Goal: Task Accomplishment & Management: Manage account settings

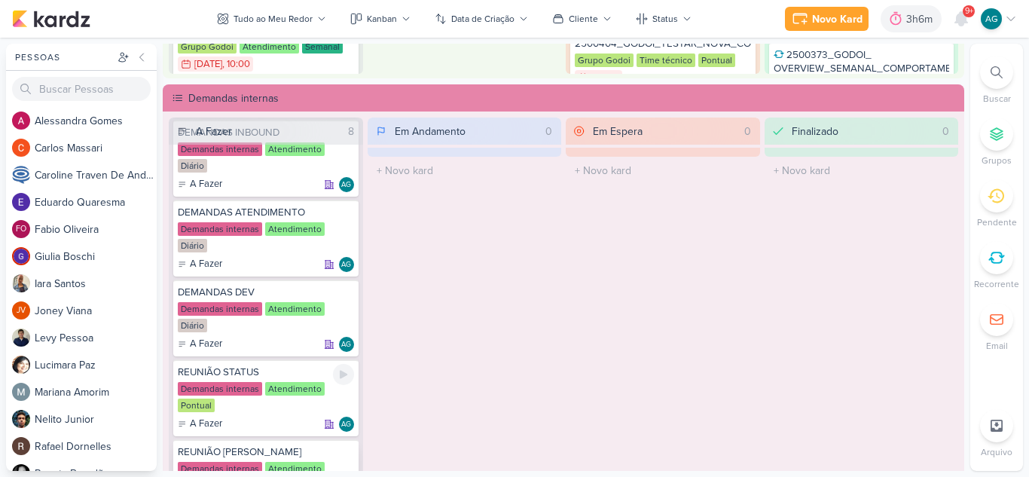
scroll to position [86, 0]
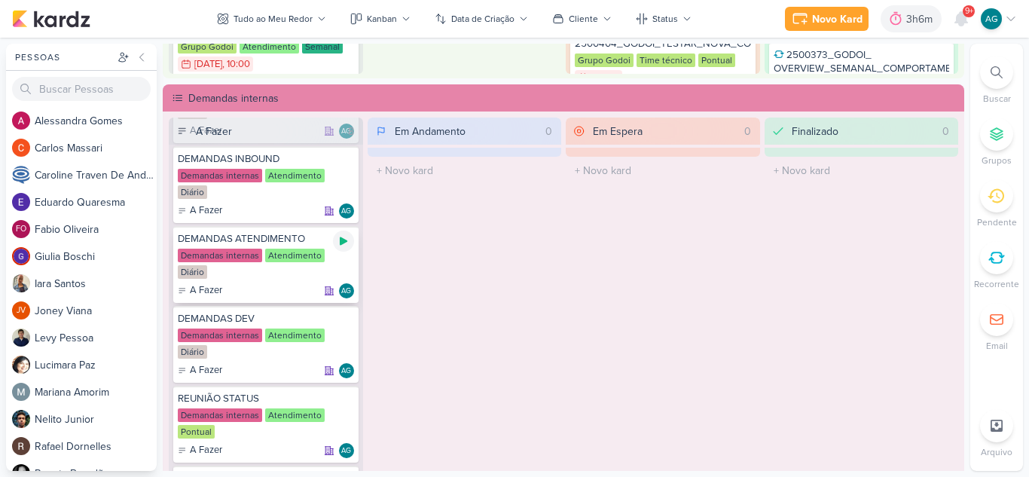
click at [338, 242] on icon at bounding box center [344, 241] width 12 height 12
click at [956, 23] on icon at bounding box center [961, 19] width 12 height 14
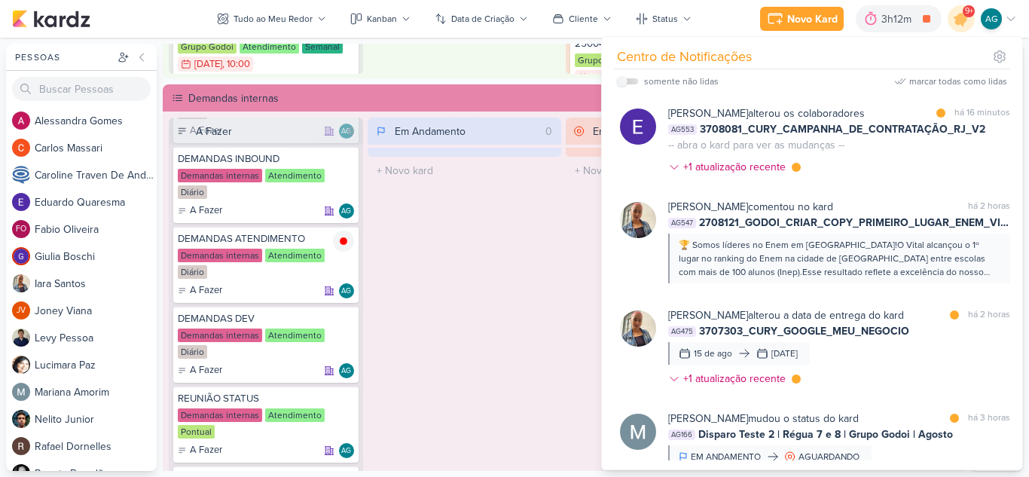
click at [518, 251] on div "Em Andamento 0 O título do kard deve ter menos que 100 caracteres" at bounding box center [465, 313] width 194 height 391
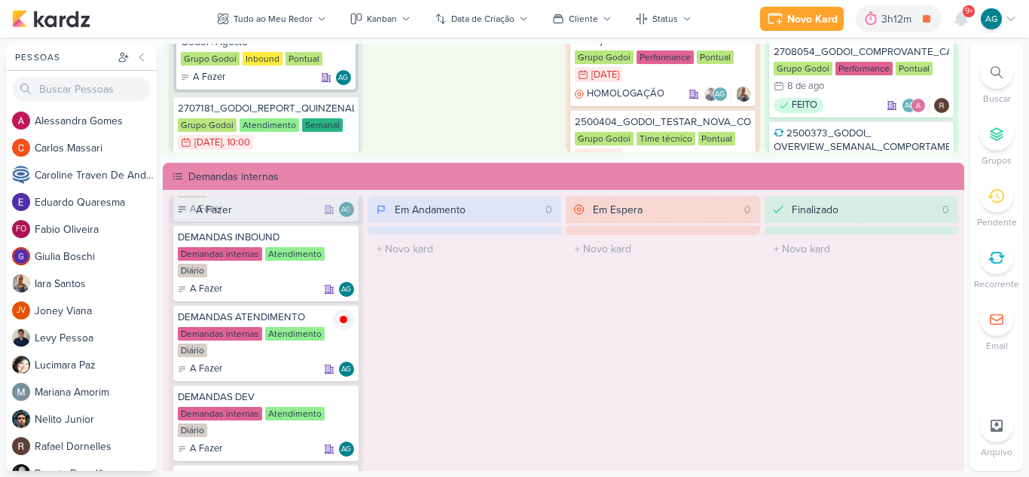
scroll to position [678, 0]
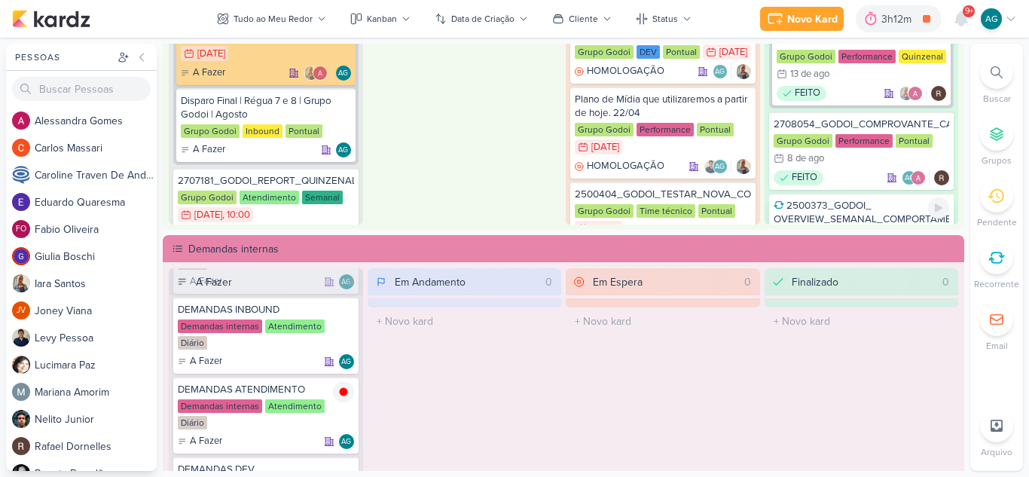
click at [870, 210] on div "2500373_GODOI_ OVERVIEW_SEMANAL_COMPORTAMENTO_LEADS" at bounding box center [862, 212] width 176 height 27
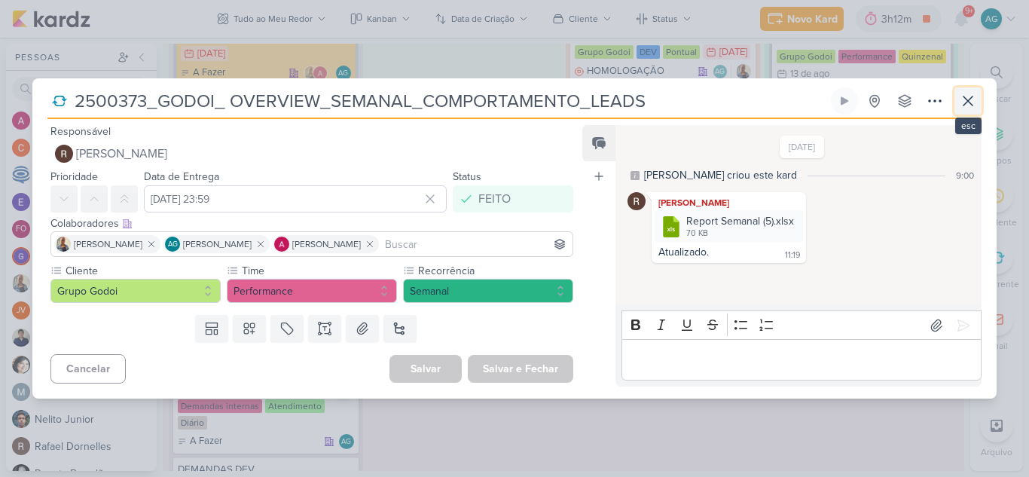
click at [968, 103] on icon at bounding box center [968, 101] width 18 height 18
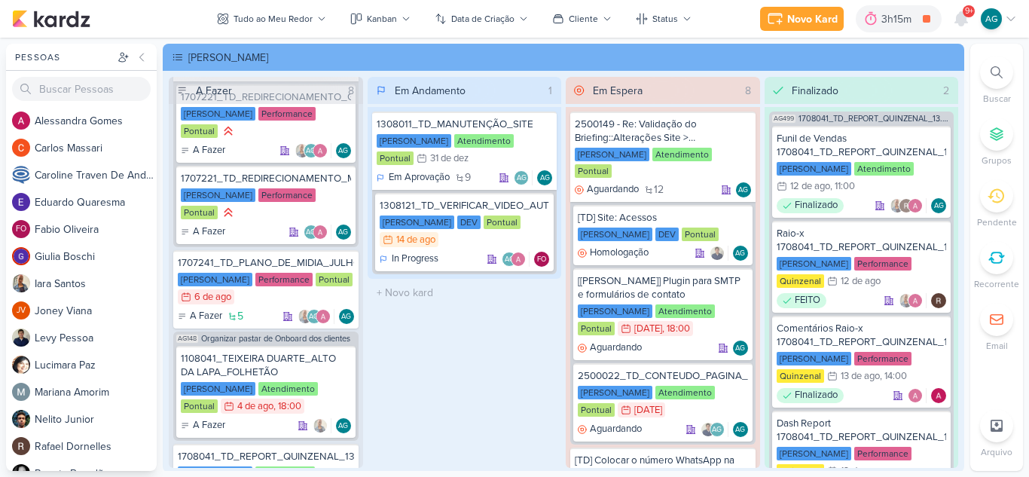
scroll to position [452, 0]
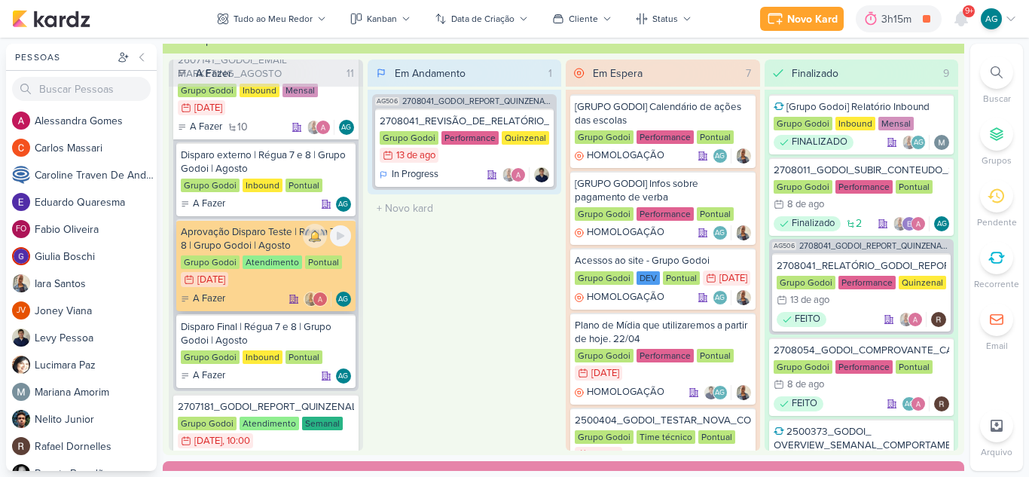
click at [272, 242] on div "Aprovação Disparo Teste | Régua 7 e 8 | Grupo Godoi | Agosto" at bounding box center [266, 238] width 170 height 27
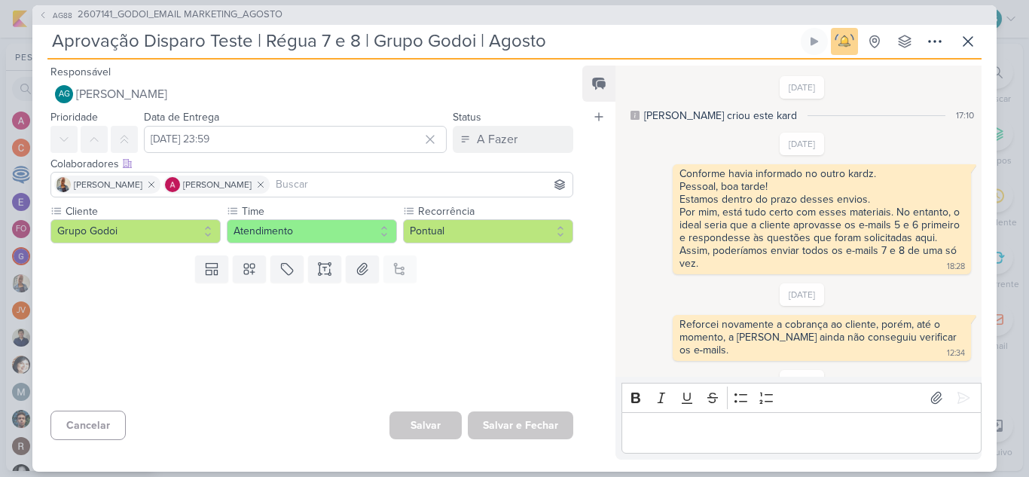
scroll to position [102, 0]
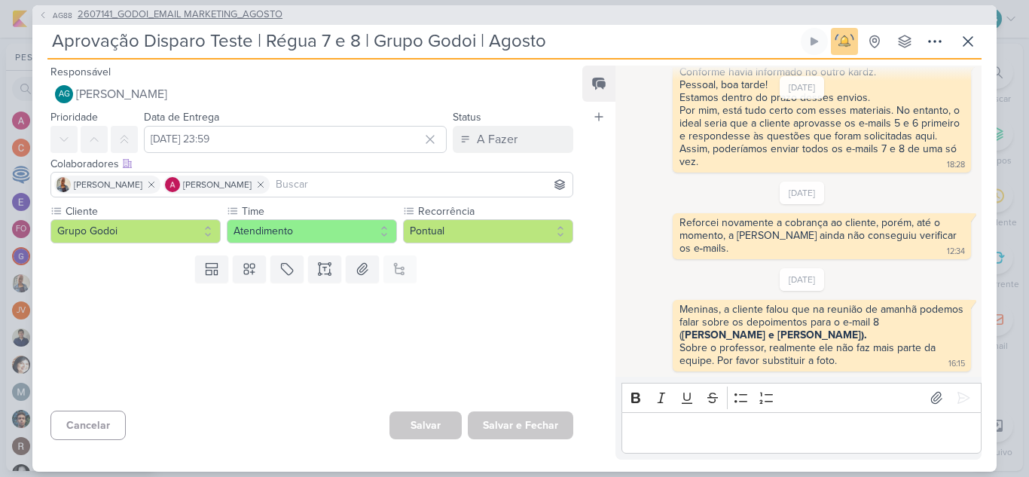
click at [245, 17] on span "2607141_GODOI_EMAIL MARKETING_AGOSTO" at bounding box center [180, 15] width 205 height 15
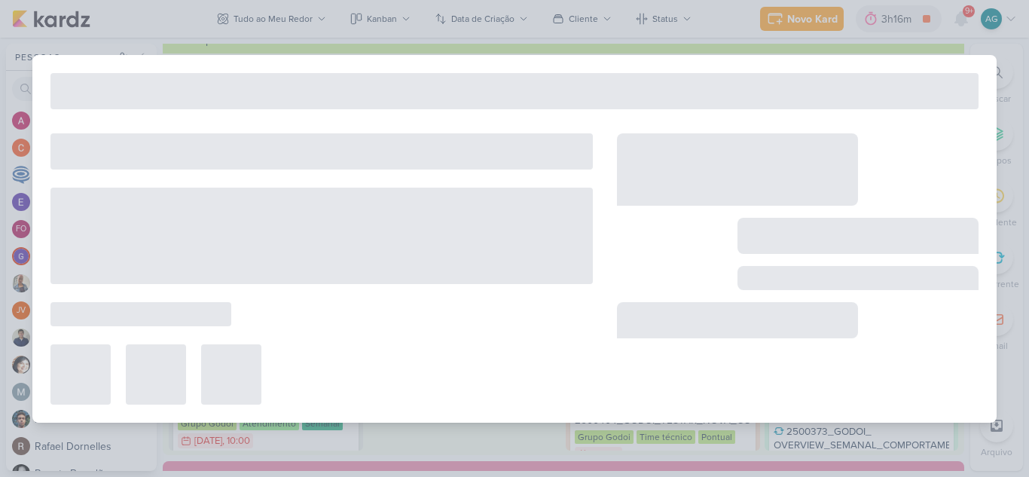
type input "2607141_GODOI_EMAIL MARKETING_AGOSTO"
type input "[DATE] 23:59"
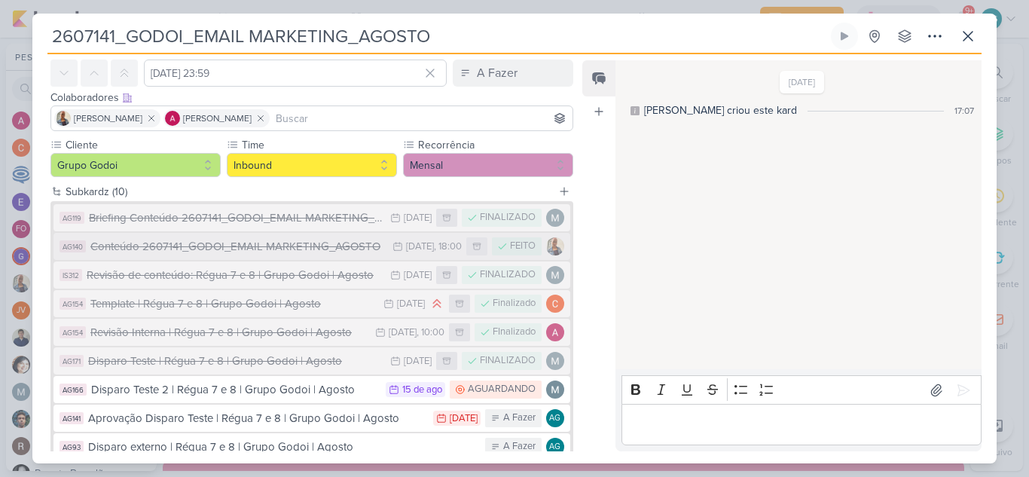
scroll to position [151, 0]
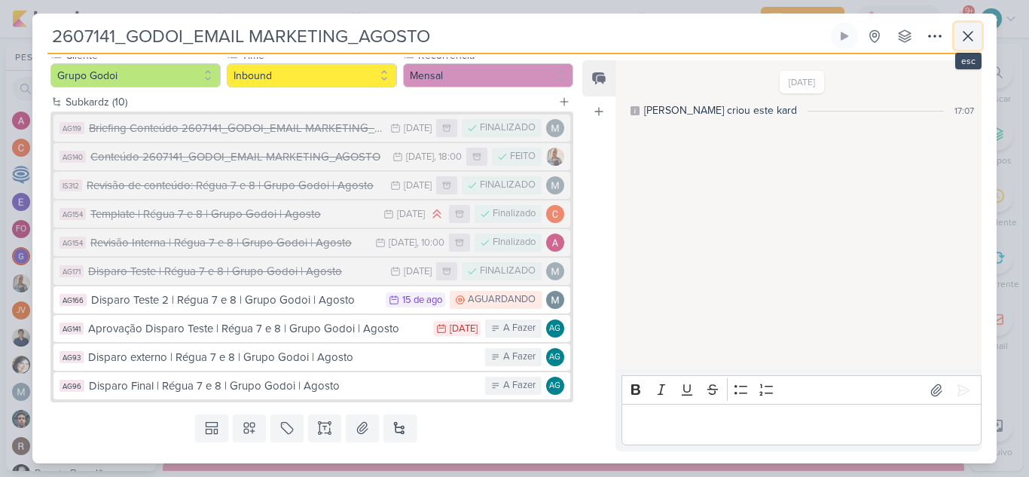
click at [979, 34] on button at bounding box center [968, 36] width 27 height 27
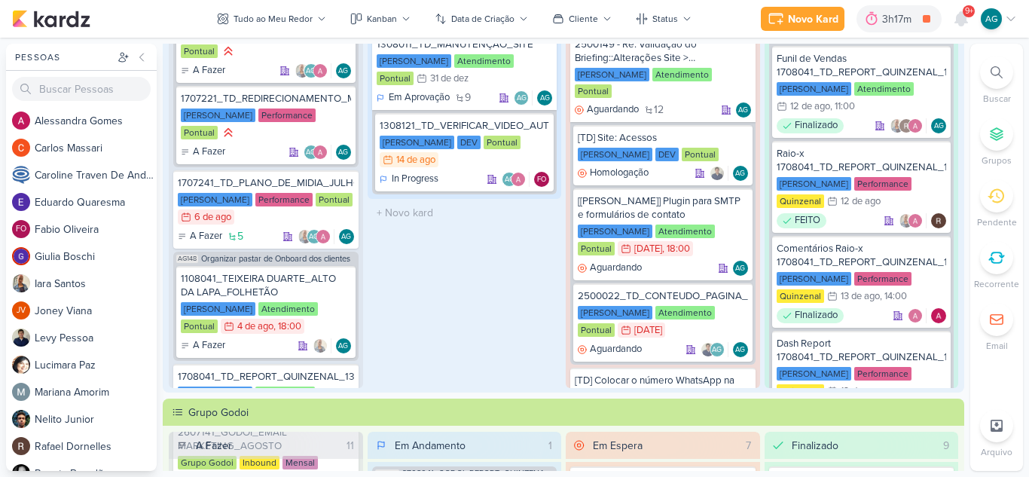
scroll to position [0, 0]
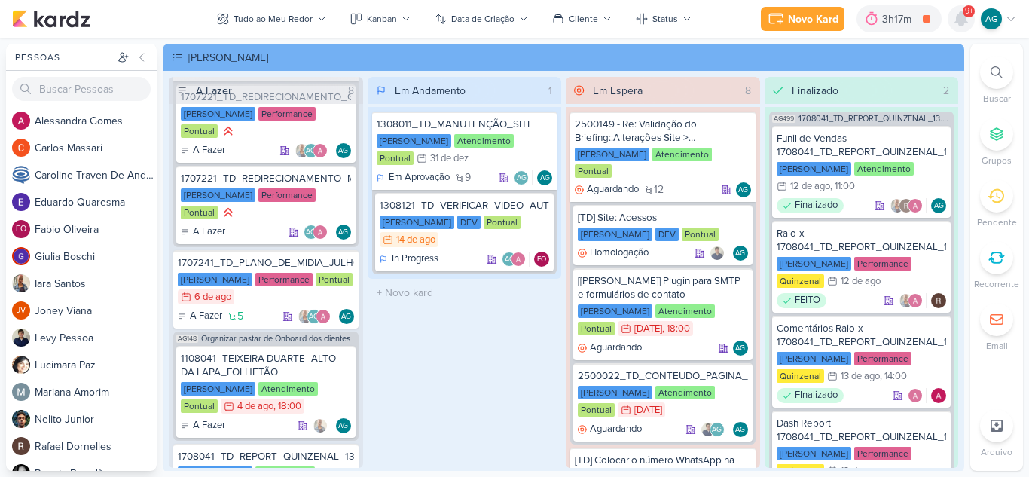
click at [960, 17] on icon at bounding box center [961, 19] width 12 height 14
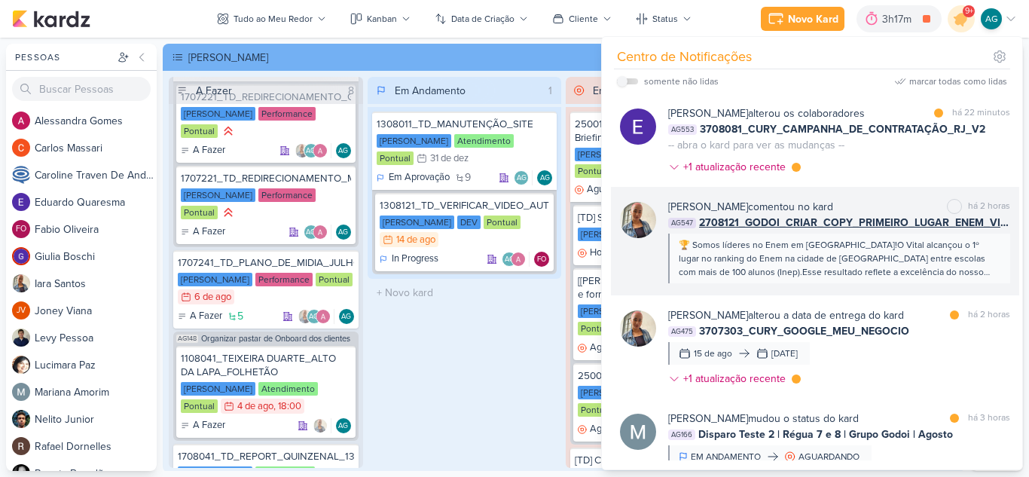
click at [872, 264] on div "🏆 Somos líderes no Enem em [GEOGRAPHIC_DATA]!O Vital alcançou o 1º lugar no ran…" at bounding box center [838, 258] width 319 height 41
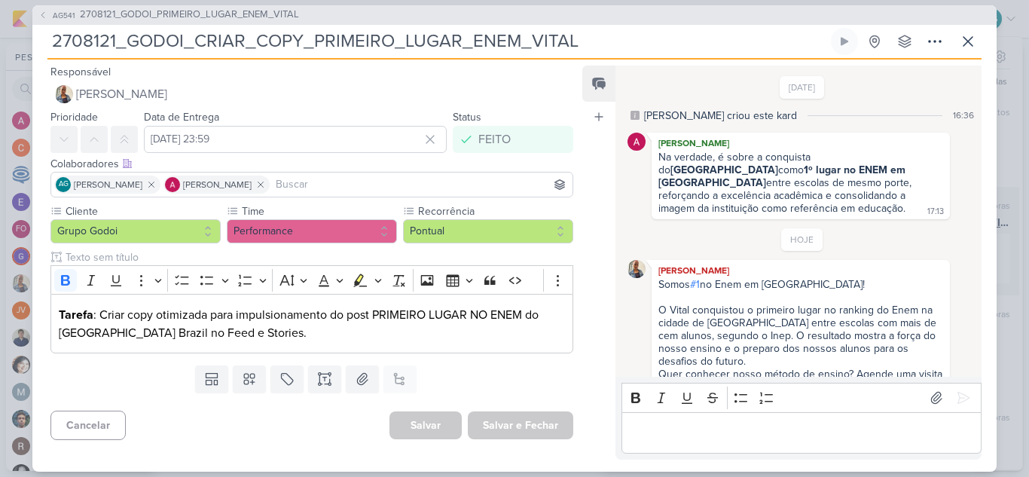
scroll to position [246, 0]
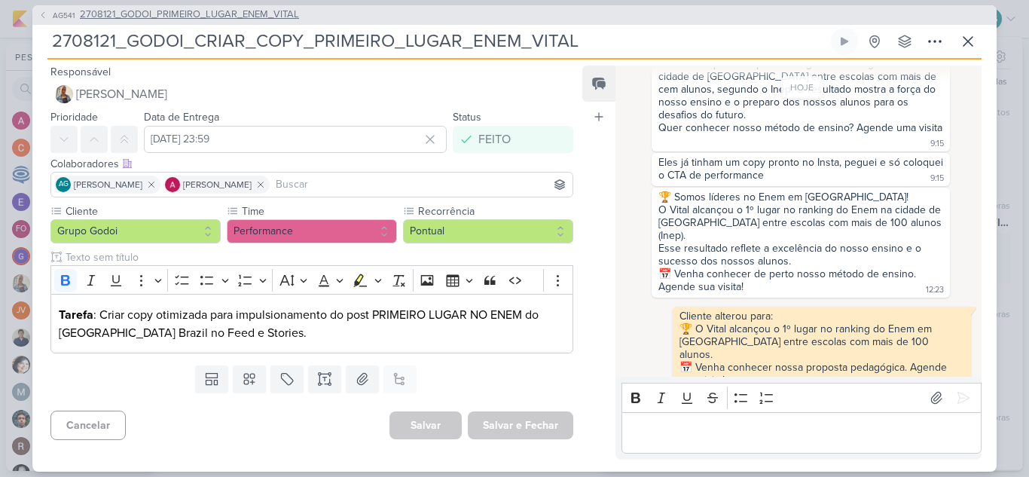
click at [275, 17] on span "2708121_GODOI_PRIMEIRO_LUGAR_ENEM_VITAL" at bounding box center [189, 15] width 219 height 15
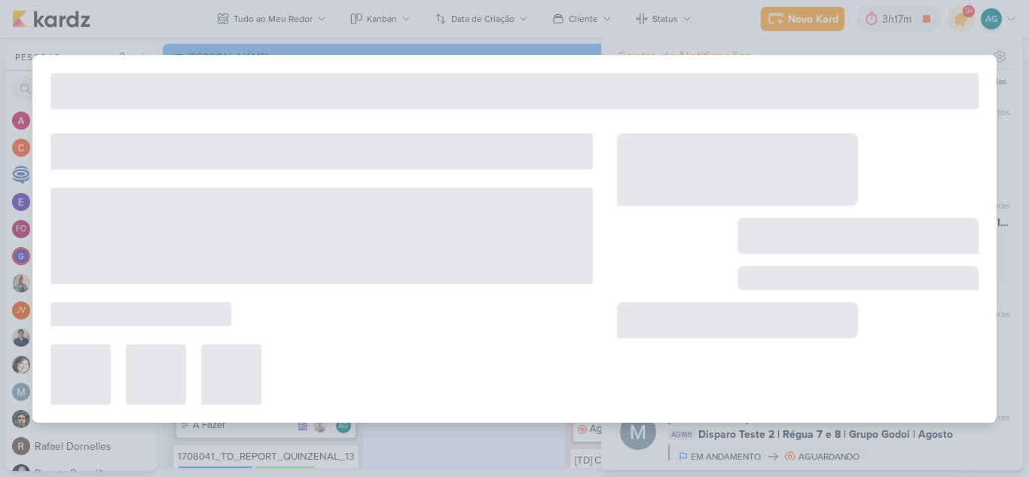
type input "2708121_GODOI_PRIMEIRO_LUGAR_ENEM_VITAL"
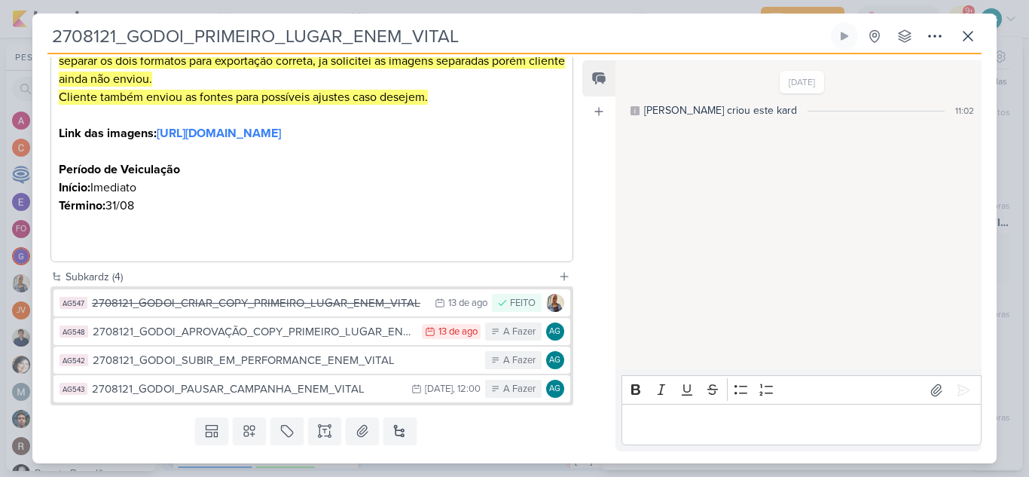
scroll to position [485, 0]
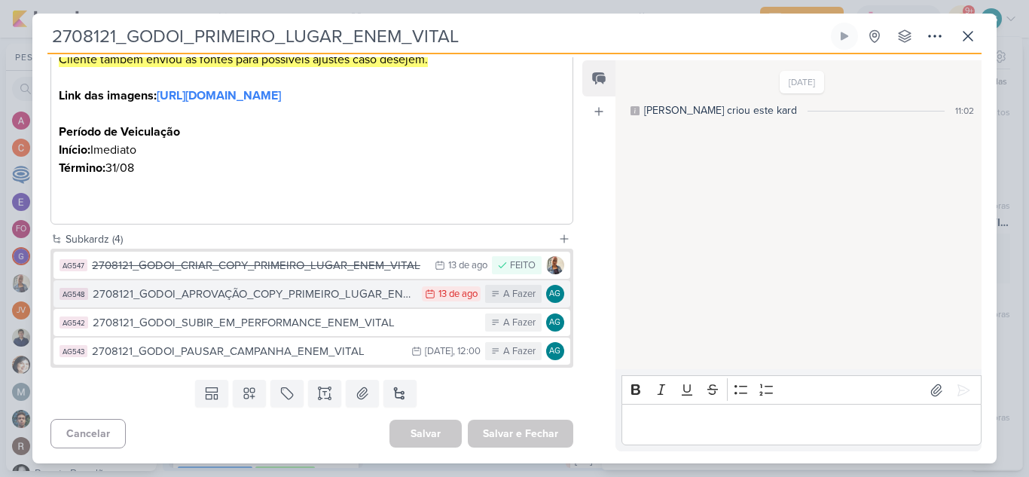
click at [316, 304] on button "AG548 2708121_GODOI_APROVAÇÃO_COPY_PRIMEIRO_LUGAR_ENEM_VITAL 13/8 [DATE] A Faze…" at bounding box center [311, 293] width 517 height 27
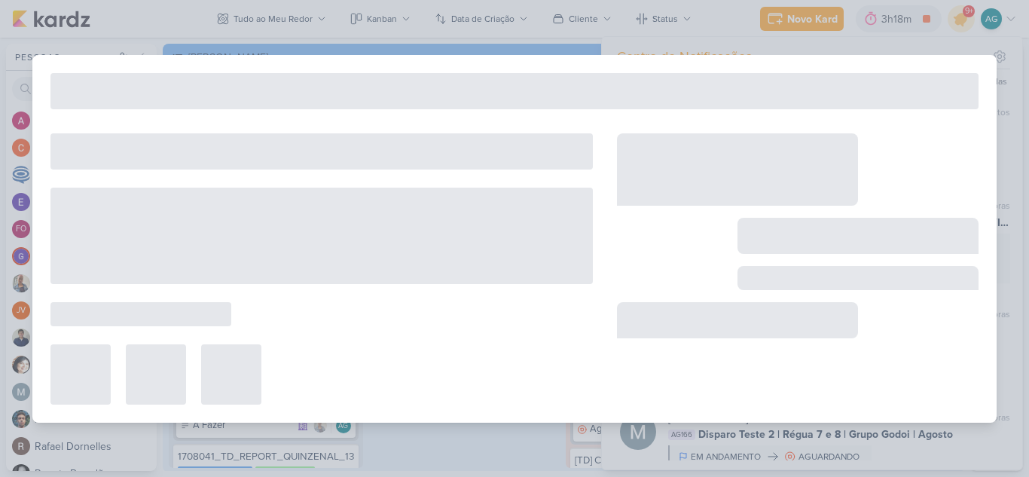
type input "2708121_GODOI_APROVAÇÃO_COPY_PRIMEIRO_LUGAR_ENEM_VITAL"
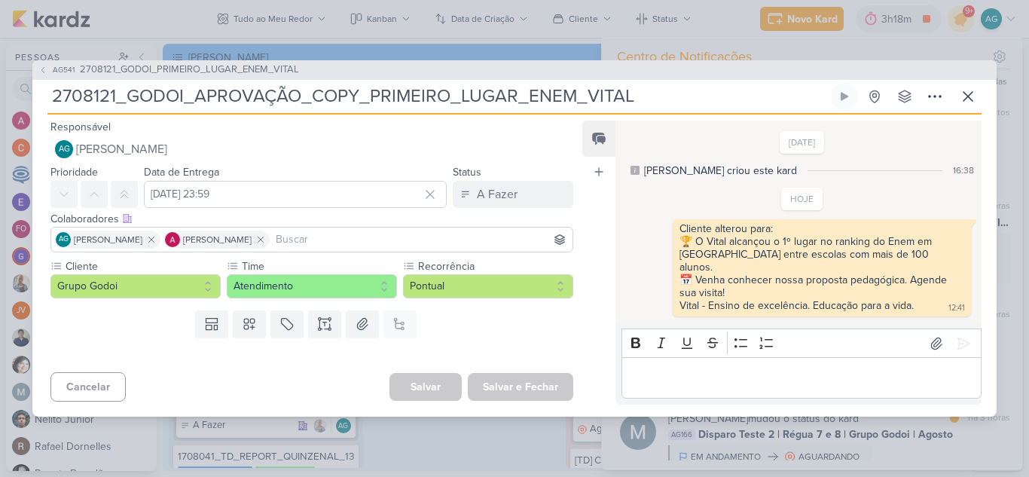
click at [754, 382] on p "Editor editing area: main" at bounding box center [801, 378] width 344 height 18
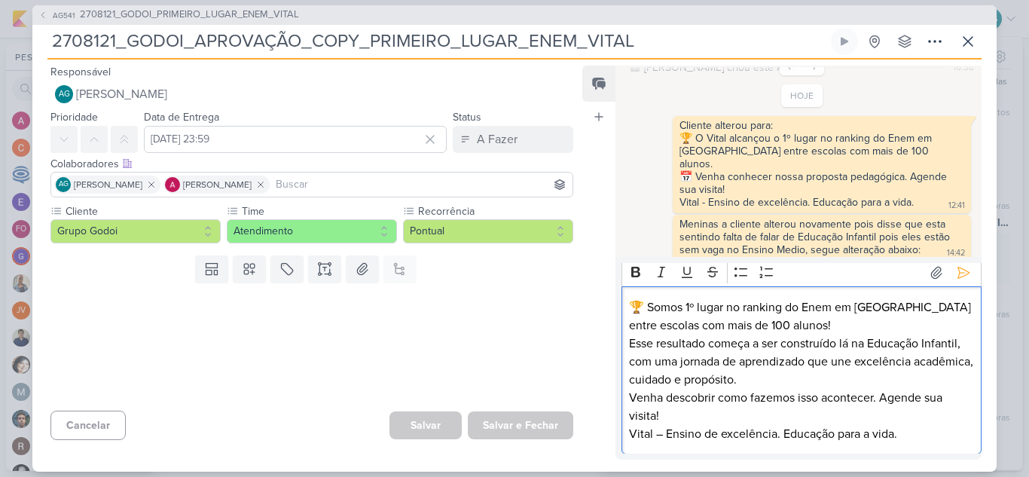
scroll to position [6, 0]
click at [959, 281] on button at bounding box center [964, 272] width 24 height 24
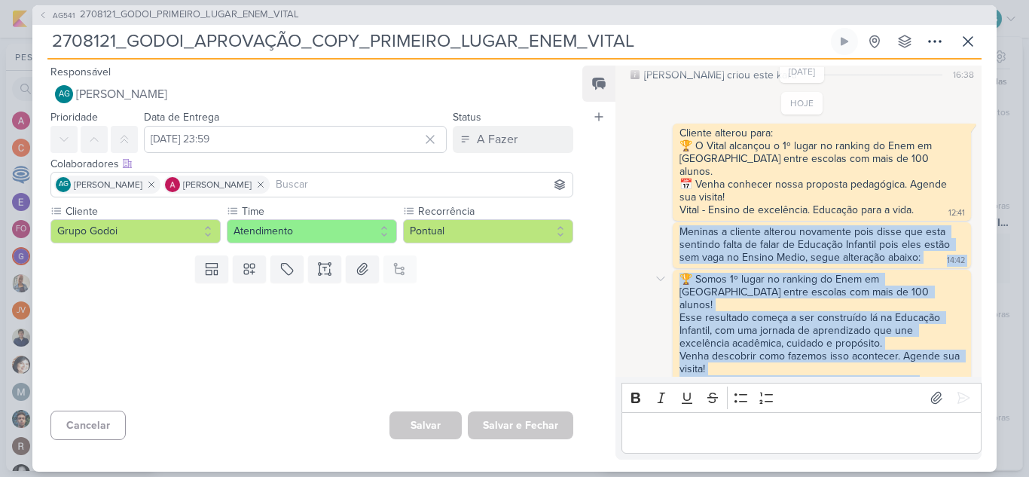
copy div "Meninas a cliente alterou novamente pois disse que esta sentindo falta de falar…"
drag, startPoint x: 688, startPoint y: 229, endPoint x: 917, endPoint y: 363, distance: 265.4
click at [917, 363] on div "HOJE Cliente alterou para: 🏆 O Vital alcançou o 1º lugar no ranking do Enem em …" at bounding box center [803, 242] width 350 height 301
click at [970, 40] on icon at bounding box center [968, 41] width 9 height 9
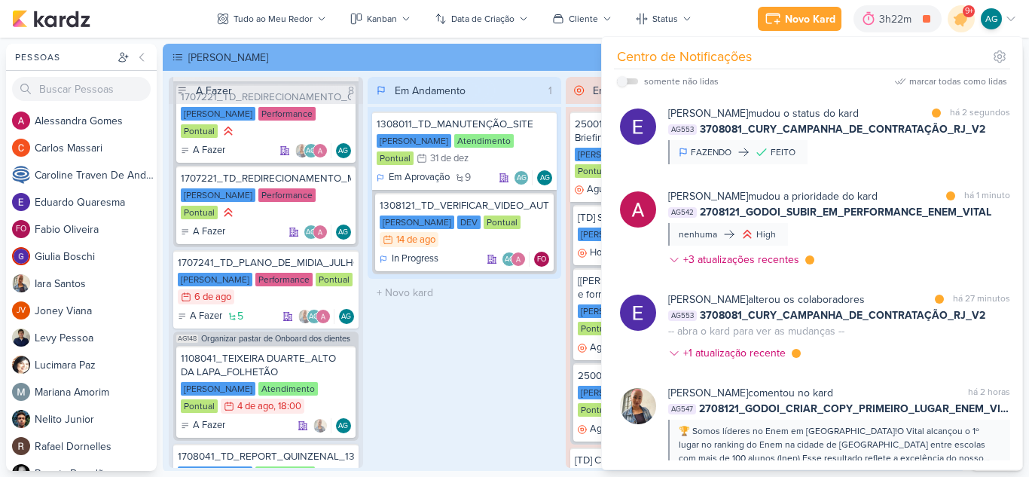
click at [427, 339] on div "Em Andamento 1 1308011_TD_MANUTENÇÃO_SITE [PERSON_NAME] Atendimento Pontual 31/…" at bounding box center [465, 272] width 194 height 391
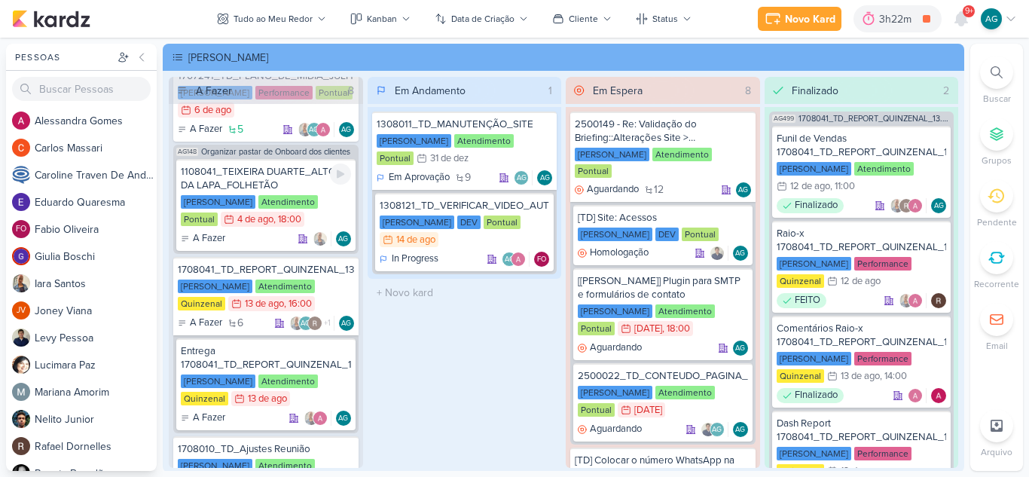
scroll to position [452, 0]
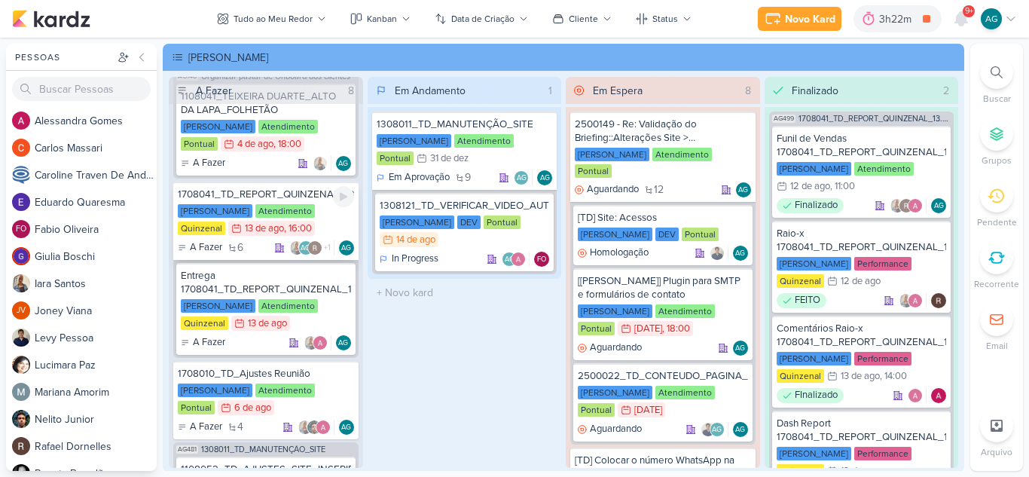
click at [290, 191] on div "1708041_TD_REPORT_QUINZENAL_13.08" at bounding box center [266, 195] width 176 height 14
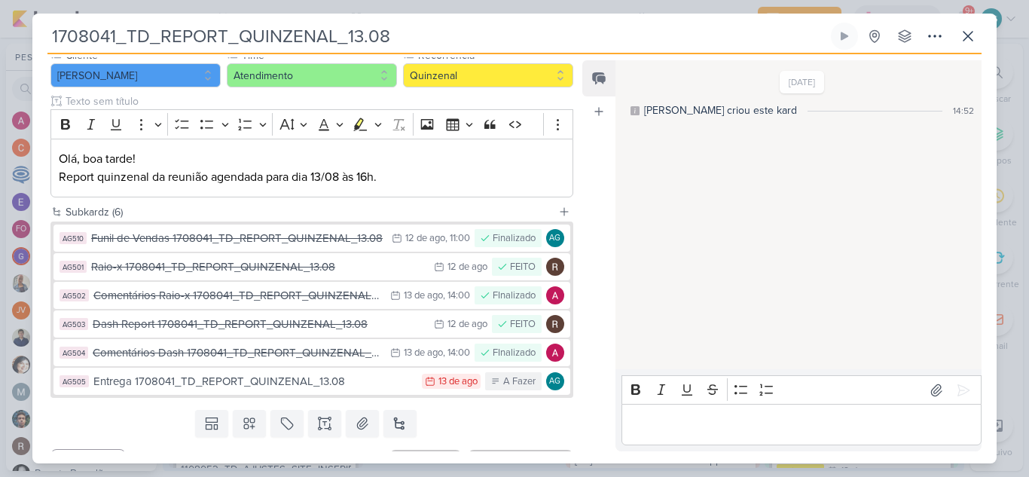
scroll to position [0, 0]
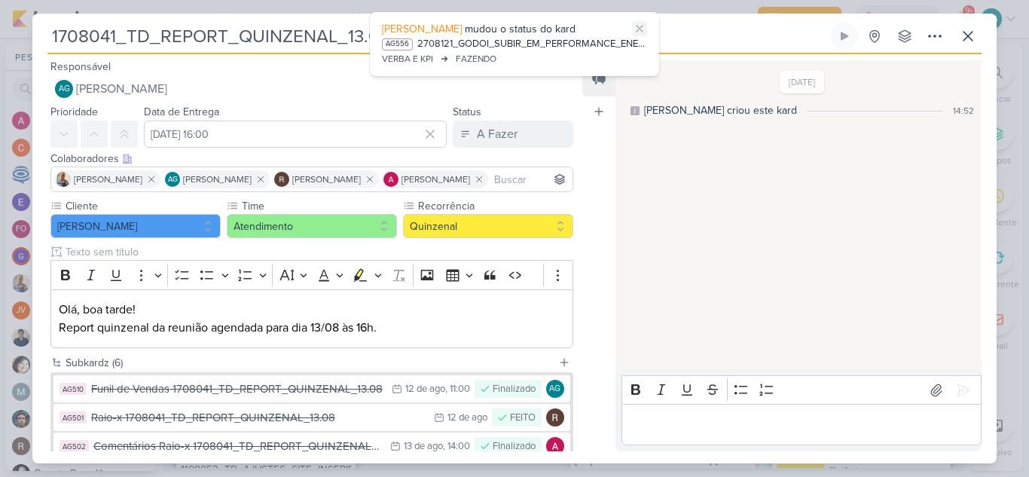
click at [640, 26] on icon at bounding box center [640, 29] width 12 height 12
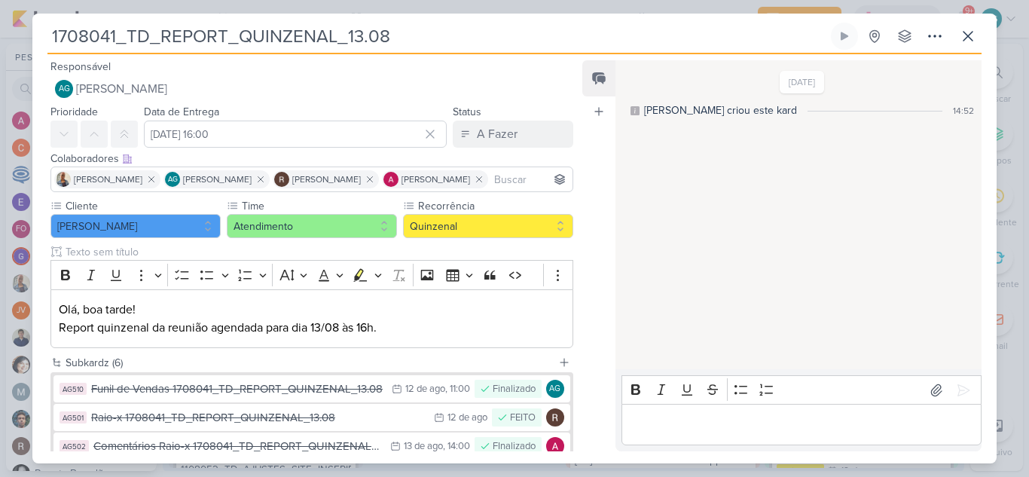
drag, startPoint x: 468, startPoint y: 32, endPoint x: 22, endPoint y: 32, distance: 446.0
click at [22, 32] on div "1708041_TD_REPORT_QUINZENAL_13.08 Criado por mim" at bounding box center [514, 238] width 1029 height 477
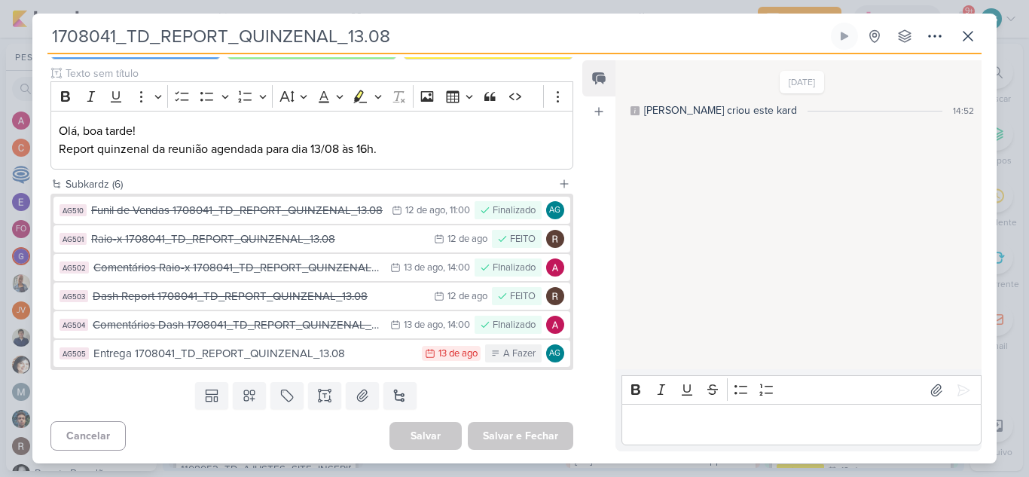
scroll to position [181, 0]
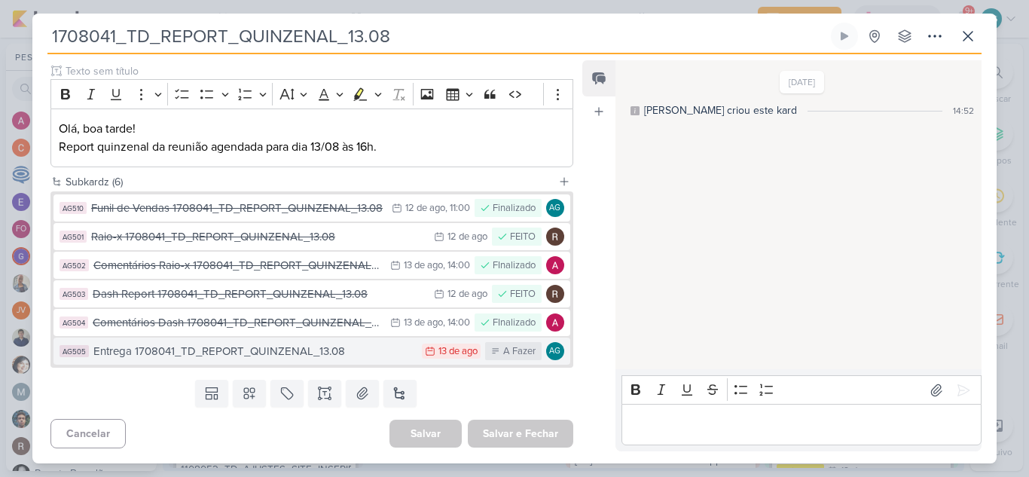
click at [314, 356] on div "Entrega 1708041_TD_REPORT_QUINZENAL_13.08" at bounding box center [253, 351] width 321 height 17
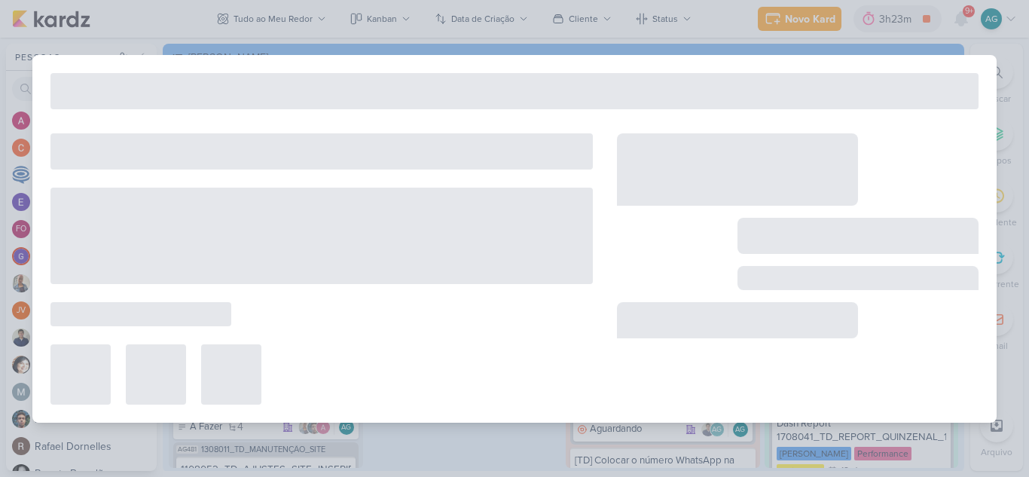
type input "Entrega 1708041_TD_REPORT_QUINZENAL_13.08"
type input "[DATE] 23:59"
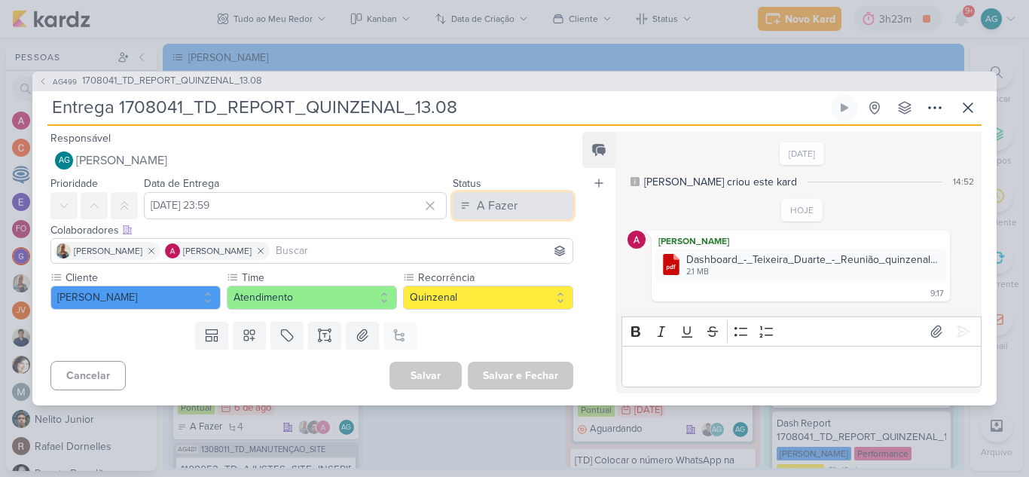
click at [538, 206] on button "A Fazer" at bounding box center [513, 205] width 121 height 27
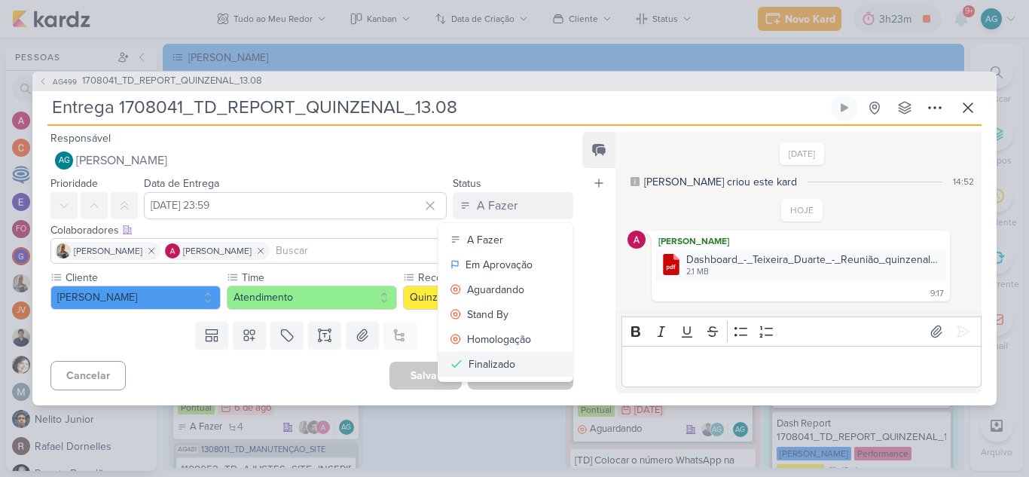
click at [509, 361] on div "Finalizado" at bounding box center [492, 364] width 47 height 16
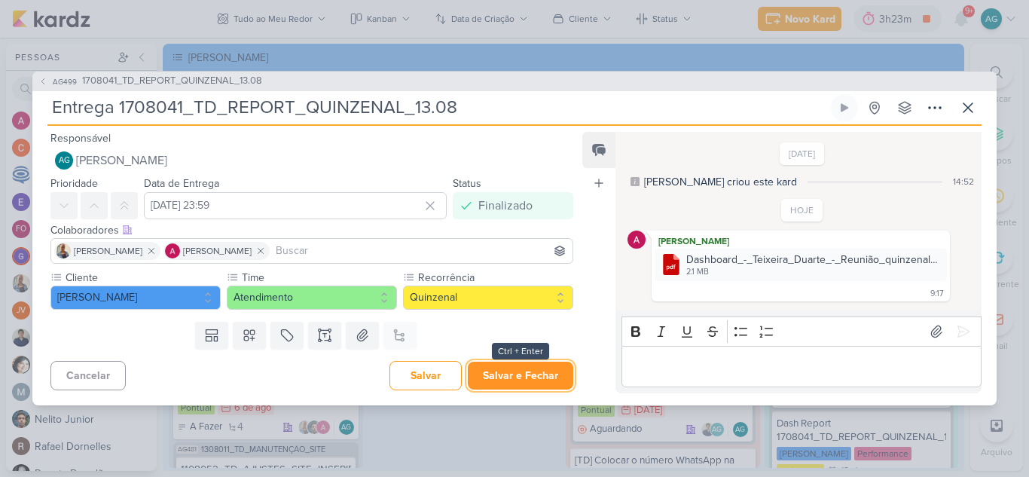
click at [547, 379] on button "Salvar e Fechar" at bounding box center [520, 376] width 105 height 28
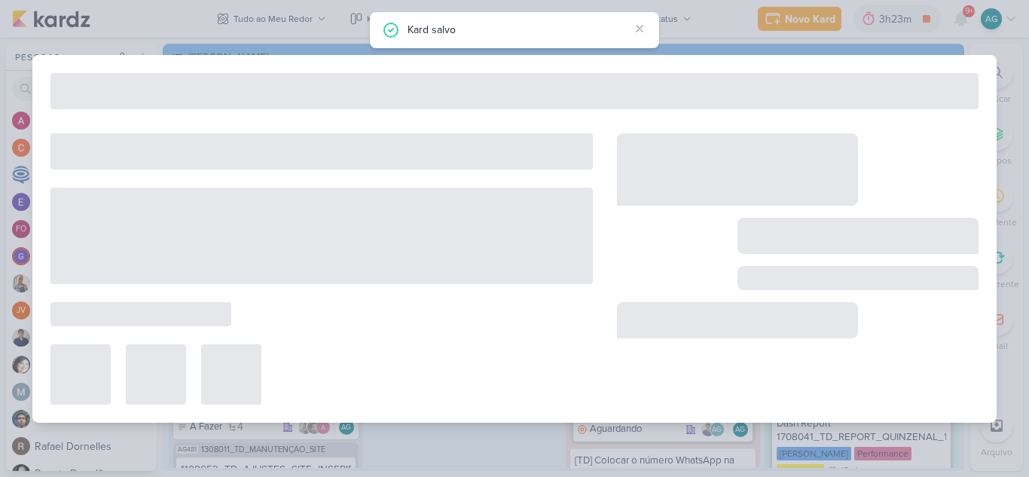
type input "1708041_TD_REPORT_QUINZENAL_13.08"
type input "[DATE] 16:00"
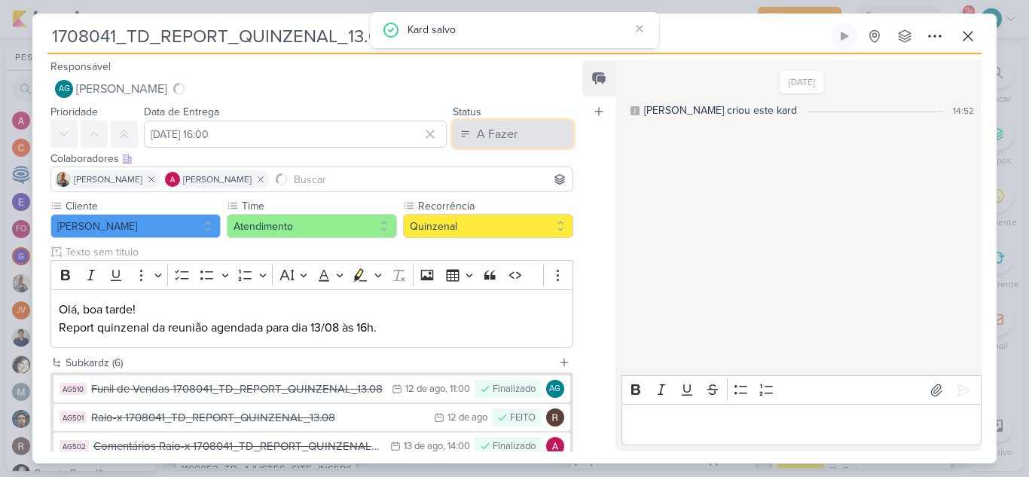
click at [515, 136] on button "A Fazer" at bounding box center [513, 134] width 121 height 27
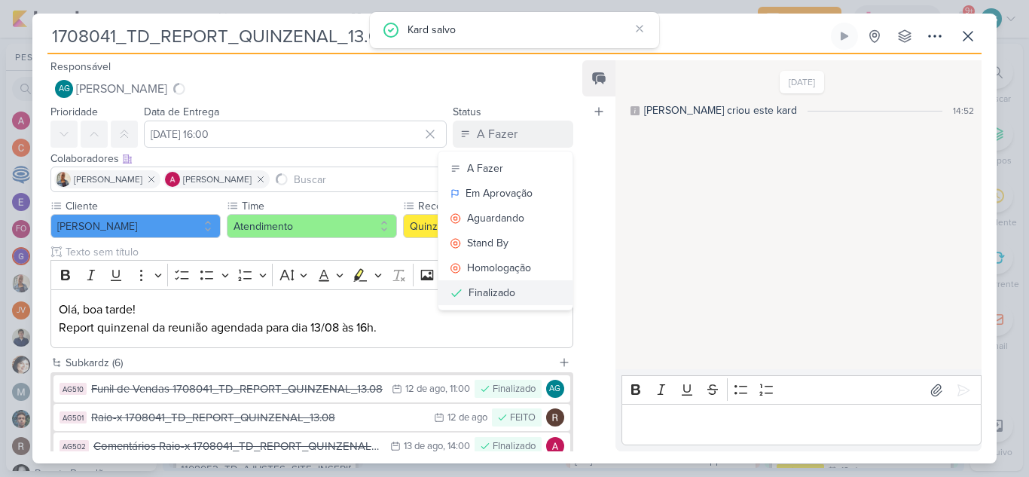
click at [512, 295] on button "Finalizado" at bounding box center [505, 292] width 134 height 25
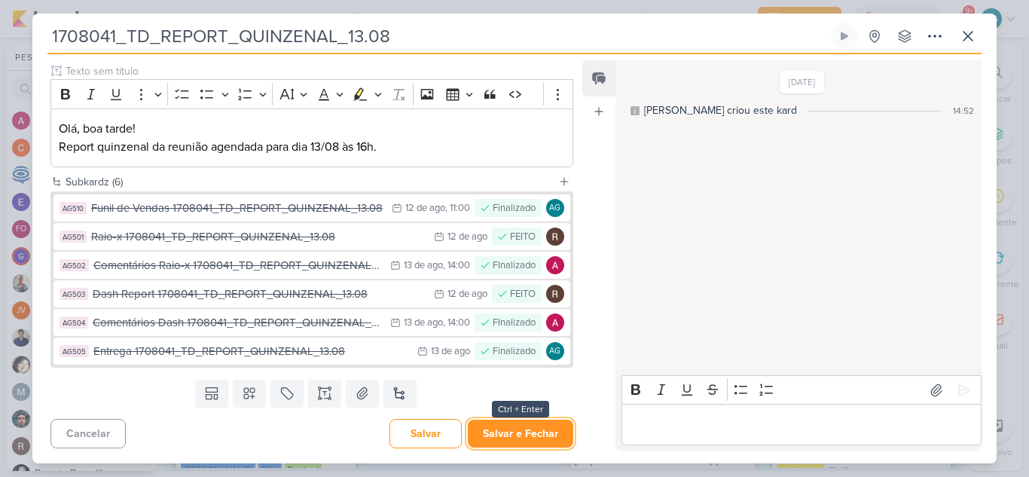
click at [536, 436] on button "Salvar e Fechar" at bounding box center [520, 434] width 105 height 28
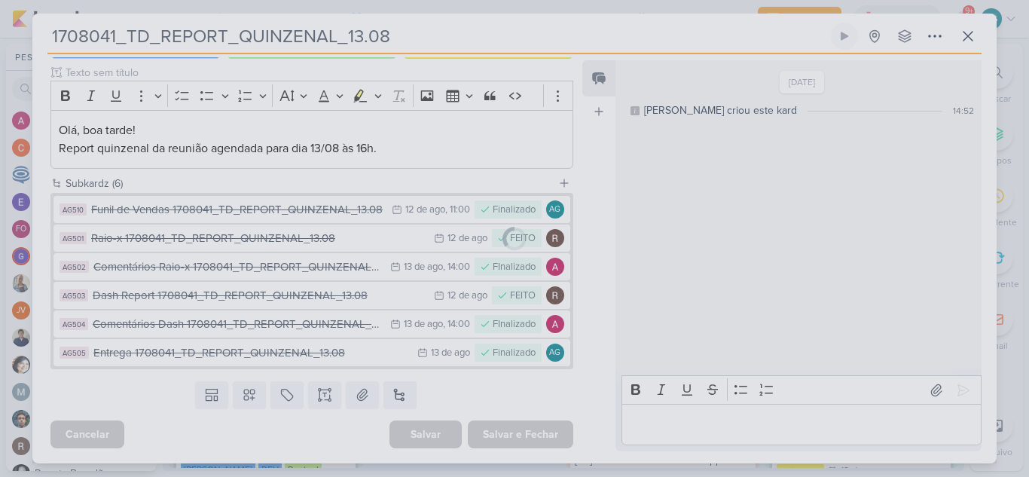
scroll to position [179, 0]
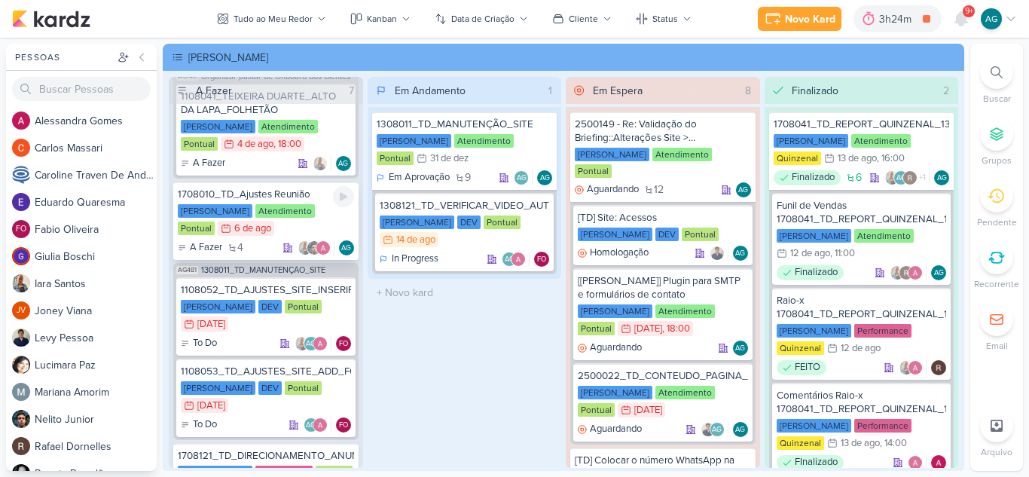
click at [307, 195] on div "1708010_TD_Ajustes Reunião" at bounding box center [266, 195] width 176 height 14
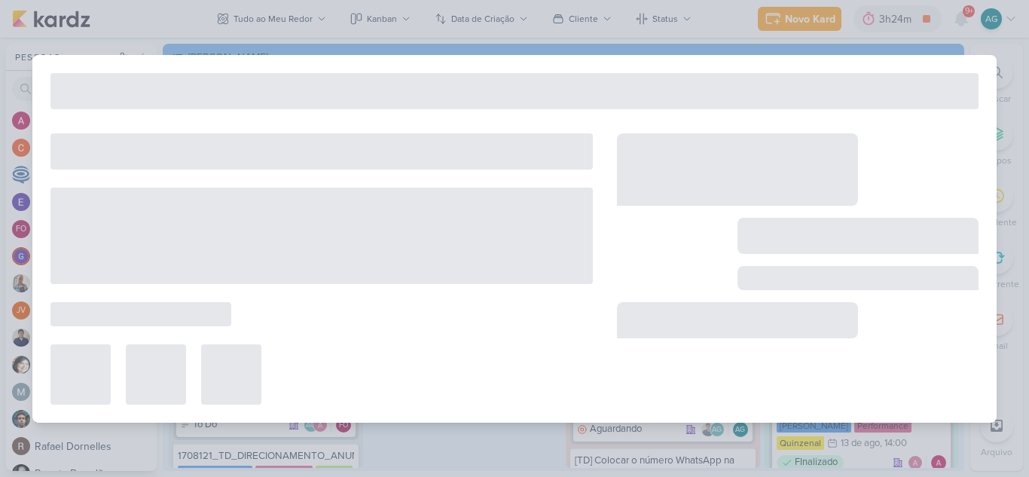
type input "1708010_TD_Ajustes Reunião"
type input "[DATE] 23:59"
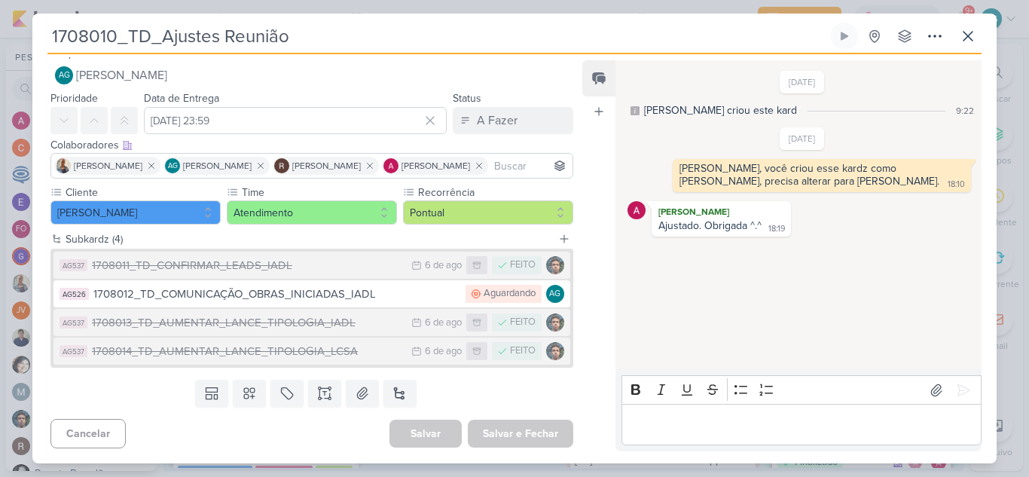
scroll to position [14, 0]
click at [967, 44] on icon at bounding box center [968, 36] width 18 height 18
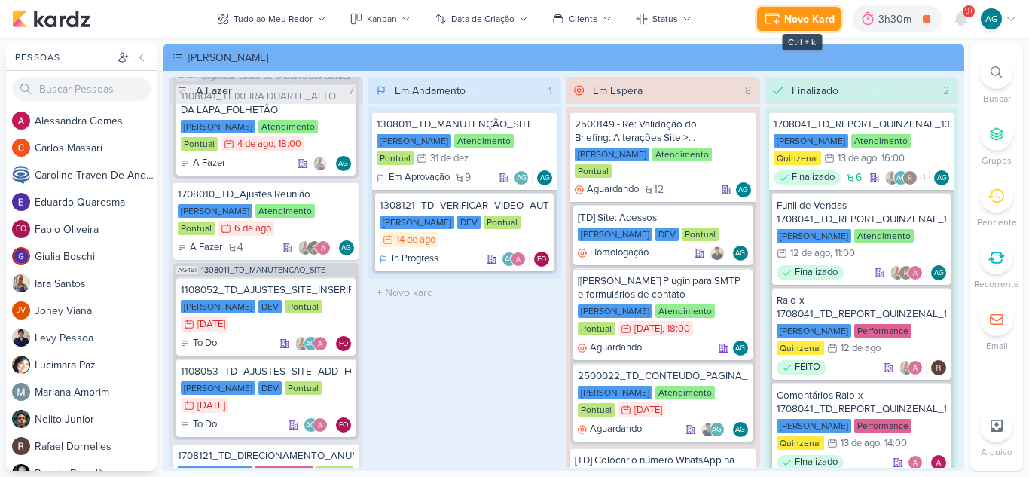
click at [814, 17] on div "Novo Kard" at bounding box center [809, 19] width 50 height 16
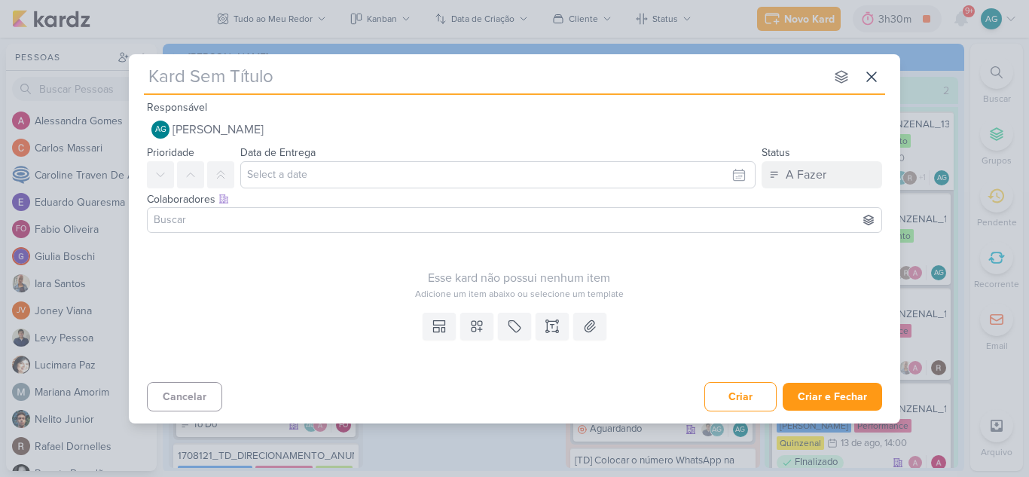
type input "2708141_TD_SEGMENTAÇÃO_LCSA"
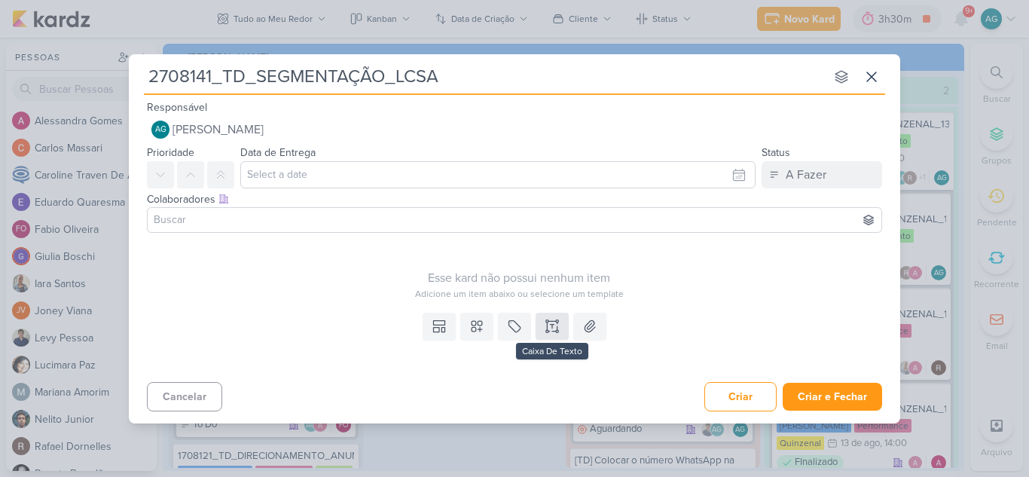
type input "2708141_TD_SEGMENTAÇÃO_LCSA"
click at [544, 328] on button at bounding box center [552, 326] width 33 height 27
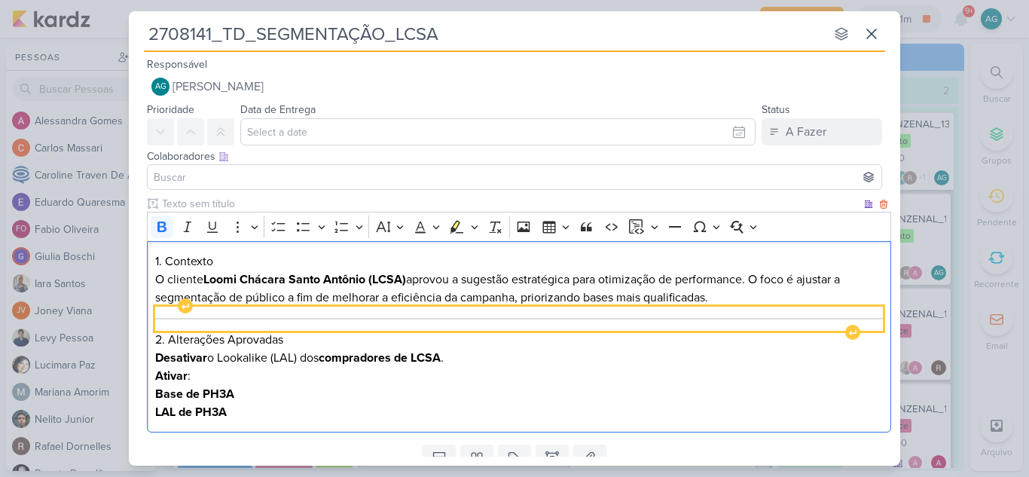
click at [323, 318] on hr "Editor editing area: main" at bounding box center [519, 319] width 729 height 2
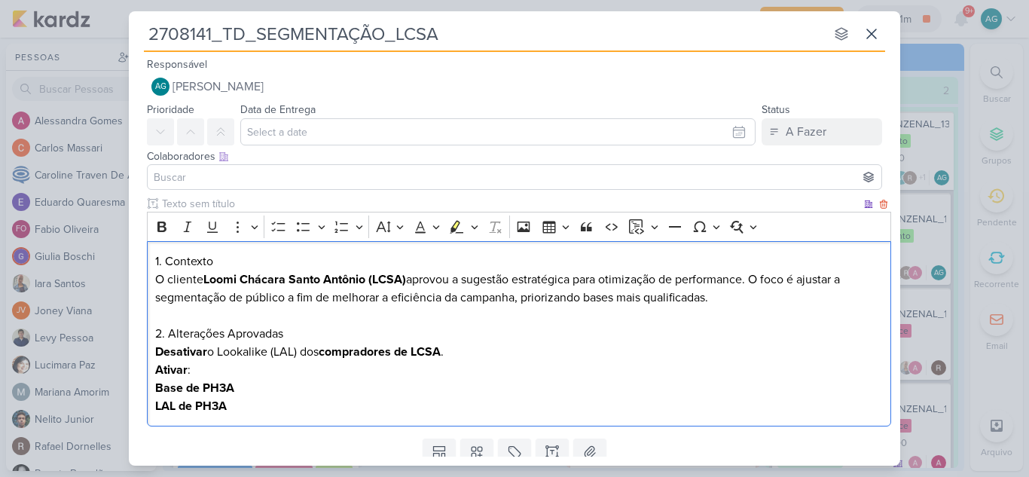
click at [155, 254] on h2 "1. Contexto" at bounding box center [519, 261] width 729 height 18
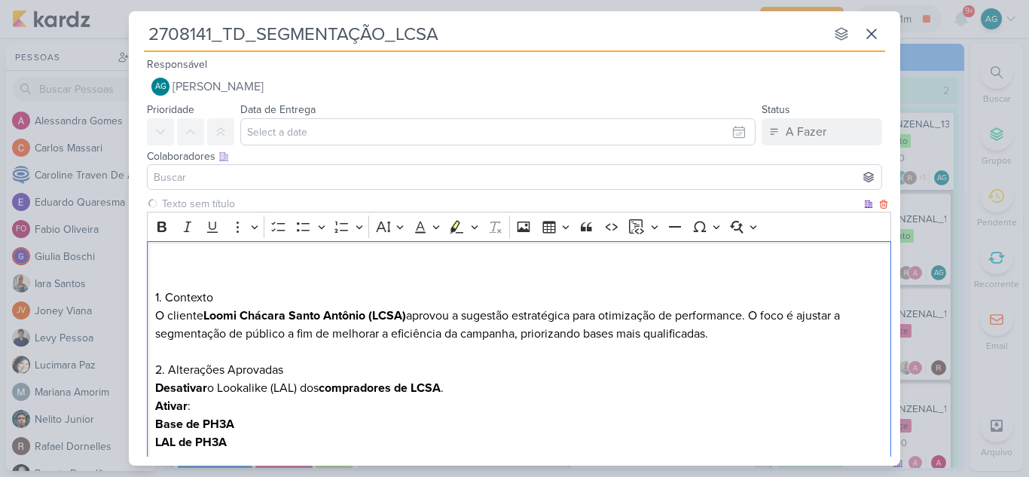
click at [155, 254] on h2 "1. Contexto" at bounding box center [519, 279] width 729 height 54
drag, startPoint x: 225, startPoint y: 299, endPoint x: 142, endPoint y: 280, distance: 85.7
click at [142, 280] on div "Clique para deixar o item visível somente à membros da sua organização Rich Tex…" at bounding box center [515, 332] width 772 height 273
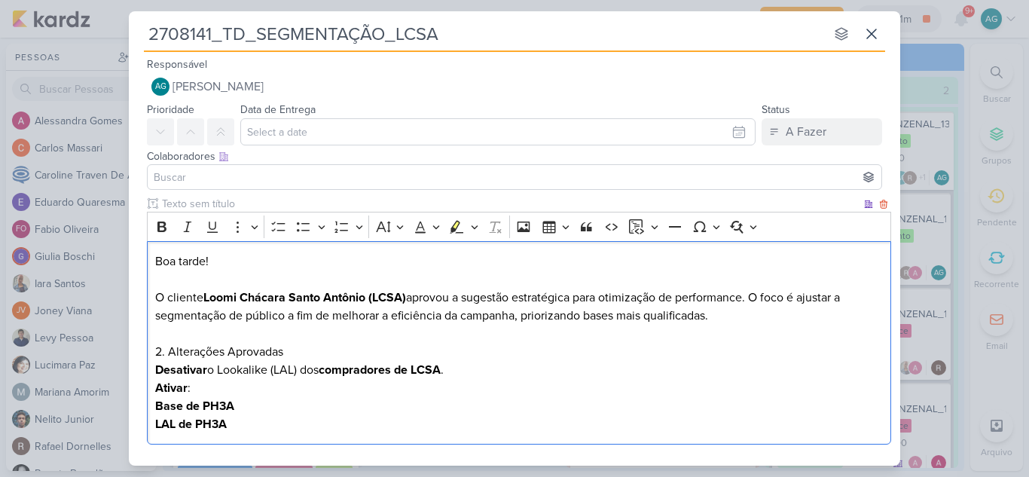
click at [169, 303] on p "O cliente Loomi Chácara Santo Antônio (LCSA) aprovou a sugestão estratégica par…" at bounding box center [519, 307] width 729 height 36
drag, startPoint x: 409, startPoint y: 300, endPoint x: 205, endPoint y: 295, distance: 204.2
click at [205, 295] on p "O cliente Loomi Chácara Santo Antônio (LCSA) aprovou a sugestão estratégica par…" at bounding box center [519, 307] width 729 height 36
copy strong "Loomi Chácara Santo Antônio (LCSA)"
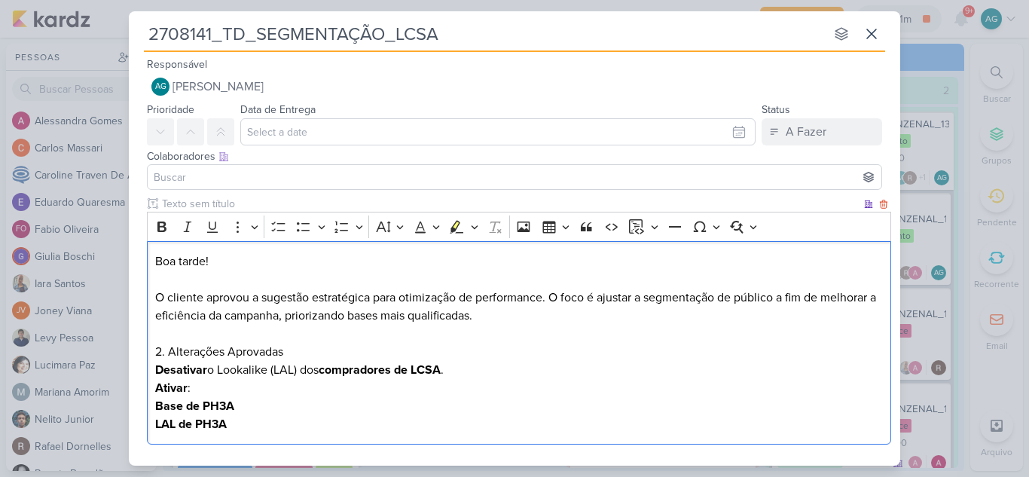
click at [547, 297] on p "O cliente aprovou a sugestão estratégica para otimização de performance. O foco…" at bounding box center [519, 307] width 729 height 36
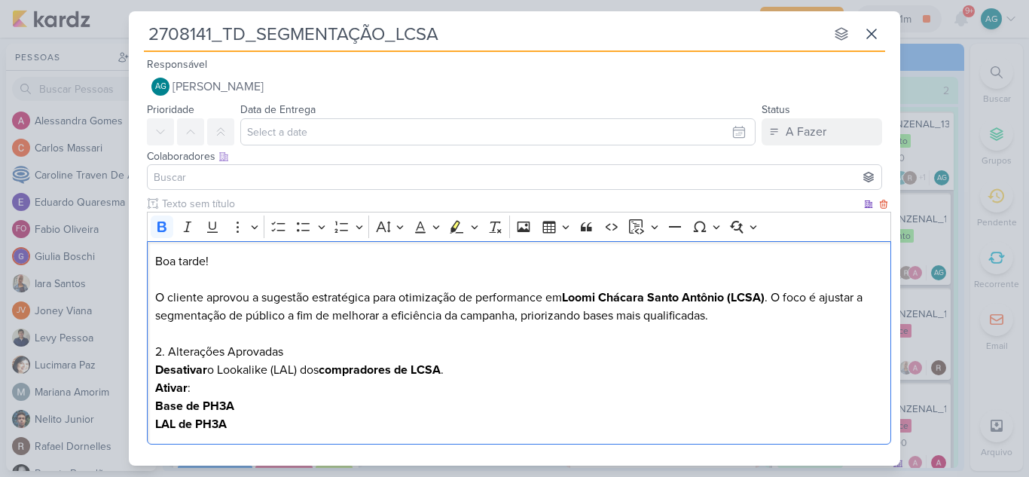
click at [169, 352] on h2 "2. Alterações Aprovadas" at bounding box center [519, 352] width 729 height 18
click at [229, 390] on p "Ativar :" at bounding box center [519, 388] width 729 height 18
click at [209, 368] on p "Desativar o Lookalike (LAL) dos compradores de LCSA ." at bounding box center [519, 370] width 729 height 18
click at [233, 385] on p "Ativar :" at bounding box center [519, 388] width 729 height 18
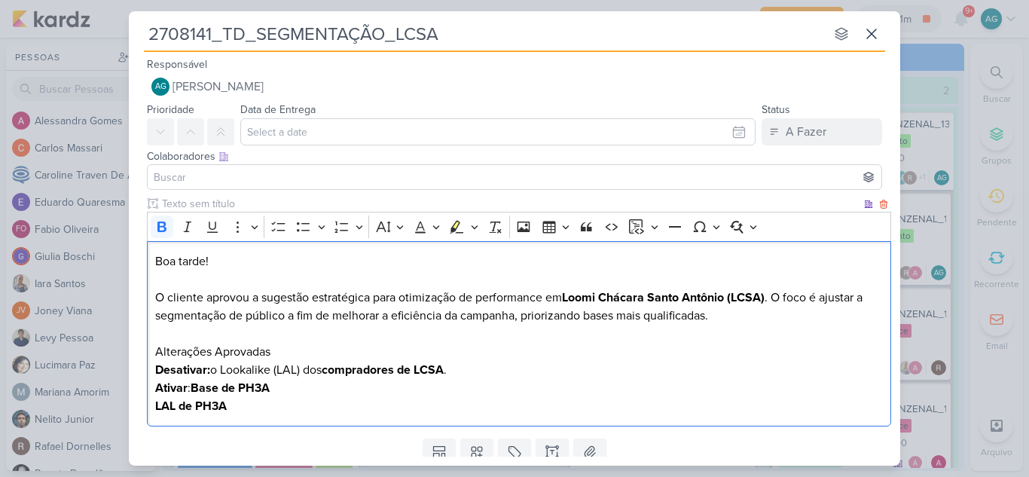
click at [307, 391] on p "Ativar : Base de PH3A" at bounding box center [519, 388] width 729 height 18
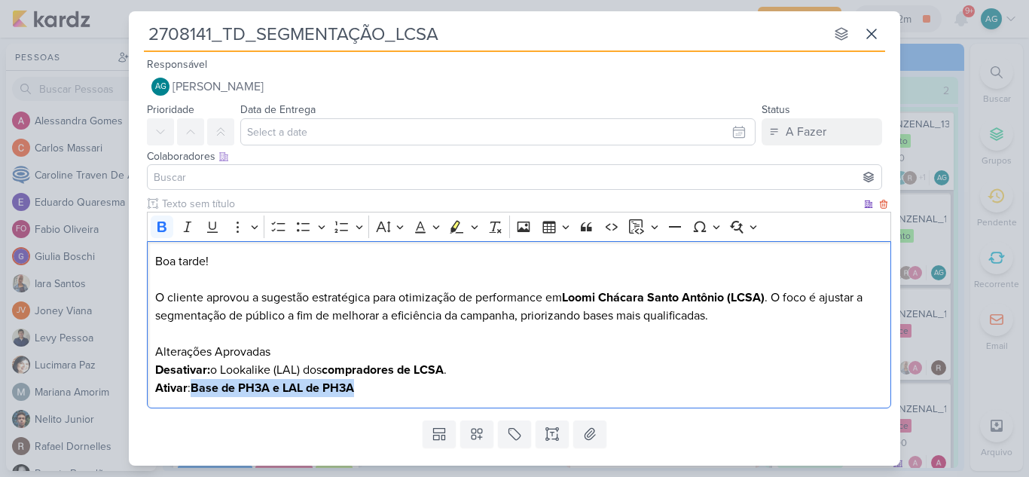
drag, startPoint x: 374, startPoint y: 390, endPoint x: 195, endPoint y: 393, distance: 179.3
click at [195, 393] on p "Ativar : Base de PH3A e LAL de PH3A" at bounding box center [519, 388] width 729 height 18
click at [161, 225] on icon "Editor toolbar" at bounding box center [161, 226] width 15 height 15
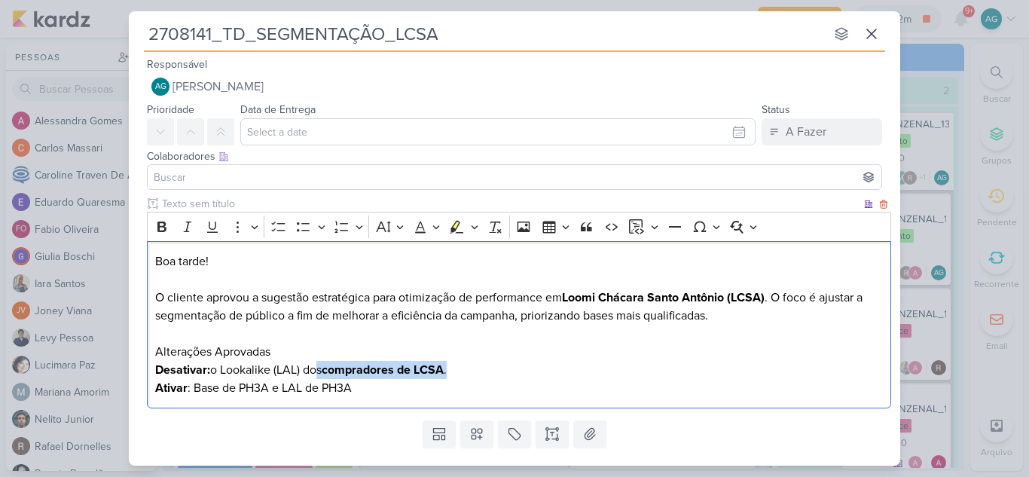
drag, startPoint x: 411, startPoint y: 369, endPoint x: 322, endPoint y: 369, distance: 88.9
click at [322, 369] on p "Desativar: o Lookalike (LAL) dos compradores de LCSA ." at bounding box center [519, 370] width 729 height 18
click at [160, 224] on icon "Editor toolbar" at bounding box center [161, 227] width 9 height 11
click at [480, 359] on h2 "Alterações Aprovadas" at bounding box center [519, 352] width 729 height 18
drag, startPoint x: 481, startPoint y: 370, endPoint x: 214, endPoint y: 369, distance: 266.7
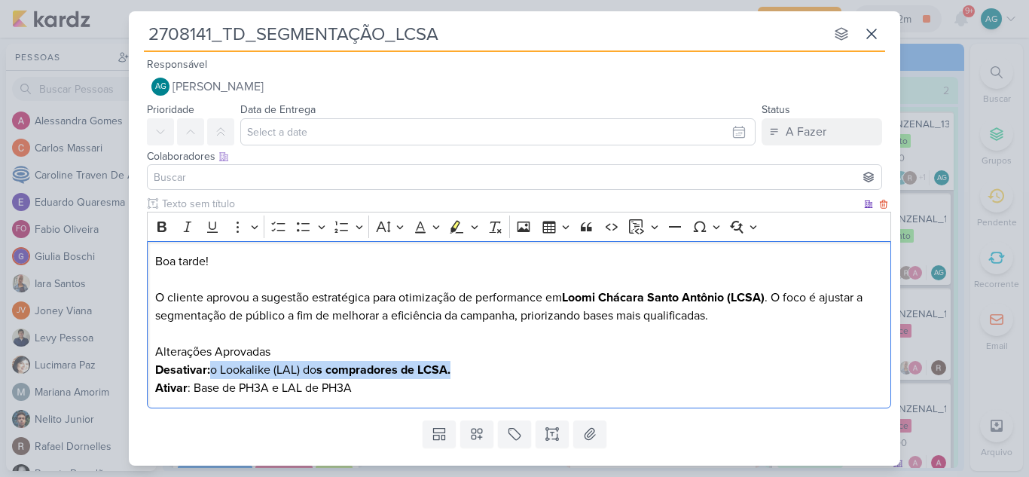
click at [214, 369] on p "Desativar: o Lookalike (LAL) do s compradores de LCSA." at bounding box center [519, 370] width 729 height 18
click at [160, 224] on icon "Editor toolbar" at bounding box center [161, 226] width 15 height 15
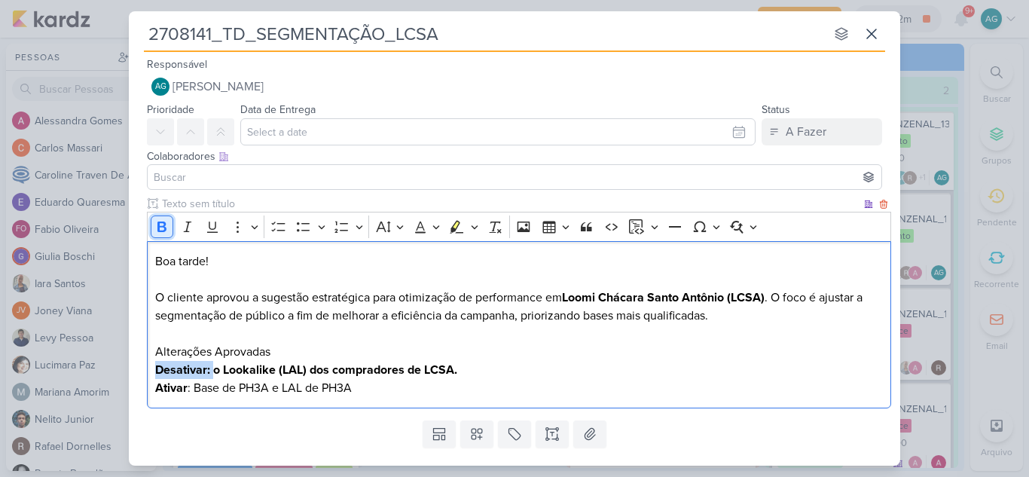
click at [160, 224] on icon "Editor toolbar" at bounding box center [161, 226] width 15 height 15
click at [304, 373] on p "Desativar: o Lookalike (LAL) dos compradores de LCSA." at bounding box center [519, 370] width 729 height 18
click at [218, 366] on p "Desativar: o Lookalike (LAL) dos compradores de LCSA." at bounding box center [519, 370] width 729 height 18
click at [215, 369] on strong "Desativar: O" at bounding box center [188, 369] width 67 height 15
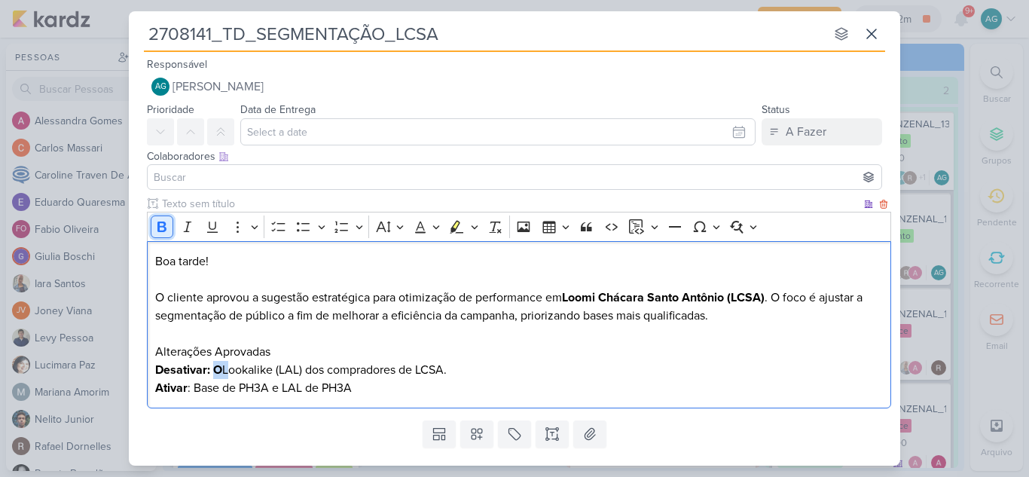
click at [162, 228] on icon "Editor toolbar" at bounding box center [161, 226] width 15 height 15
click at [258, 339] on p "Editor editing area: main" at bounding box center [519, 334] width 729 height 18
drag, startPoint x: 275, startPoint y: 353, endPoint x: 107, endPoint y: 356, distance: 168.0
click at [107, 356] on div "2708141_TD_SEGMENTAÇÃO_LCSA nenhum grupo disponível esc Responsável AG [PERSON_…" at bounding box center [514, 238] width 1029 height 477
click at [160, 225] on icon "Editor toolbar" at bounding box center [161, 226] width 15 height 15
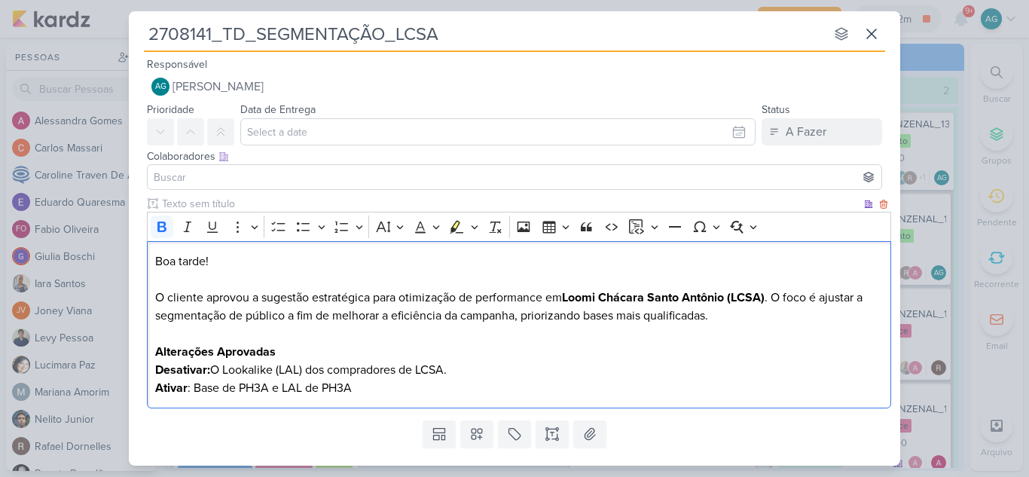
click at [255, 349] on strong "Alterações Aprovadas" at bounding box center [215, 351] width 121 height 15
click at [298, 350] on h2 "Alterações Aprovadas" at bounding box center [519, 352] width 729 height 18
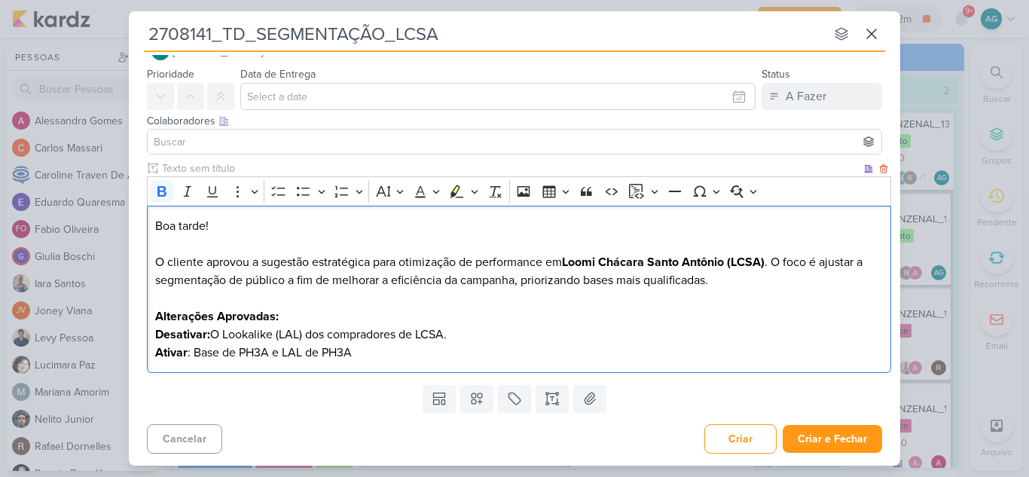
scroll to position [0, 0]
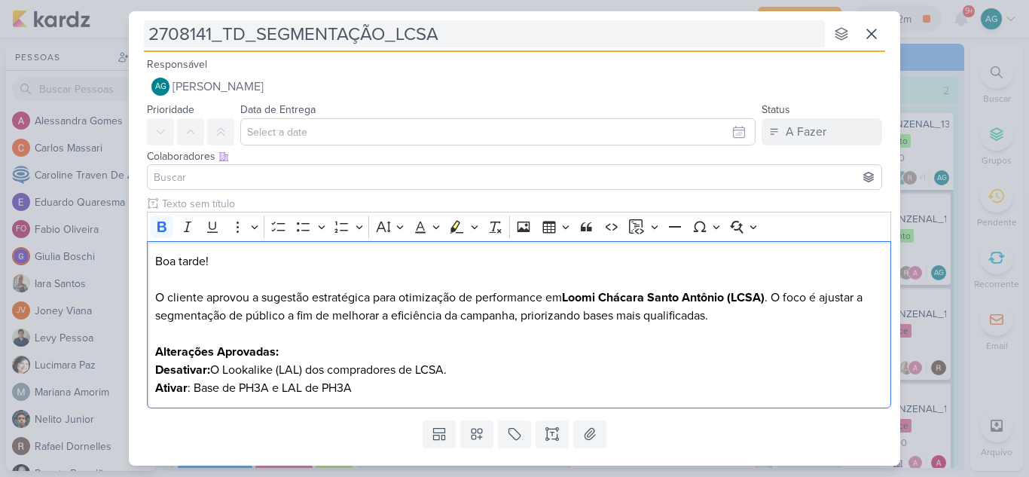
click at [260, 28] on input "2708141_TD_SEGMENTAÇÃO_LCSA" at bounding box center [484, 33] width 681 height 27
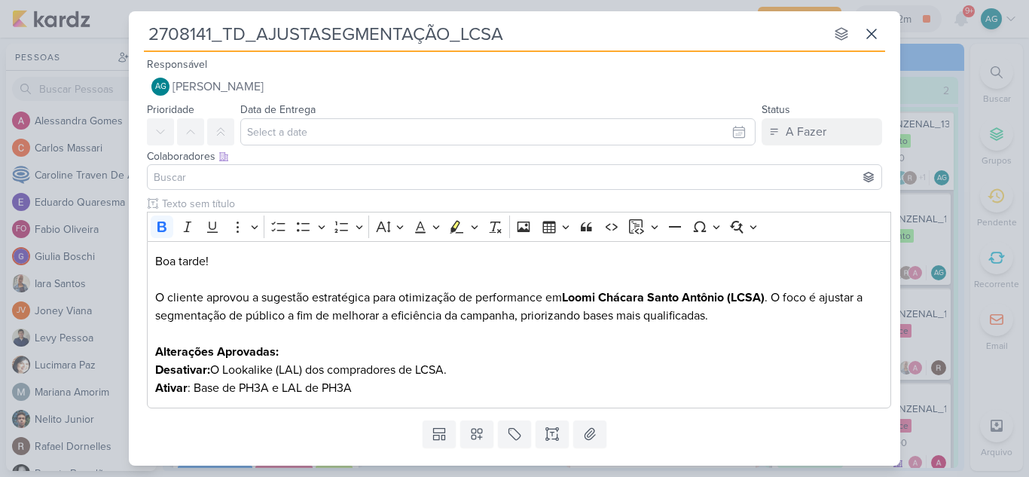
type input "2708141_TD_AJUSTARSEGMENTAÇÃO_LCSA"
type input "2708141_TD_AJUSTAR_SEGMENTAÇÃO_LCSA"
drag, startPoint x: 542, startPoint y: 34, endPoint x: 132, endPoint y: 39, distance: 410.7
click at [132, 39] on div "2708141_TD_AJUSTAR_SEGMENTAÇÃO_LCSA nenhum grupo disponível esc Responsável AG …" at bounding box center [515, 233] width 772 height 445
type input "2708141_TD_AJUSTAR_SEGMENTAÇÃO_LCSA"
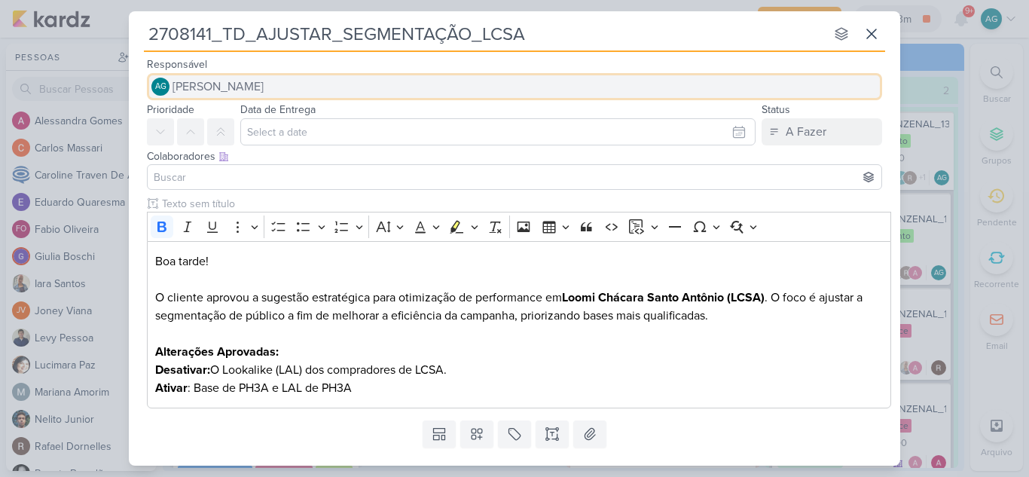
click at [264, 91] on span "[PERSON_NAME]" at bounding box center [218, 87] width 91 height 18
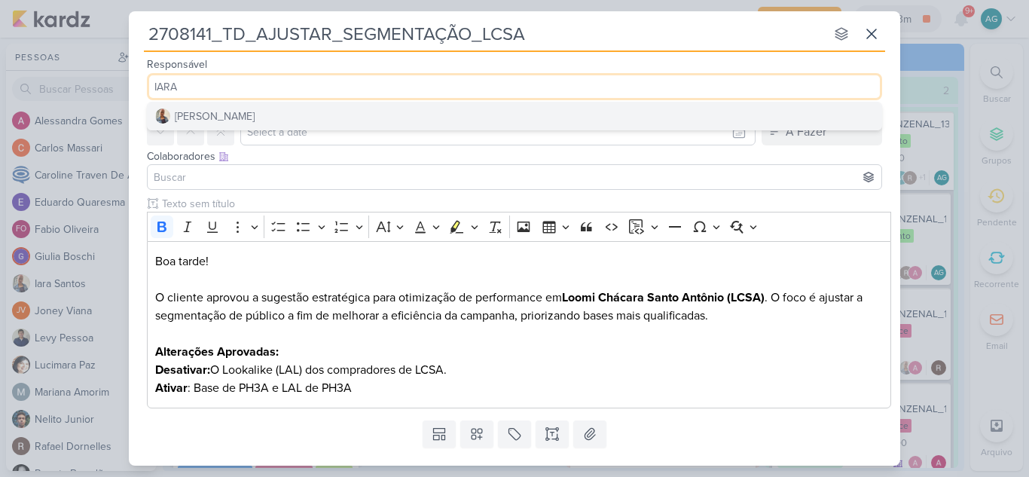
type input "IARA"
click at [272, 118] on button "[PERSON_NAME]" at bounding box center [515, 115] width 734 height 27
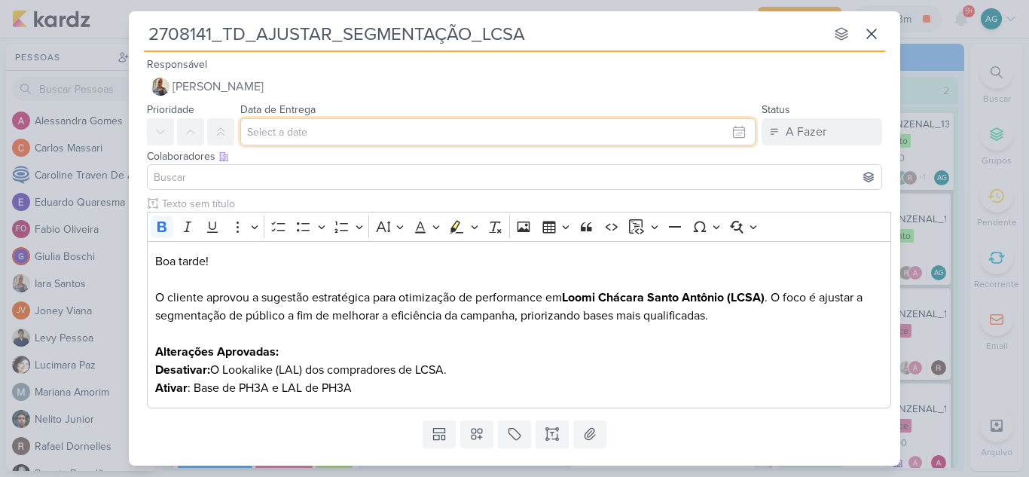
click at [284, 131] on input "text" at bounding box center [497, 131] width 515 height 27
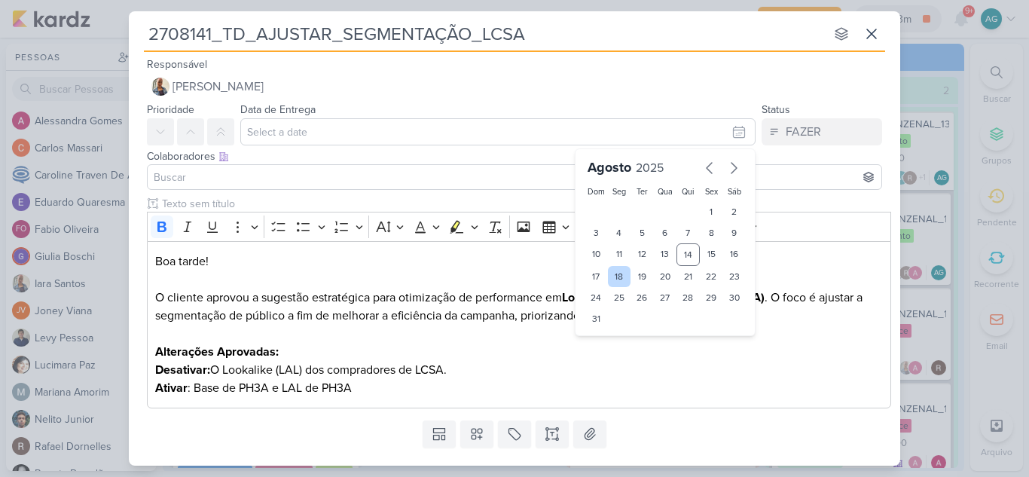
click at [617, 279] on div "18" at bounding box center [619, 276] width 23 height 21
type input "[DATE] 23:59"
click at [307, 176] on input at bounding box center [515, 177] width 728 height 18
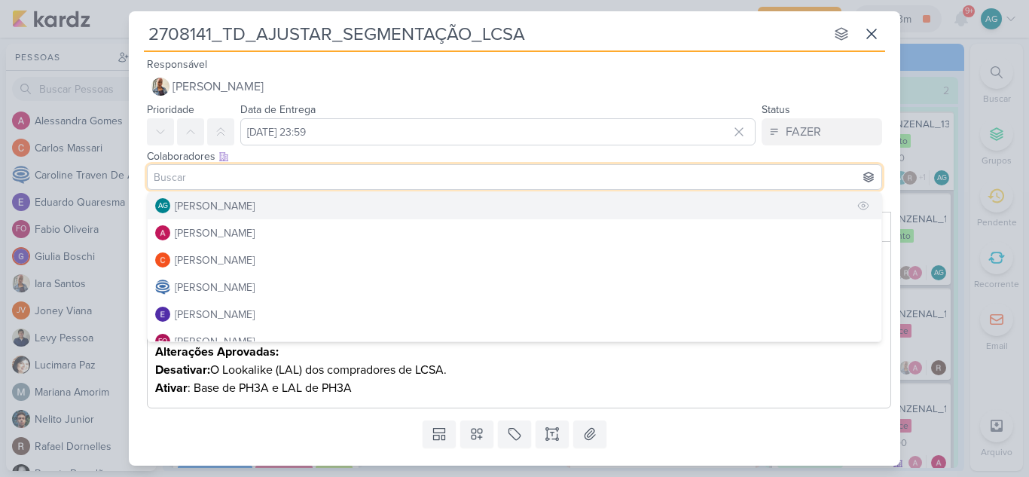
click at [312, 206] on button "AG [PERSON_NAME]" at bounding box center [515, 205] width 734 height 27
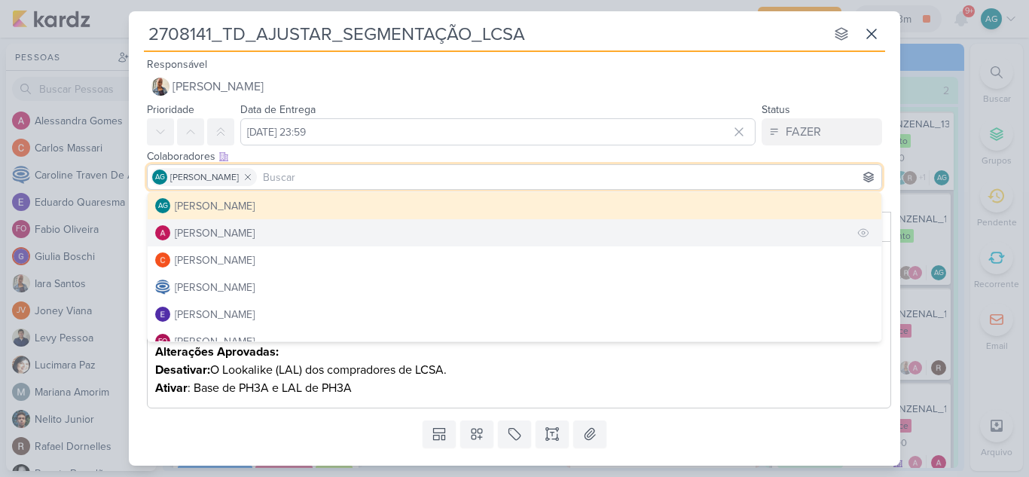
click at [292, 227] on button "[PERSON_NAME]" at bounding box center [515, 232] width 734 height 27
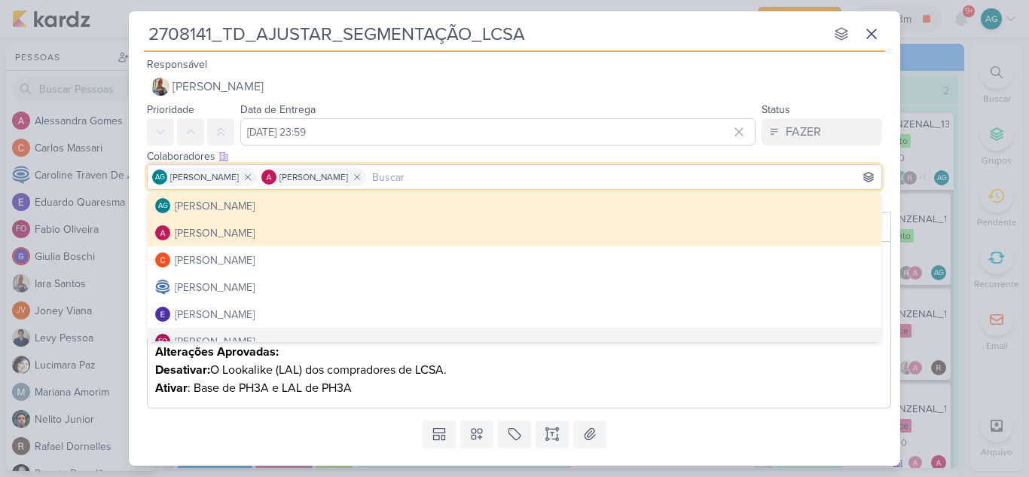
click at [369, 435] on div "Templates Campos Personalizados Marcadores Caixa De Texto Anexo" at bounding box center [515, 433] width 772 height 39
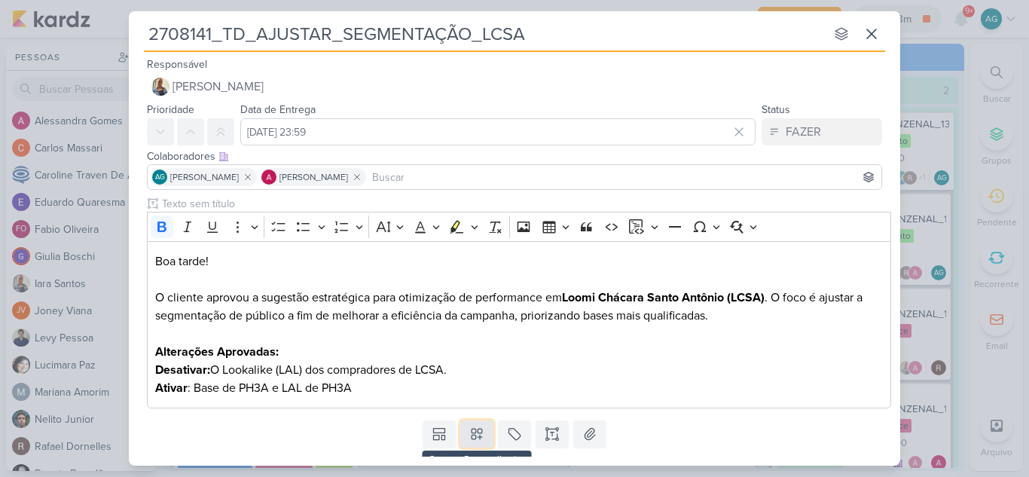
click at [463, 435] on button at bounding box center [476, 433] width 33 height 27
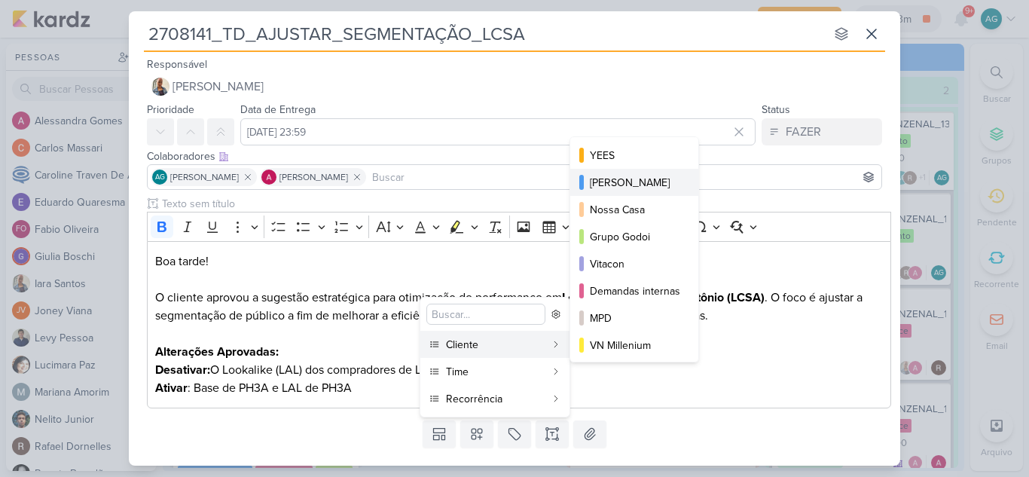
click at [640, 187] on div "[PERSON_NAME]" at bounding box center [635, 183] width 90 height 16
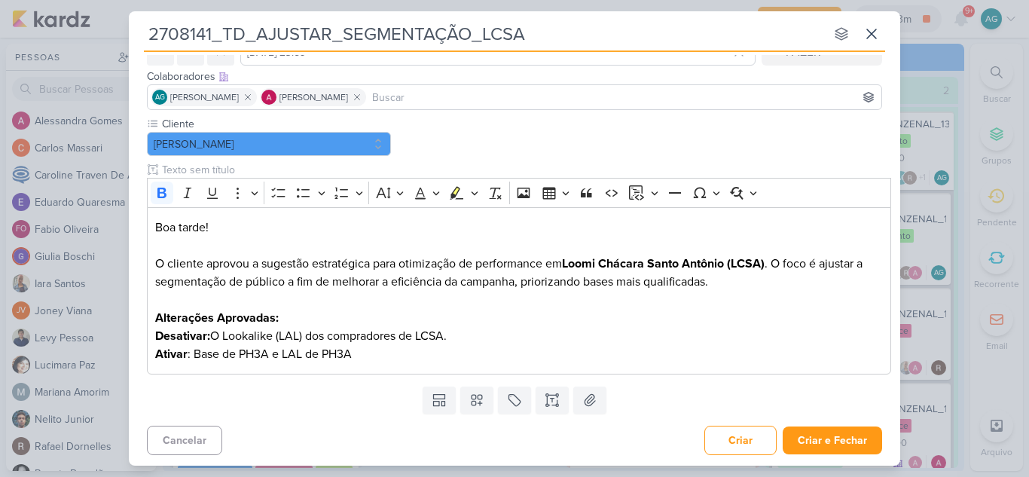
scroll to position [81, 0]
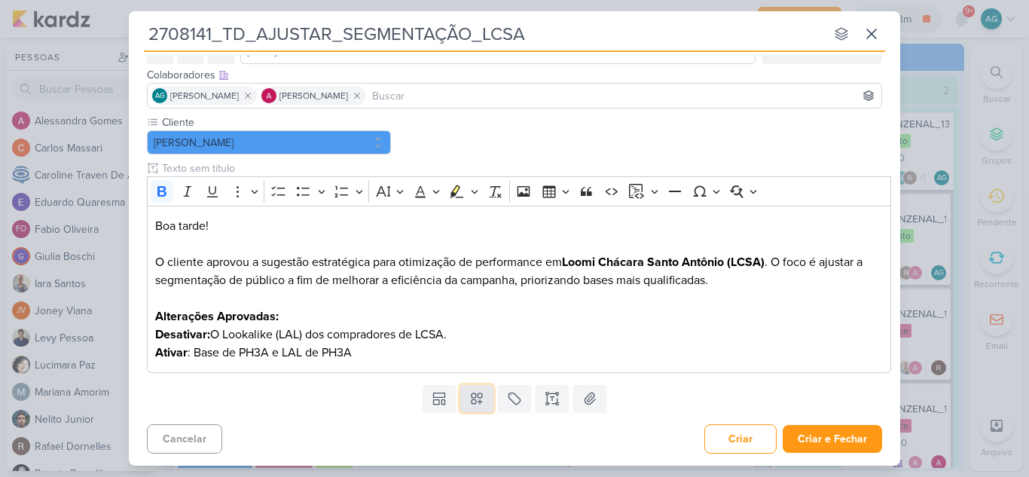
click at [473, 392] on icon at bounding box center [476, 398] width 15 height 15
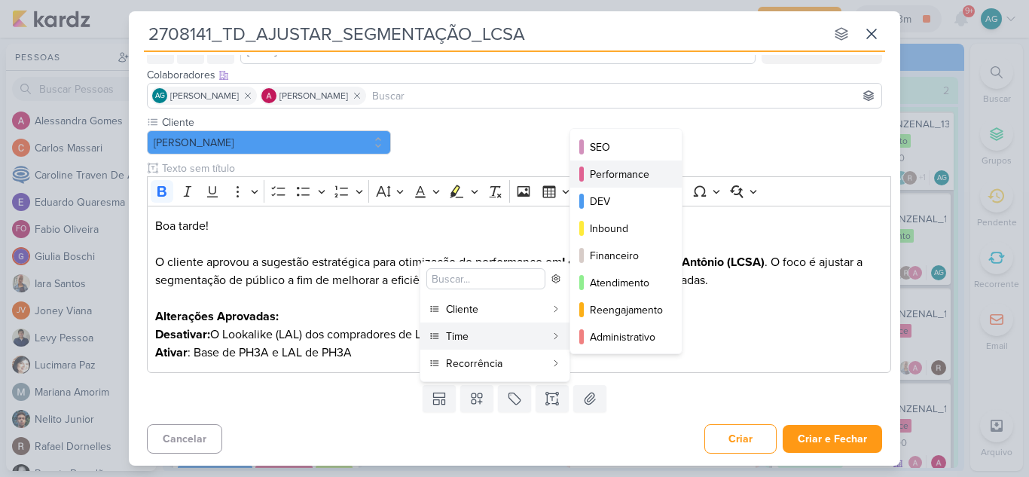
click at [625, 175] on div "Performance" at bounding box center [627, 175] width 74 height 16
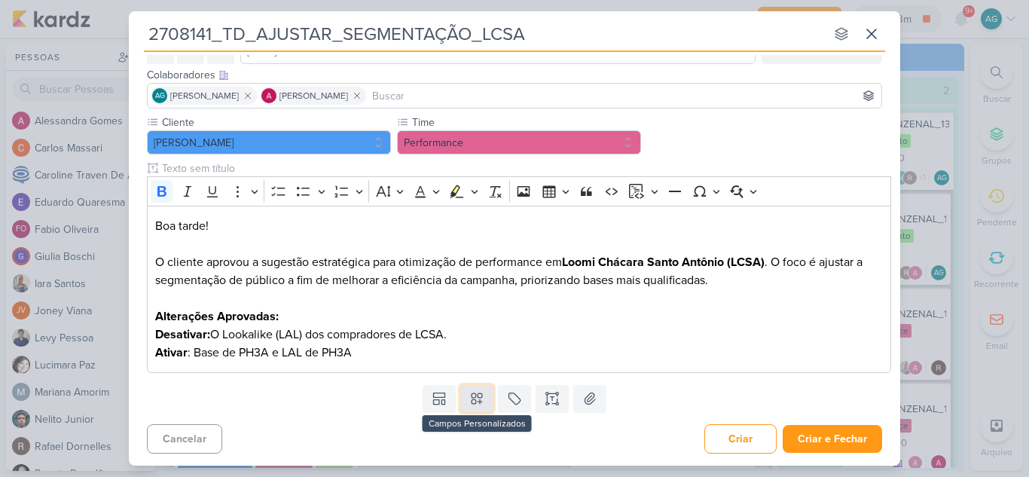
click at [476, 402] on icon at bounding box center [477, 399] width 11 height 11
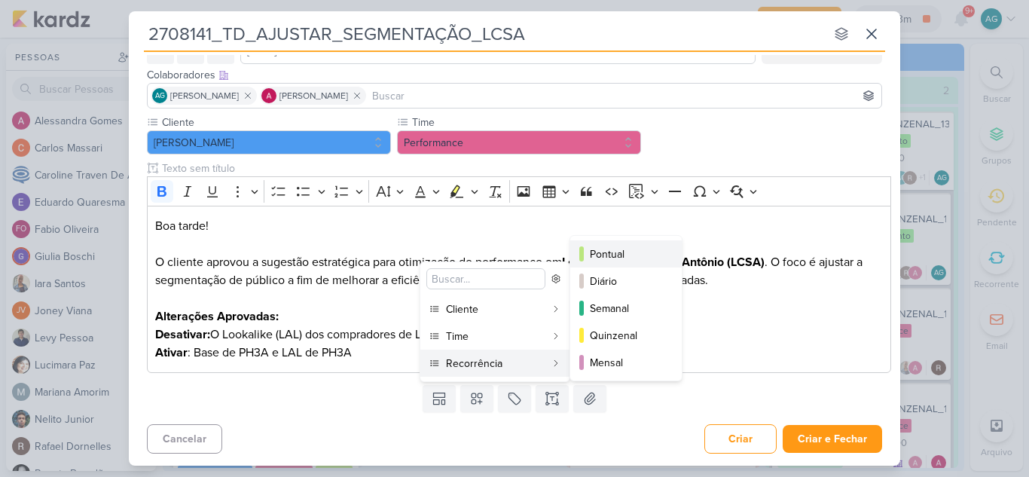
click at [615, 256] on div "Pontual" at bounding box center [627, 254] width 74 height 16
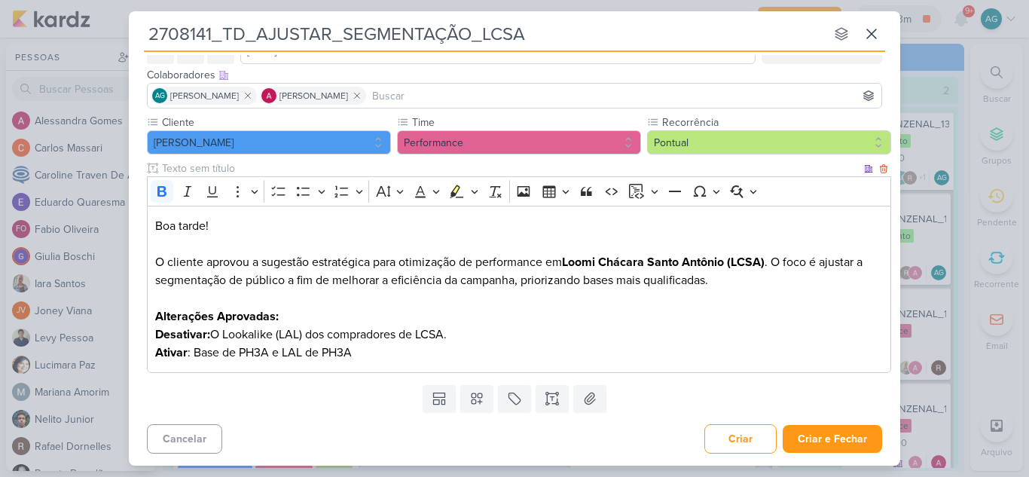
click at [565, 346] on p "Ativar : Base de PH3A e LAL de PH3A" at bounding box center [519, 353] width 729 height 18
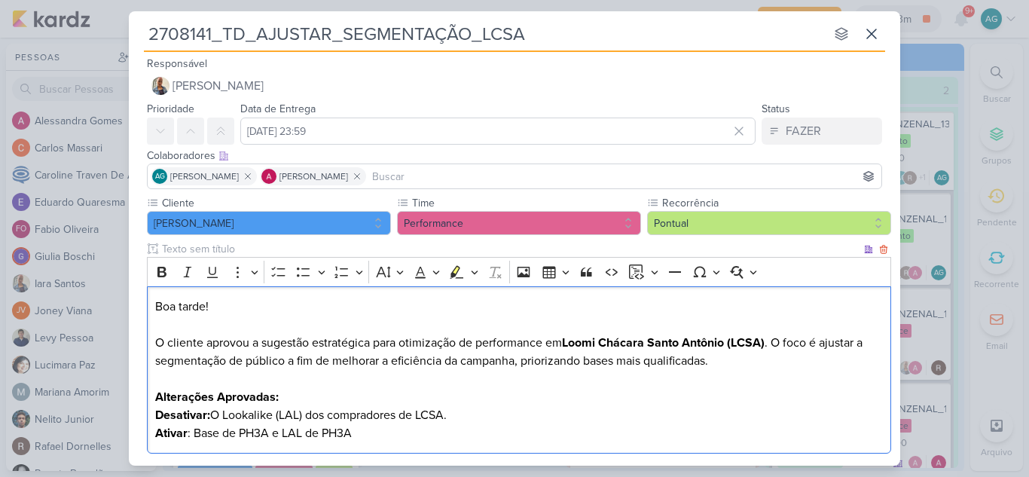
scroll to position [0, 0]
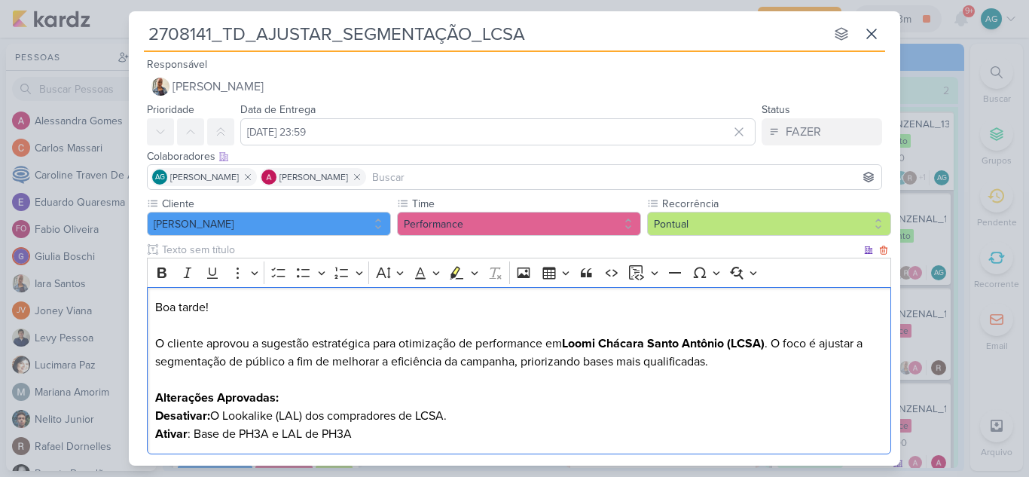
click at [515, 421] on p "Desativar: O Lookalike (LAL) dos compradores de LCSA." at bounding box center [519, 416] width 729 height 18
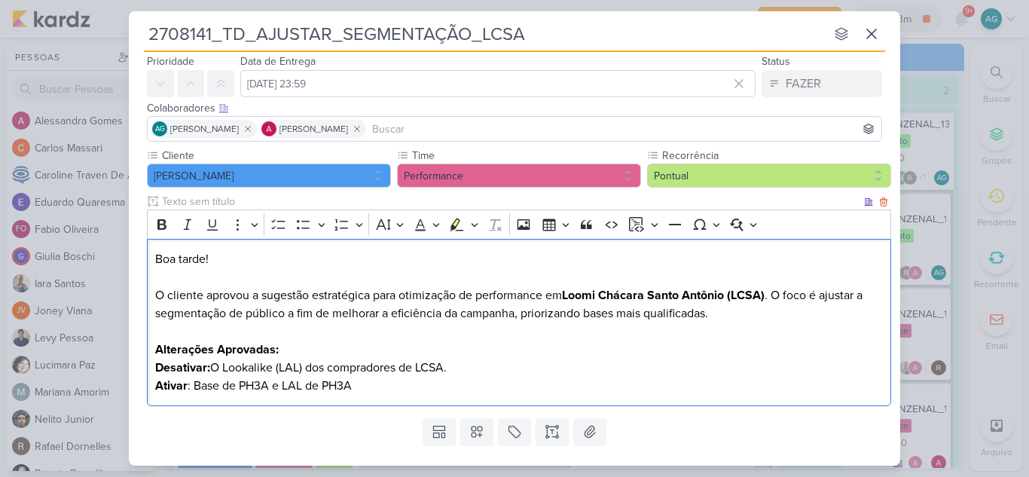
scroll to position [75, 0]
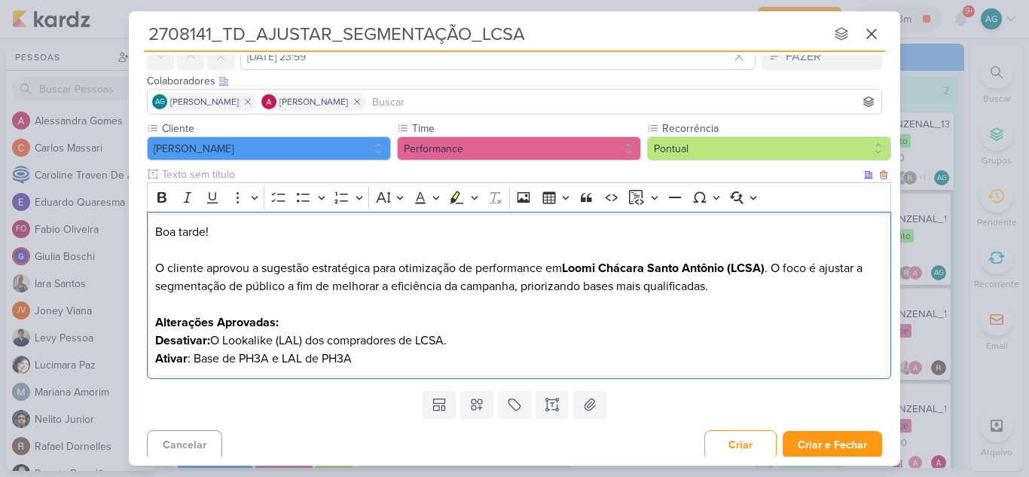
click at [185, 339] on strong "Desativar:" at bounding box center [182, 340] width 55 height 15
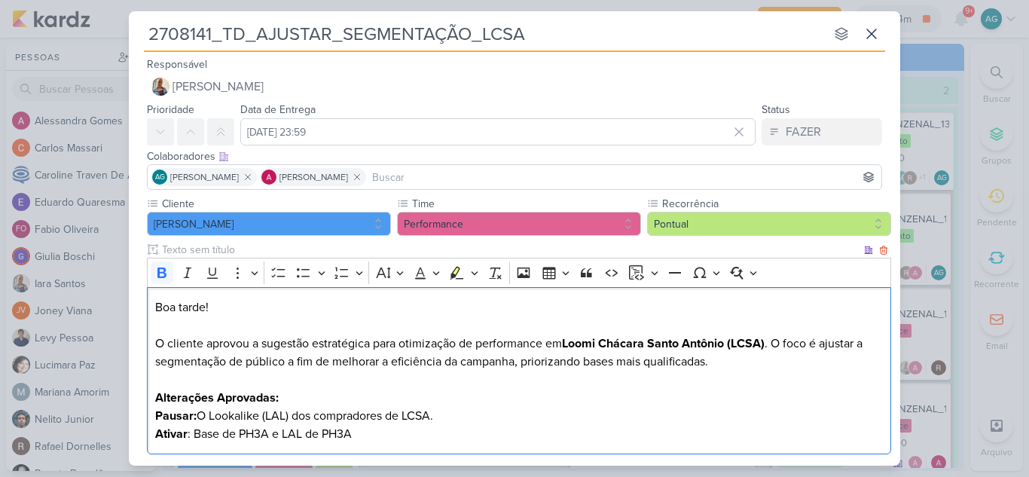
scroll to position [81, 0]
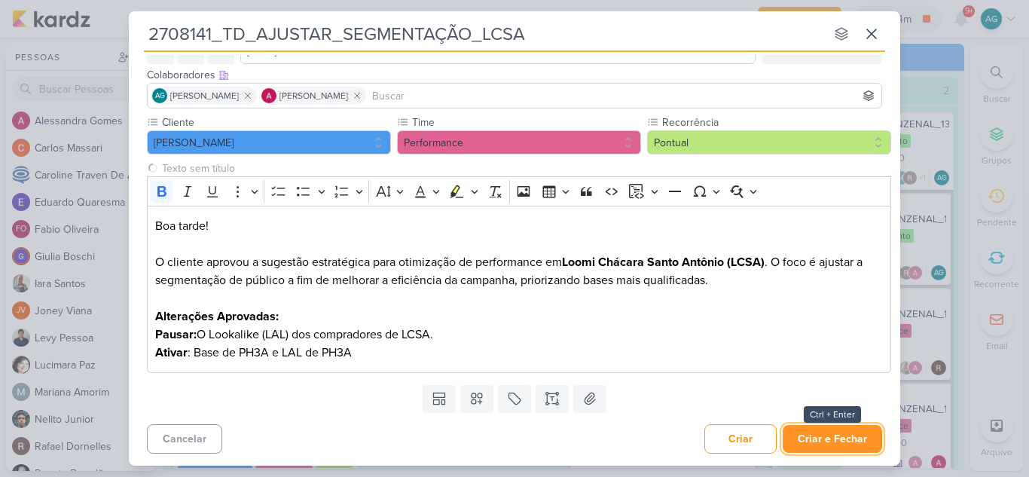
click at [826, 443] on button "Criar e Fechar" at bounding box center [832, 439] width 99 height 28
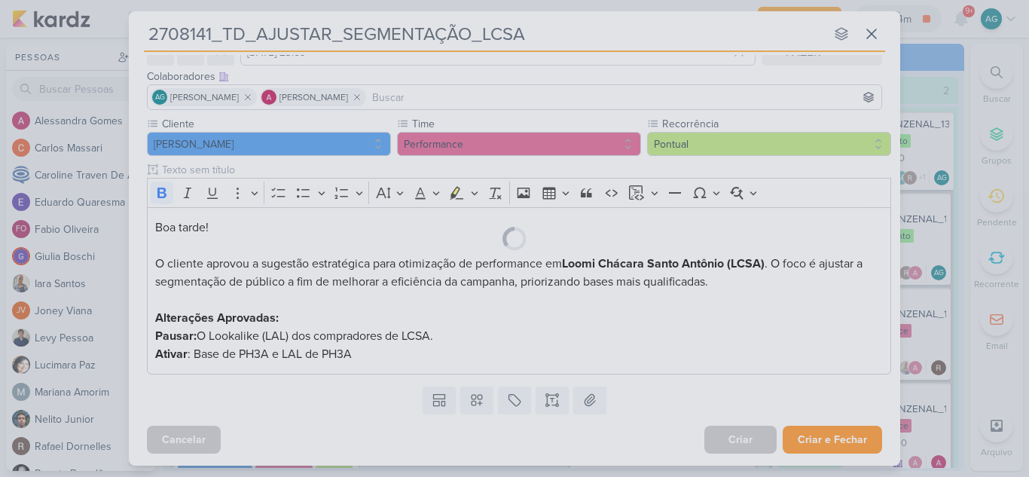
scroll to position [80, 0]
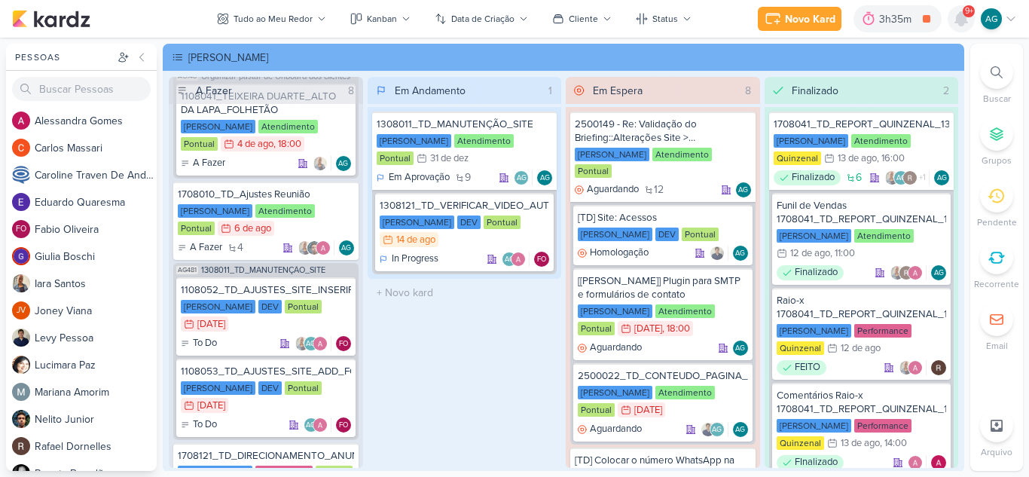
click at [964, 16] on icon at bounding box center [961, 19] width 12 height 14
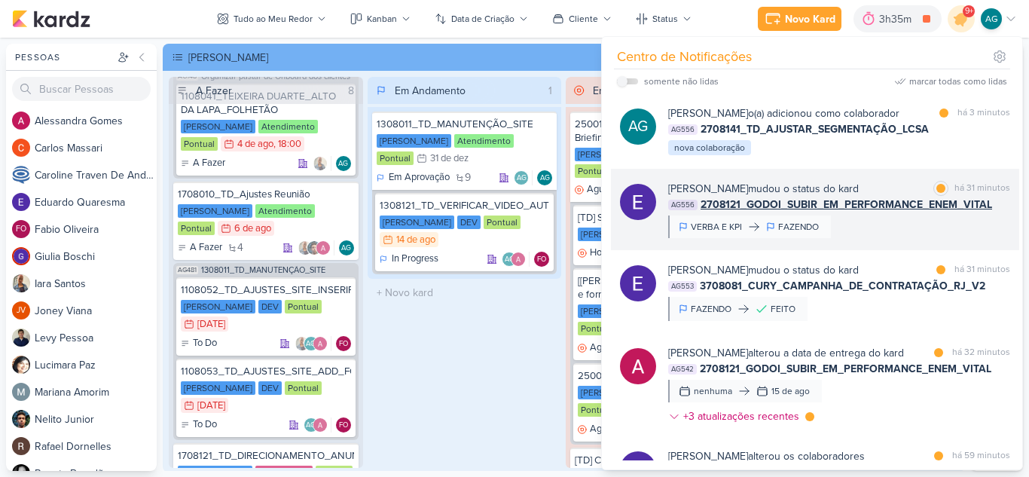
click at [880, 238] on div "[PERSON_NAME] mudou o status do kard marcar como lida há 31 minutos AG556 27081…" at bounding box center [839, 209] width 342 height 57
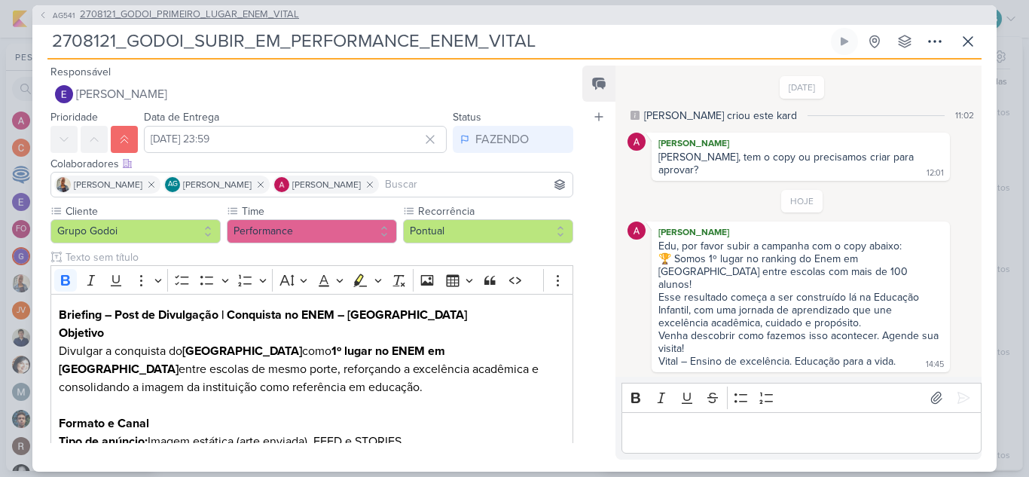
click at [262, 17] on span "2708121_GODOI_PRIMEIRO_LUGAR_ENEM_VITAL" at bounding box center [189, 15] width 219 height 15
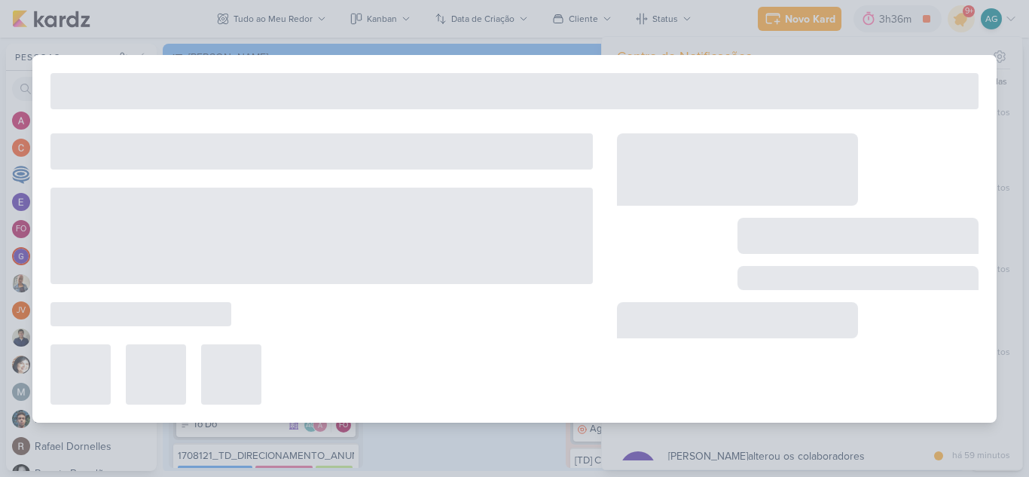
type input "2708121_GODOI_PRIMEIRO_LUGAR_ENEM_VITAL"
type input "[DATE] 23:59"
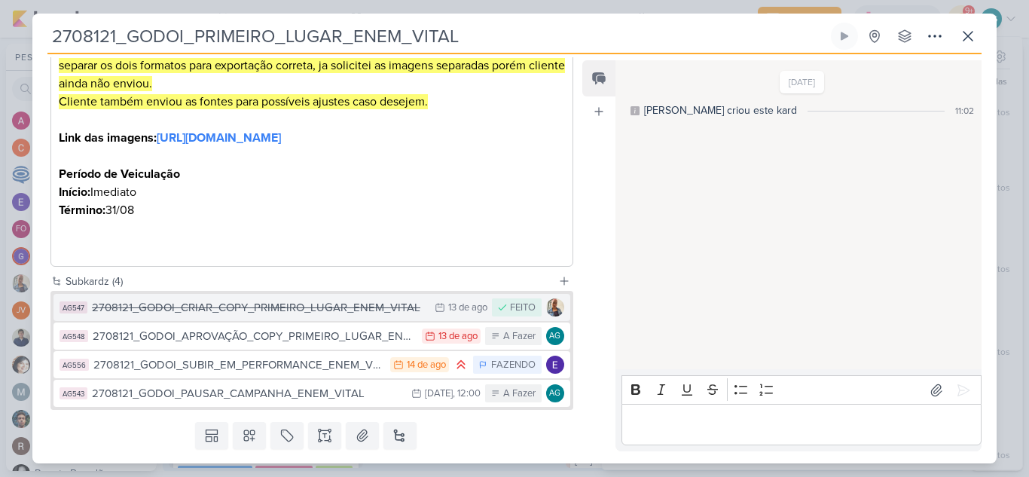
scroll to position [452, 0]
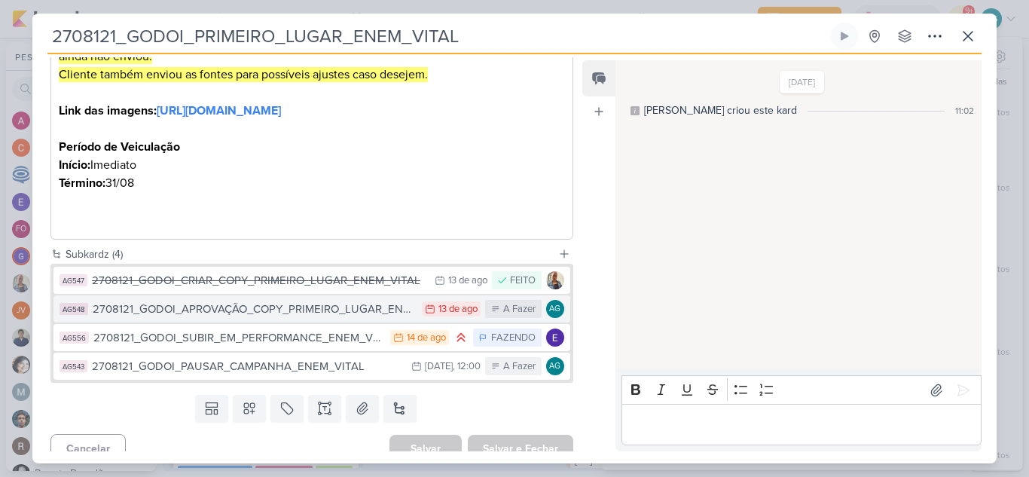
click at [322, 318] on div "2708121_GODOI_APROVAÇÃO_COPY_PRIMEIRO_LUGAR_ENEM_VITAL" at bounding box center [254, 309] width 322 height 17
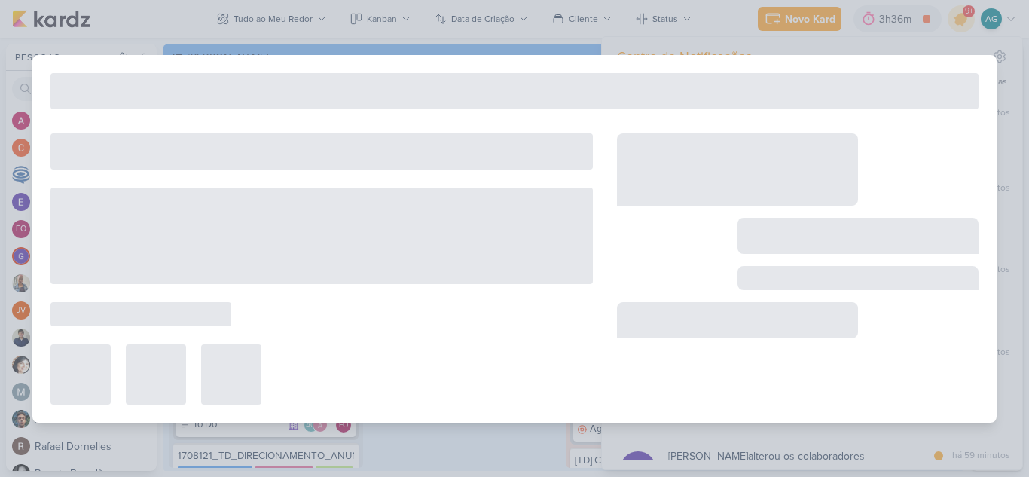
type input "2708121_GODOI_APROVAÇÃO_COPY_PRIMEIRO_LUGAR_ENEM_VITAL"
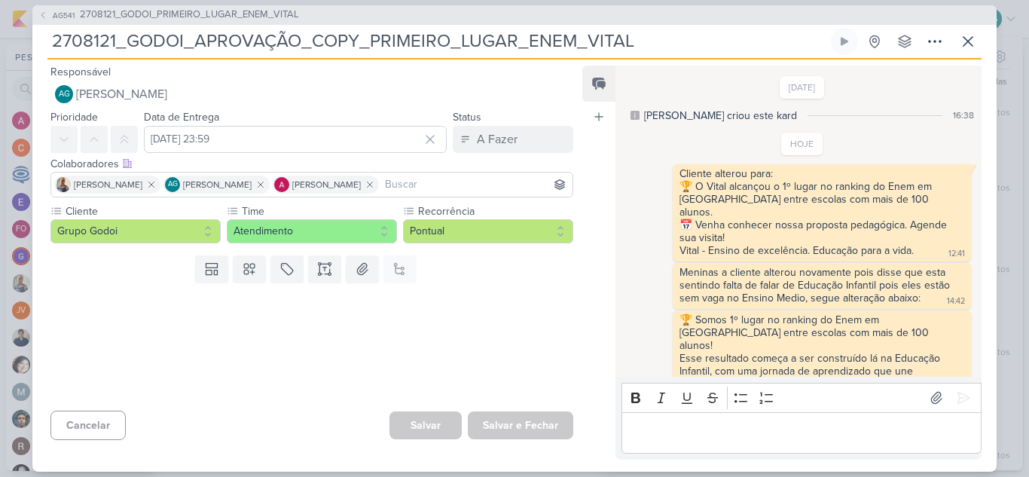
scroll to position [41, 0]
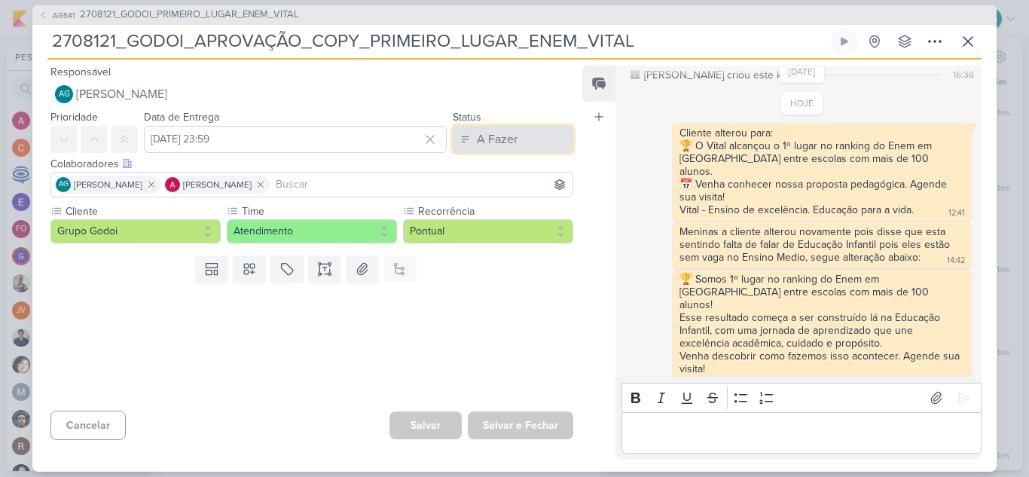
click at [496, 144] on div "A Fazer" at bounding box center [497, 139] width 41 height 18
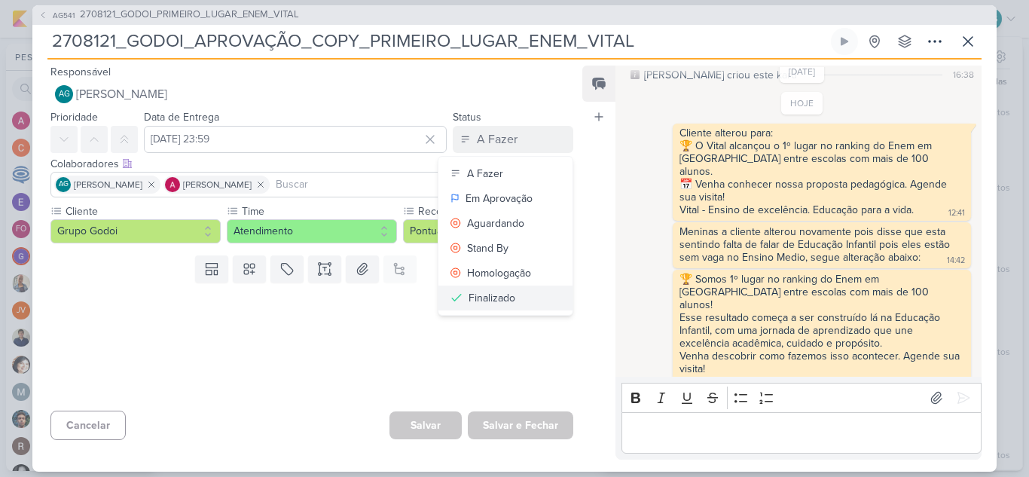
click at [495, 301] on div "Finalizado" at bounding box center [492, 298] width 47 height 16
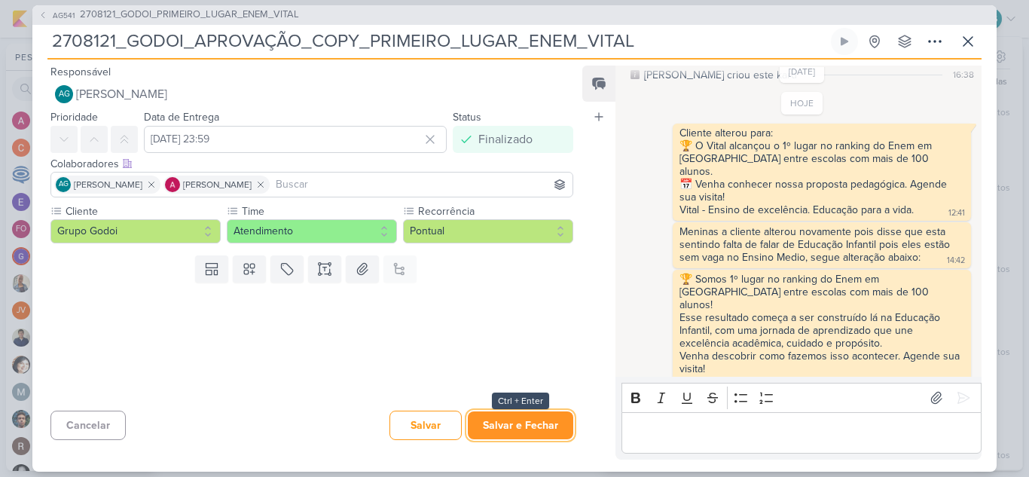
click at [522, 431] on button "Salvar e Fechar" at bounding box center [520, 425] width 105 height 28
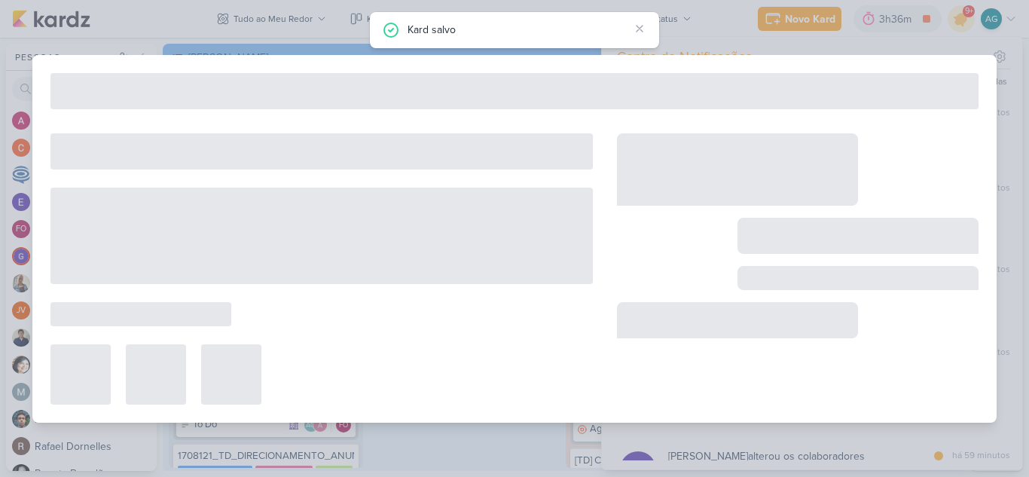
type input "2708121_GODOI_PRIMEIRO_LUGAR_ENEM_VITAL"
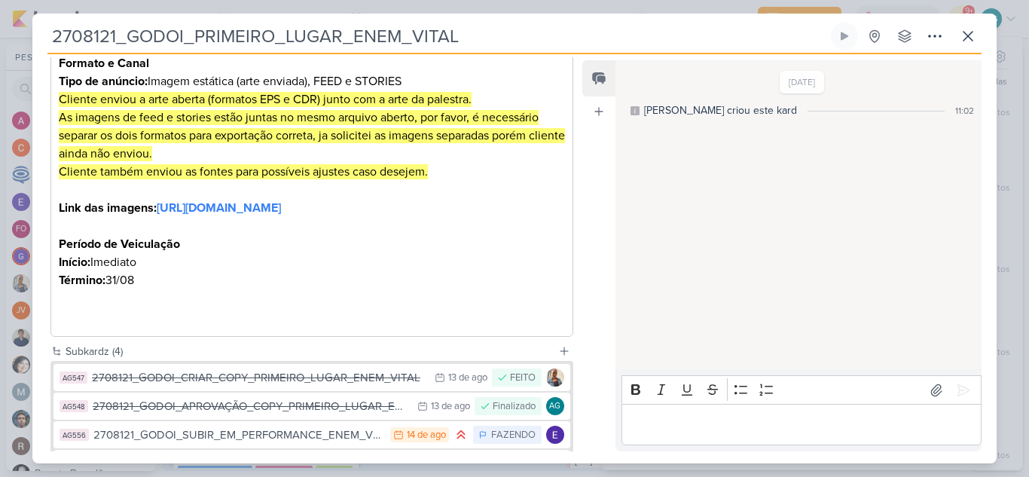
scroll to position [485, 0]
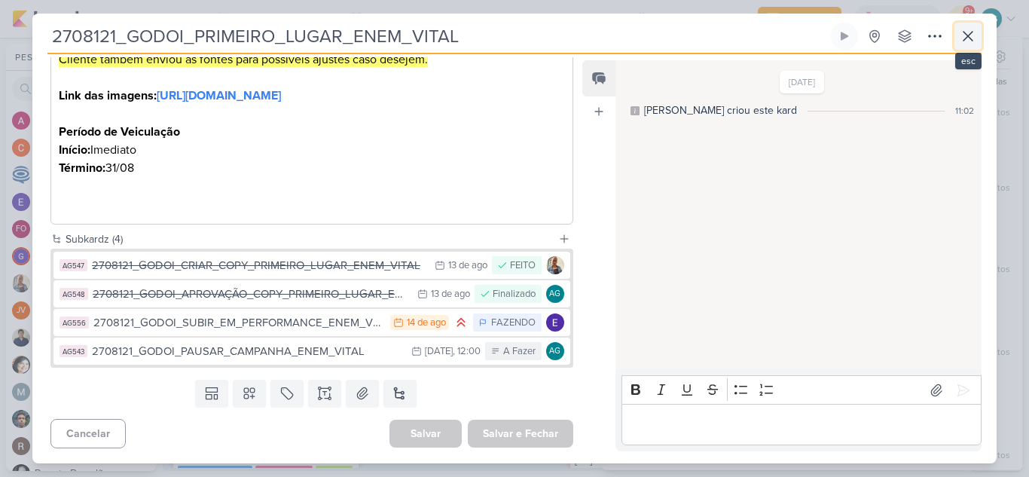
click at [967, 41] on icon at bounding box center [968, 36] width 18 height 18
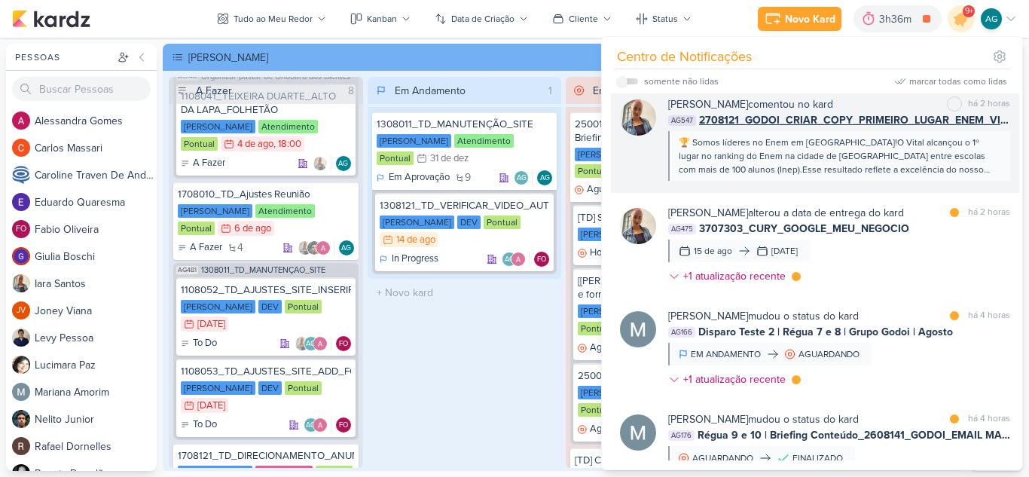
scroll to position [452, 0]
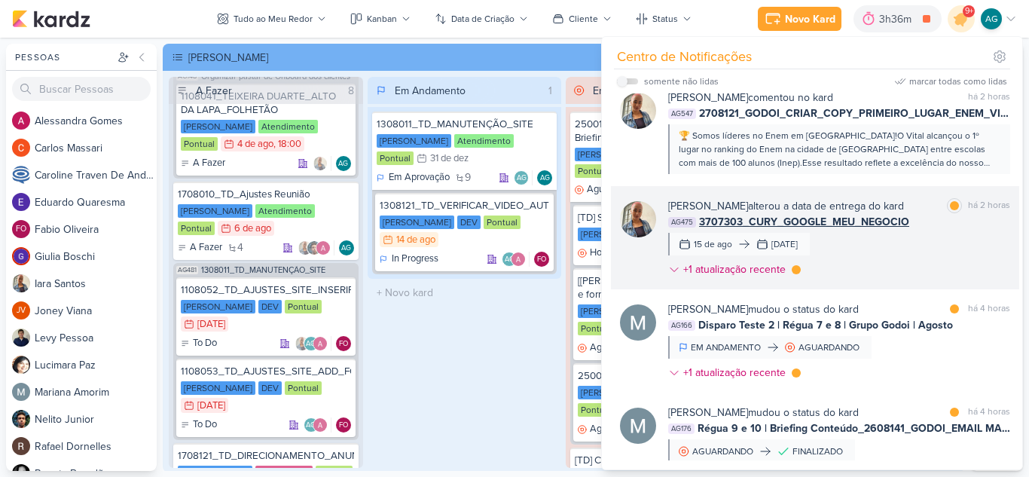
click at [879, 268] on div "[PERSON_NAME] alterou a data de entrega do kard marcar como lida há 2 horas AG4…" at bounding box center [839, 240] width 342 height 85
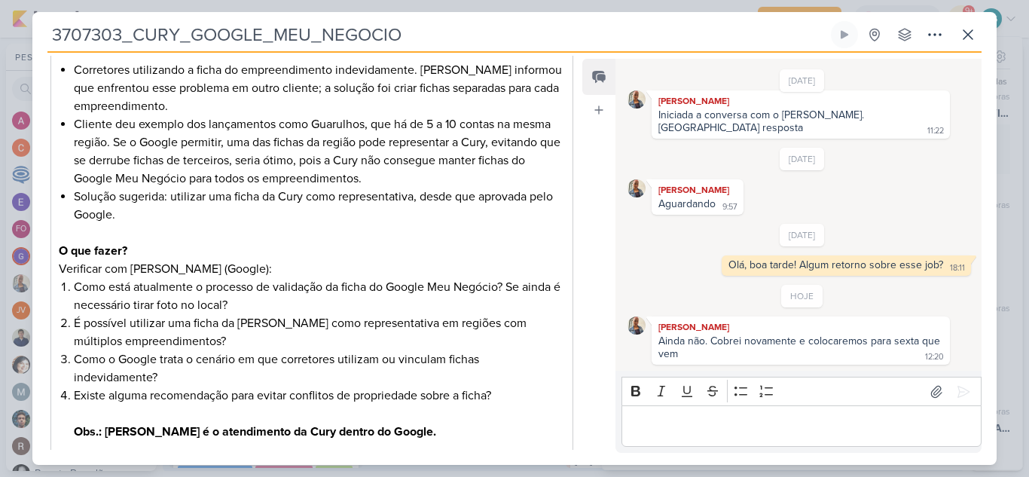
scroll to position [603, 0]
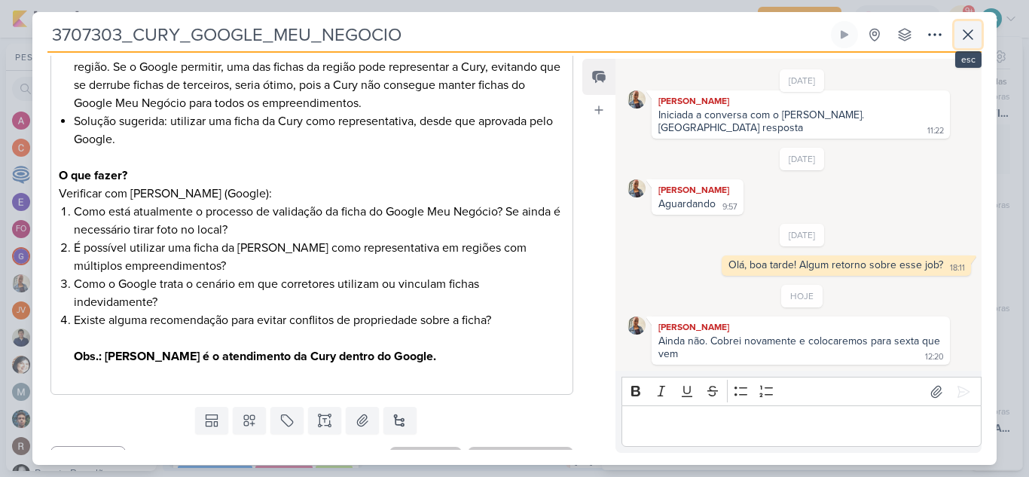
click at [974, 35] on icon at bounding box center [968, 35] width 18 height 18
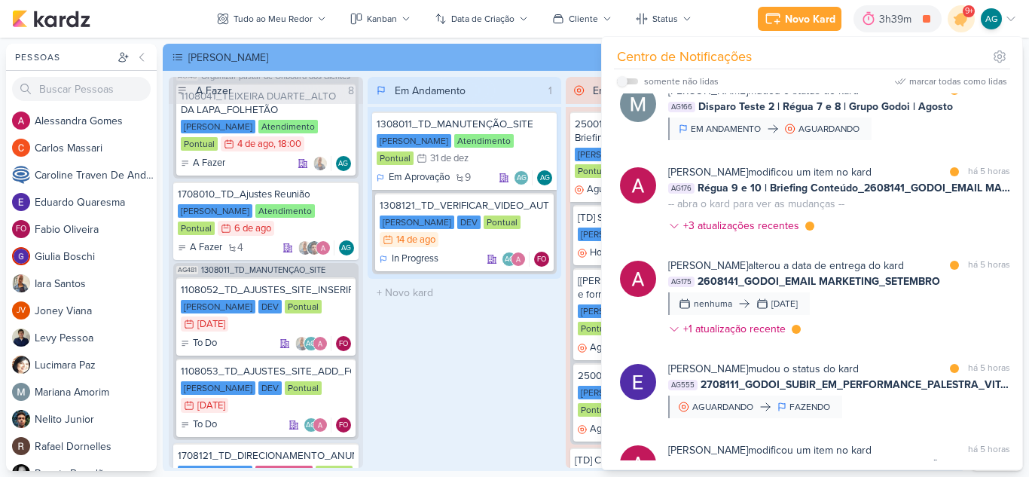
scroll to position [1417, 0]
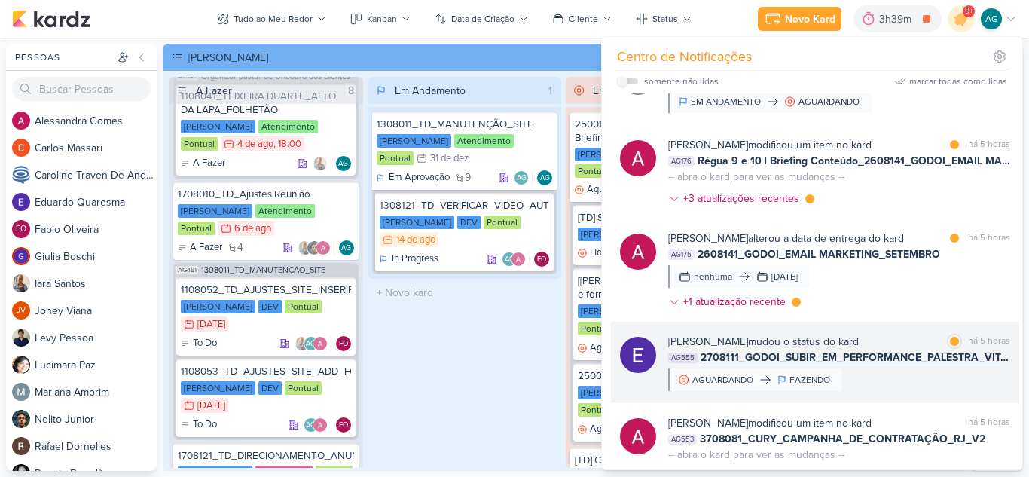
click at [915, 391] on div "[PERSON_NAME] mudou o status do kard marcar como lida há 5 horas AG555 2708111_…" at bounding box center [839, 362] width 342 height 57
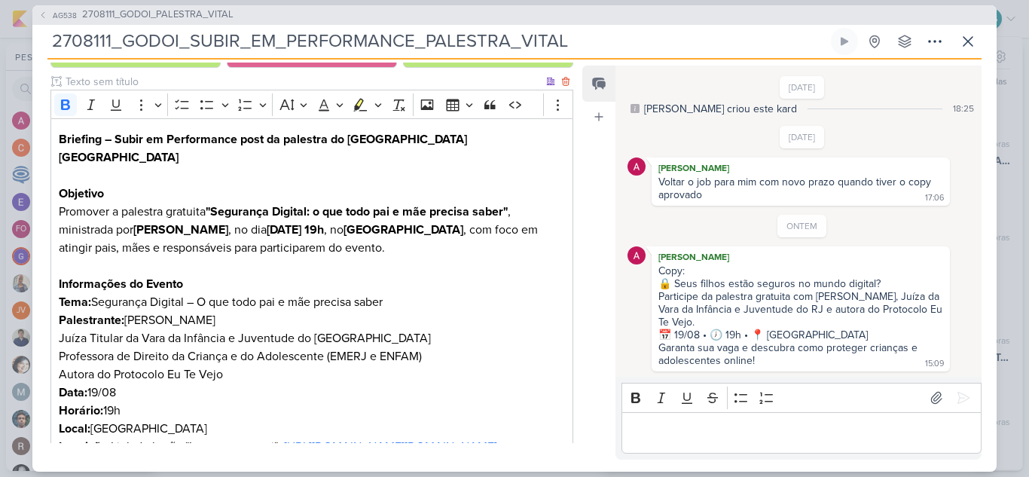
scroll to position [0, 0]
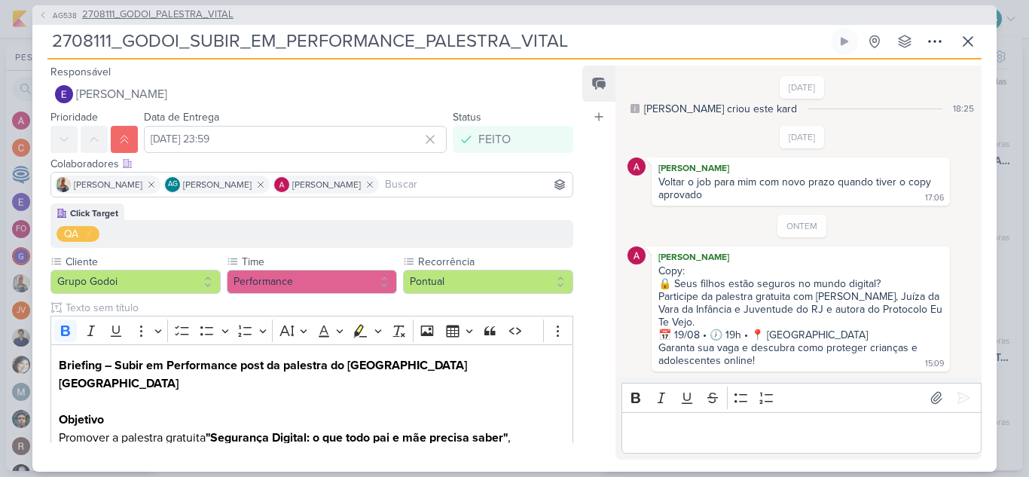
click at [219, 12] on span "2708111_GODOI_PALESTRA_VITAL" at bounding box center [157, 15] width 151 height 15
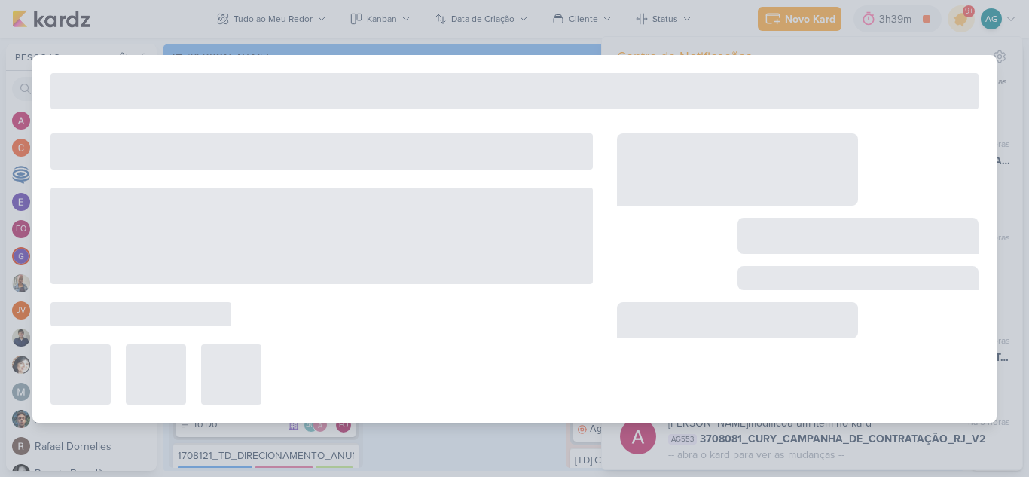
type input "2708111_GODOI_PALESTRA_VITAL"
type input "[DATE] 23:59"
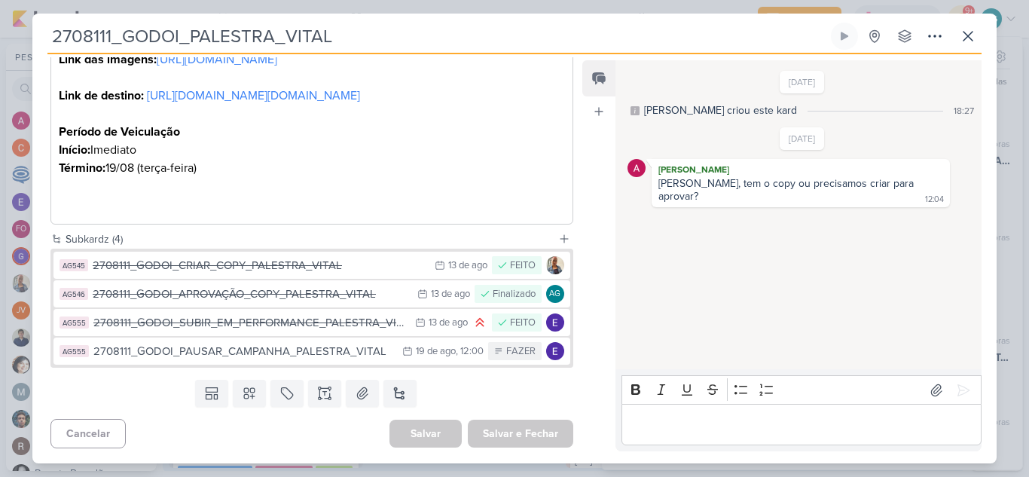
scroll to position [738, 0]
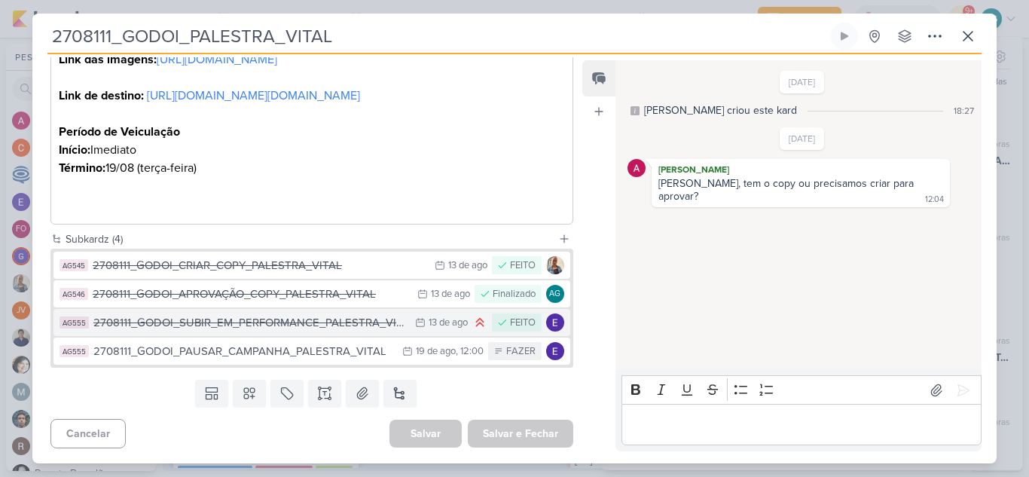
click at [299, 322] on div "2708111_GODOI_SUBIR_EM_PERFORMANCE_PALESTRA_VITAL" at bounding box center [250, 322] width 314 height 17
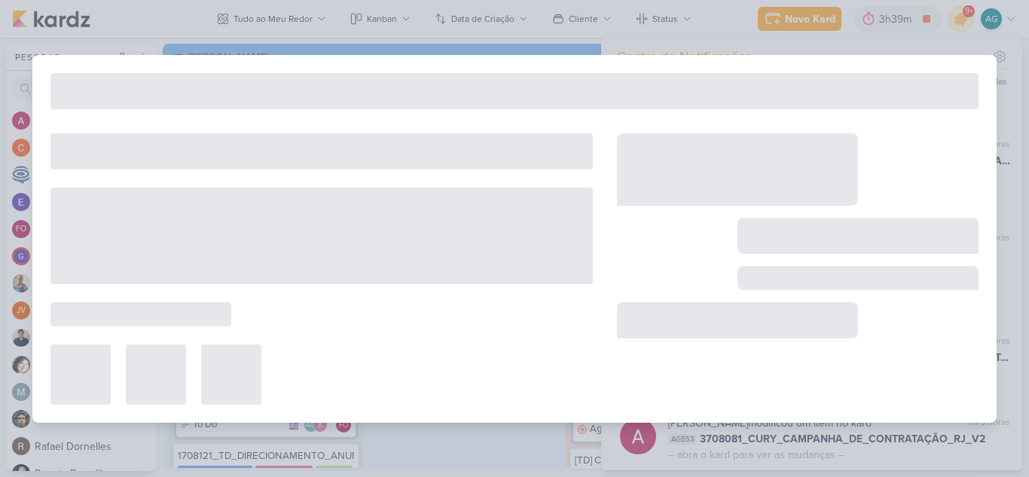
type input "2708111_GODOI_SUBIR_EM_PERFORMANCE_PALESTRA_VITAL"
type input "[DATE] 23:59"
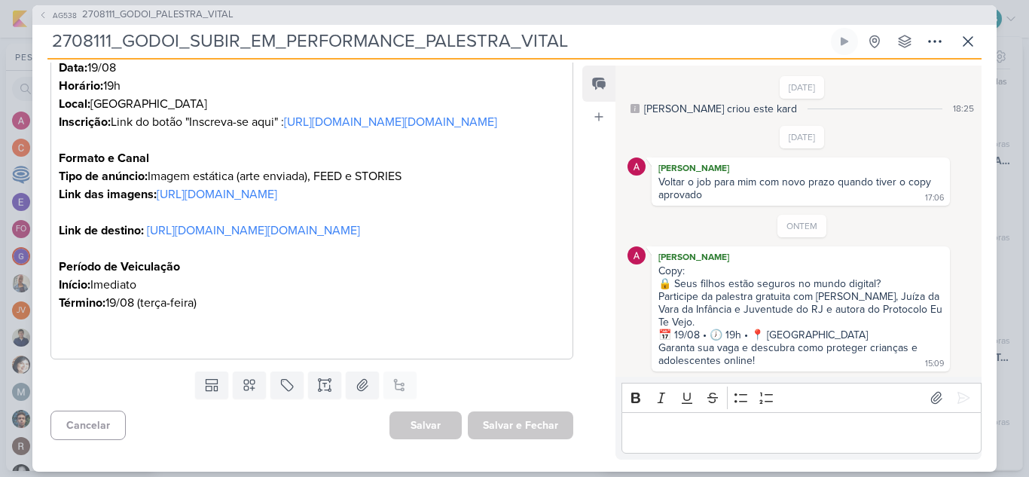
scroll to position [659, 0]
click at [962, 45] on icon at bounding box center [968, 41] width 18 height 18
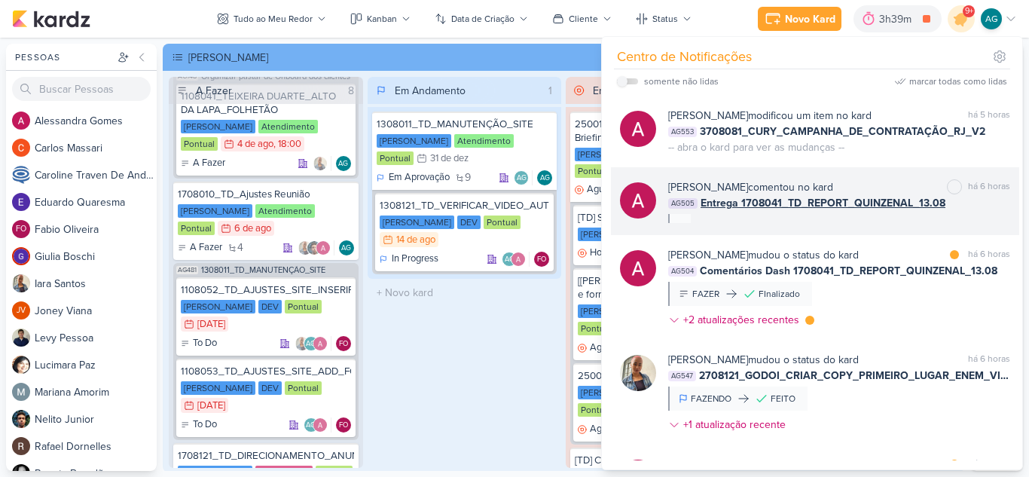
scroll to position [1806, 0]
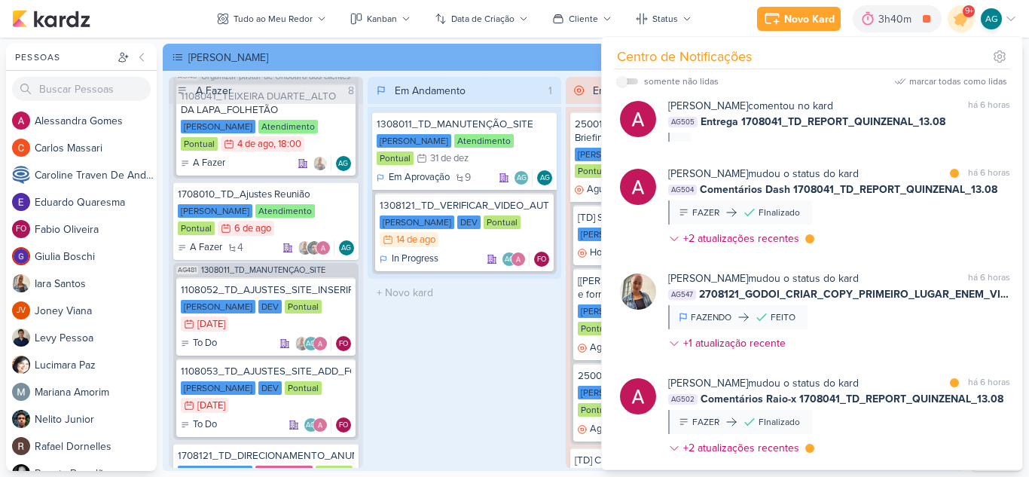
click at [506, 377] on div "Em Andamento 1 1308011_TD_MANUTENÇÃO_SITE [PERSON_NAME] Atendimento Pontual 31/…" at bounding box center [465, 272] width 194 height 391
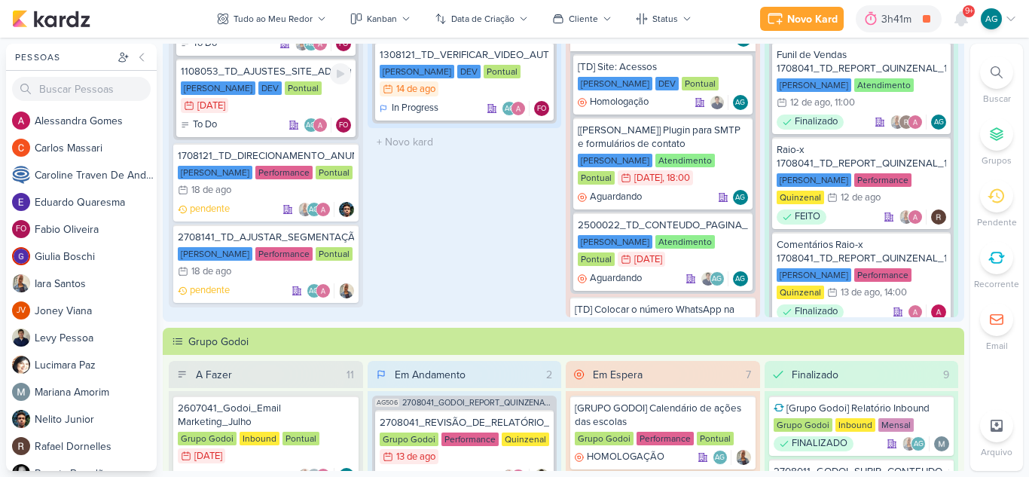
scroll to position [619, 0]
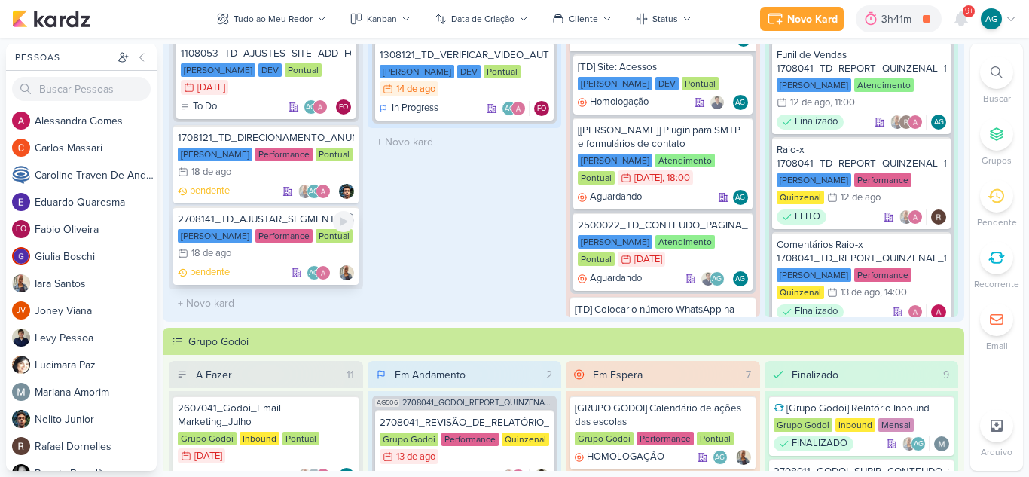
click at [296, 218] on div "2708141_TD_AJUSTAR_SEGMENTAÇÃO_LCSA" at bounding box center [266, 219] width 176 height 14
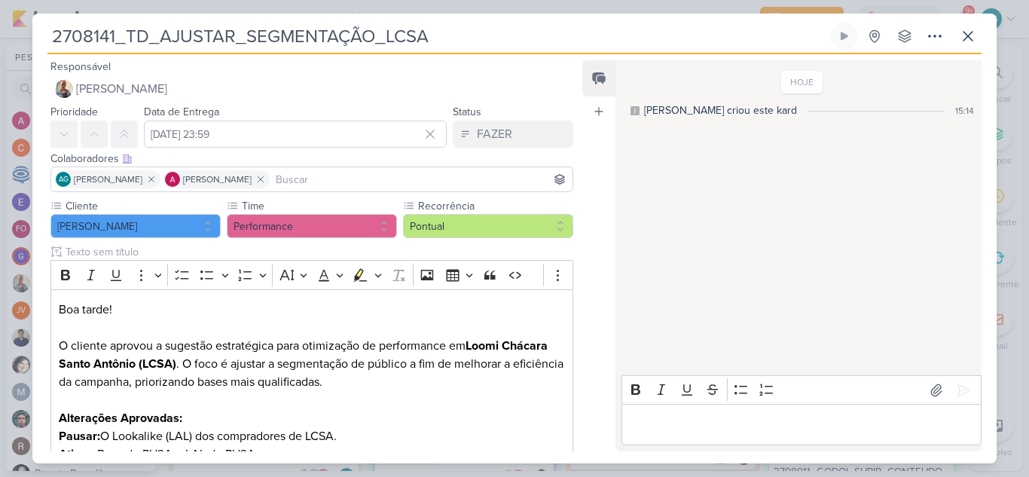
drag, startPoint x: 479, startPoint y: 35, endPoint x: 0, endPoint y: 17, distance: 479.5
click at [0, 17] on div "2708141_TD_AJUSTAR_SEGMENTAÇÃO_LCSA Criado por mim" at bounding box center [514, 238] width 1029 height 477
paste input "1"
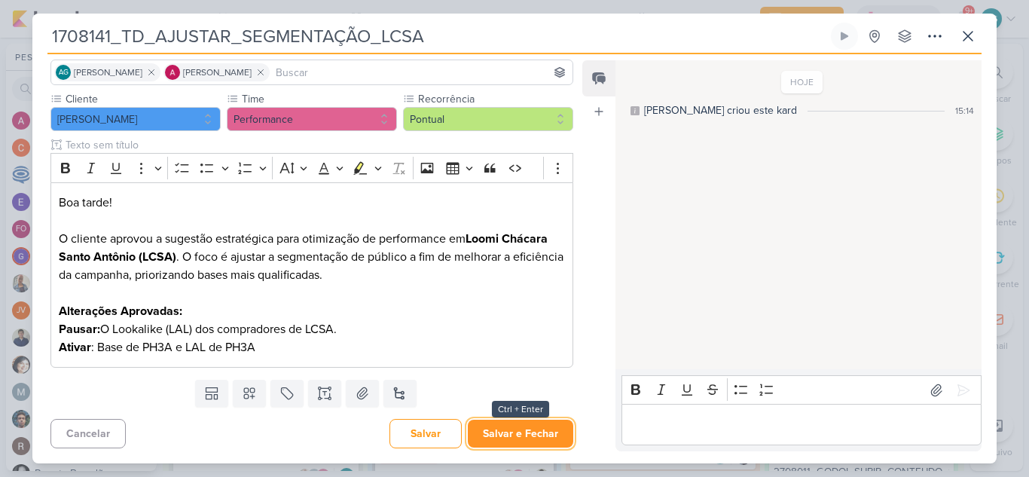
click at [525, 432] on button "Salvar e Fechar" at bounding box center [520, 434] width 105 height 28
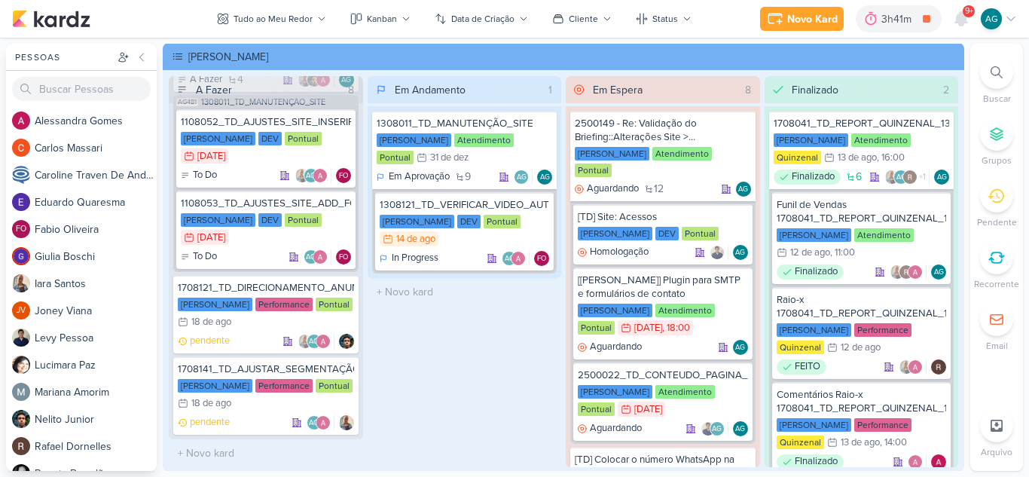
scroll to position [0, 0]
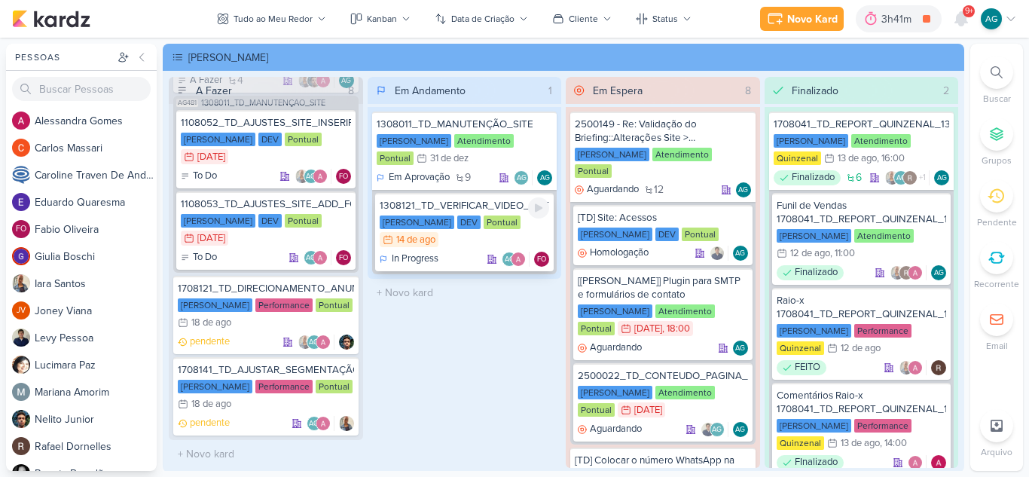
click at [469, 201] on div "1308121_TD_VERIFICAR_VIDEO_AUTOMATICO_QUARTIER_CAMPO_BELO" at bounding box center [465, 206] width 170 height 14
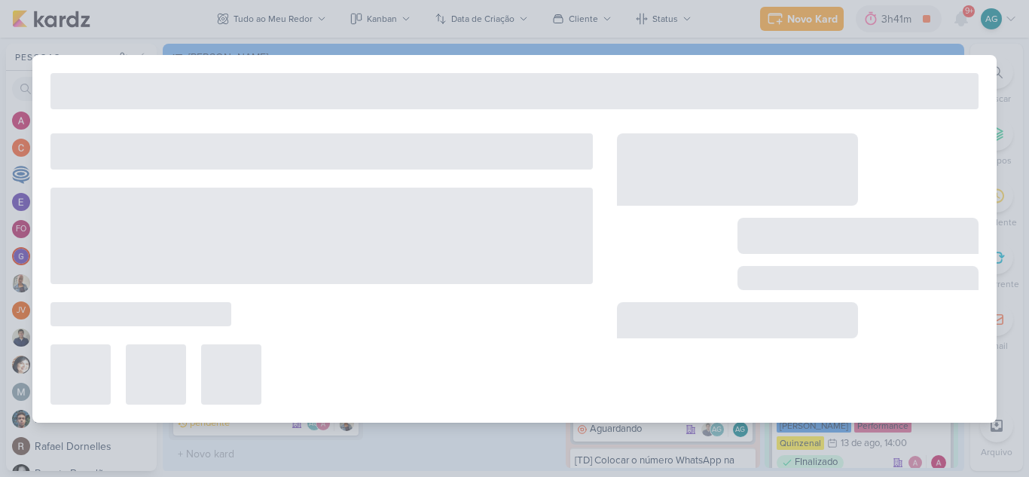
type input "1308121_TD_VERIFICAR_VIDEO_AUTOMATICO_QUARTIER_CAMPO_BELO"
type input "[DATE] 23:59"
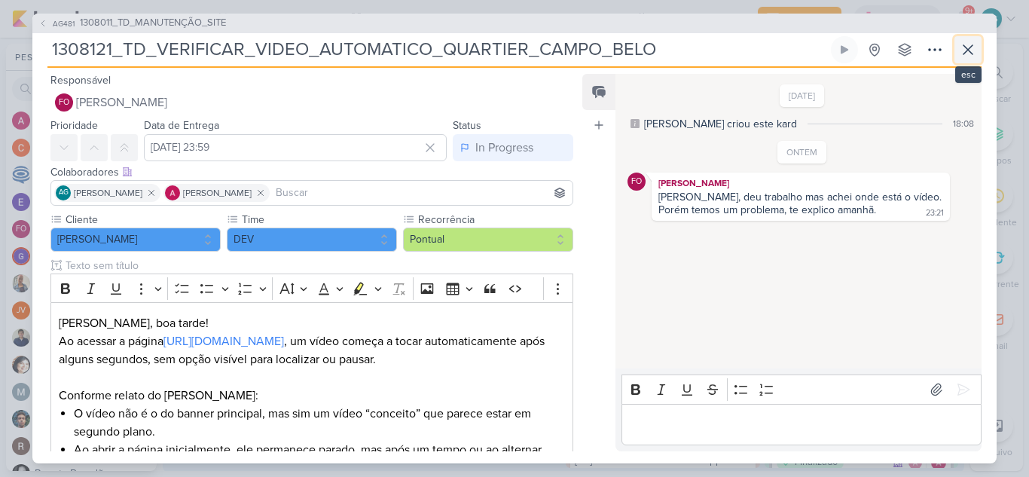
click at [967, 51] on icon at bounding box center [968, 49] width 9 height 9
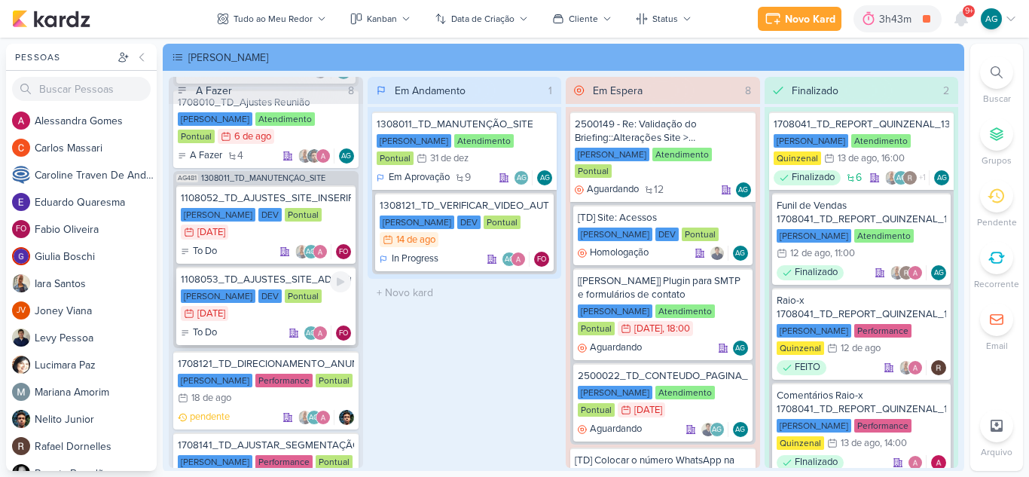
scroll to position [469, 0]
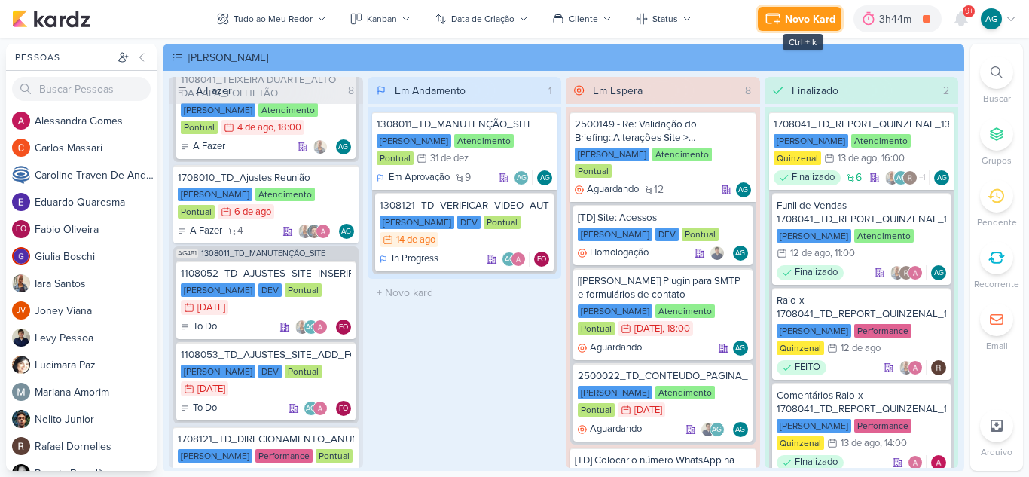
click at [821, 13] on div "Novo Kard" at bounding box center [810, 19] width 50 height 16
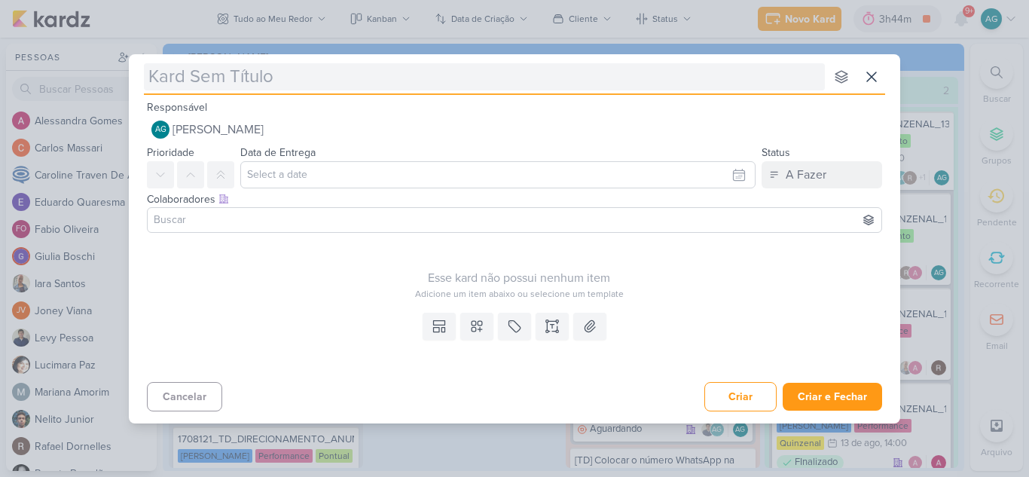
click at [396, 82] on input "text" at bounding box center [484, 76] width 681 height 27
type input "2708141_GODOI_AJUSTES_REUNIÃO_13.08"
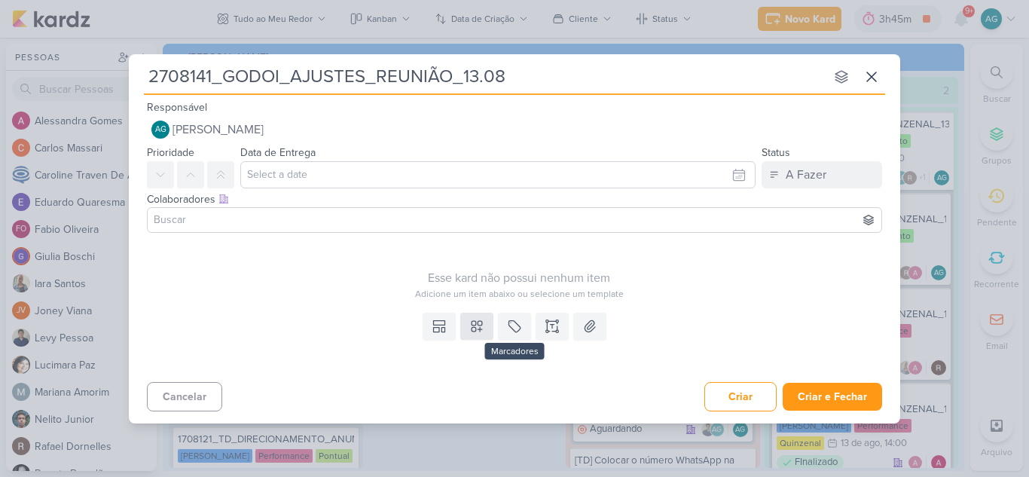
type input "2708141_GODOI_AJUSTES_REUNIÃO_13.08"
click at [481, 331] on icon at bounding box center [476, 326] width 15 height 15
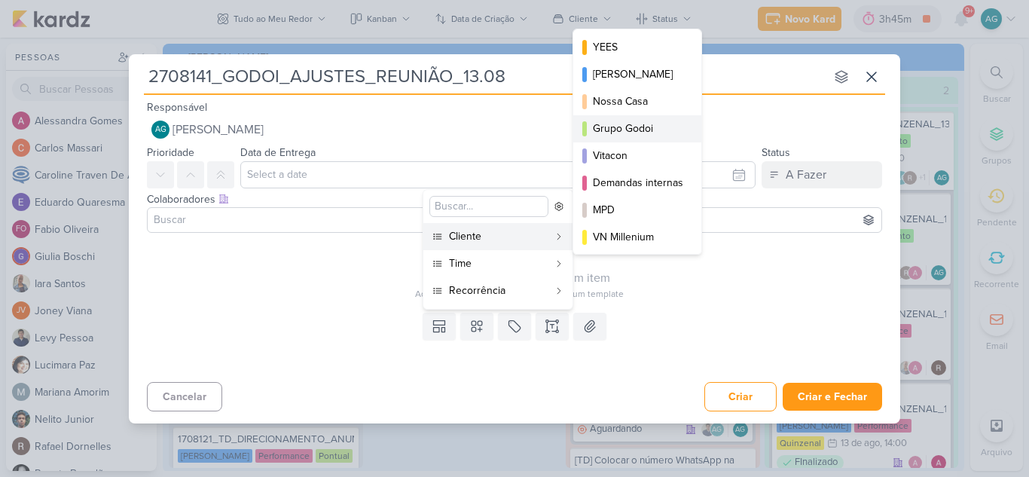
click at [634, 124] on div "Grupo Godoi" at bounding box center [638, 129] width 90 height 16
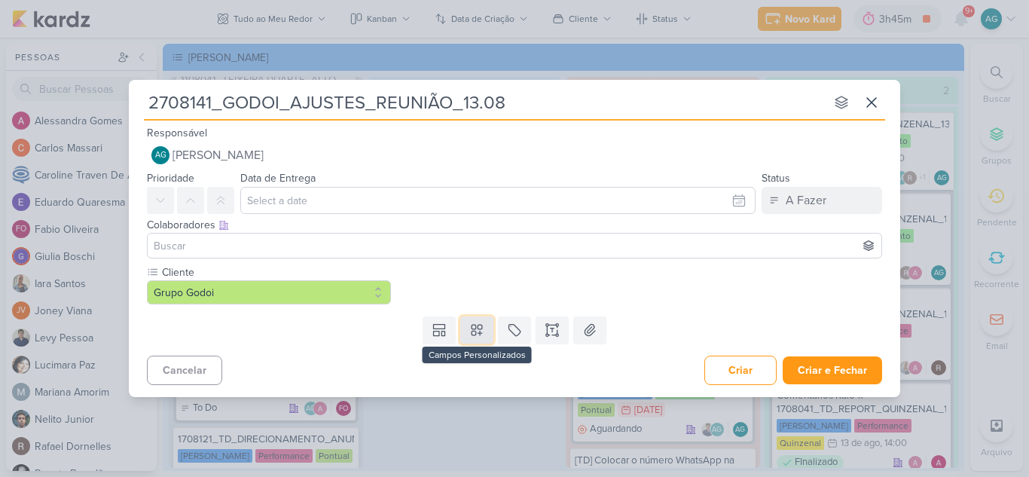
click at [478, 336] on icon at bounding box center [476, 329] width 15 height 15
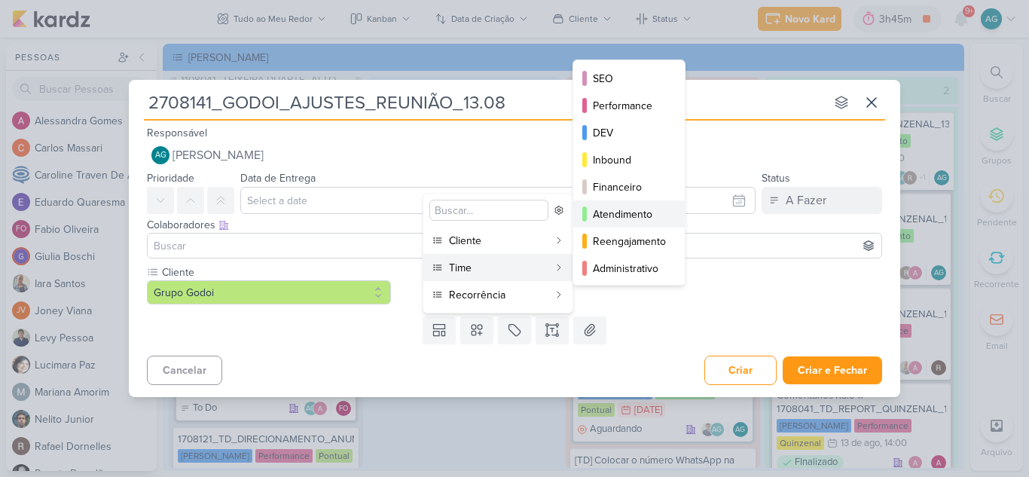
click at [624, 219] on div "Atendimento" at bounding box center [630, 214] width 74 height 16
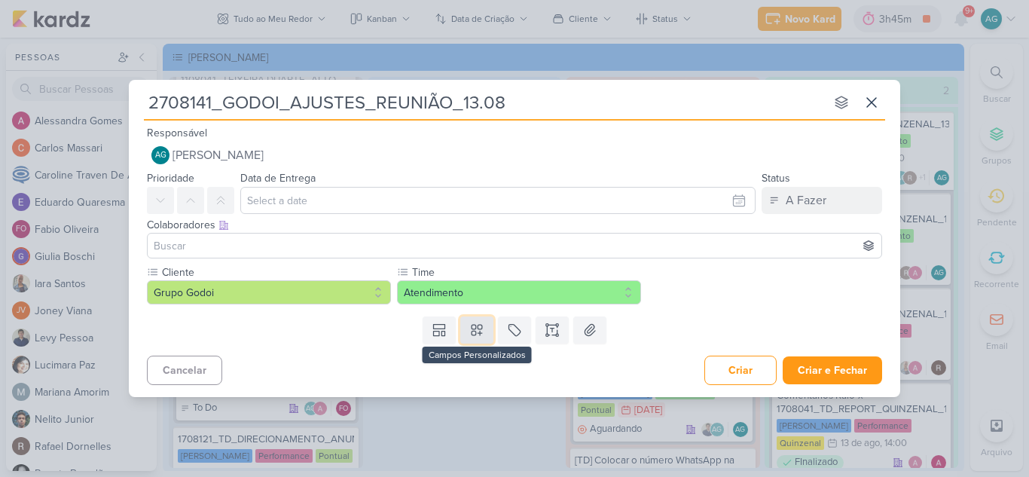
click at [477, 339] on button at bounding box center [476, 329] width 33 height 27
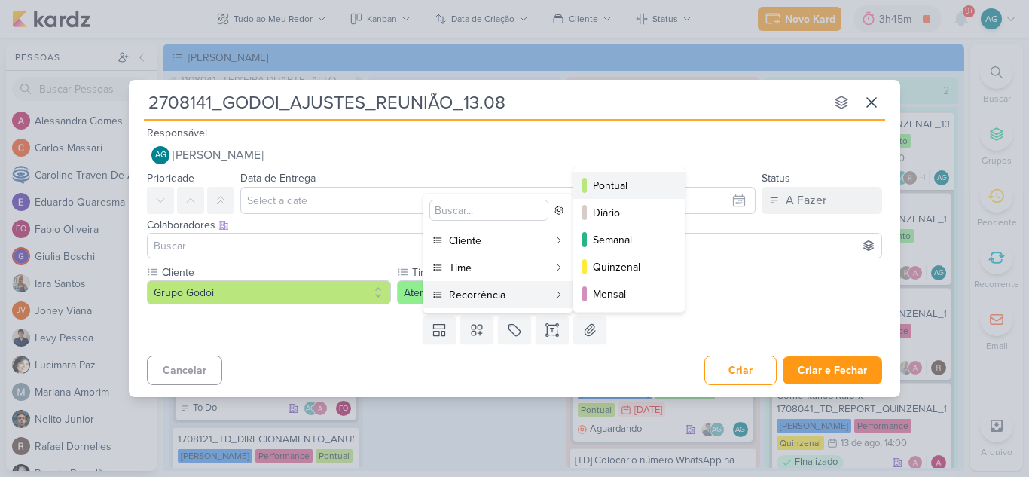
click at [618, 182] on div "Pontual" at bounding box center [630, 186] width 74 height 16
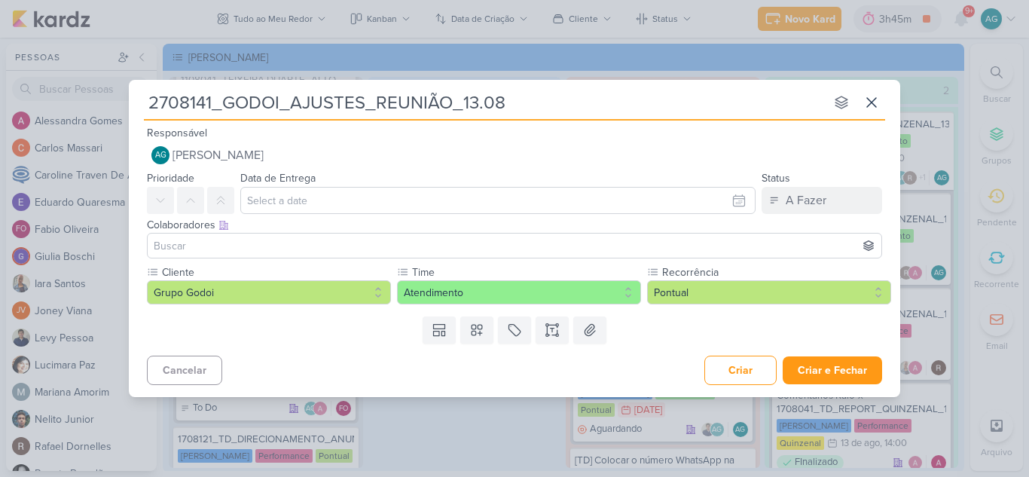
click at [576, 368] on div "Cancelar Criar Criar e Fechar Ctrl + Enter" at bounding box center [515, 369] width 772 height 38
click at [839, 374] on button "Criar e Fechar" at bounding box center [832, 370] width 99 height 28
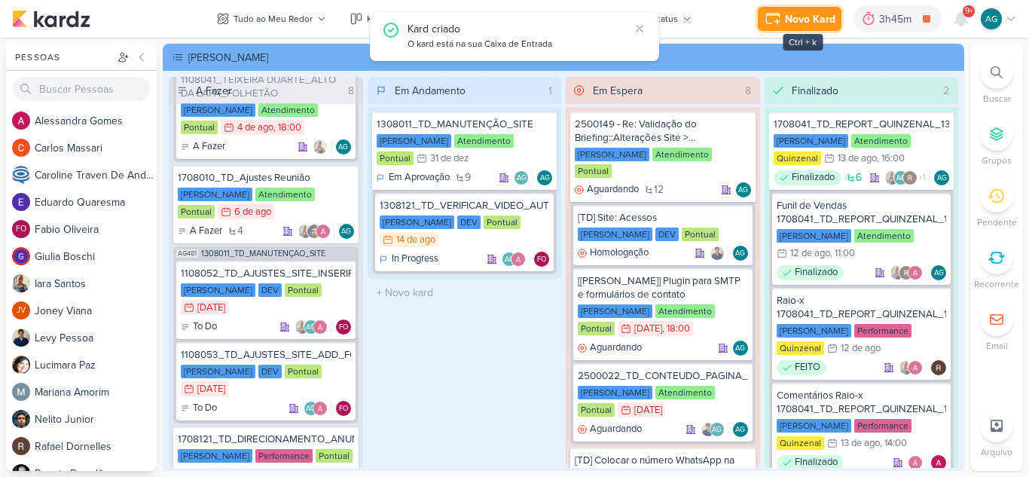
click at [793, 15] on div "Novo Kard" at bounding box center [810, 19] width 50 height 16
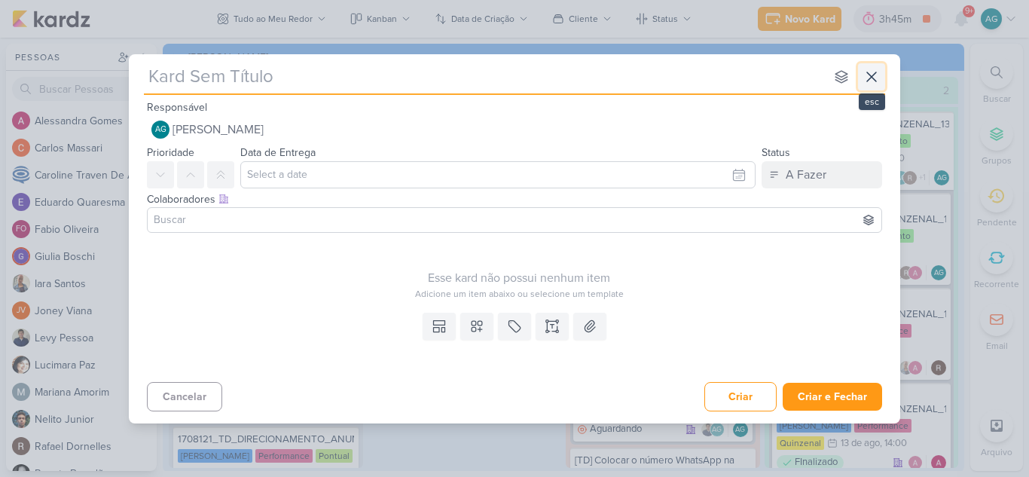
click at [875, 79] on icon at bounding box center [872, 77] width 18 height 18
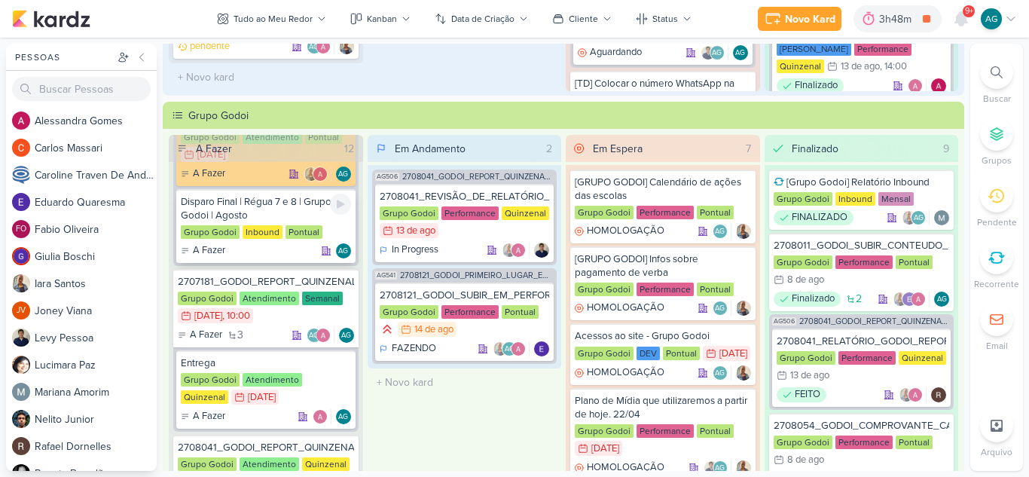
scroll to position [452, 0]
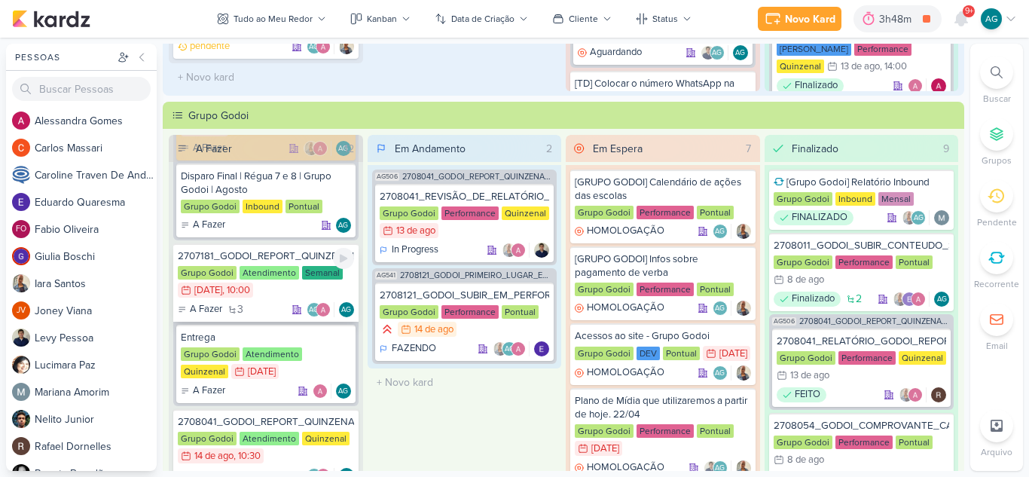
click at [289, 261] on div "2707181_GODOI_REPORT_QUINZENAL_07.08" at bounding box center [266, 256] width 176 height 14
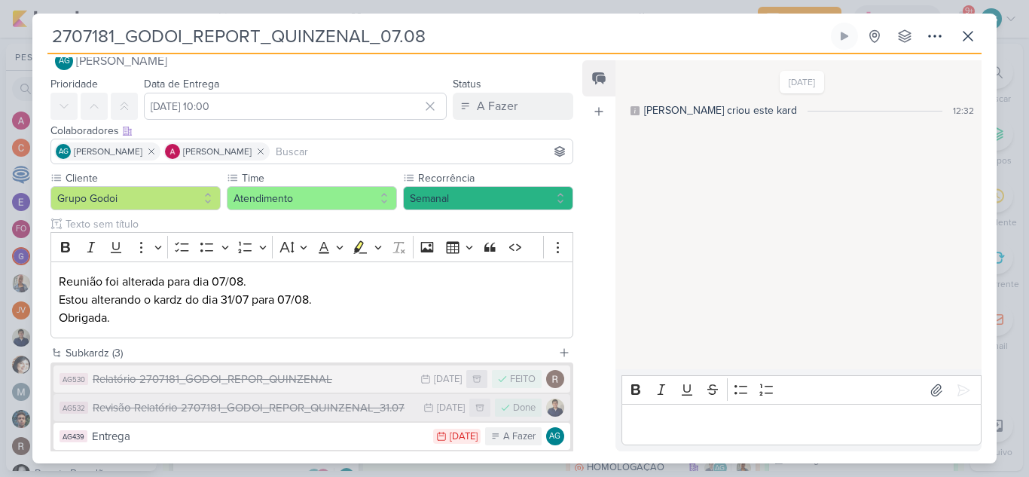
scroll to position [0, 0]
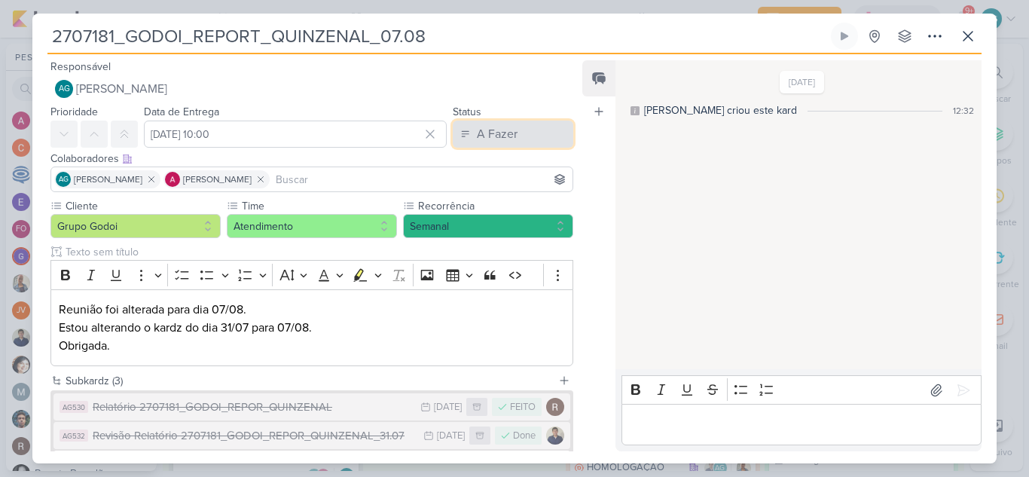
click at [491, 136] on div "A Fazer" at bounding box center [497, 134] width 41 height 18
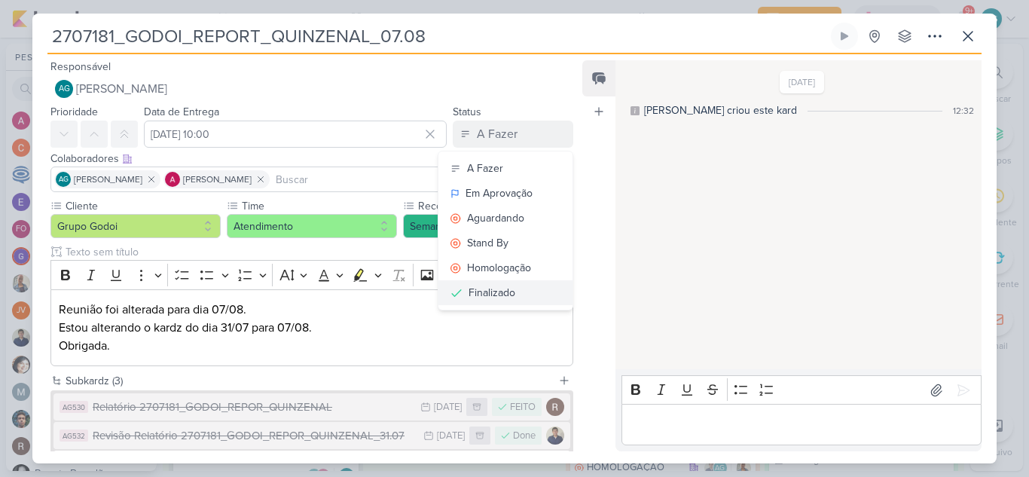
click at [514, 289] on button "Finalizado" at bounding box center [505, 292] width 134 height 25
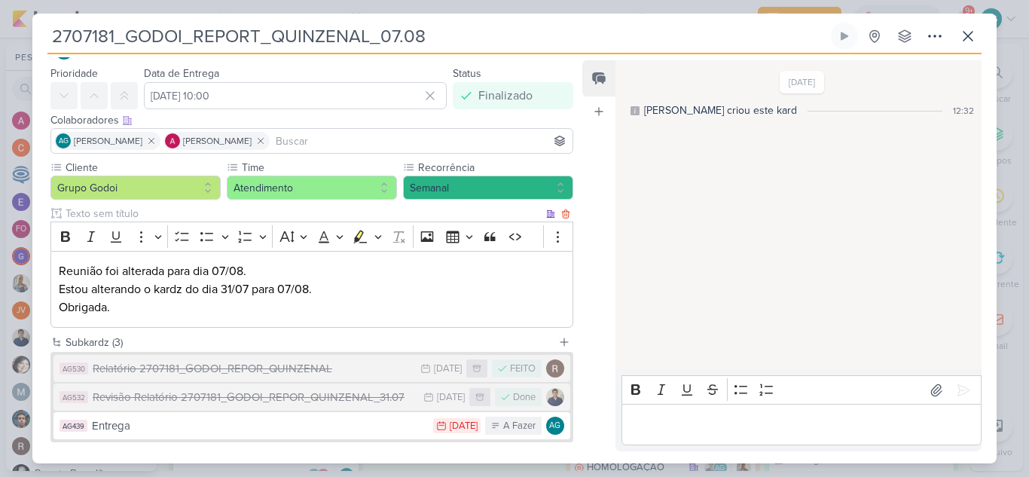
scroll to position [113, 0]
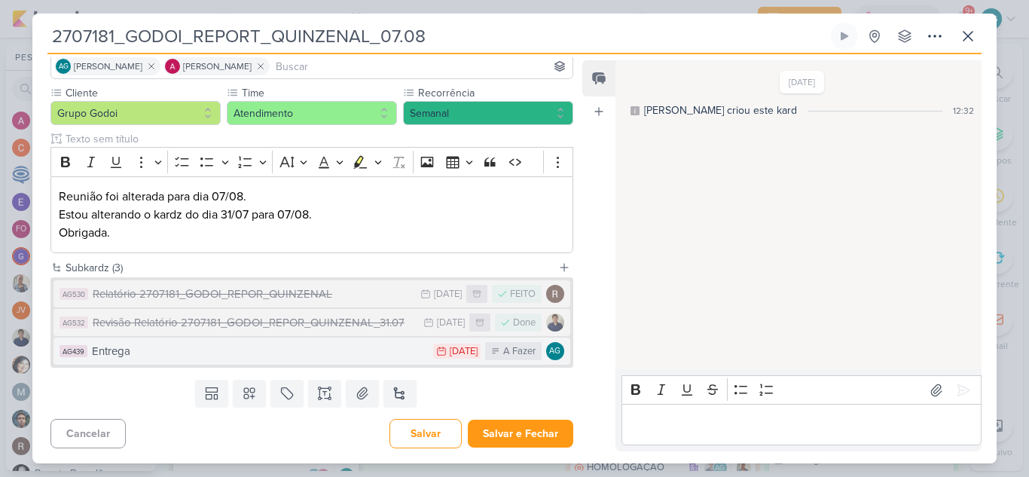
click at [368, 356] on div "Entrega" at bounding box center [259, 351] width 334 height 17
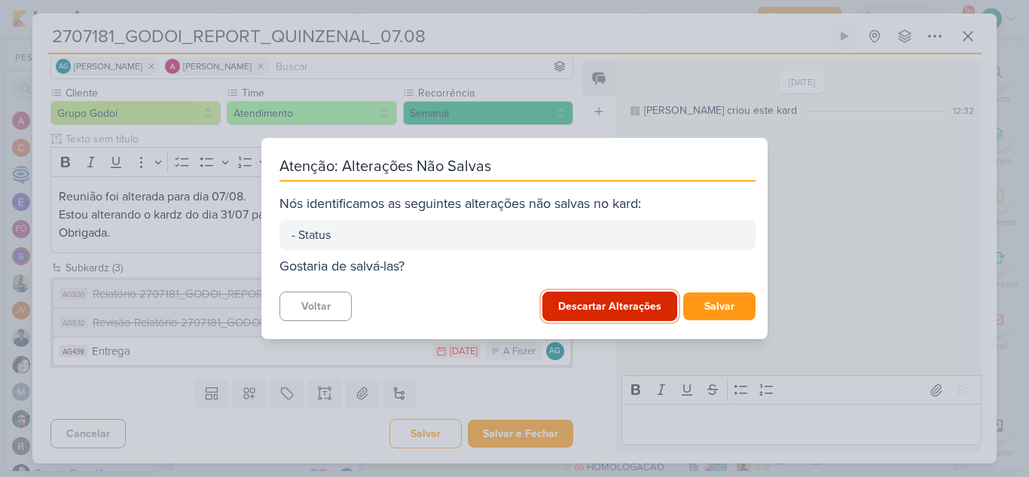
click at [601, 315] on button "Descartar Alterações" at bounding box center [609, 306] width 135 height 29
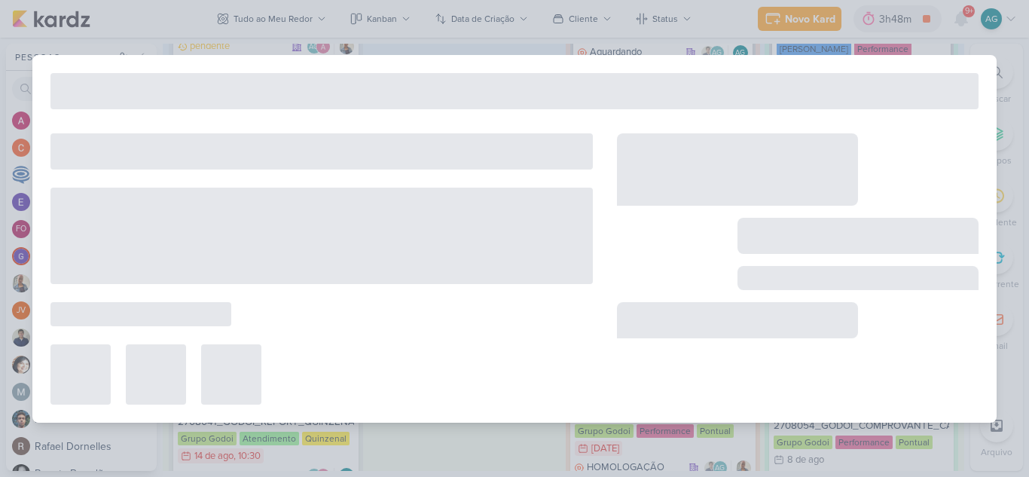
type input "Entrega"
type input "[DATE] 23:59"
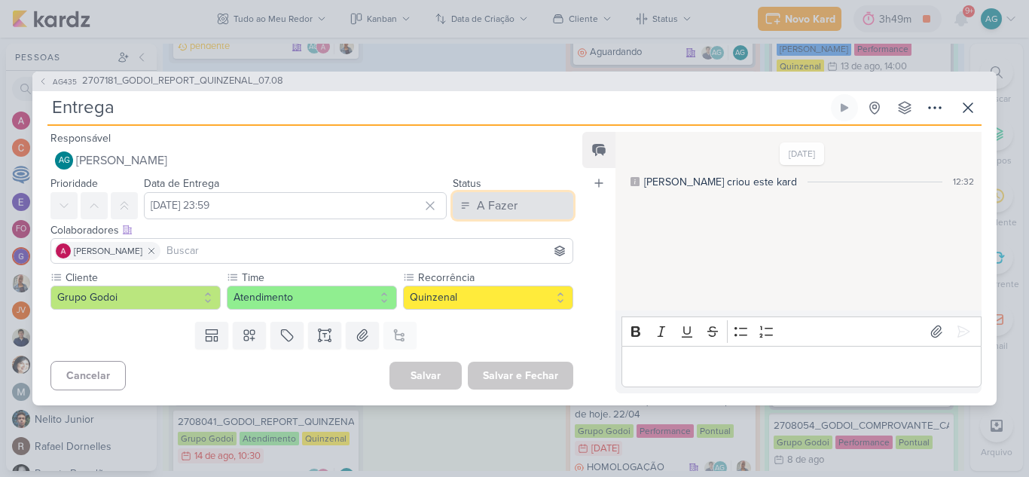
click at [480, 199] on div "A Fazer" at bounding box center [497, 206] width 41 height 18
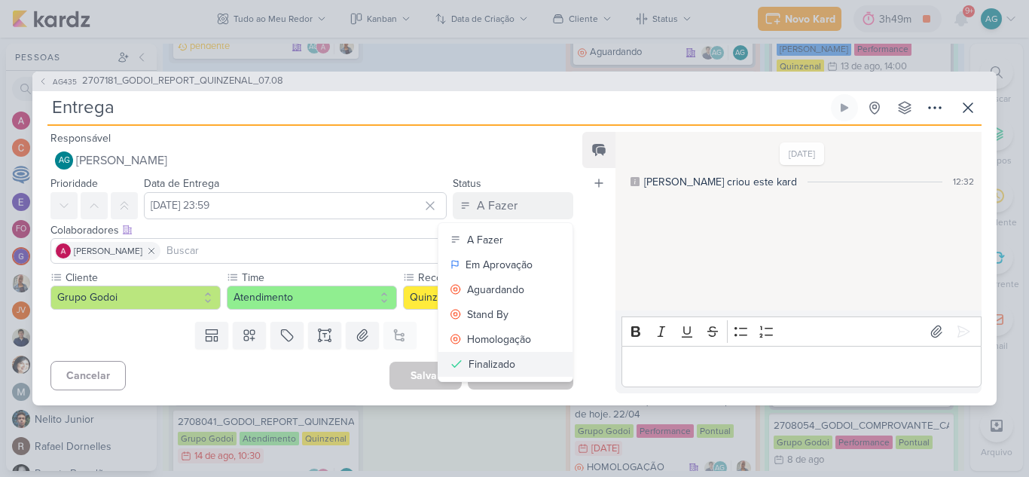
click at [536, 362] on button "Finalizado" at bounding box center [505, 364] width 134 height 25
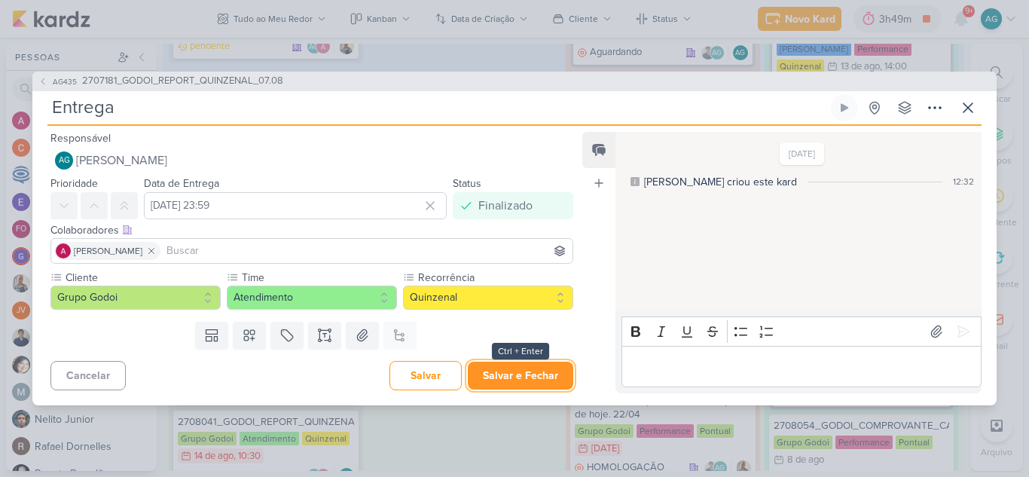
click at [533, 379] on button "Salvar e Fechar" at bounding box center [520, 376] width 105 height 28
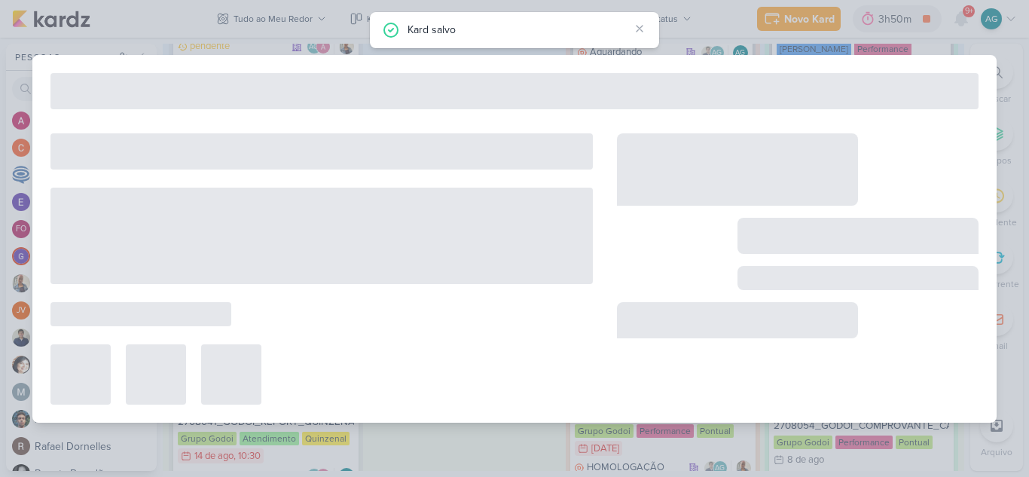
type input "2707181_GODOI_REPORT_QUINZENAL_07.08"
type input "[DATE] 10:00"
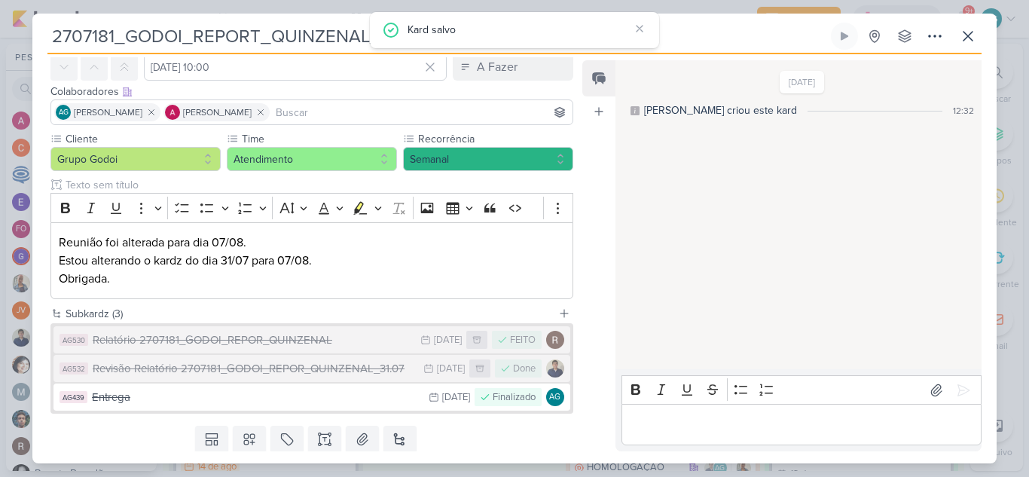
scroll to position [0, 0]
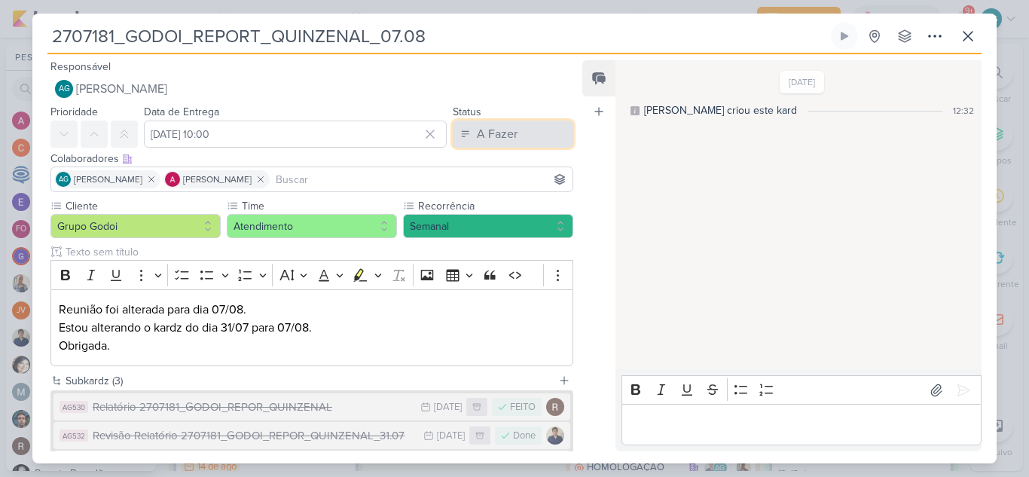
click at [498, 143] on button "A Fazer" at bounding box center [513, 134] width 121 height 27
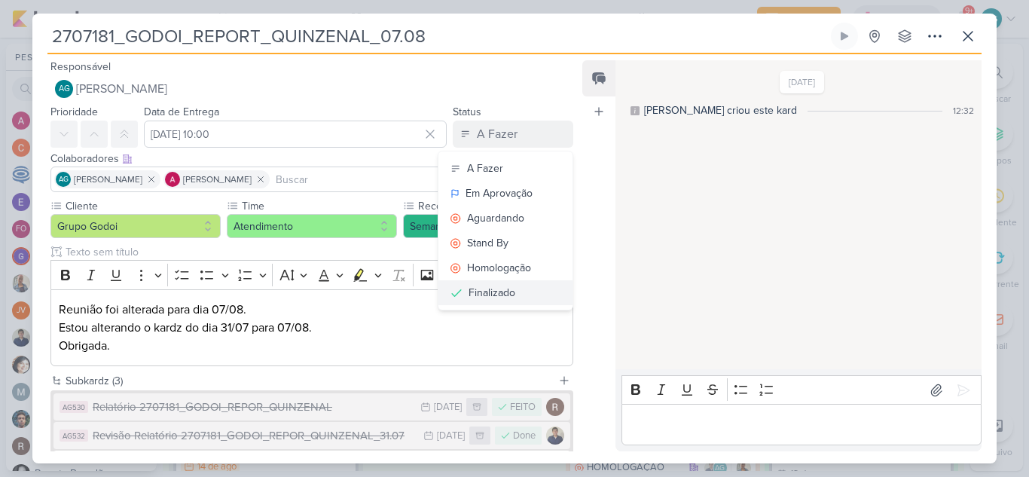
click at [512, 298] on button "Finalizado" at bounding box center [505, 292] width 134 height 25
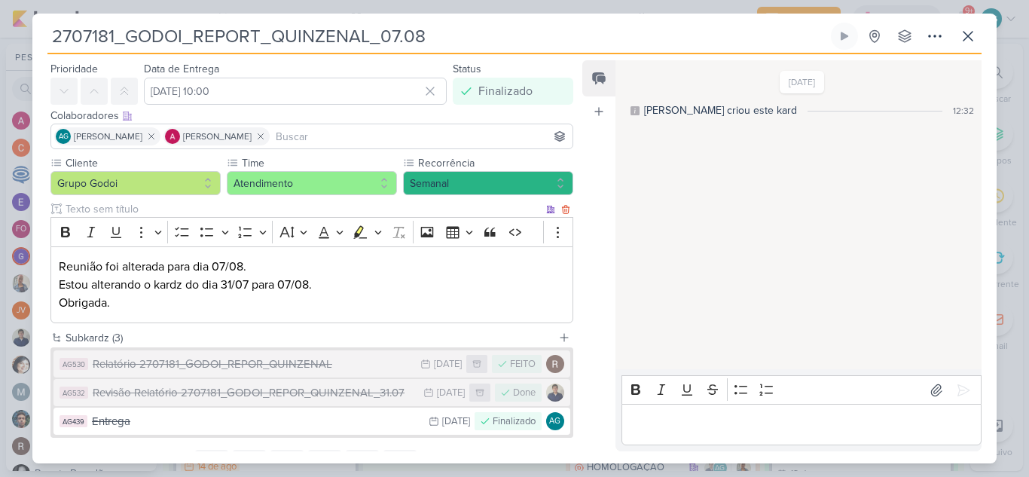
scroll to position [113, 0]
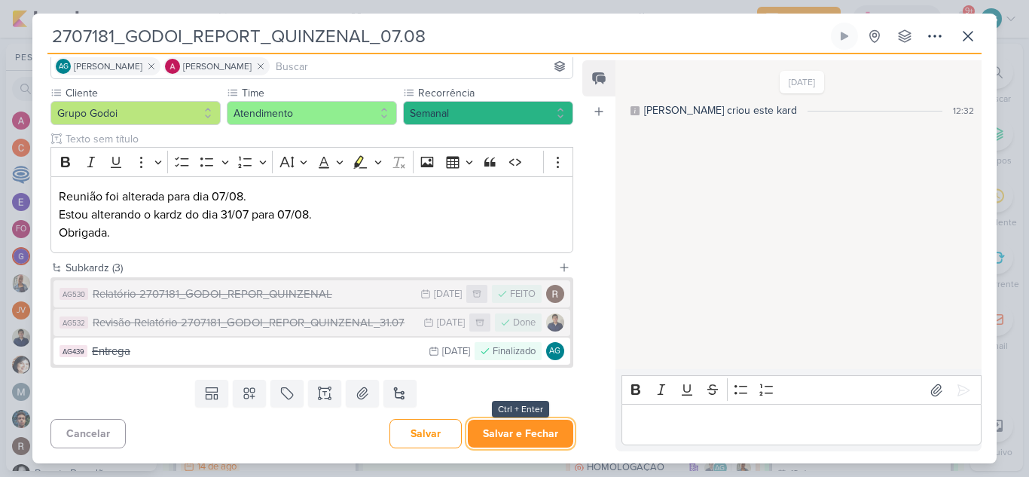
click at [533, 433] on button "Salvar e Fechar" at bounding box center [520, 434] width 105 height 28
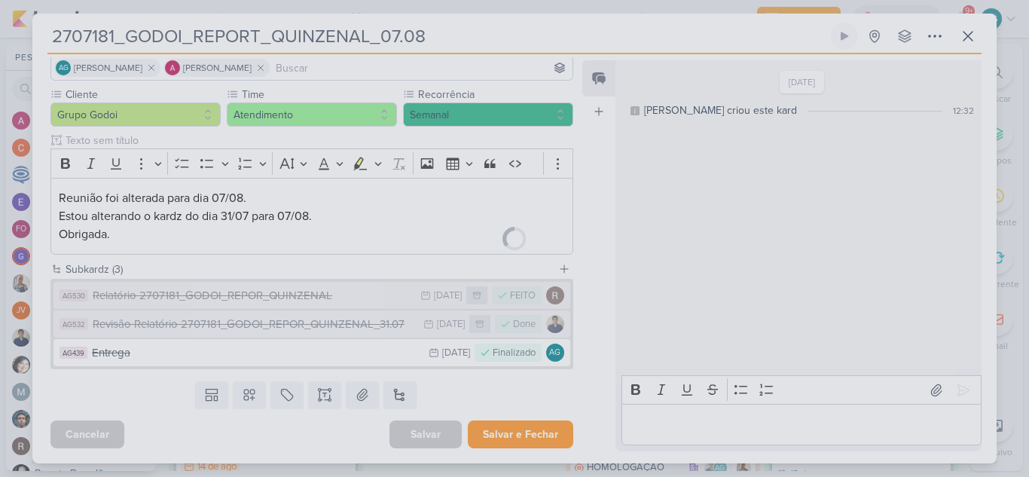
scroll to position [112, 0]
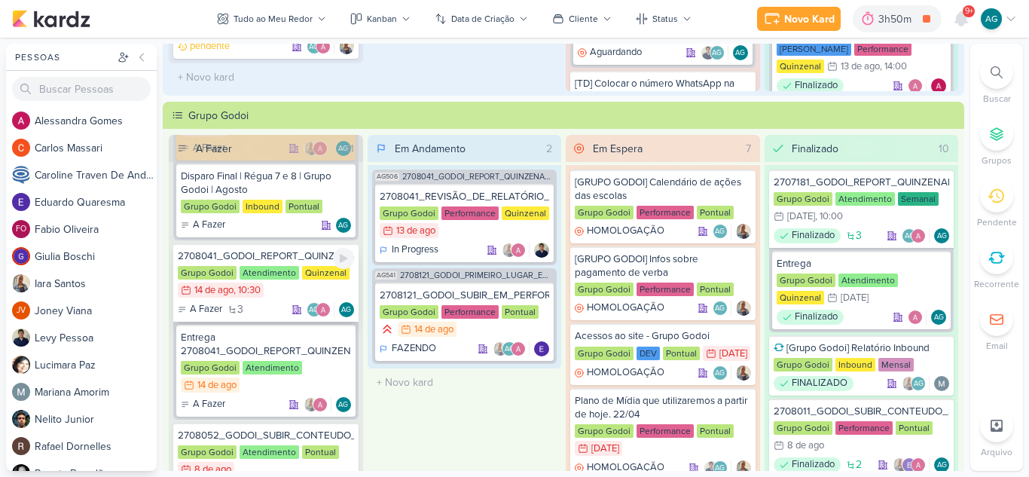
click at [281, 255] on div "2708041_GODOI_REPORT_QUINZENAL_14.08" at bounding box center [266, 256] width 176 height 14
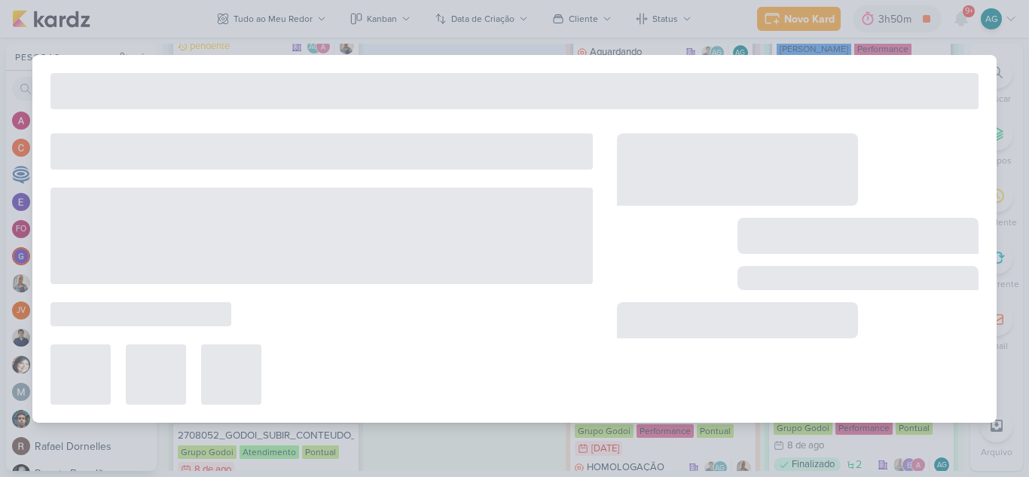
type input "2708041_GODOI_REPORT_QUINZENAL_14.08"
type input "[DATE] 10:30"
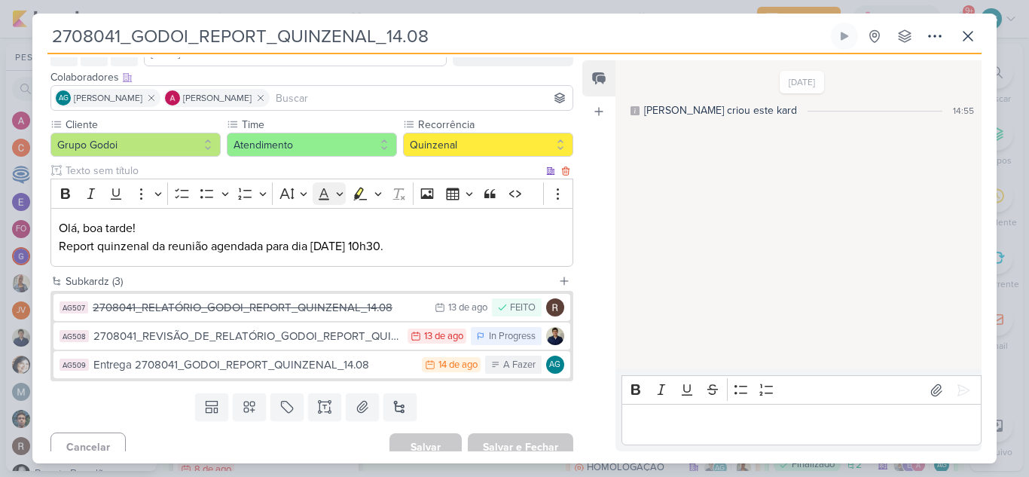
scroll to position [82, 0]
click at [309, 337] on div "2708041_REVISÃO_DE_RELATÓRIO_GODOI_REPORT_QUINZENAL_14.08" at bounding box center [246, 335] width 307 height 17
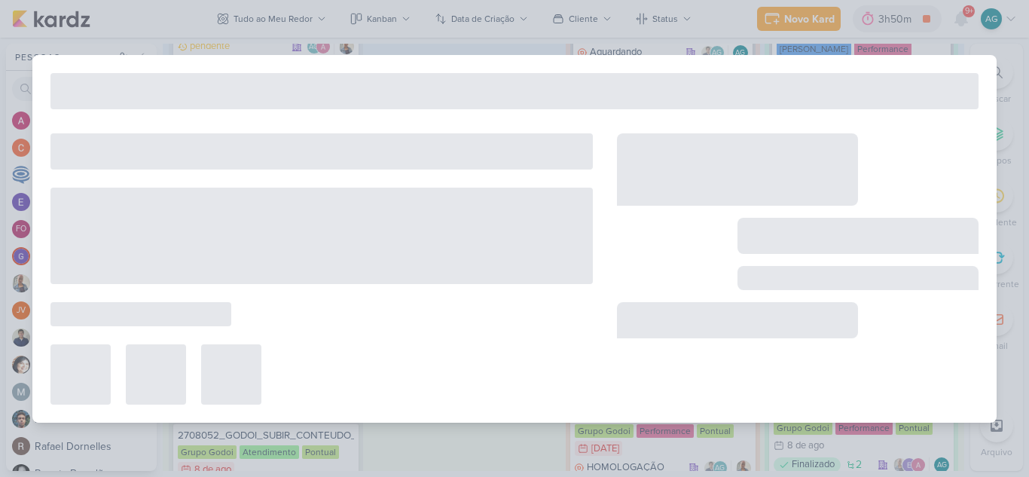
type input "2708041_REVISÃO_DE_RELATÓRIO_GODOI_REPORT_QUINZENAL_14.08"
type input "[DATE] 23:59"
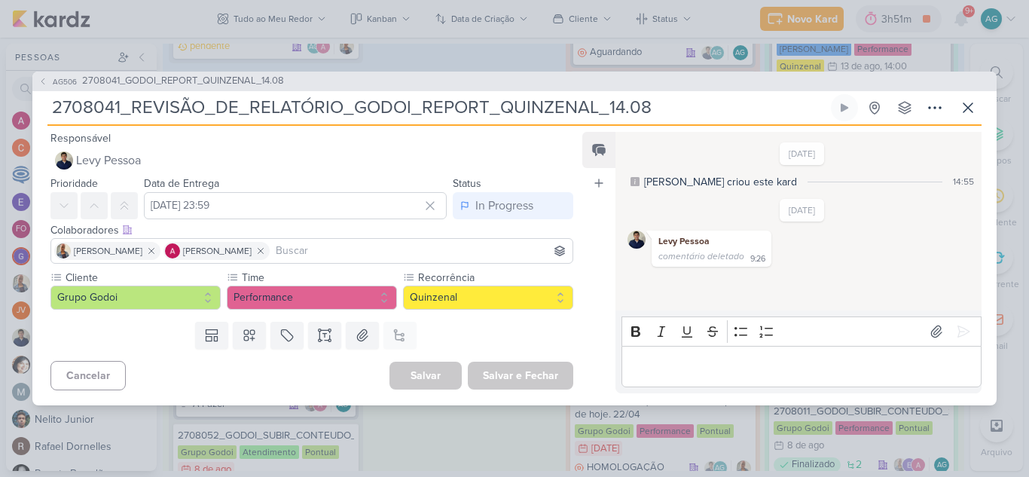
click at [666, 370] on p "Editor editing area: main" at bounding box center [801, 366] width 344 height 18
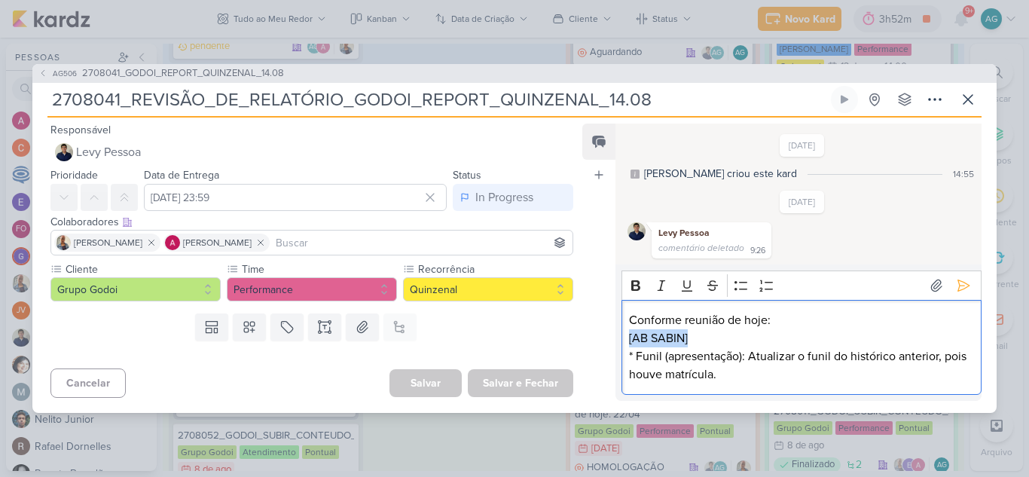
drag, startPoint x: 704, startPoint y: 338, endPoint x: 624, endPoint y: 336, distance: 80.6
click at [624, 336] on div "Conforme reunião de hoje: [[PERSON_NAME]] * Funil (apresentação): Atualizar o f…" at bounding box center [802, 348] width 360 height 96
click at [636, 290] on icon "Editor toolbar" at bounding box center [635, 285] width 9 height 11
click at [741, 349] on p "[[PERSON_NAME]] * Funil (apresentação): Atualizar o funil do histórico anterior…" at bounding box center [801, 356] width 344 height 54
click at [956, 283] on icon at bounding box center [963, 285] width 15 height 15
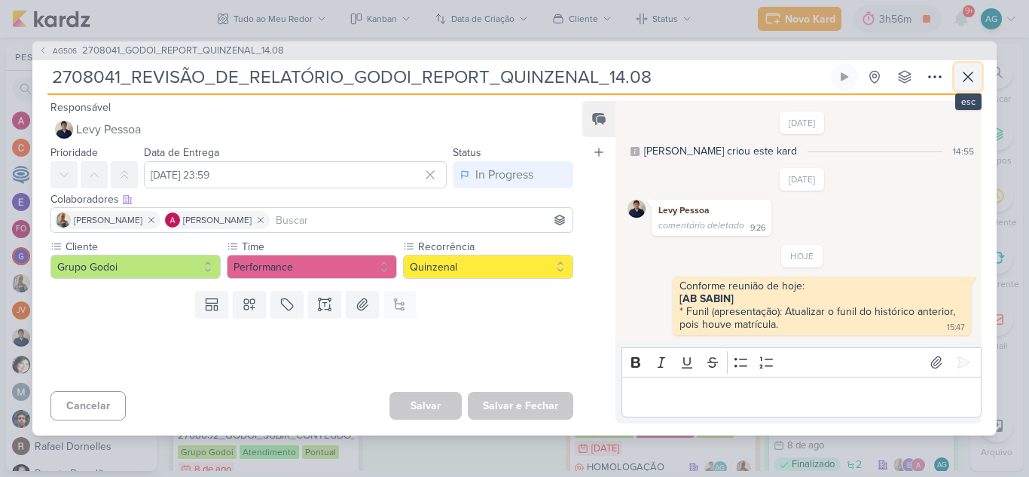
click at [967, 78] on icon at bounding box center [968, 76] width 9 height 9
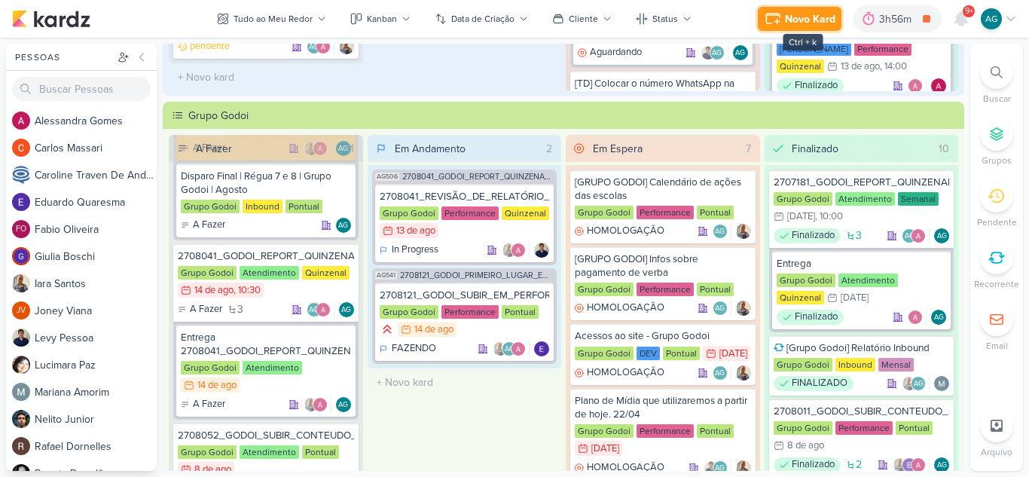
click at [813, 23] on div "Novo Kard" at bounding box center [810, 19] width 50 height 16
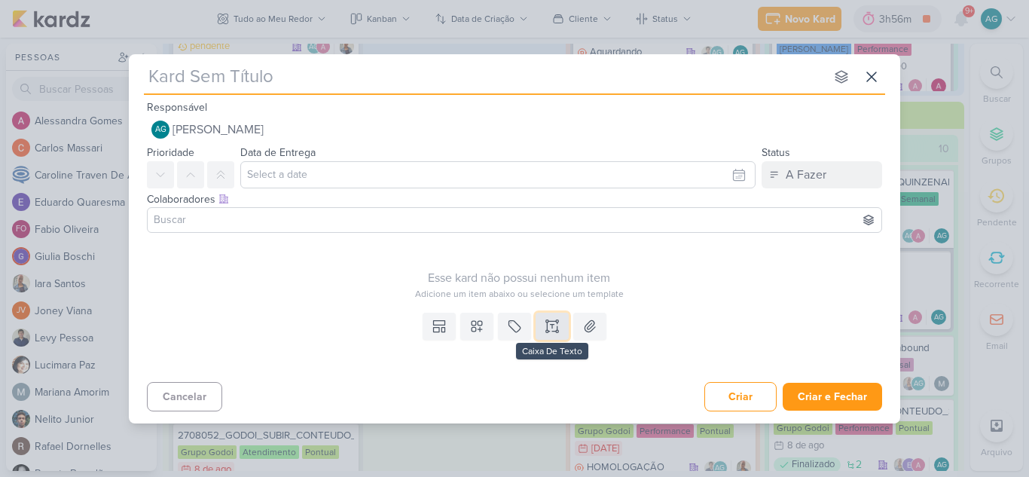
click at [549, 325] on icon at bounding box center [552, 326] width 15 height 15
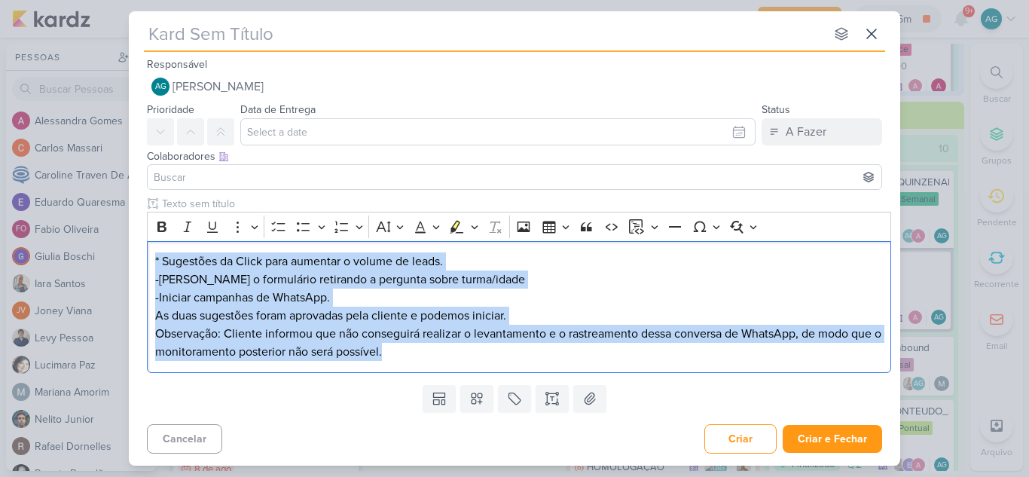
drag, startPoint x: 420, startPoint y: 359, endPoint x: 116, endPoint y: 254, distance: 322.1
click at [116, 254] on div "nenhum grupo disponível esc Responsável AG [PERSON_NAME] Nenhum contato encontr…" at bounding box center [514, 238] width 1029 height 477
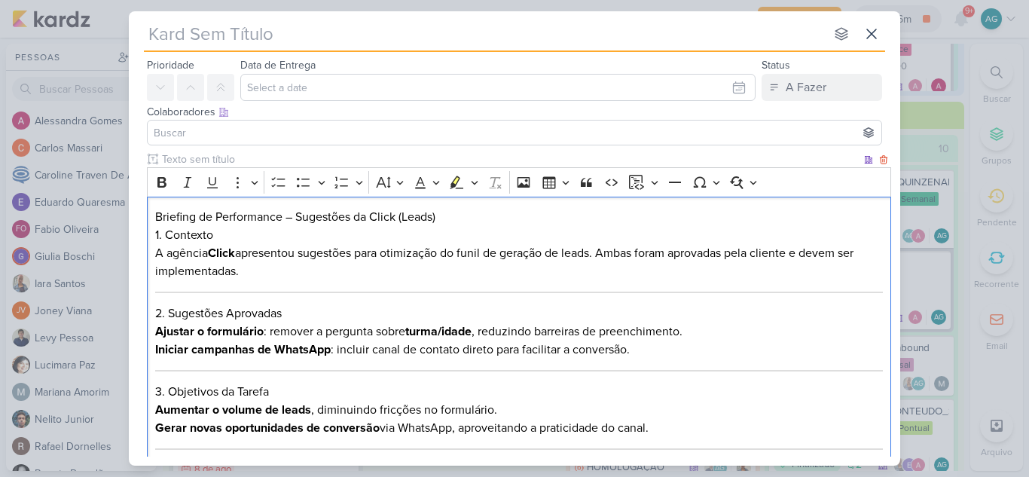
scroll to position [0, 0]
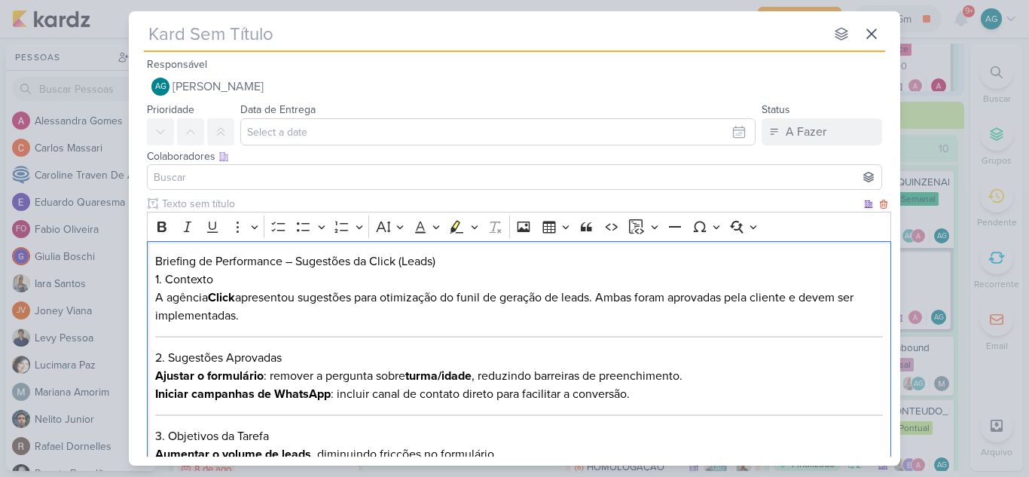
click at [459, 262] on h2 "Briefing de Performance – Sugestões da Click (Leads)" at bounding box center [519, 261] width 729 height 18
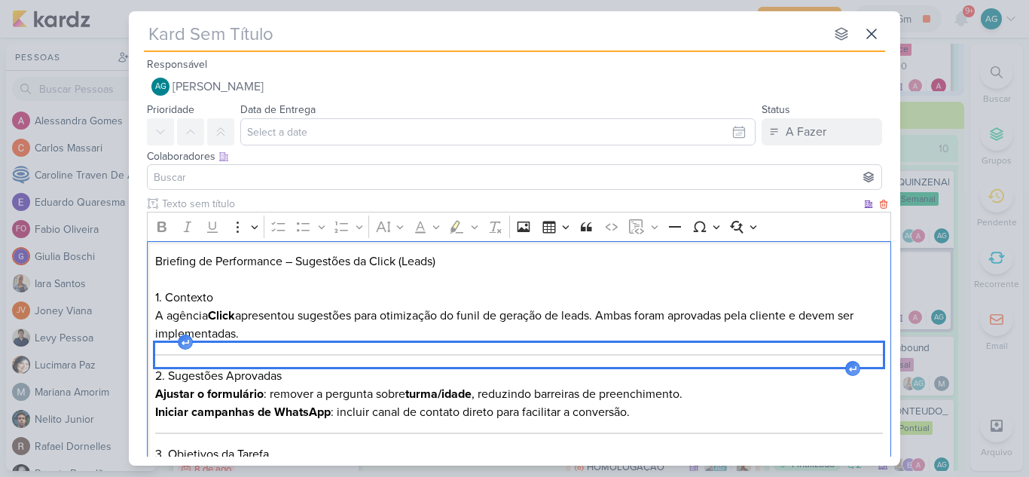
click at [289, 350] on div "Editor editing area: main" at bounding box center [519, 355] width 729 height 24
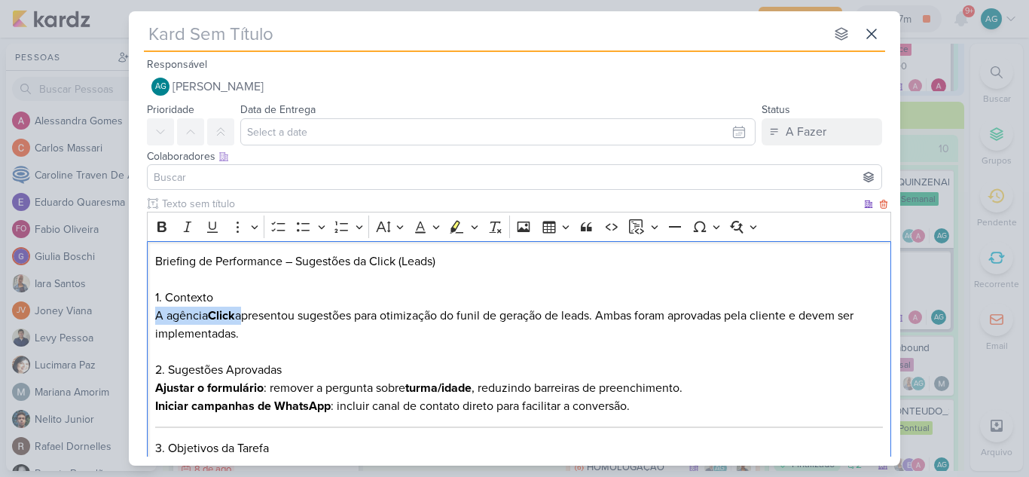
drag, startPoint x: 240, startPoint y: 313, endPoint x: 154, endPoint y: 313, distance: 86.6
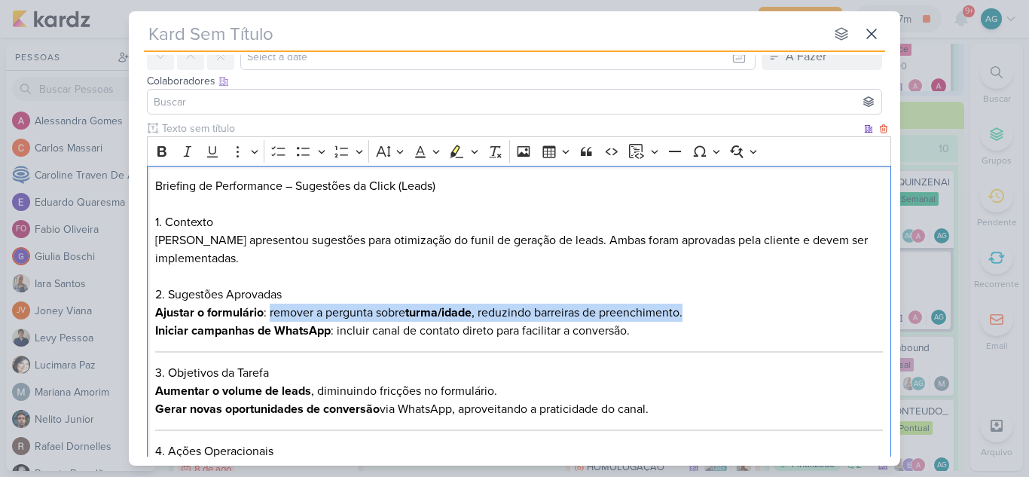
drag, startPoint x: 270, startPoint y: 313, endPoint x: 732, endPoint y: 309, distance: 461.1
click at [732, 309] on p "Ajustar o formulário : remover a pergunta sobre turma/idade , reduzindo barreir…" at bounding box center [519, 313] width 729 height 18
click at [161, 152] on icon "Editor toolbar" at bounding box center [161, 151] width 15 height 15
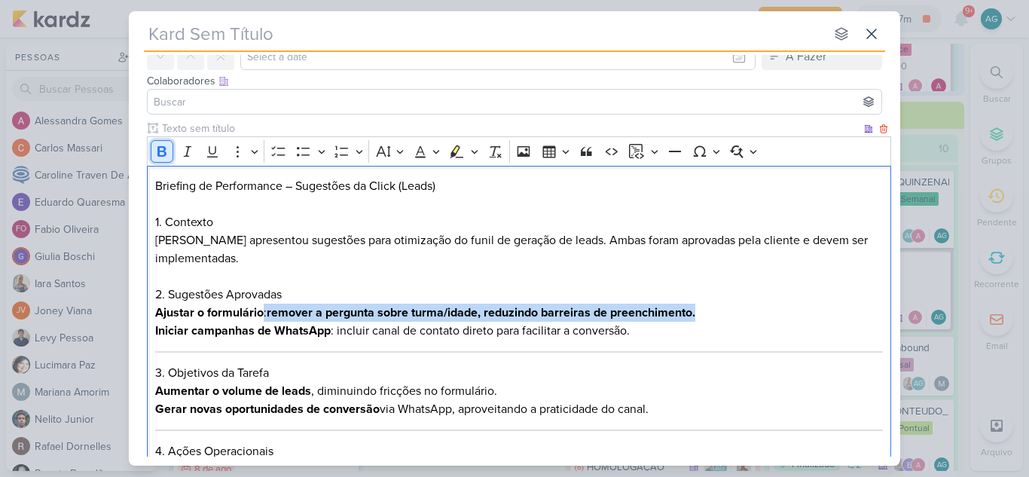
click at [161, 152] on icon "Editor toolbar" at bounding box center [161, 151] width 15 height 15
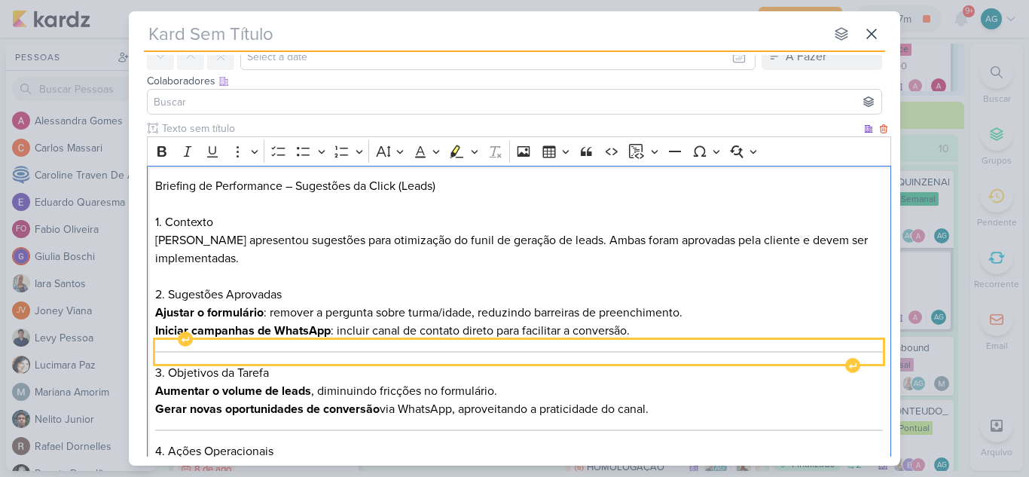
click at [363, 350] on div "Editor editing area: main" at bounding box center [519, 352] width 729 height 24
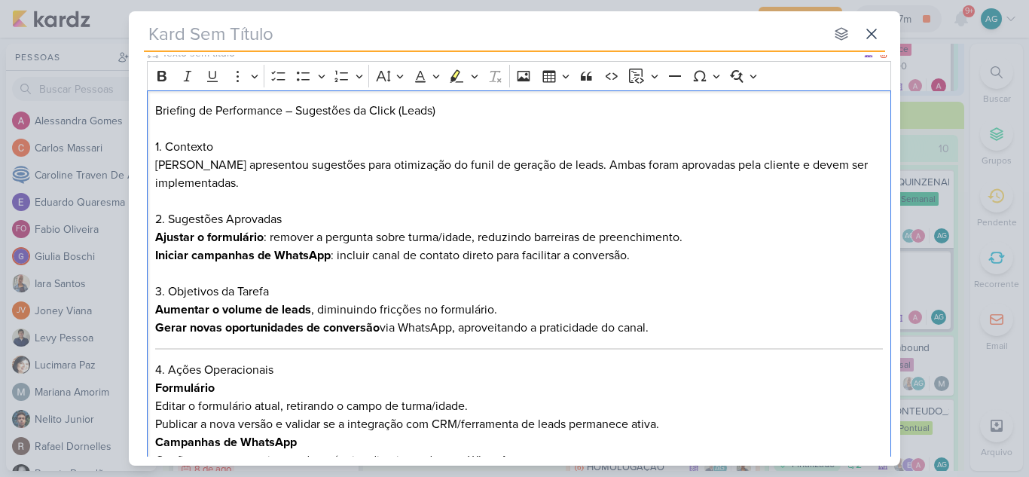
scroll to position [226, 0]
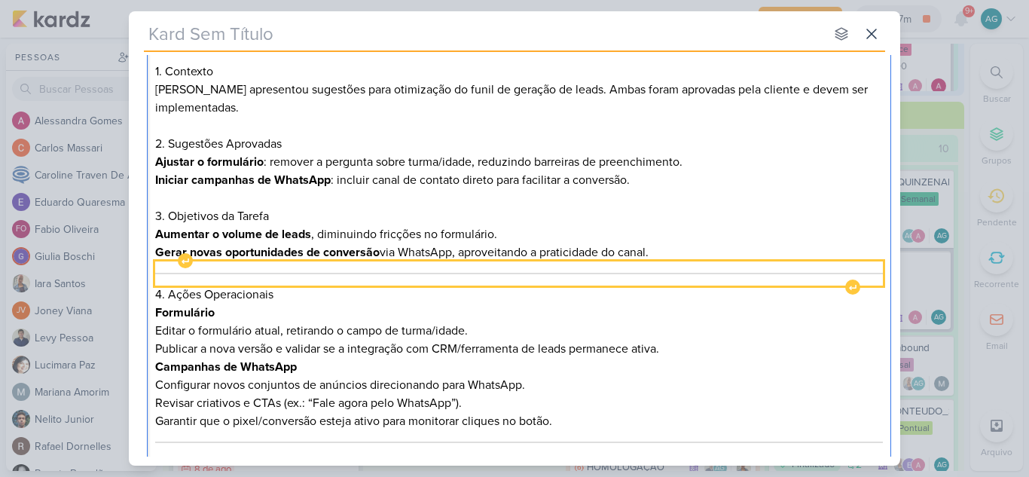
click at [438, 274] on hr "Editor editing area: main" at bounding box center [519, 274] width 729 height 2
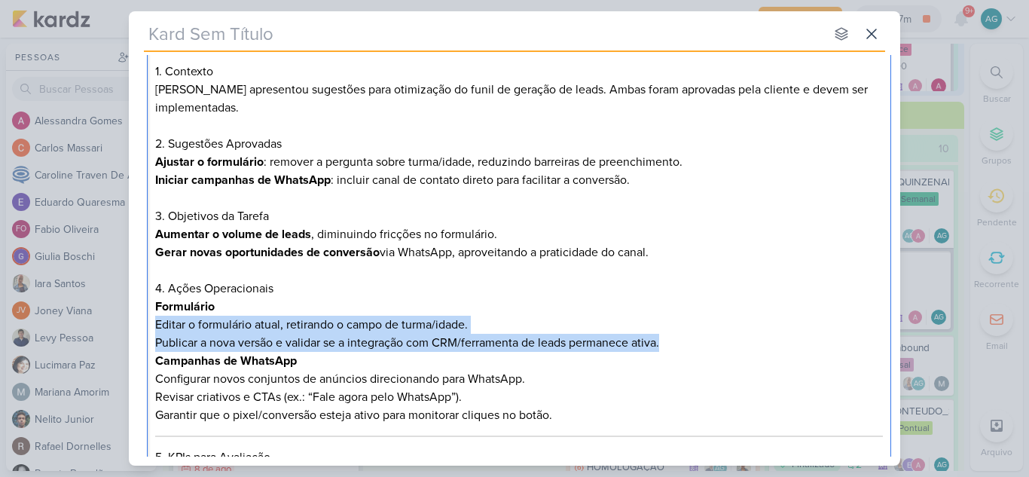
drag, startPoint x: 154, startPoint y: 325, endPoint x: 726, endPoint y: 345, distance: 571.5
click at [726, 345] on div "Briefing de Performance – Sugestões da Click (Leads) 1. [PERSON_NAME] apresento…" at bounding box center [519, 340] width 744 height 650
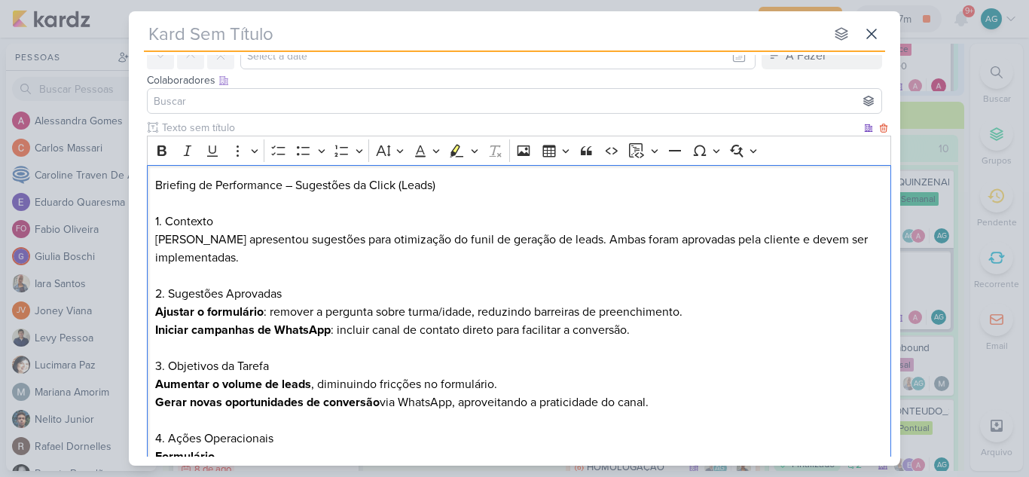
scroll to position [75, 0]
click at [241, 152] on icon "Editor toolbar" at bounding box center [238, 151] width 15 height 15
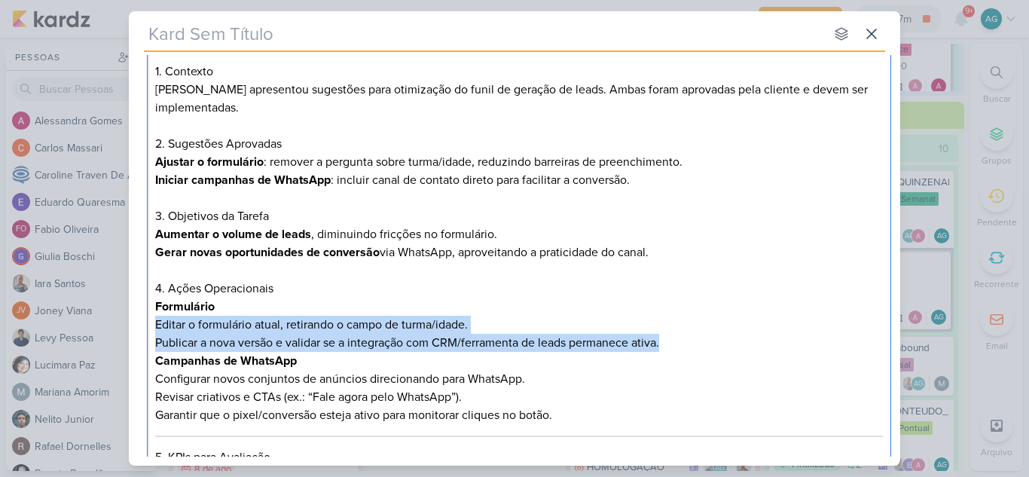
scroll to position [0, 0]
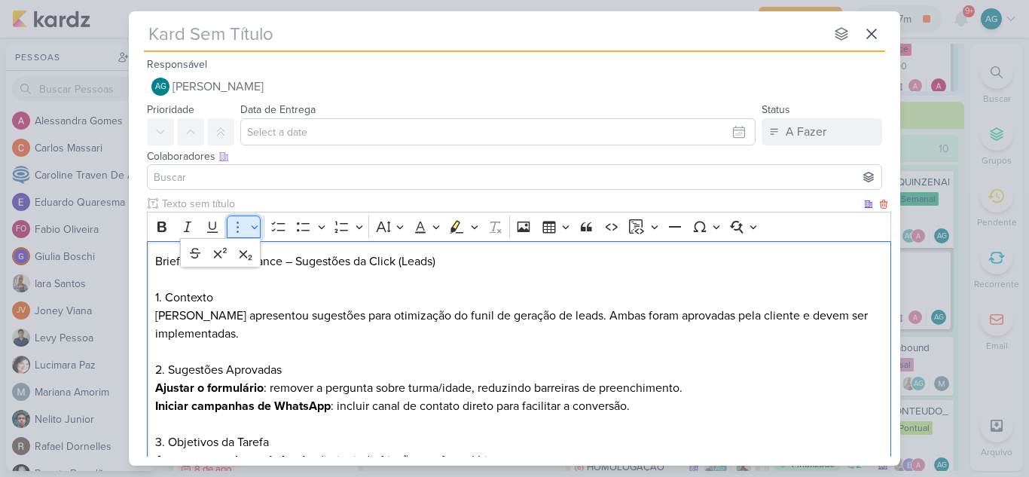
click at [254, 226] on button "More" at bounding box center [244, 226] width 34 height 23
click at [307, 231] on icon "Editor toolbar" at bounding box center [303, 226] width 15 height 15
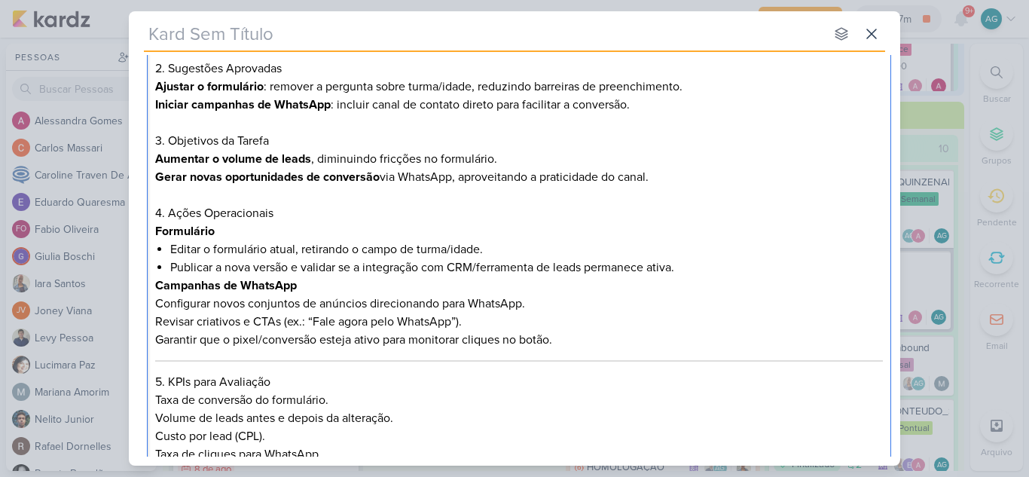
click at [291, 322] on p "Revisar criativos e CTAs (ex.: “Fale agora pelo WhatsApp”)." at bounding box center [519, 322] width 729 height 18
click at [701, 270] on li "Publicar a nova versão e validar se a integração com CRM/ferramenta de leads pe…" at bounding box center [526, 267] width 713 height 18
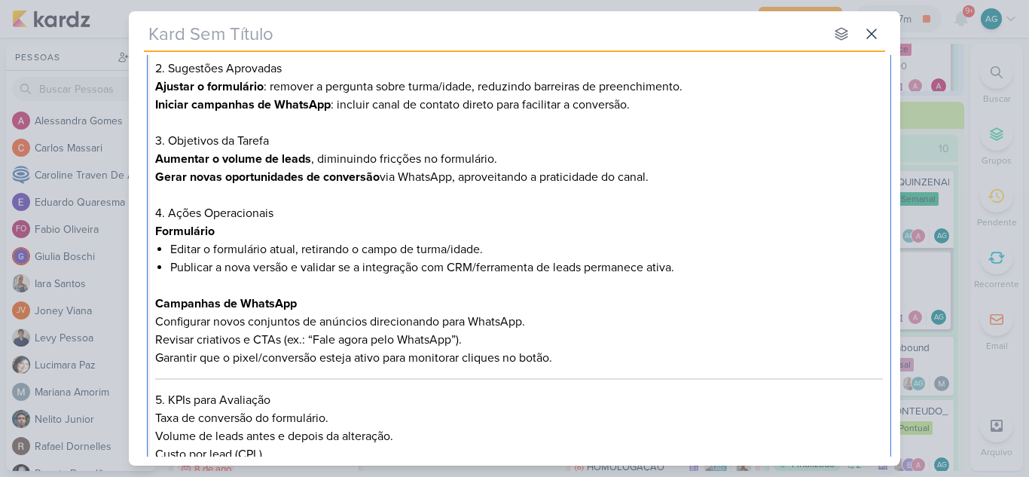
click at [571, 359] on p "Garantir que o pixel/conversão esteja ativo para monitorar cliques no botão." at bounding box center [519, 358] width 729 height 18
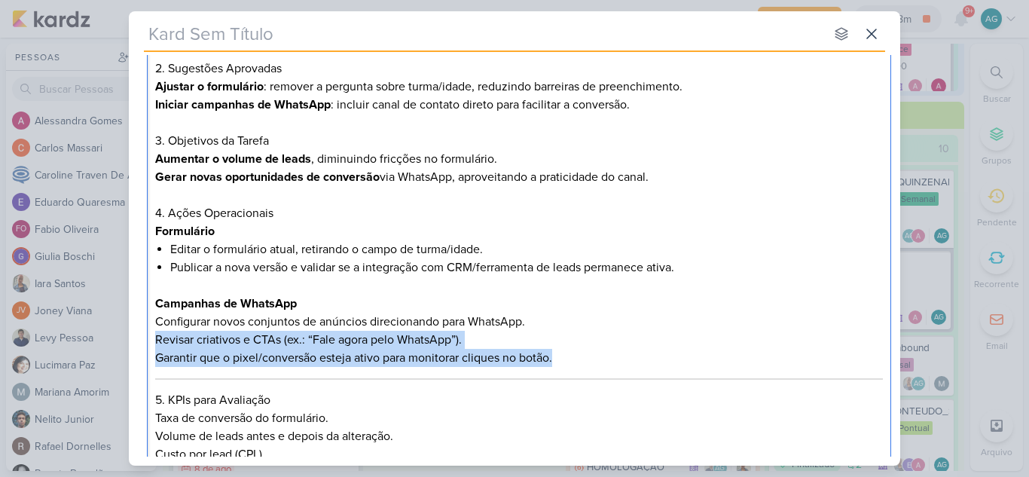
drag, startPoint x: 571, startPoint y: 359, endPoint x: 148, endPoint y: 344, distance: 423.7
click at [148, 344] on div "Briefing de Performance – Sugestões da Click (Leads) 1. [PERSON_NAME] apresento…" at bounding box center [519, 274] width 744 height 668
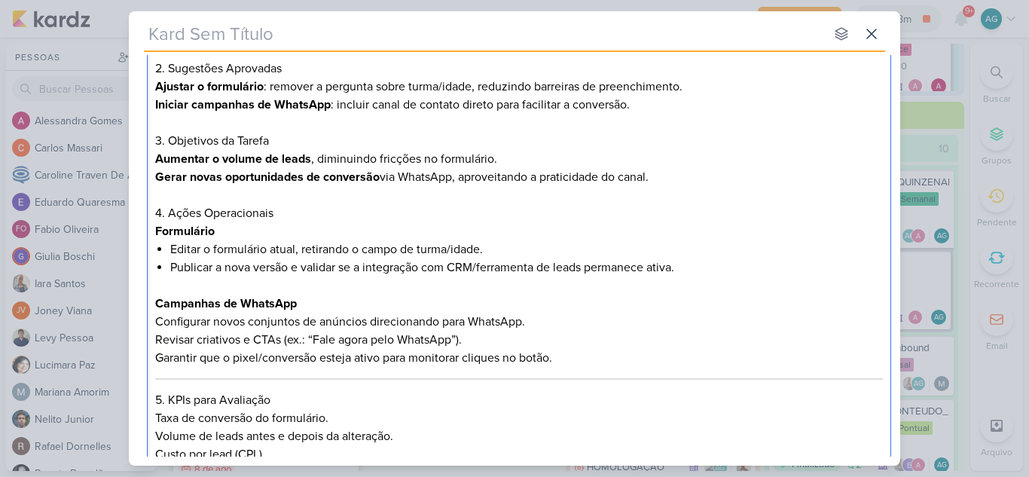
click at [155, 322] on p "Configurar novos conjuntos de anúncios direcionando para WhatsApp." at bounding box center [519, 322] width 729 height 18
drag, startPoint x: 229, startPoint y: 320, endPoint x: 279, endPoint y: 321, distance: 49.7
click at [279, 321] on li "Configurar novos conjuntos de anúncios direcionando para WhatsApp." at bounding box center [526, 322] width 713 height 18
click at [256, 324] on li "Configurar novos conjuntos de anúncios direcionando para WhatsApp." at bounding box center [526, 322] width 713 height 18
drag, startPoint x: 231, startPoint y: 322, endPoint x: 331, endPoint y: 319, distance: 100.3
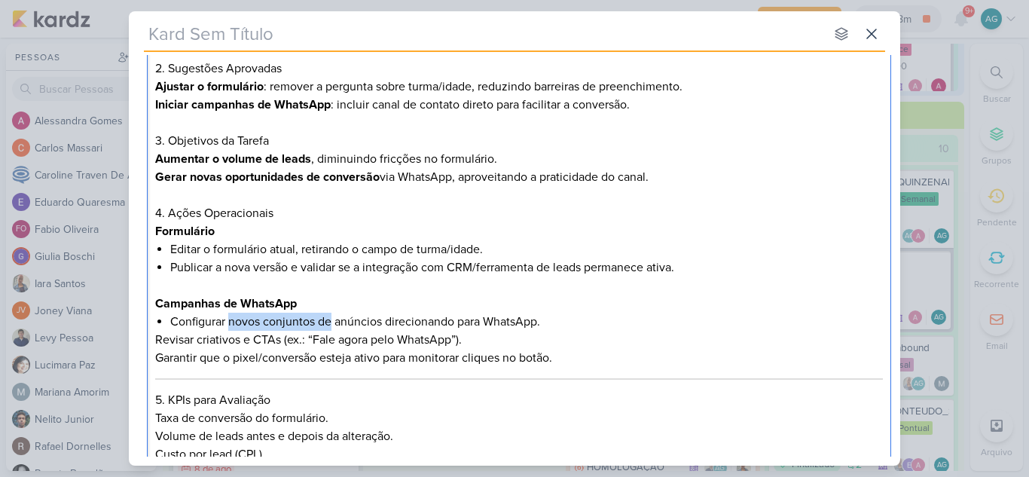
click at [331, 319] on li "Configurar novos conjuntos de anúncios direcionando para WhatsApp." at bounding box center [526, 322] width 713 height 18
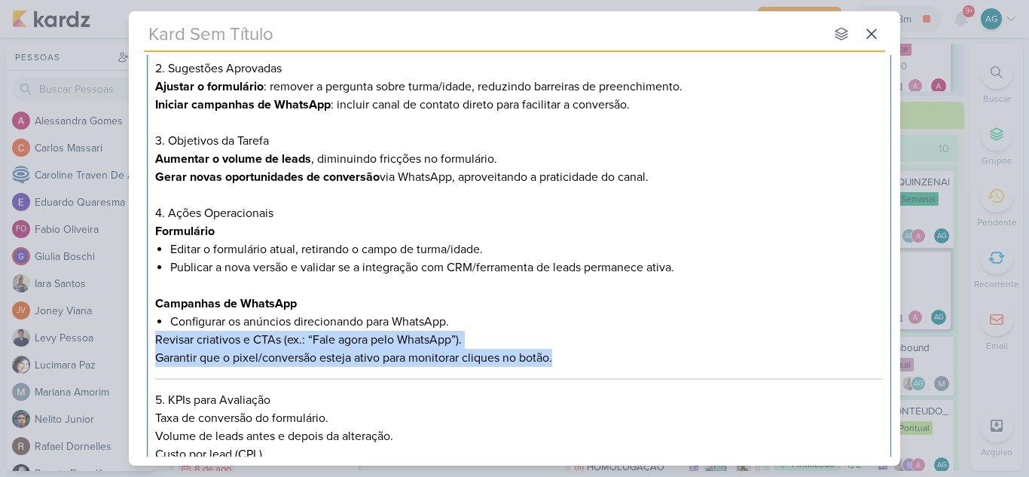
drag, startPoint x: 583, startPoint y: 357, endPoint x: 158, endPoint y: 343, distance: 425.2
click at [158, 343] on div "Briefing de Performance – Sugestões da Click (Leads) 1. [PERSON_NAME] apresento…" at bounding box center [519, 274] width 744 height 668
click at [186, 353] on p "Garantir que o pixel/conversão esteja ativo para monitorar cliques no botão." at bounding box center [519, 358] width 729 height 18
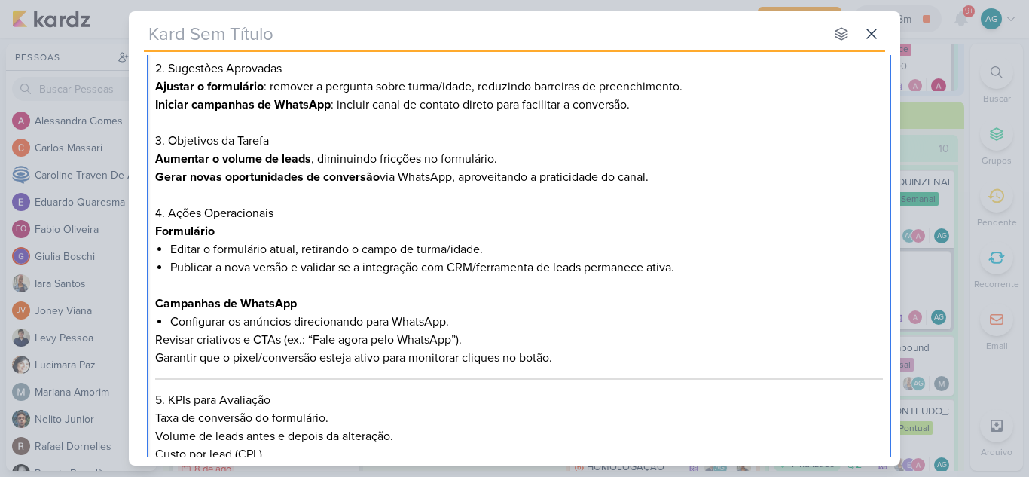
click at [472, 324] on li "Configurar os anúncios direcionando para WhatsApp." at bounding box center [526, 322] width 713 height 18
click at [581, 357] on p "Garantir que o pixel/conversão esteja ativo para monitorar cliques no botão." at bounding box center [519, 358] width 729 height 18
click at [508, 338] on li "Revisar criativos e CTAs (ex.: “Fale agora pelo WhatsApp”)." at bounding box center [526, 340] width 713 height 18
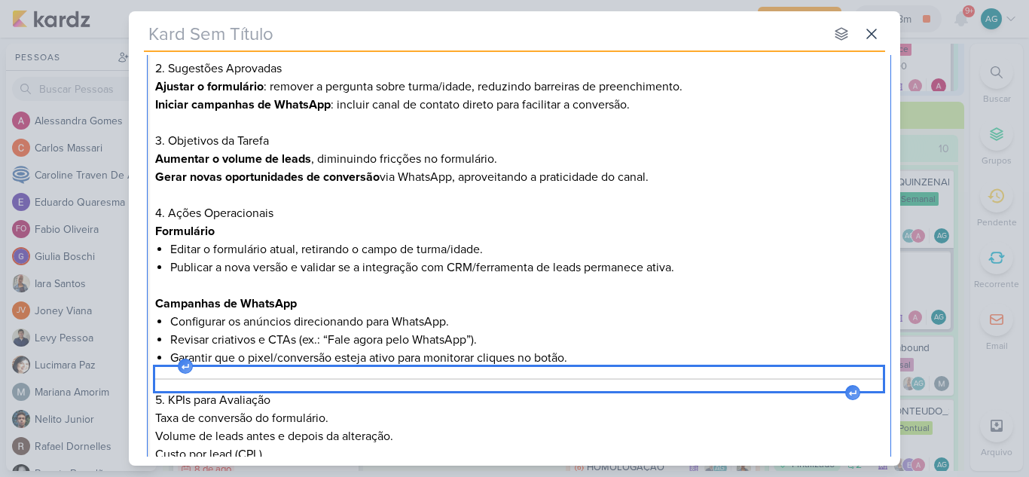
click at [536, 377] on div "Editor editing area: main" at bounding box center [519, 379] width 729 height 24
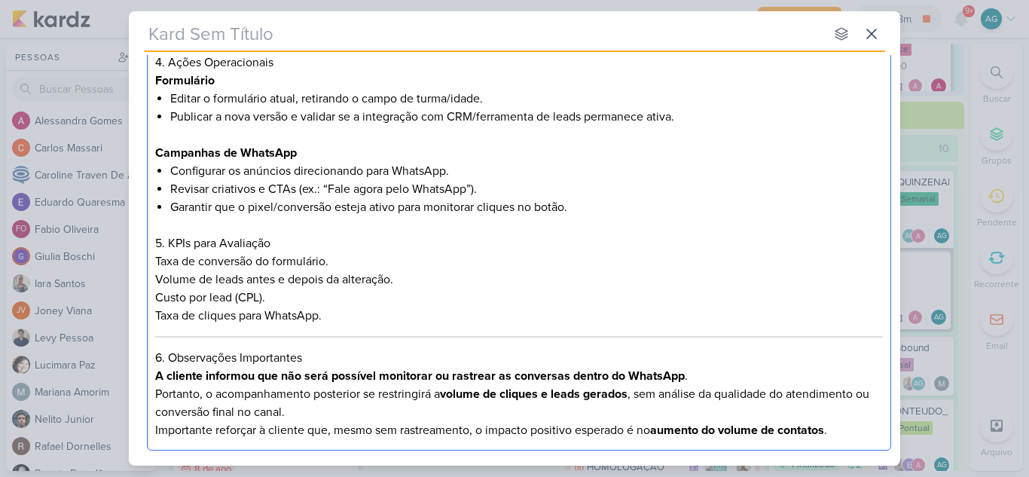
scroll to position [377, 0]
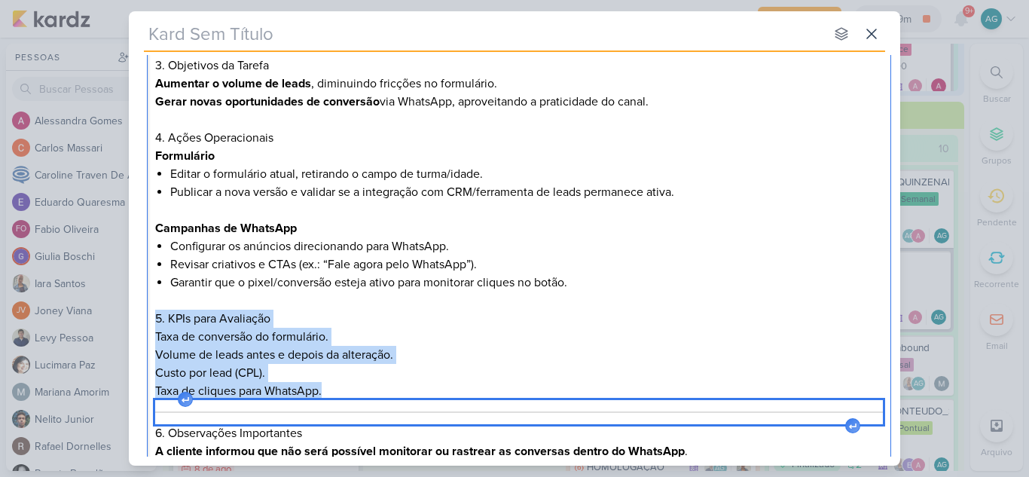
drag, startPoint x: 157, startPoint y: 313, endPoint x: 298, endPoint y: 406, distance: 169.3
click at [298, 406] on div "Briefing de Performance – Sugestões da Click (Leads) 1. [PERSON_NAME] apresento…" at bounding box center [519, 195] width 744 height 662
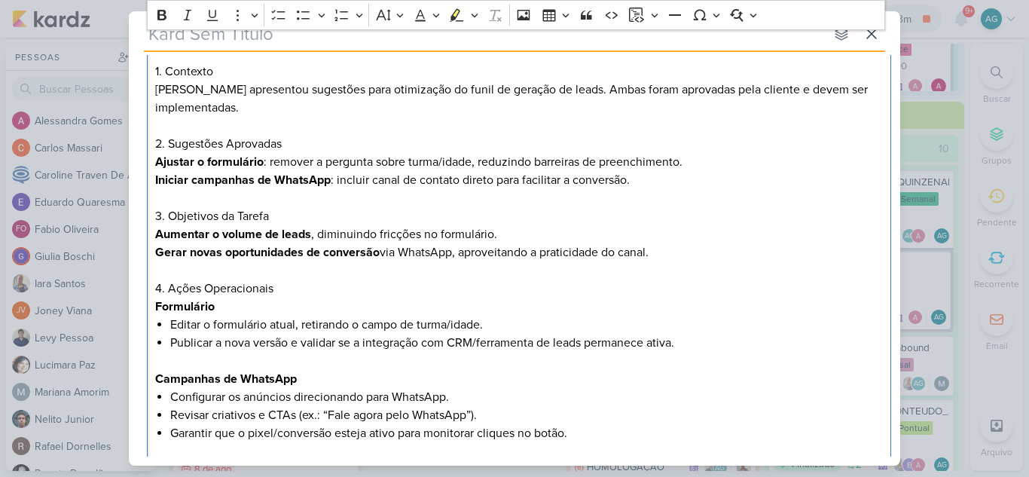
scroll to position [415, 0]
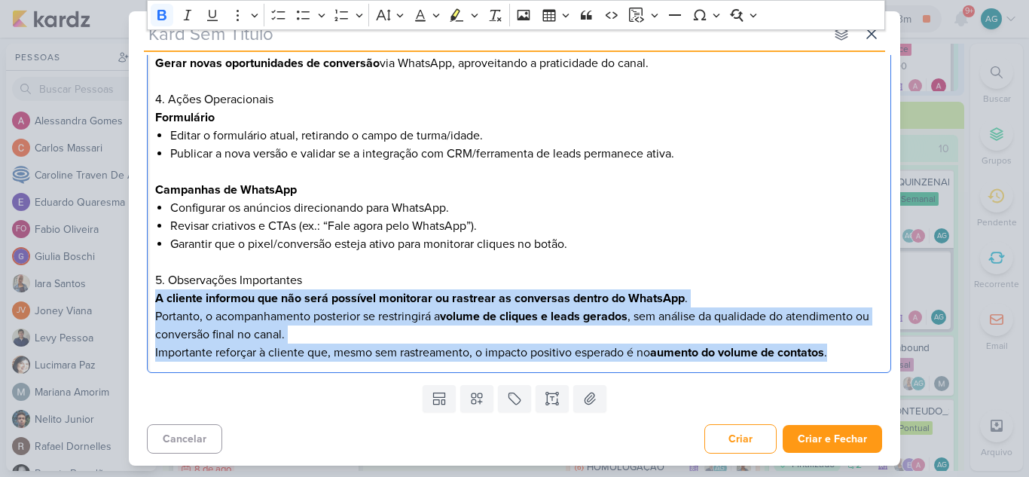
drag, startPoint x: 157, startPoint y: 300, endPoint x: 856, endPoint y: 350, distance: 700.2
click at [856, 350] on div "Briefing de Performance – Sugestões da Click (Leads) 1. [PERSON_NAME] apresento…" at bounding box center [519, 100] width 744 height 548
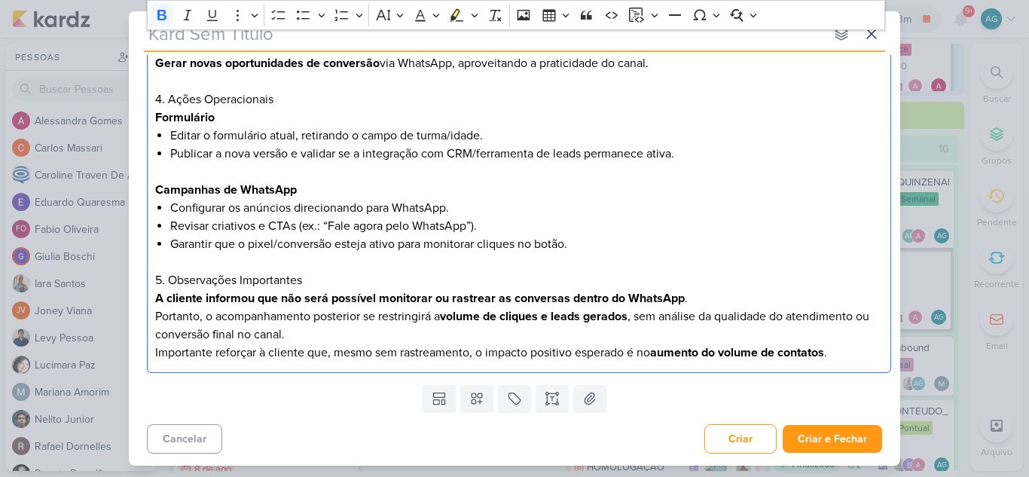
scroll to position [379, 0]
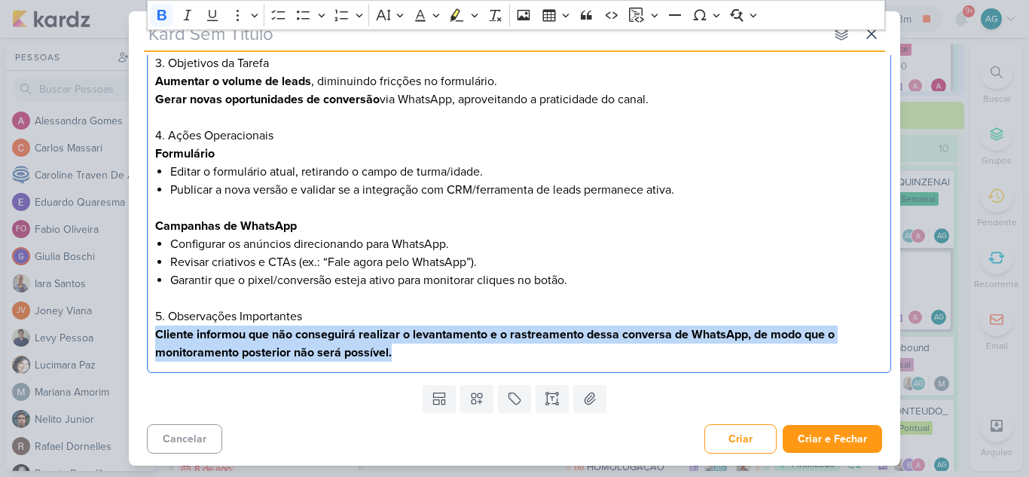
drag, startPoint x: 406, startPoint y: 356, endPoint x: 142, endPoint y: 338, distance: 264.4
click at [142, 338] on div "Clique para deixar o item visível somente à membros da sua organização Rich Tex…" at bounding box center [515, 98] width 772 height 562
click at [166, 20] on icon "Editor toolbar" at bounding box center [161, 15] width 15 height 15
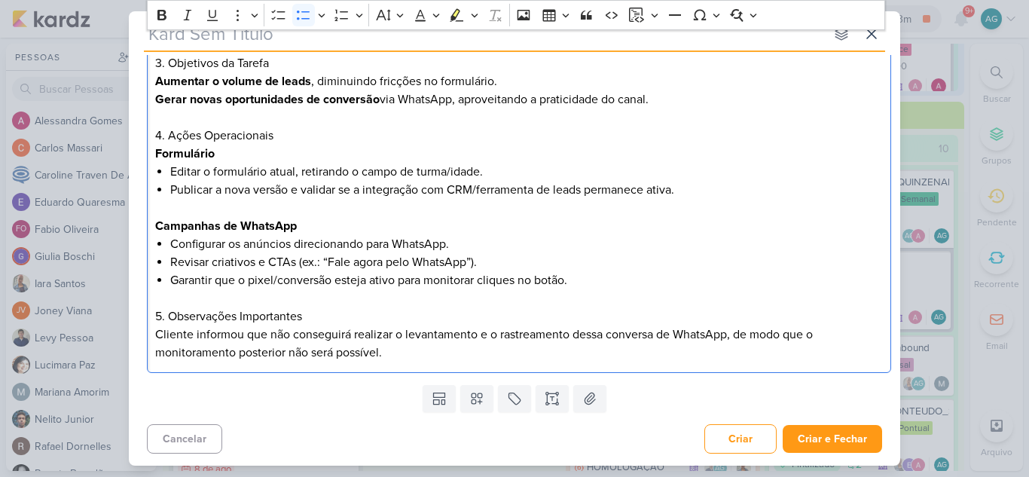
click at [621, 284] on li "Garantir que o pixel/conversão esteja ativo para monitorar cliques no botão." at bounding box center [526, 280] width 713 height 18
drag, startPoint x: 272, startPoint y: 316, endPoint x: 127, endPoint y: 312, distance: 144.7
click at [127, 312] on div "nenhum grupo disponível esc Responsável AG [PERSON_NAME] Nenhum contato encontr…" at bounding box center [514, 238] width 1029 height 477
click at [163, 20] on icon "Editor toolbar" at bounding box center [161, 15] width 15 height 15
click at [167, 14] on icon "Editor toolbar" at bounding box center [161, 15] width 15 height 15
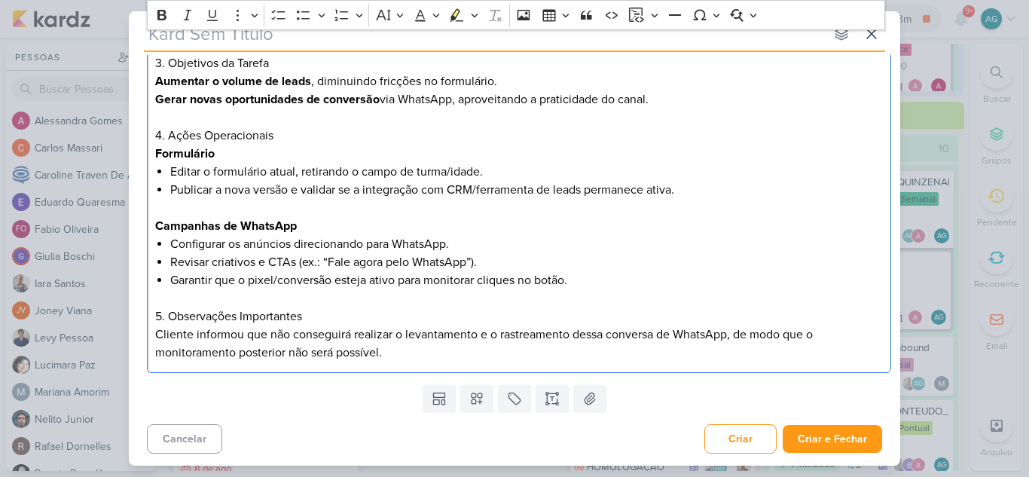
click at [420, 193] on li "Publicar a nova versão e validar se a integração com CRM/ferramenta de leads pe…" at bounding box center [526, 199] width 713 height 36
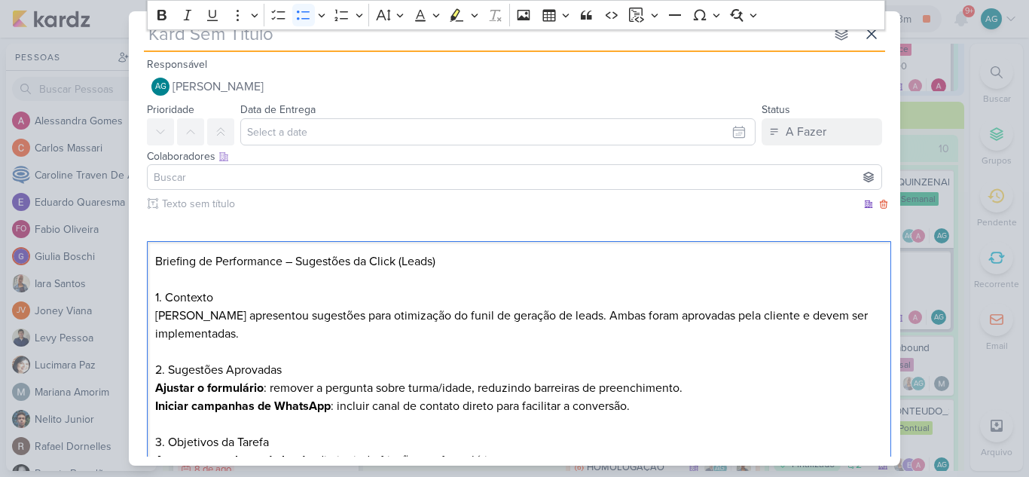
scroll to position [75, 0]
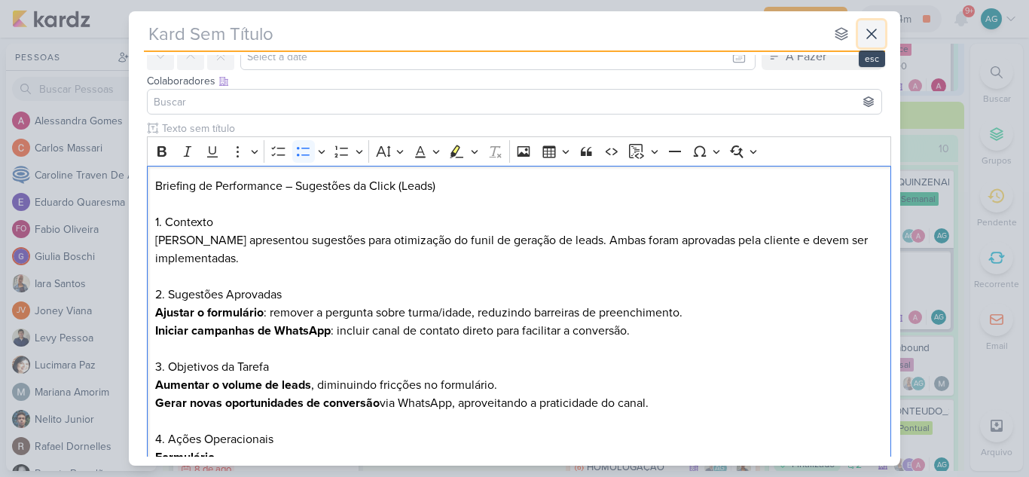
click at [880, 28] on icon at bounding box center [872, 34] width 18 height 18
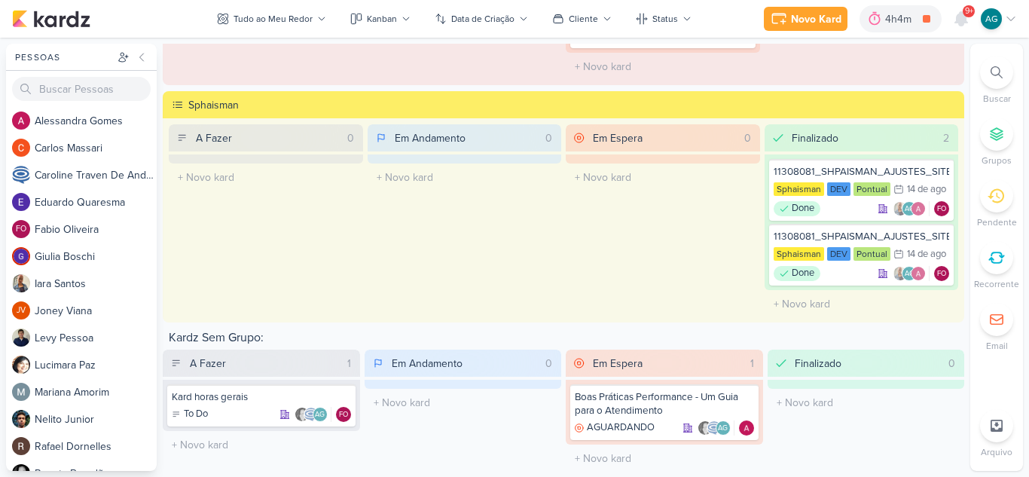
scroll to position [1960, 0]
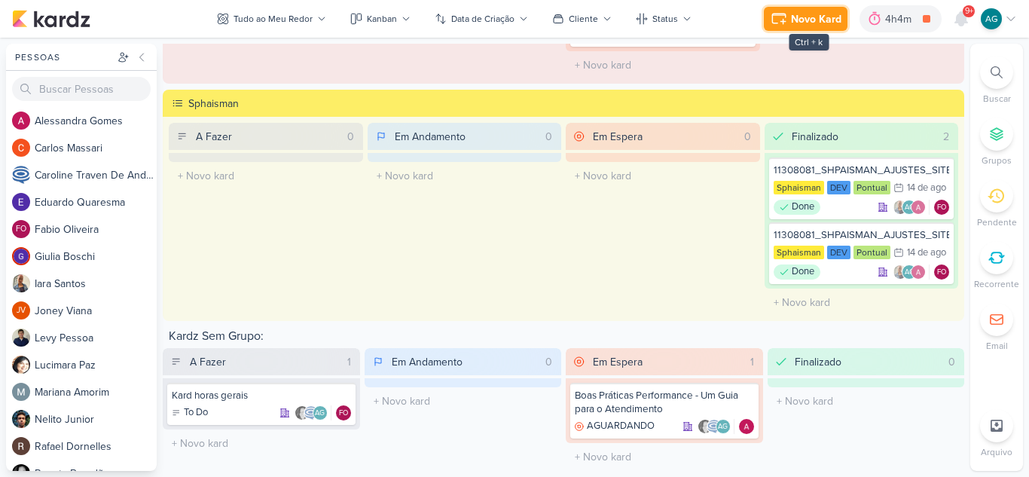
click at [825, 24] on div "Novo Kard" at bounding box center [816, 19] width 50 height 16
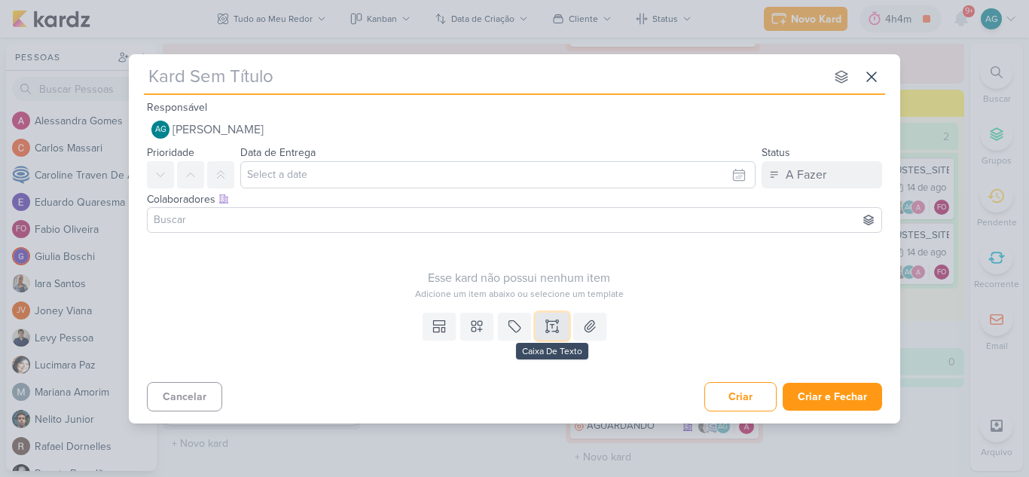
click at [552, 328] on icon at bounding box center [552, 326] width 15 height 15
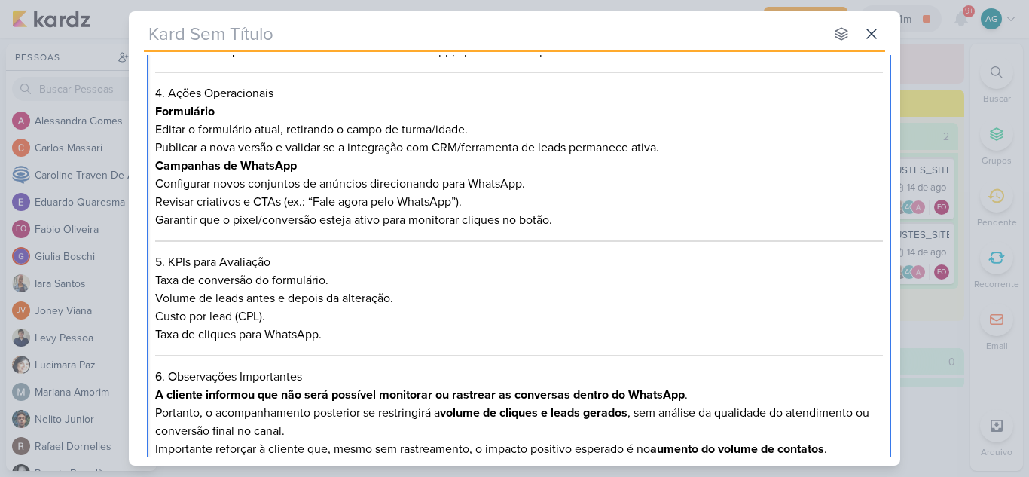
scroll to position [0, 0]
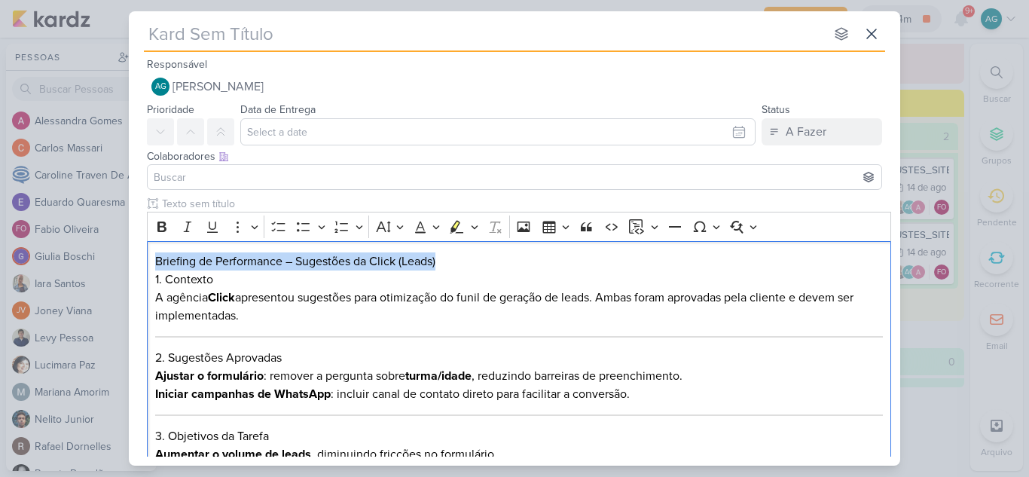
drag, startPoint x: 460, startPoint y: 265, endPoint x: 93, endPoint y: 264, distance: 366.9
click at [93, 264] on div "nenhum grupo disponível esc Responsável AG [PERSON_NAME] Nenhum contato encontr…" at bounding box center [514, 238] width 1029 height 477
click at [154, 225] on button "Bold" at bounding box center [162, 226] width 23 height 23
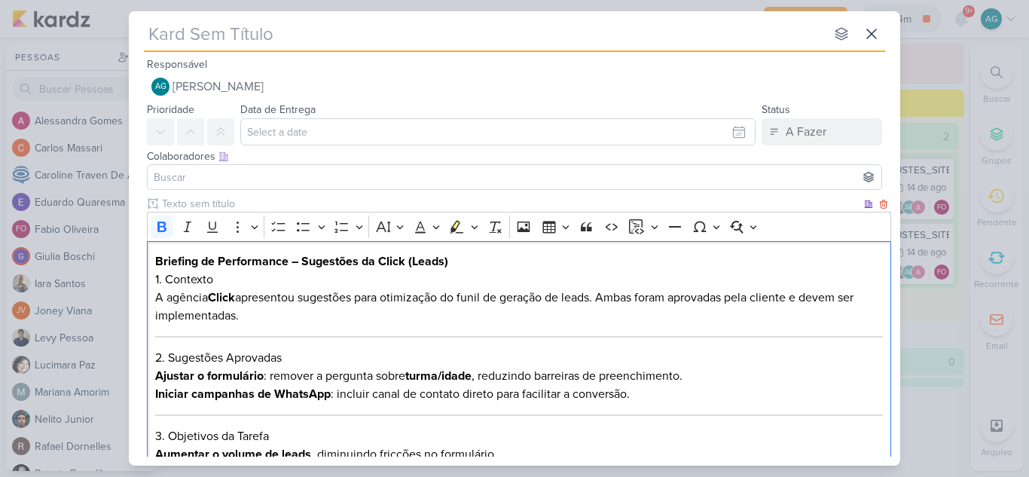
click at [525, 267] on h2 "Briefing de Performance – Sugestões da Click (Leads)" at bounding box center [519, 261] width 729 height 18
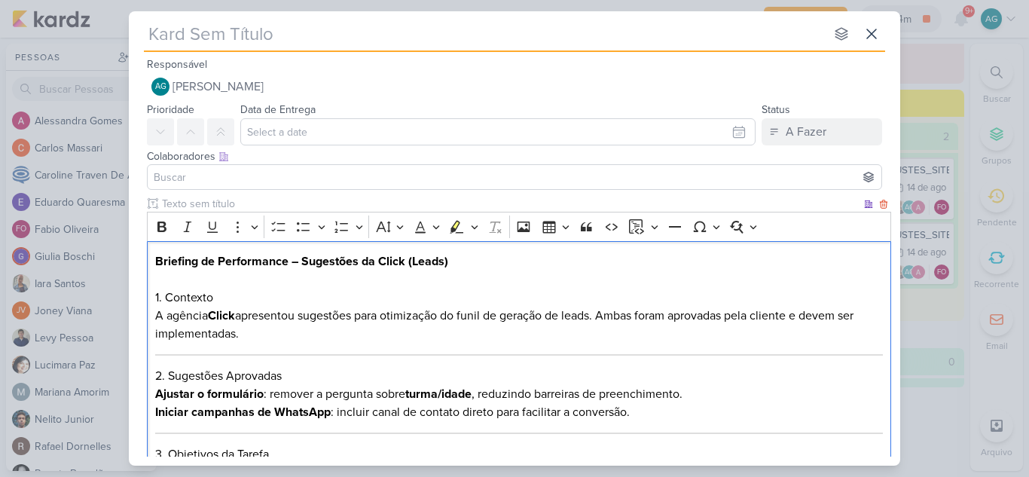
click at [211, 316] on strong "Click" at bounding box center [221, 315] width 27 height 15
drag, startPoint x: 237, startPoint y: 315, endPoint x: 146, endPoint y: 322, distance: 90.7
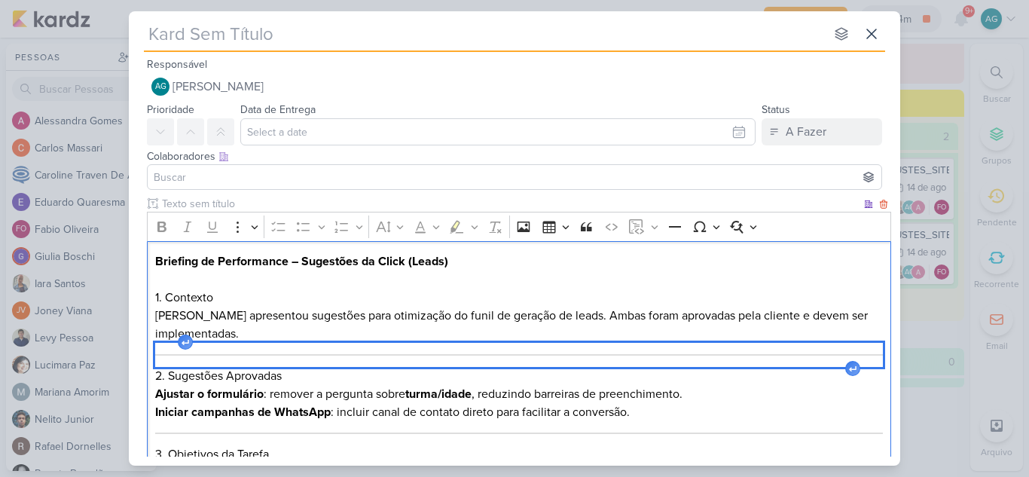
click at [256, 345] on div "Editor editing area: main" at bounding box center [519, 355] width 729 height 24
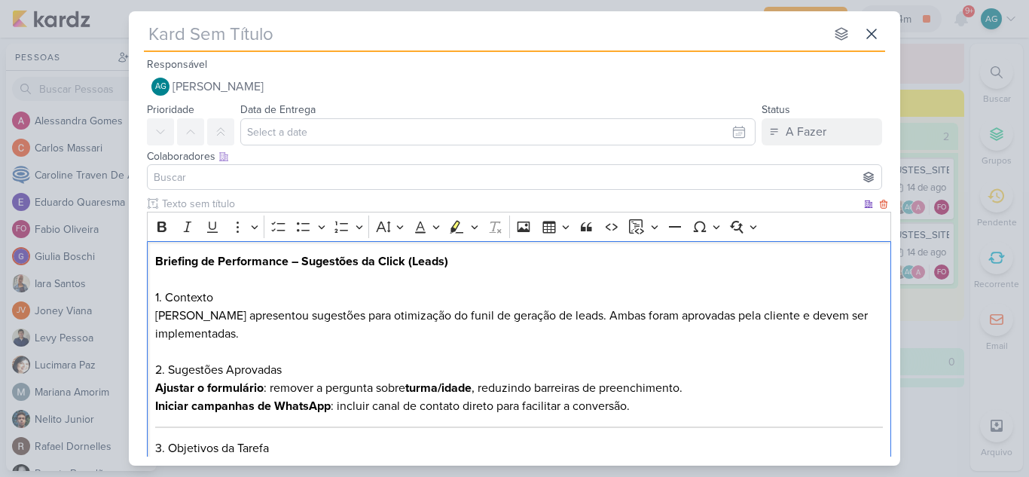
scroll to position [75, 0]
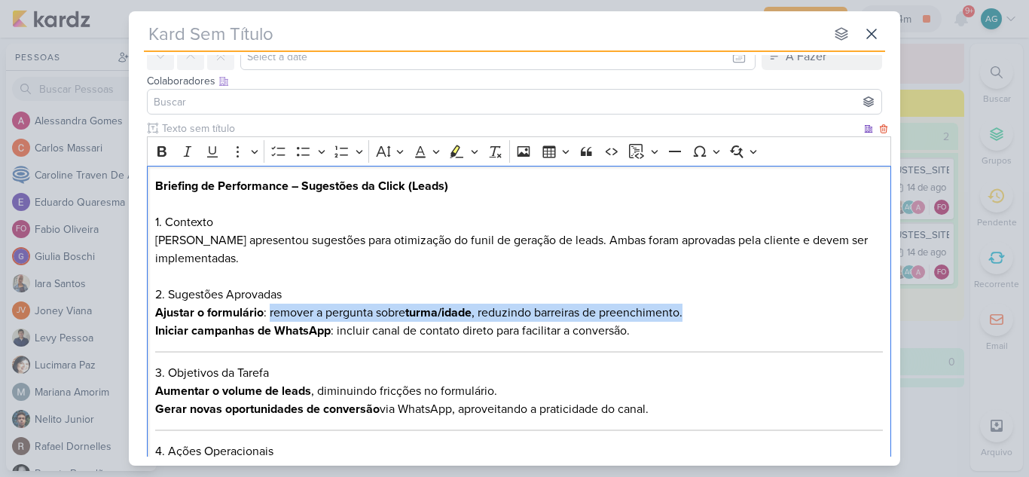
drag, startPoint x: 269, startPoint y: 313, endPoint x: 717, endPoint y: 310, distance: 448.3
click at [717, 310] on p "Ajustar o formulário : remover a pergunta sobre turma/idade , reduzindo barreir…" at bounding box center [519, 313] width 729 height 18
click at [162, 151] on icon "Editor toolbar" at bounding box center [161, 151] width 9 height 11
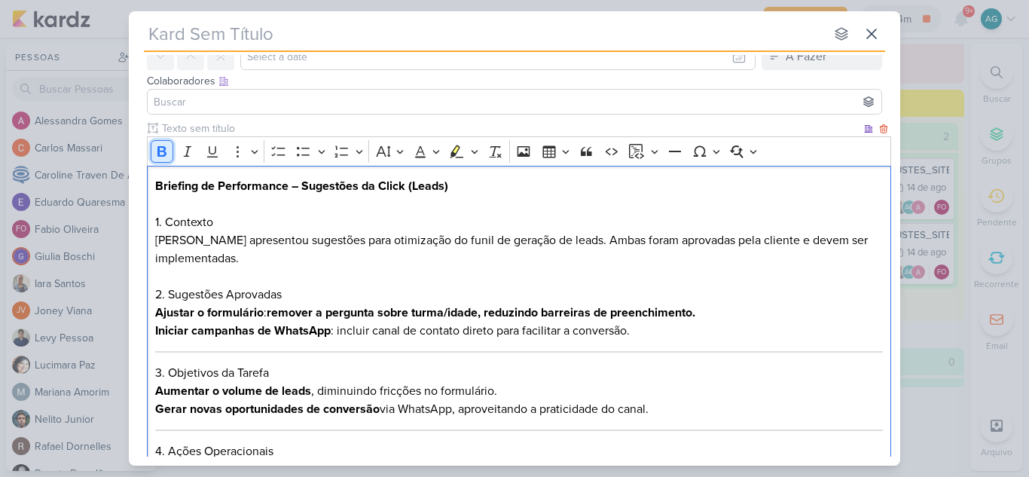
click at [162, 151] on icon "Editor toolbar" at bounding box center [161, 151] width 9 height 11
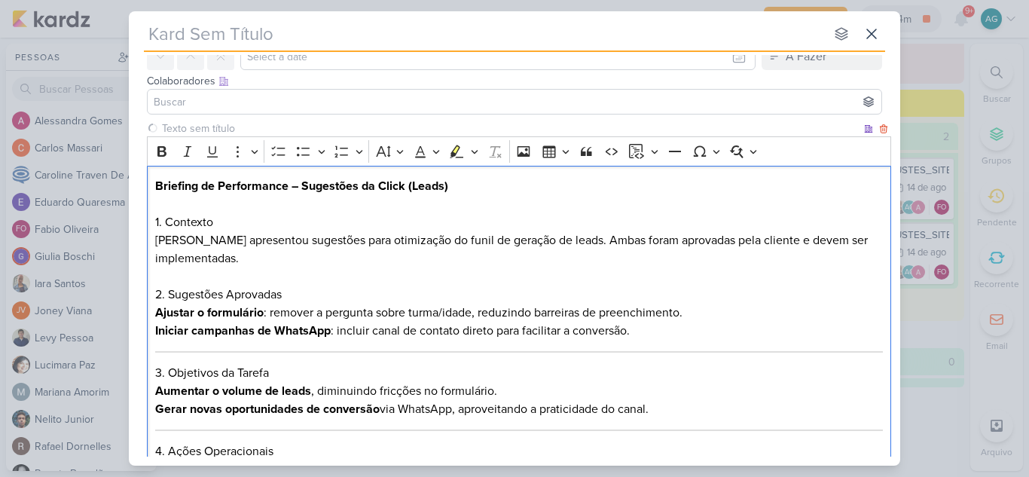
click at [757, 328] on p "Iniciar campanhas de WhatsApp : incluir canal de contato direto para facilitar …" at bounding box center [519, 331] width 729 height 18
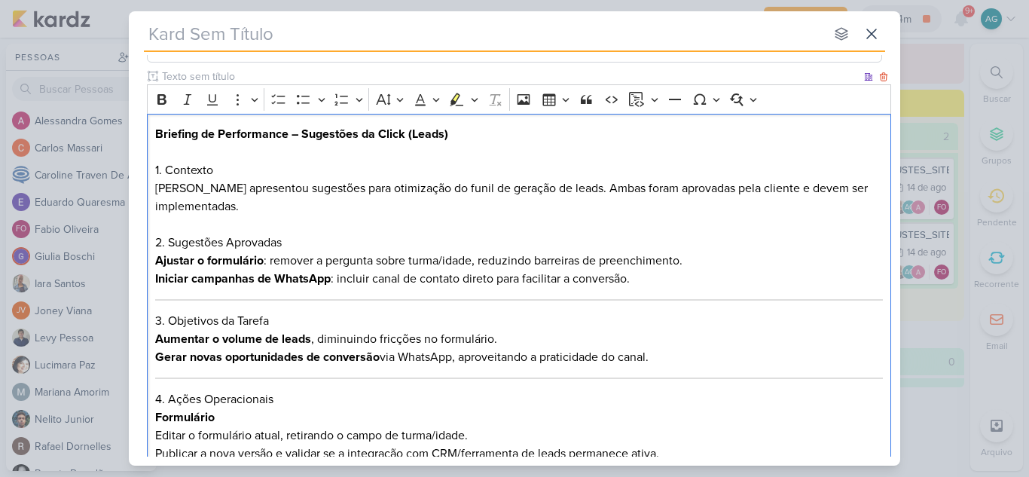
scroll to position [151, 0]
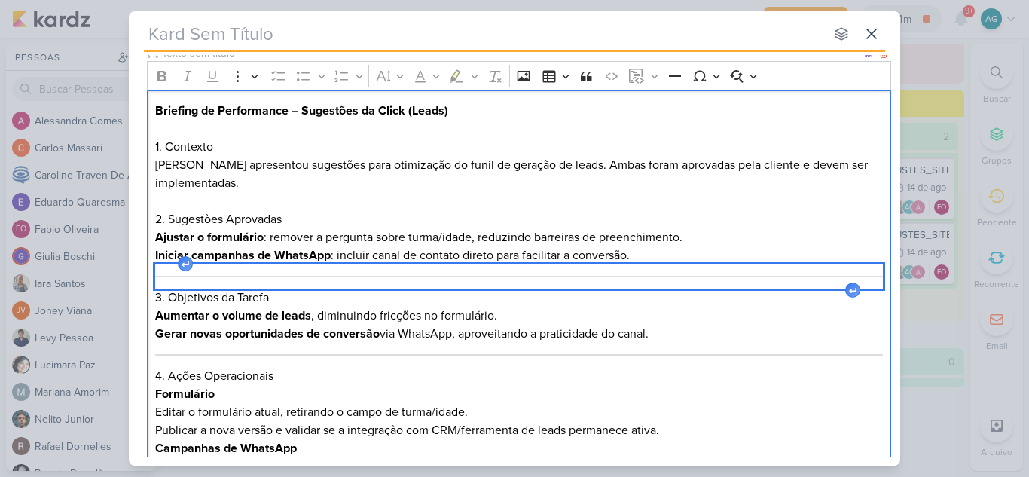
click at [497, 280] on div "Editor editing area: main" at bounding box center [519, 276] width 729 height 24
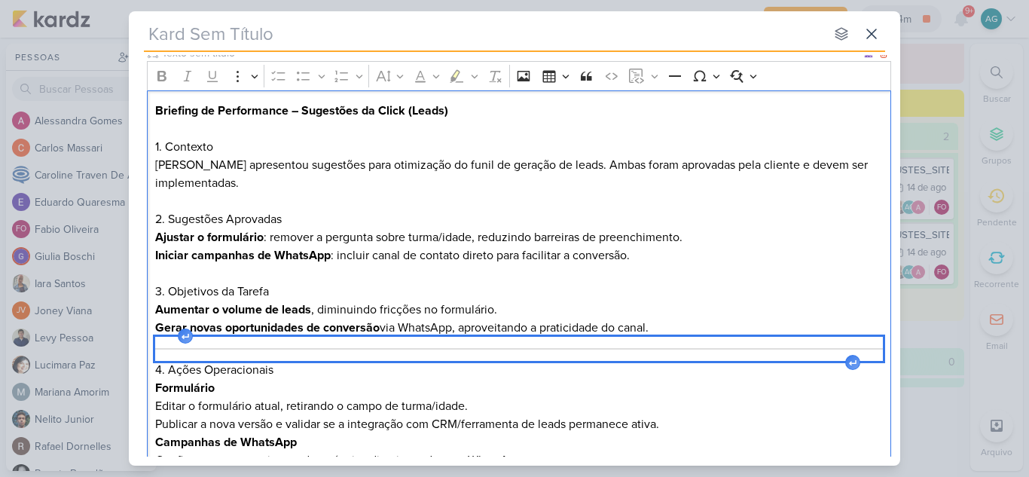
click at [478, 353] on div "Editor editing area: main" at bounding box center [519, 349] width 729 height 24
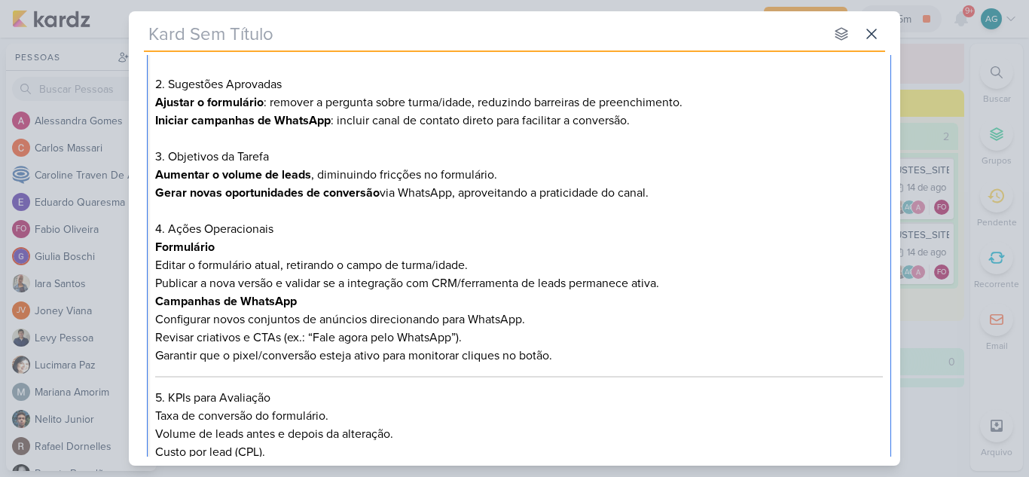
scroll to position [301, 0]
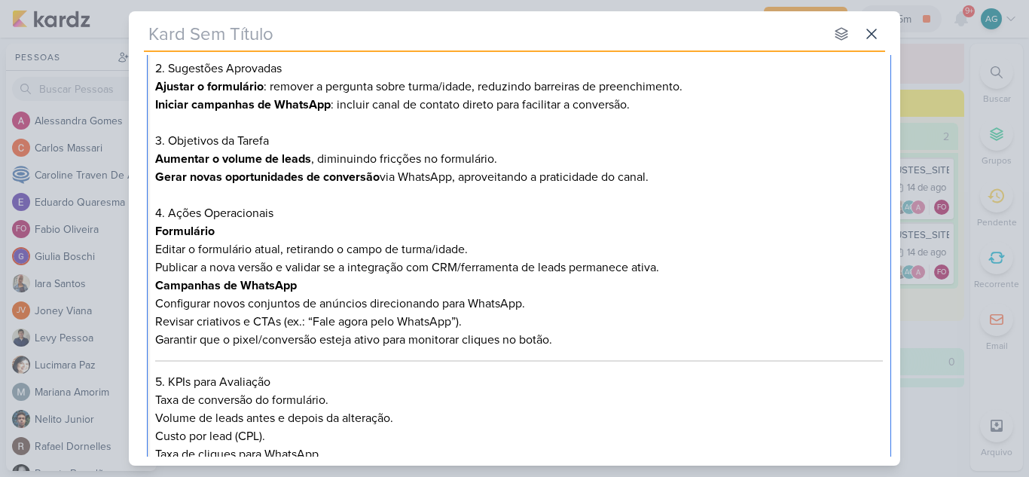
click at [247, 232] on p "Formulário" at bounding box center [519, 231] width 729 height 18
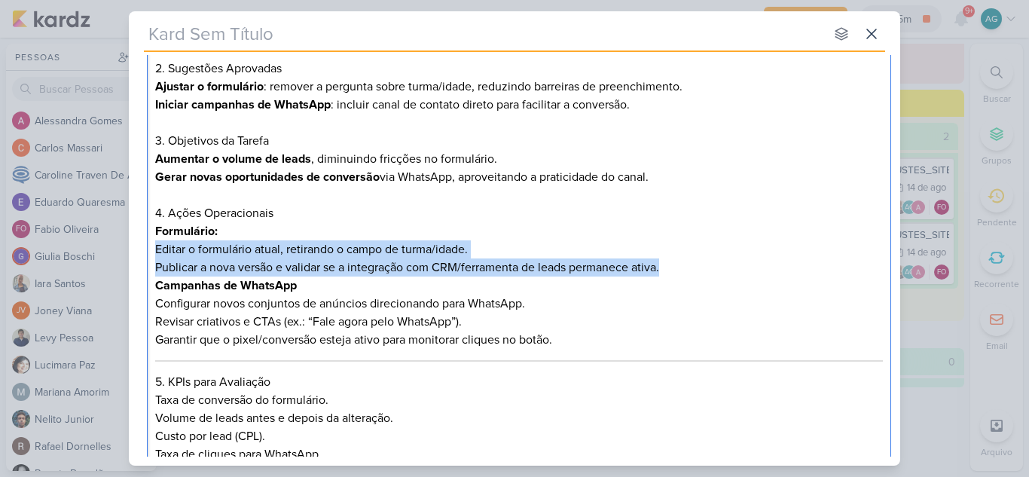
drag, startPoint x: 686, startPoint y: 267, endPoint x: 150, endPoint y: 250, distance: 535.9
click at [150, 250] on div "Briefing de Performance – Sugestões da Click (Leads) 1. [PERSON_NAME] apresento…" at bounding box center [519, 265] width 744 height 650
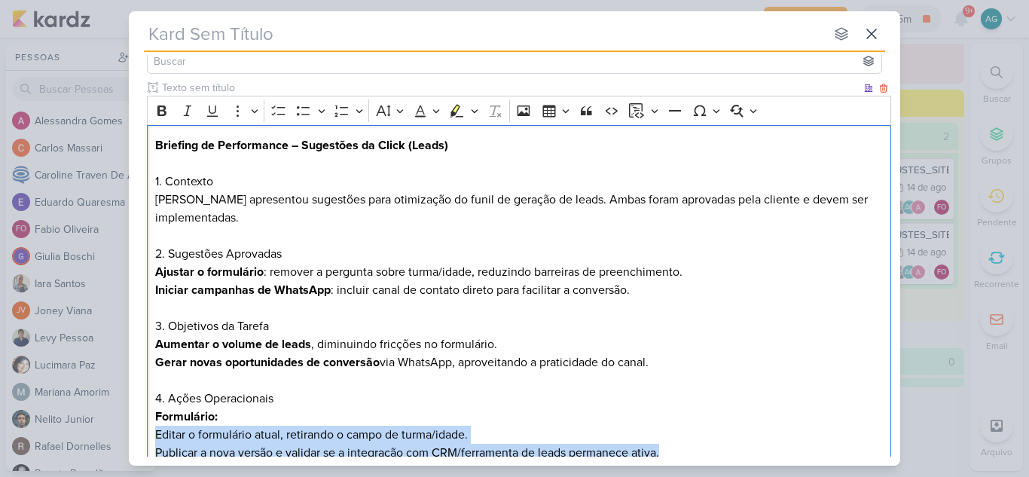
scroll to position [151, 0]
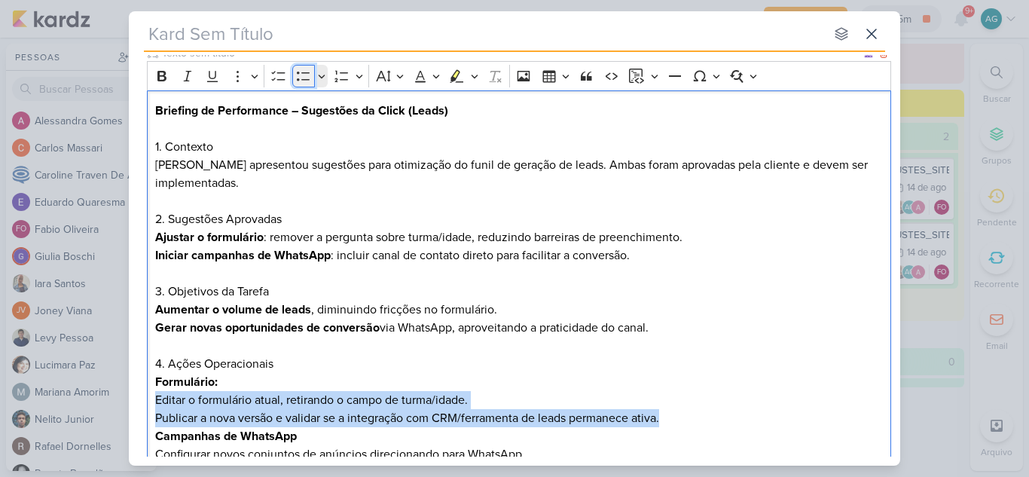
click at [305, 71] on icon "Editor toolbar" at bounding box center [303, 76] width 15 height 15
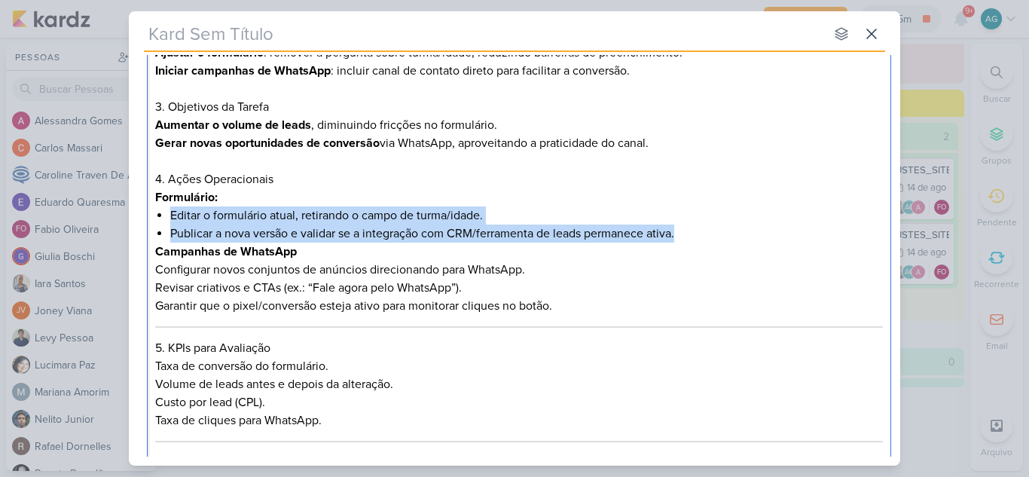
scroll to position [377, 0]
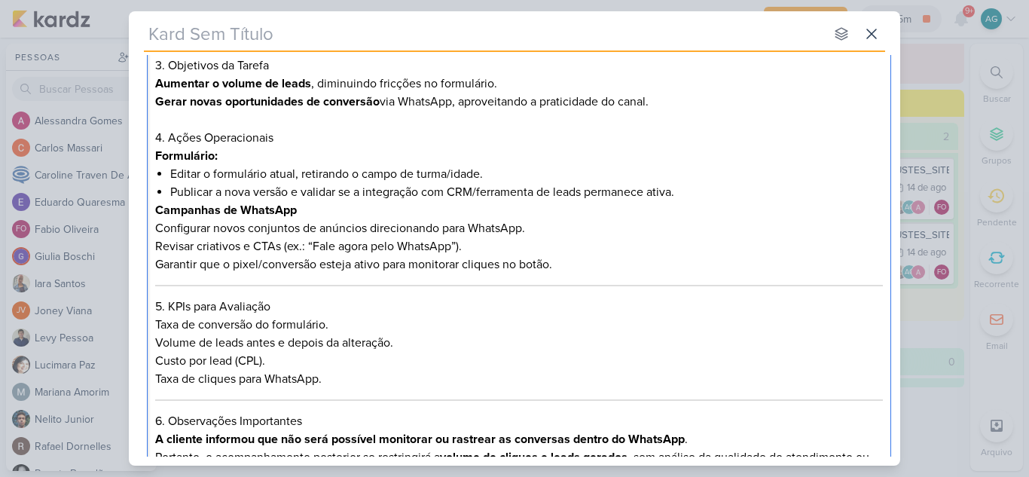
click at [299, 209] on p "Campanhas de WhatsApp" at bounding box center [519, 210] width 729 height 18
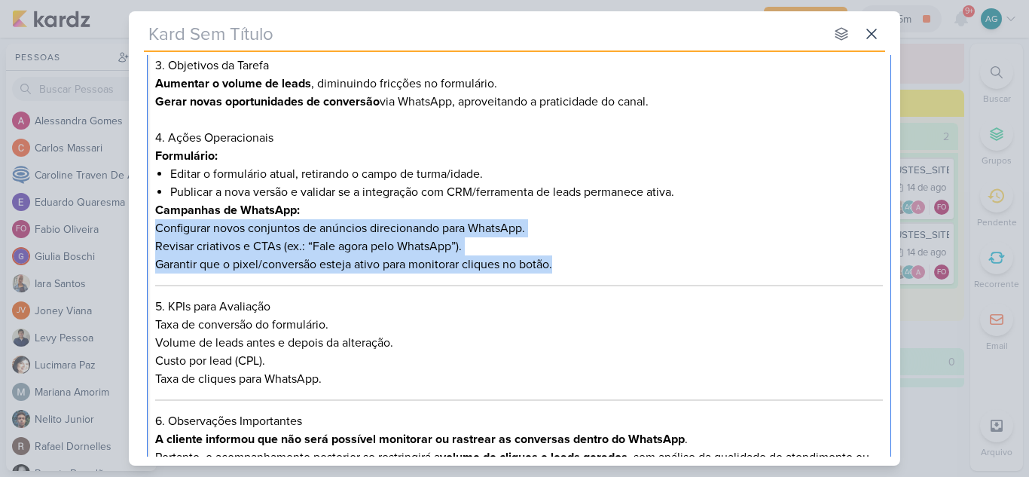
drag, startPoint x: 570, startPoint y: 267, endPoint x: 111, endPoint y: 234, distance: 460.0
click at [111, 234] on div "nenhum grupo disponível esc Responsável AG [PERSON_NAME] Nenhum contato encontr…" at bounding box center [514, 238] width 1029 height 477
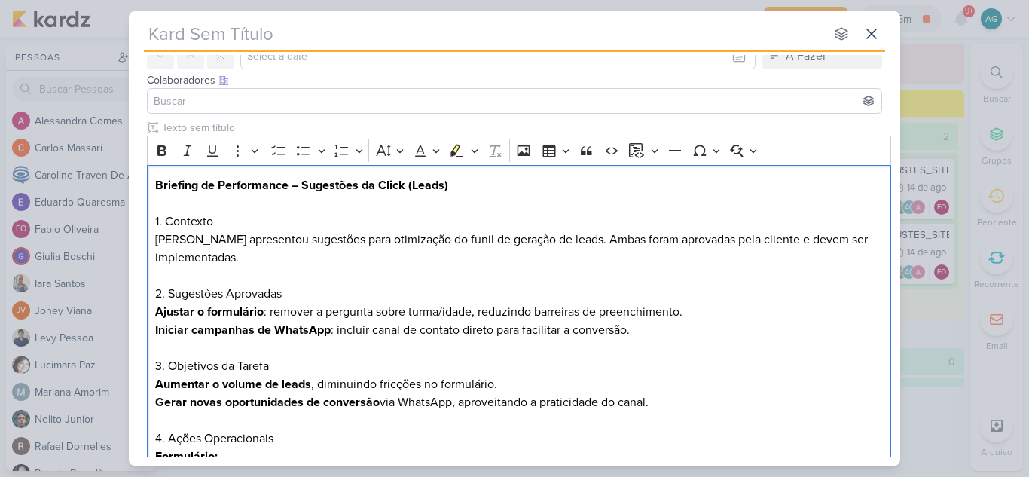
scroll to position [75, 0]
click at [303, 151] on icon "Editor toolbar" at bounding box center [303, 151] width 15 height 15
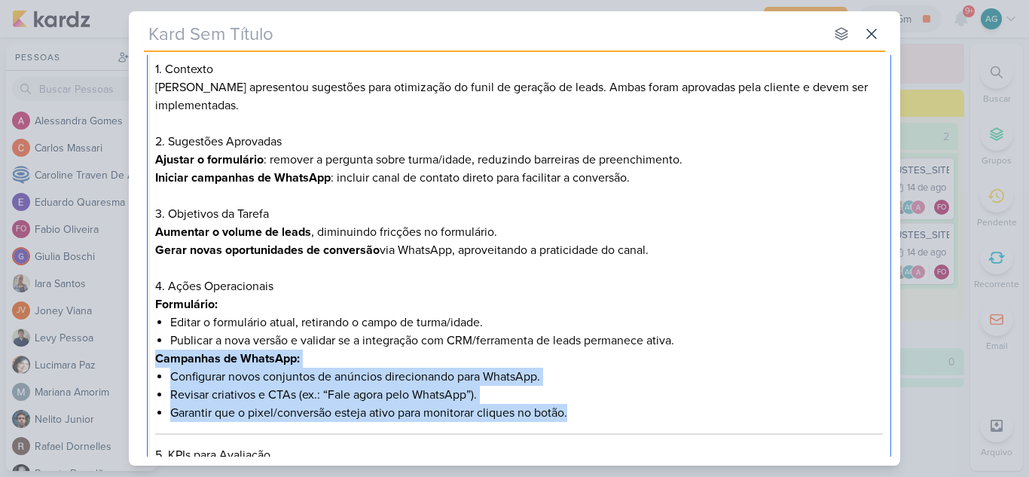
scroll to position [301, 0]
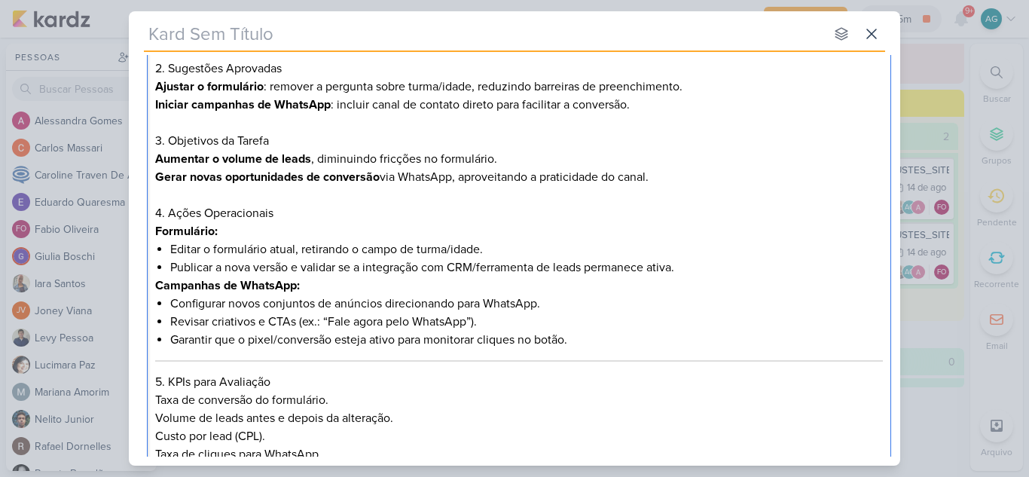
click at [640, 292] on p "Campanhas de WhatsApp:" at bounding box center [519, 286] width 729 height 18
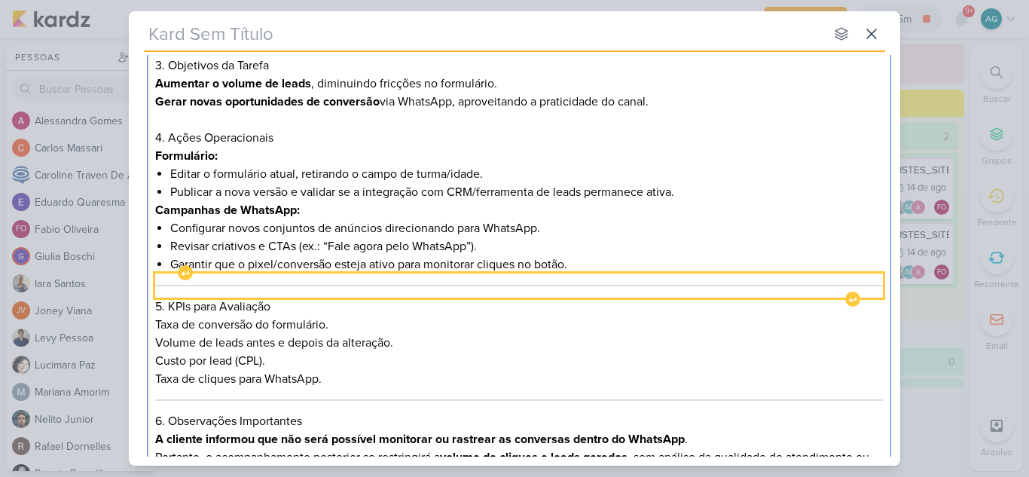
scroll to position [452, 0]
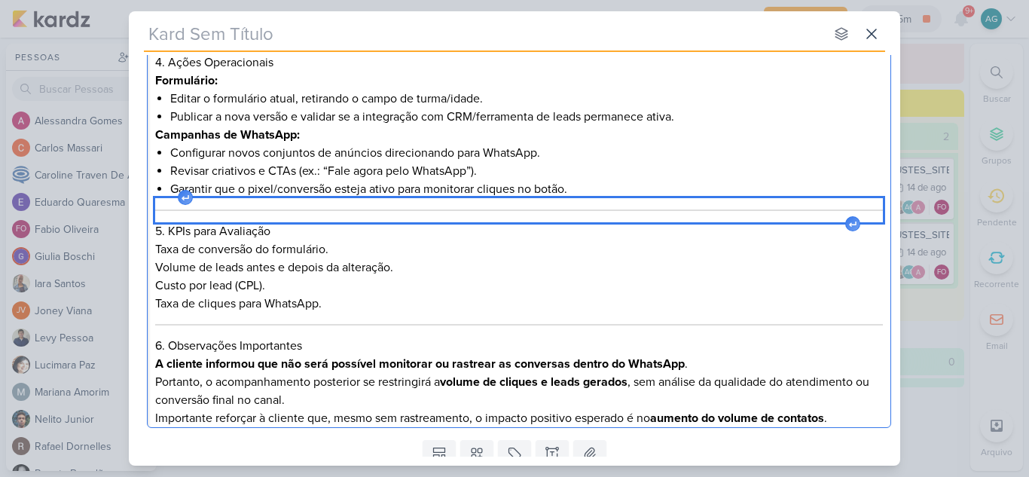
click at [378, 218] on div "Editor editing area: main" at bounding box center [519, 210] width 729 height 24
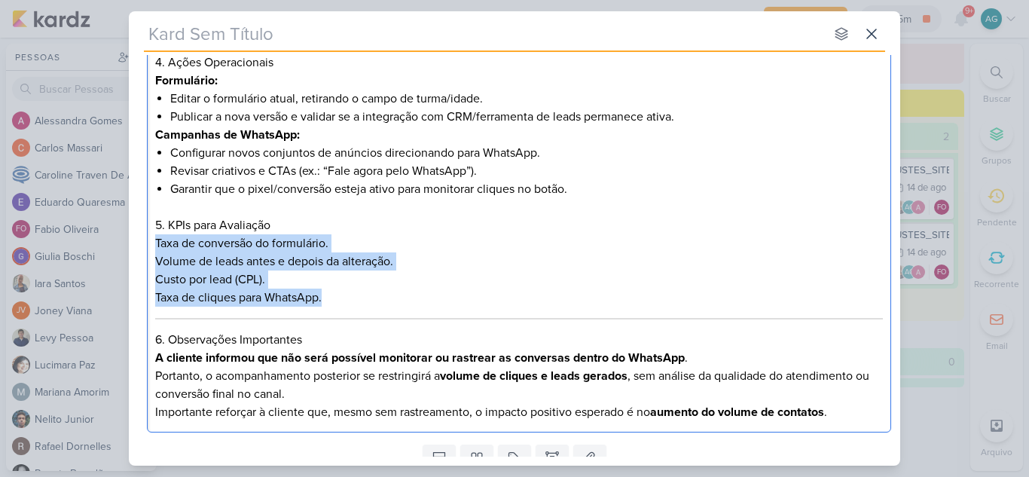
drag, startPoint x: 337, startPoint y: 295, endPoint x: 133, endPoint y: 248, distance: 208.9
click at [133, 248] on div "Clique para deixar o item visível somente à membros da sua organização Rich Tex…" at bounding box center [515, 91] width 772 height 695
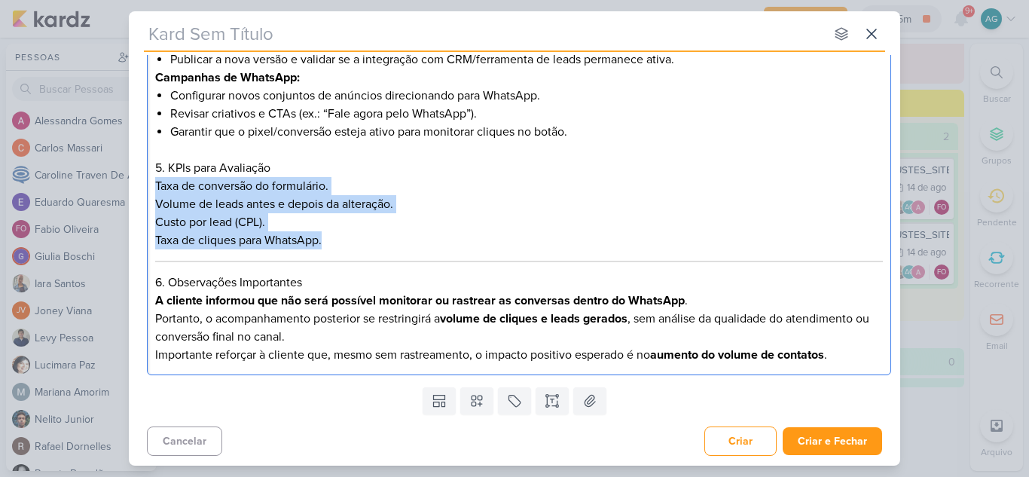
scroll to position [512, 0]
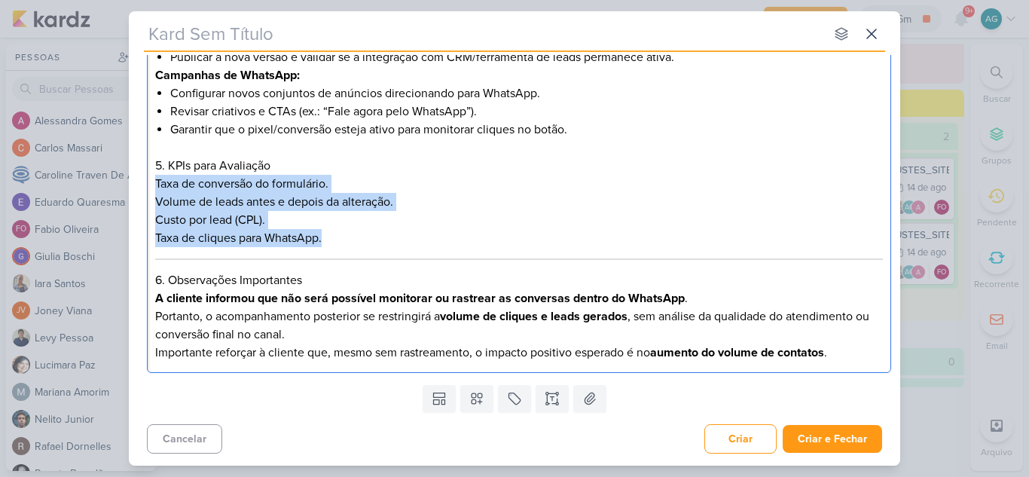
click at [336, 242] on p "Taxa de cliques para WhatsApp." at bounding box center [519, 238] width 729 height 18
drag, startPoint x: 341, startPoint y: 240, endPoint x: 145, endPoint y: 168, distance: 209.3
click at [145, 168] on div "Clique para deixar o item visível somente à membros da sua organização Rich Tex…" at bounding box center [515, 31] width 772 height 695
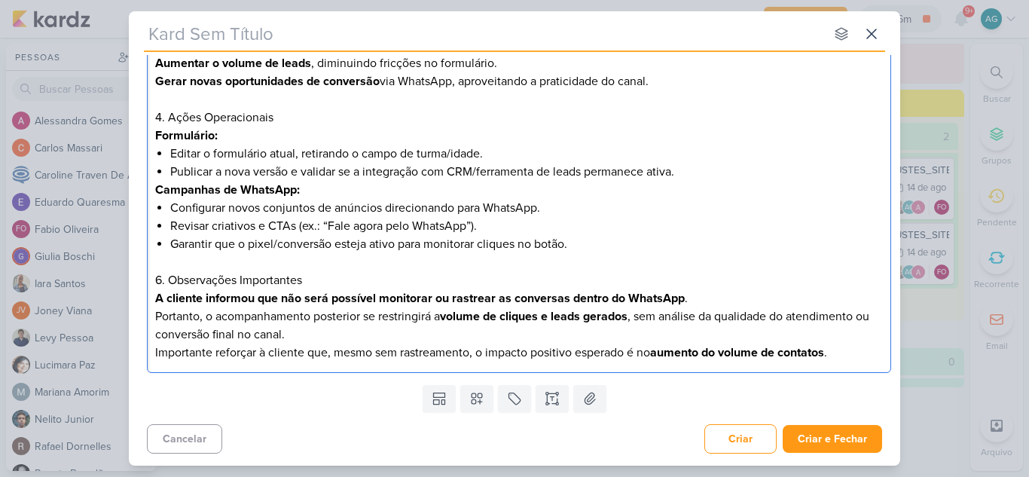
scroll to position [397, 0]
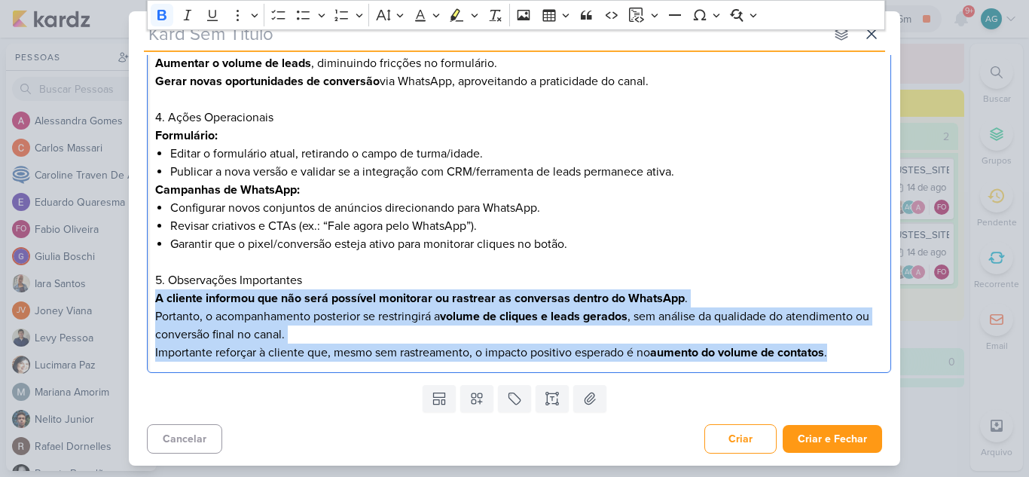
drag, startPoint x: 154, startPoint y: 293, endPoint x: 851, endPoint y: 362, distance: 699.5
click at [851, 362] on div "Briefing de Performance – Sugestões da Click (Leads) 1. [PERSON_NAME] apresento…" at bounding box center [519, 109] width 744 height 530
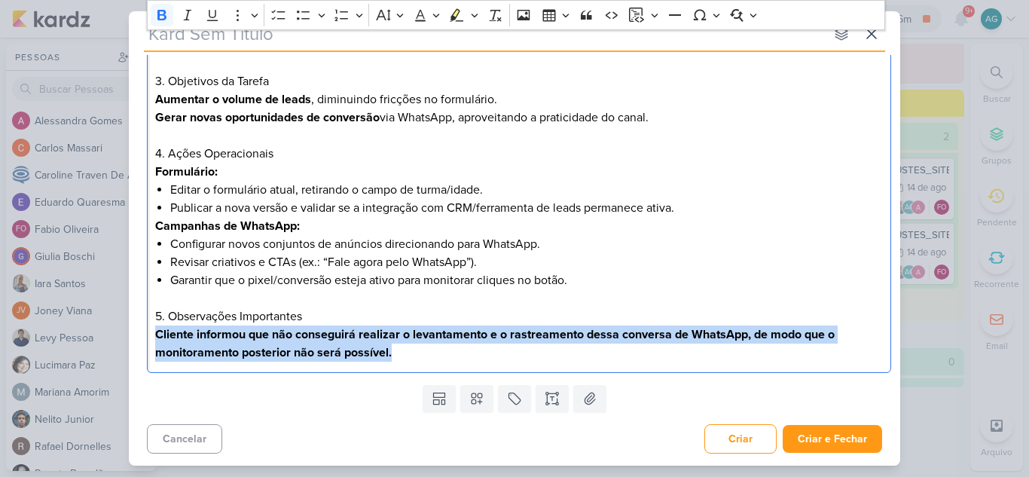
drag, startPoint x: 394, startPoint y: 354, endPoint x: 110, endPoint y: 342, distance: 284.3
click at [110, 342] on div "nenhum grupo disponível esc Responsável AG [PERSON_NAME] Nenhum contato encontr…" at bounding box center [514, 238] width 1029 height 477
click at [160, 22] on icon "Editor toolbar" at bounding box center [161, 15] width 15 height 15
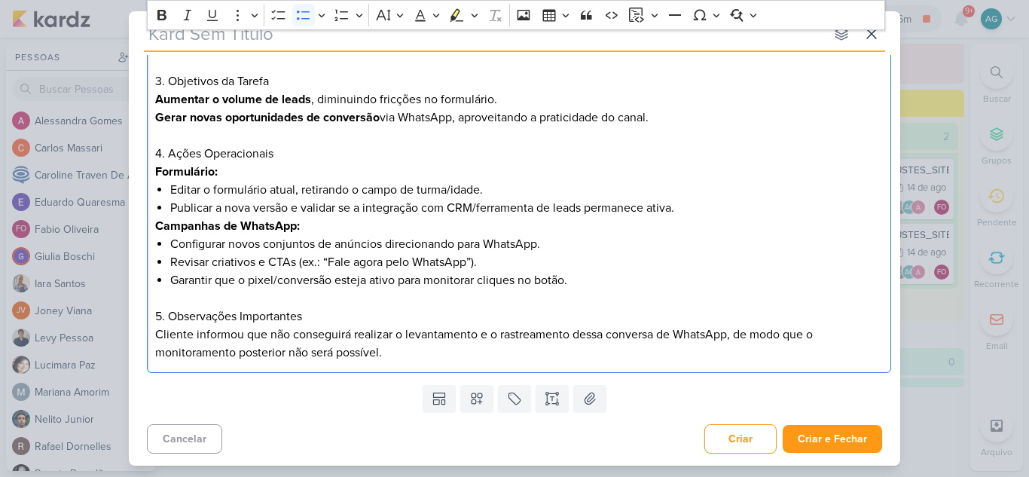
click at [600, 243] on li "Configurar novos conjuntos de anúncios direcionando para WhatsApp." at bounding box center [526, 244] width 713 height 18
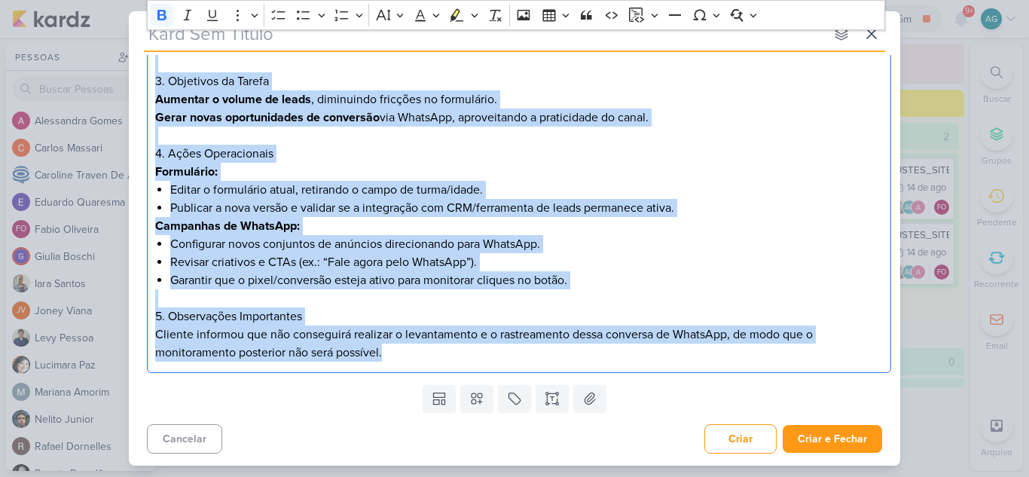
drag, startPoint x: 156, startPoint y: 256, endPoint x: 456, endPoint y: 347, distance: 313.4
click at [456, 347] on div "Briefing de Performance – Sugestões da Click (Leads) 1. [PERSON_NAME] apresento…" at bounding box center [519, 126] width 744 height 493
click at [656, 167] on p "Formulário:" at bounding box center [519, 172] width 729 height 18
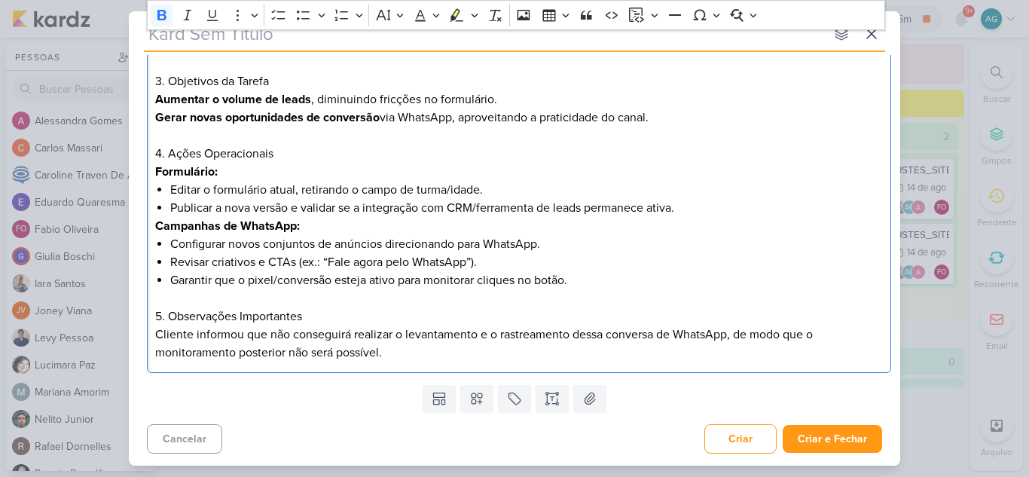
scroll to position [0, 0]
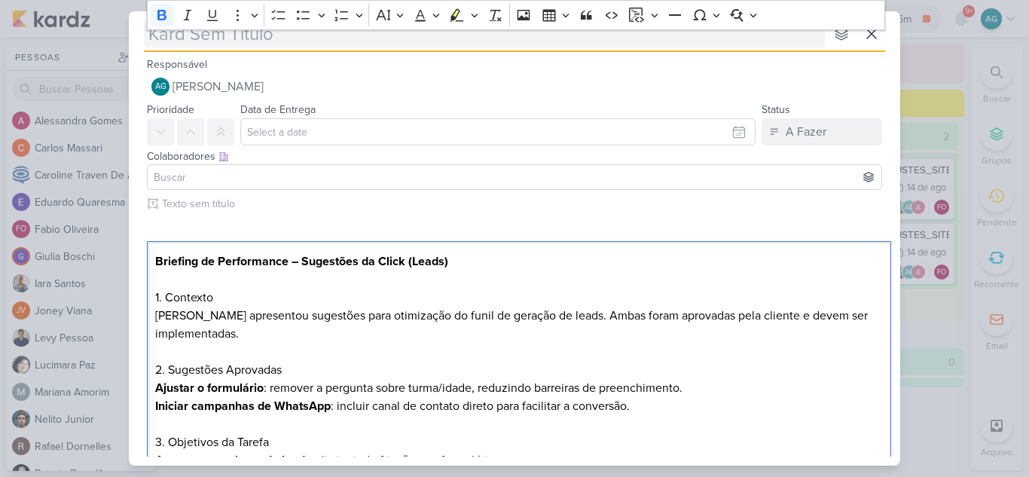
click at [474, 42] on input "text" at bounding box center [484, 33] width 681 height 27
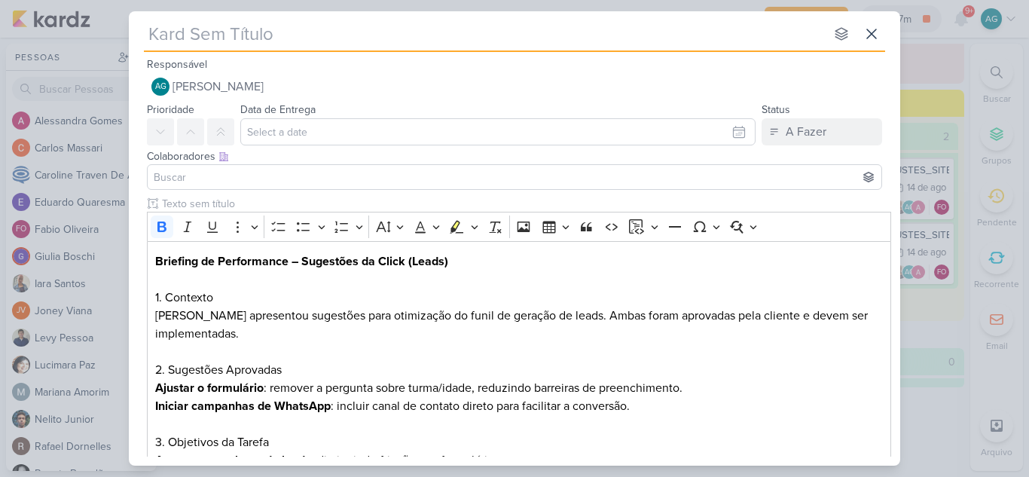
paste input "AJUSTES REUNIÃO 13.08"
type input "AJUSTES REUNIÃO 13.08"
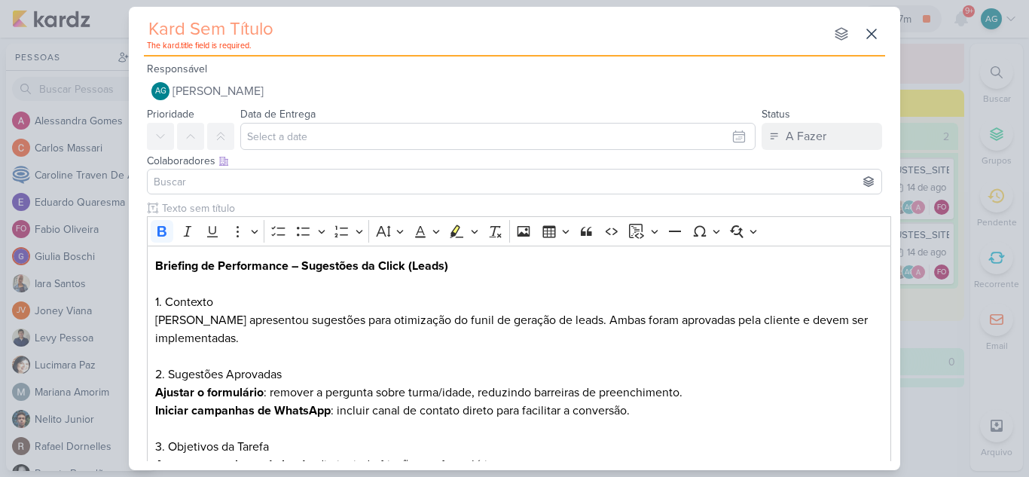
click at [261, 29] on input "text" at bounding box center [484, 29] width 681 height 27
paste input "2708141_GODOI_AJUSTES_REUNIÃO_13.08"
type input "2708141_GODOI_AJUSTES_REUNIÃO_13.08"
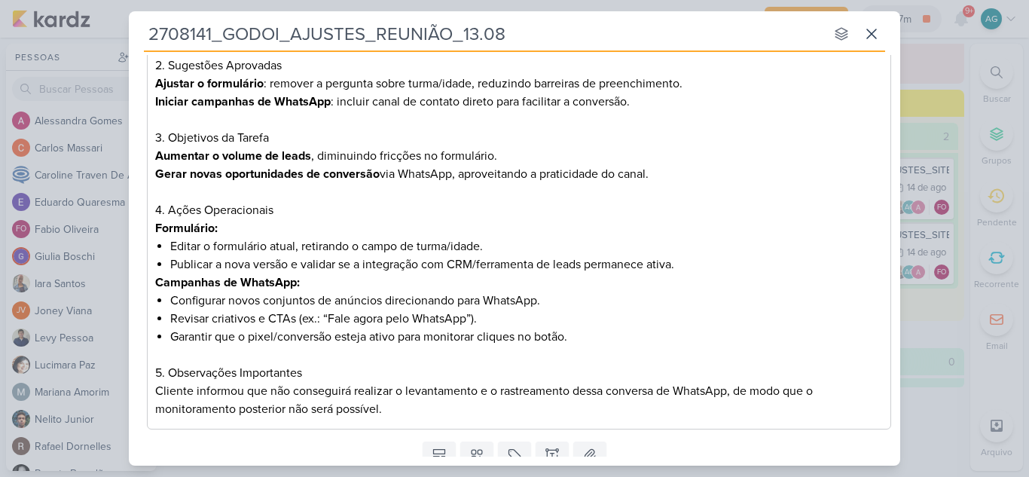
scroll to position [361, 0]
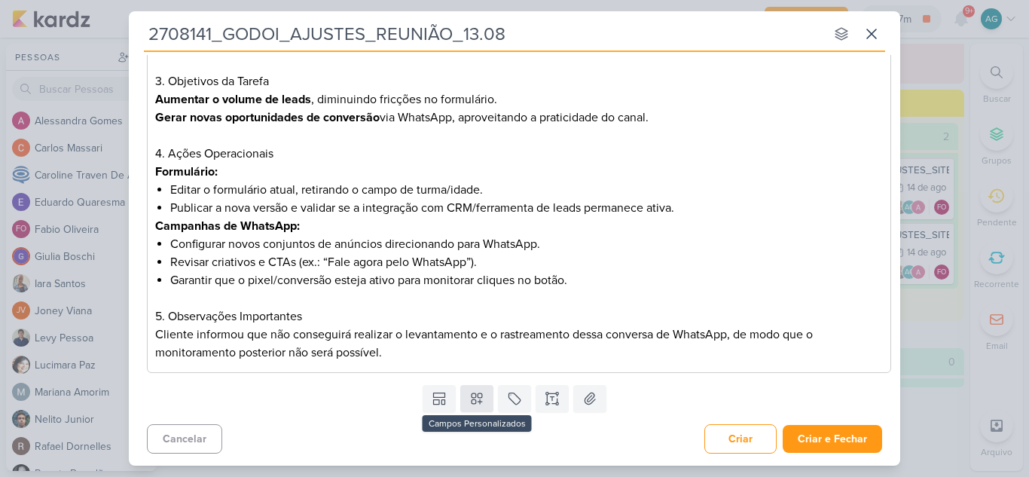
type input "2708141_GODOI_AJUSTES_REUNIÃO_13.08"
click at [469, 396] on icon at bounding box center [476, 398] width 15 height 15
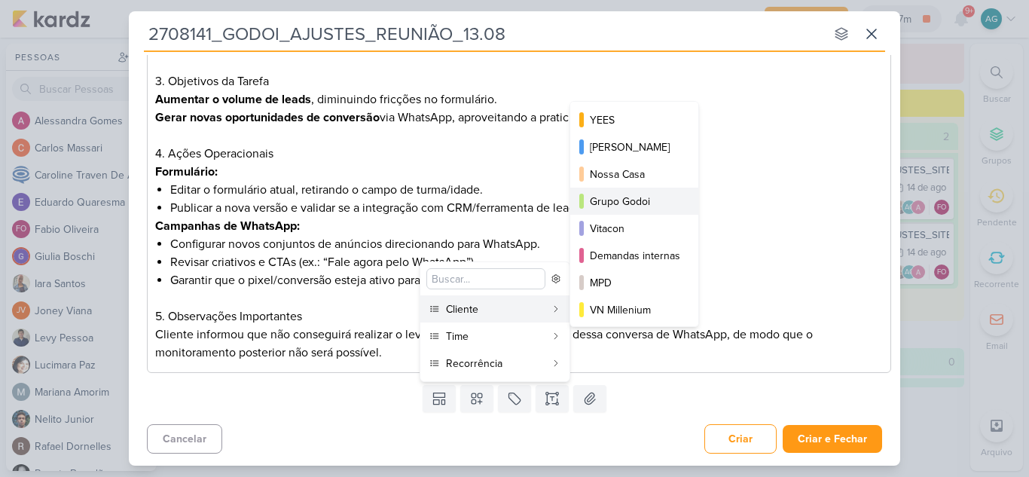
click at [598, 203] on div "Grupo Godoi" at bounding box center [635, 202] width 90 height 16
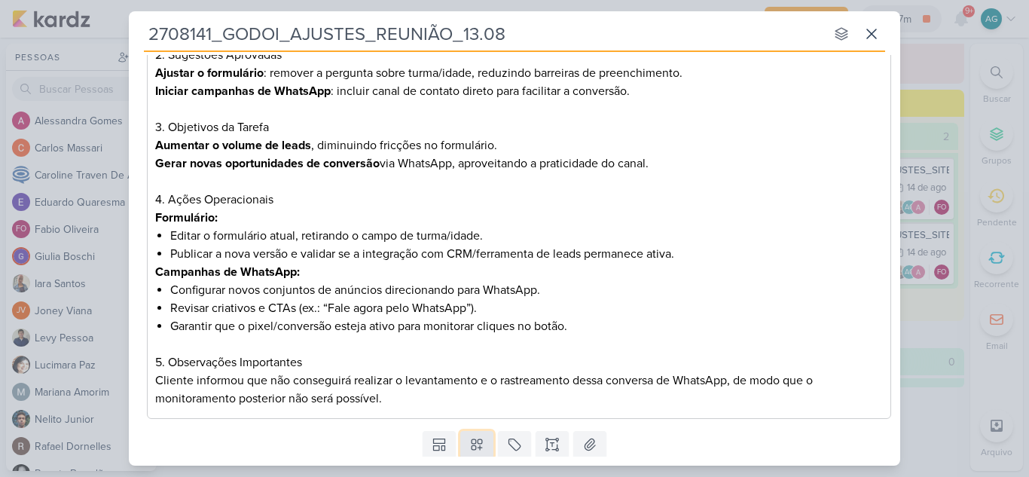
click at [481, 436] on button at bounding box center [476, 444] width 33 height 27
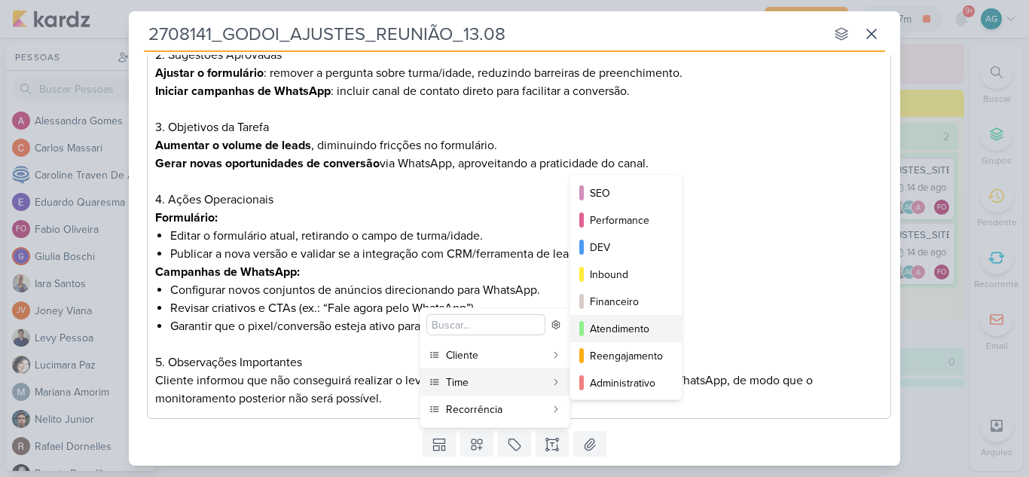
click at [624, 331] on div "Atendimento" at bounding box center [627, 329] width 74 height 16
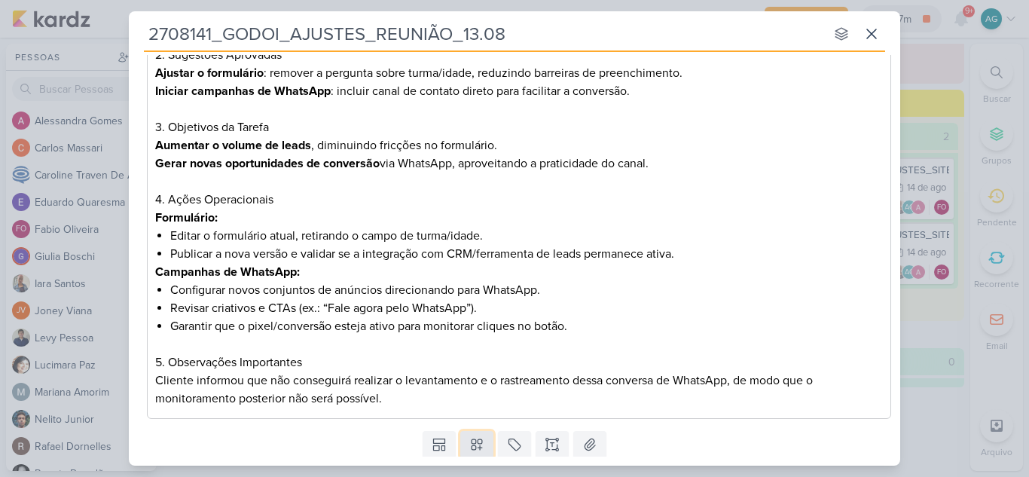
click at [475, 450] on icon at bounding box center [476, 444] width 15 height 15
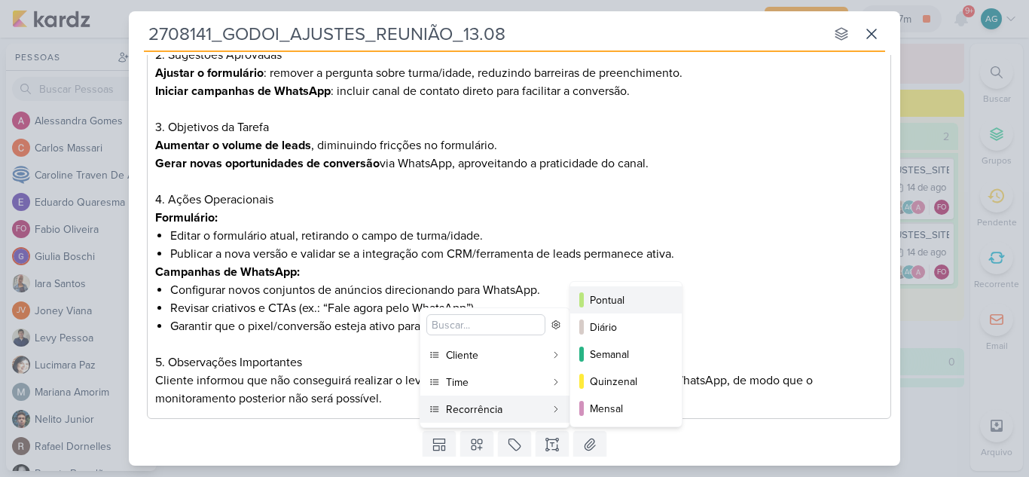
click at [616, 301] on div "Pontual" at bounding box center [627, 300] width 74 height 16
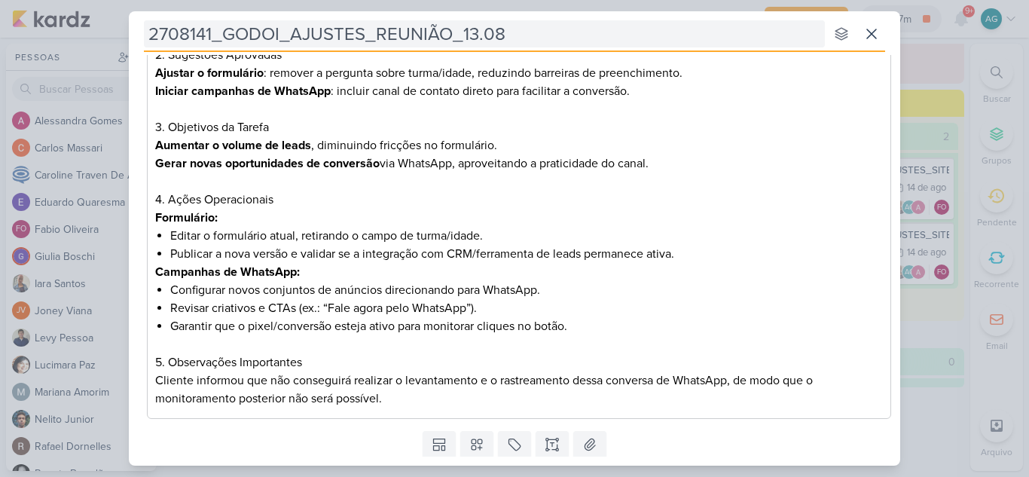
click at [539, 39] on input "2708141_GODOI_AJUSTES_REUNIÃO_13.08" at bounding box center [484, 33] width 681 height 27
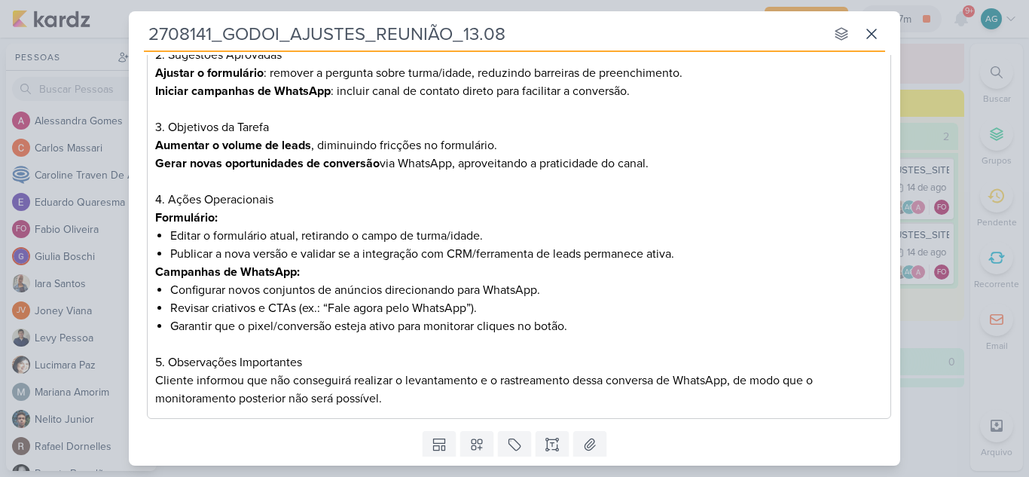
click at [463, 35] on input "2708141_GODOI_AJUSTES_REUNIÃO_13.08" at bounding box center [484, 33] width 681 height 27
type input "2708141_GODOI_AJUSTES_REUNIÃO_ab13.08"
type input "2708141_GODOI_AJUSTES_REUNIÃO_A13.08"
type input "2708141_GODOI_AJUSTES_REUNIÃO_AB13.08"
type input "2708141_GODOI_AJUSTES_REUNIÃO_AB_SABIN13.08"
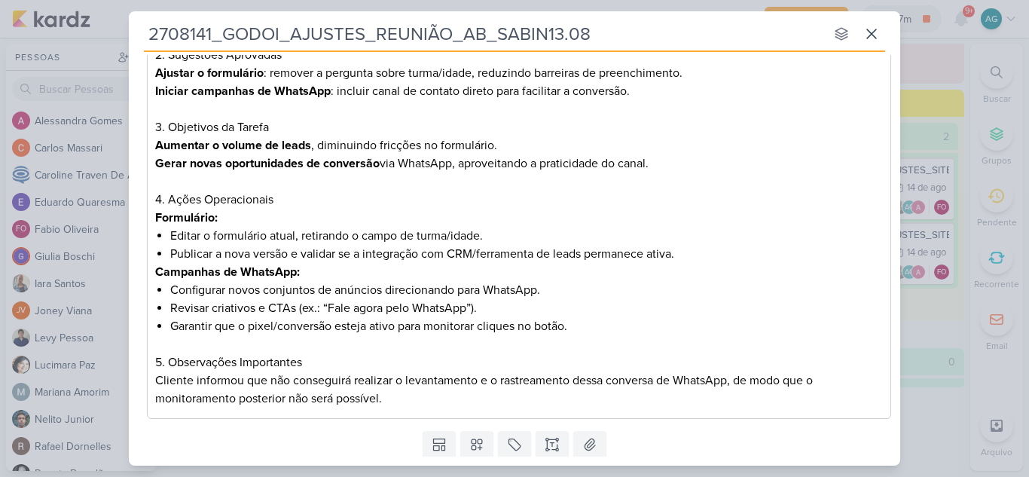
type input "2708141_GODOI_AJUSTES_REUNIÃO_AB_SABIN_13.08"
drag, startPoint x: 622, startPoint y: 29, endPoint x: 136, endPoint y: 48, distance: 485.6
click at [136, 48] on div "2708141_GODOI_AJUSTES_REUNIÃO_AB_SABIN_13.08 nenhum grupo disponível esc Respon…" at bounding box center [515, 233] width 772 height 445
type input "2708141_GODOI_AJUSTES_REUNIÃO_AB_SABIN_13.08"
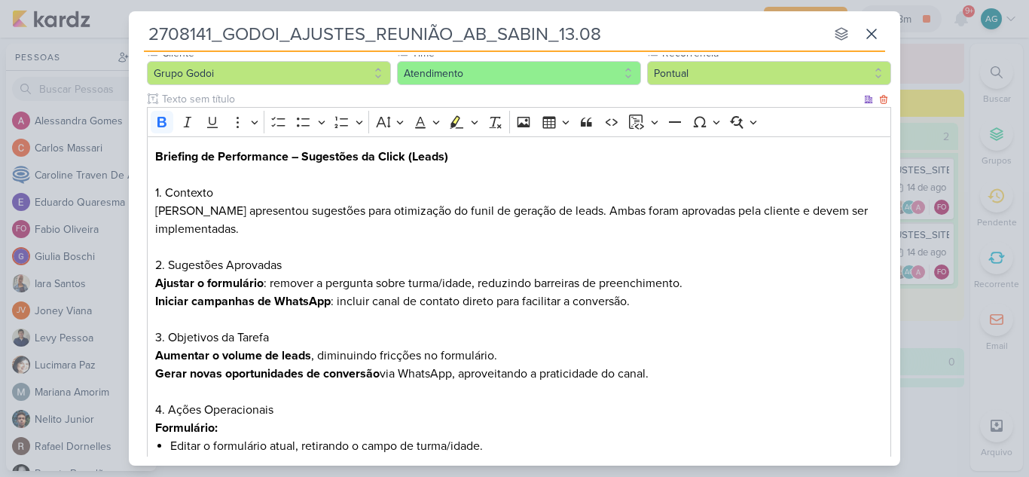
scroll to position [0, 0]
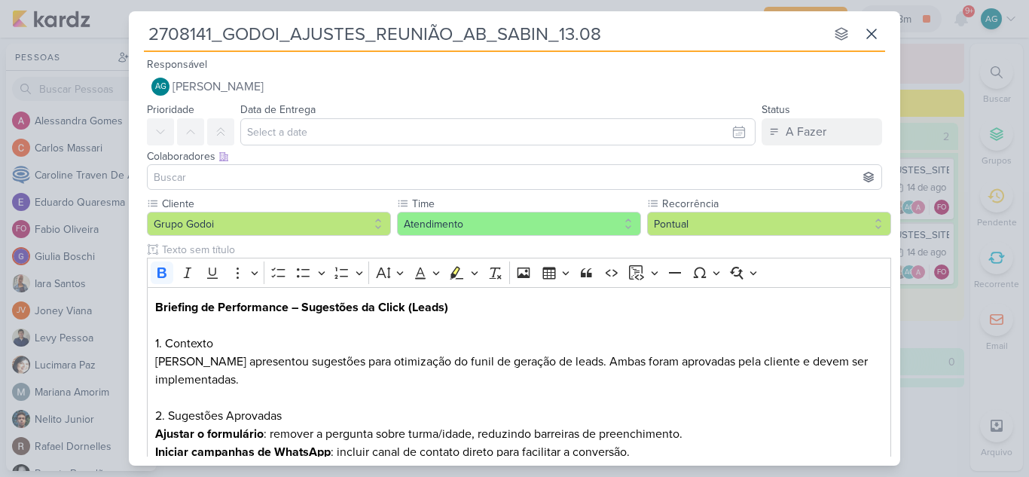
click at [315, 179] on input at bounding box center [515, 177] width 728 height 18
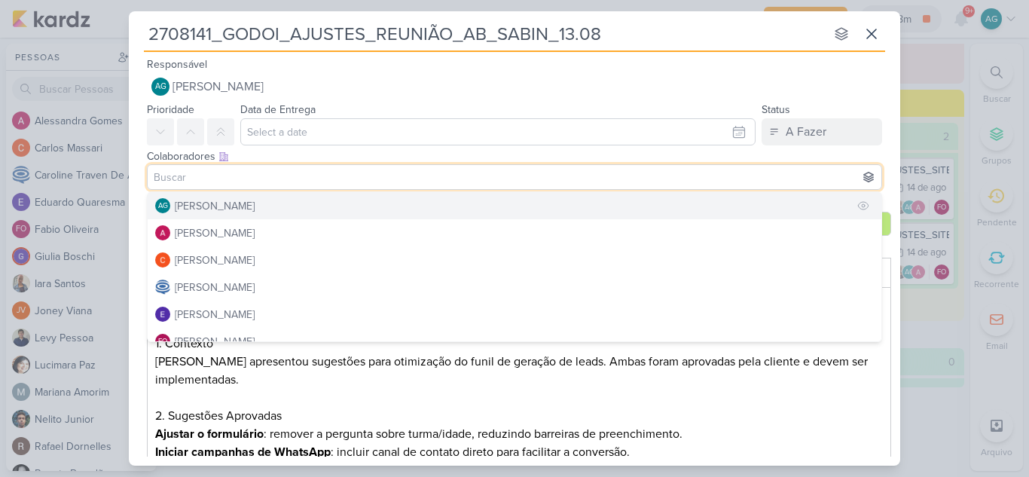
click at [255, 204] on div "[PERSON_NAME]" at bounding box center [215, 206] width 80 height 16
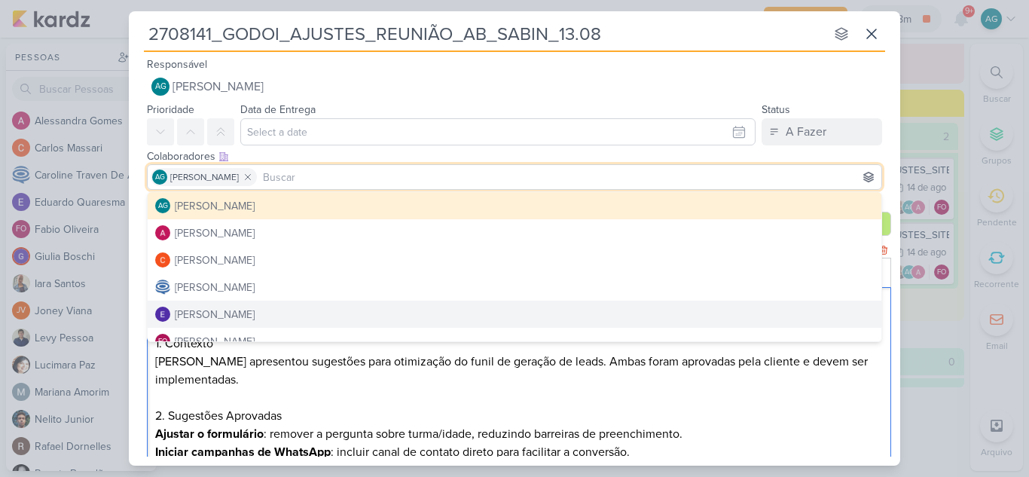
click at [426, 392] on p "Editor editing area: main" at bounding box center [519, 398] width 729 height 18
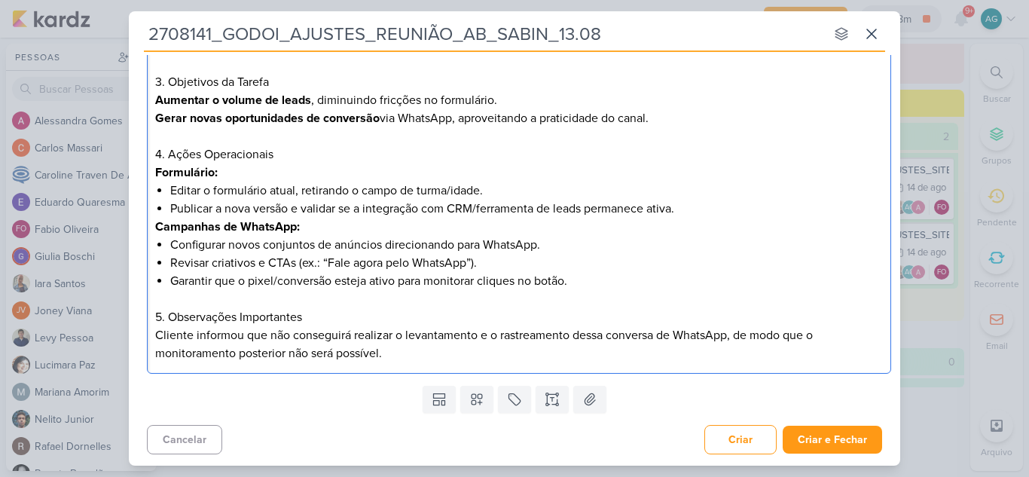
scroll to position [407, 0]
click at [478, 410] on button at bounding box center [476, 398] width 33 height 27
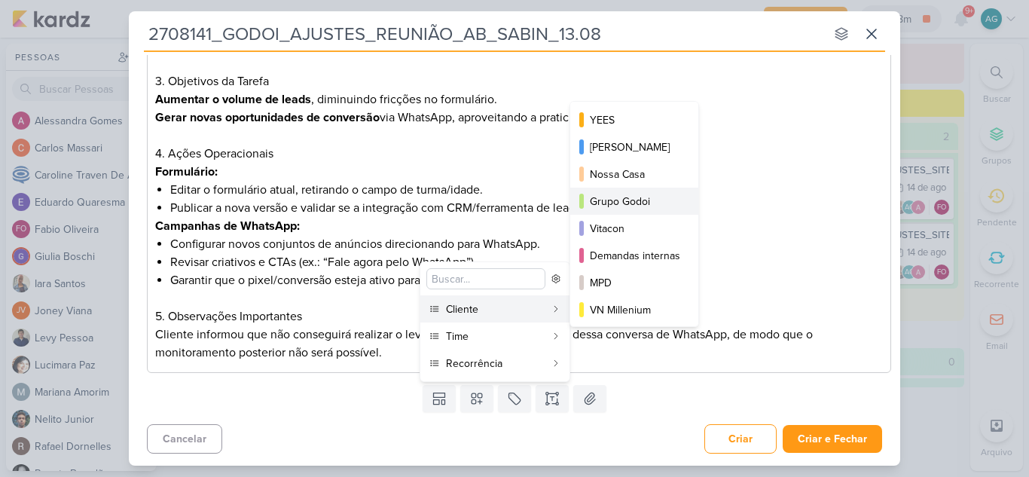
click at [634, 200] on div "Grupo Godoi" at bounding box center [635, 202] width 90 height 16
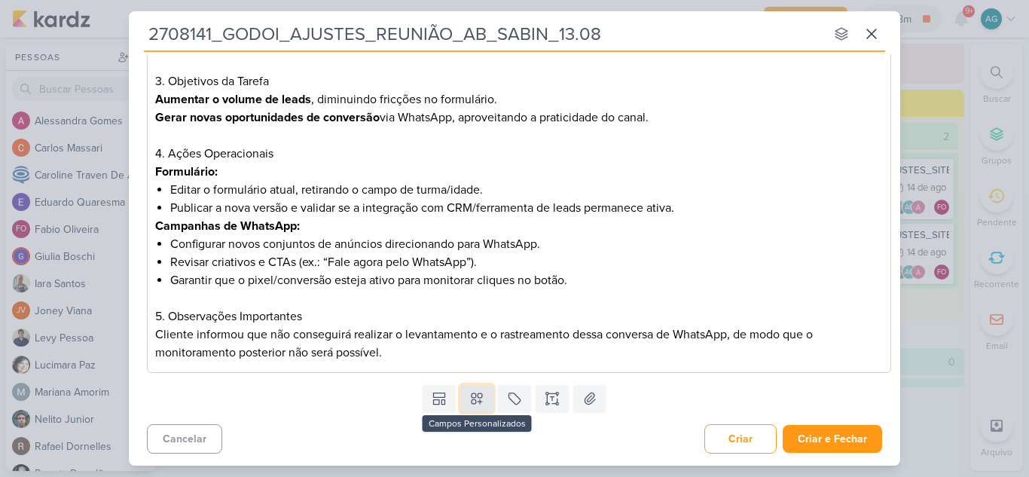
click at [475, 399] on icon at bounding box center [476, 398] width 15 height 15
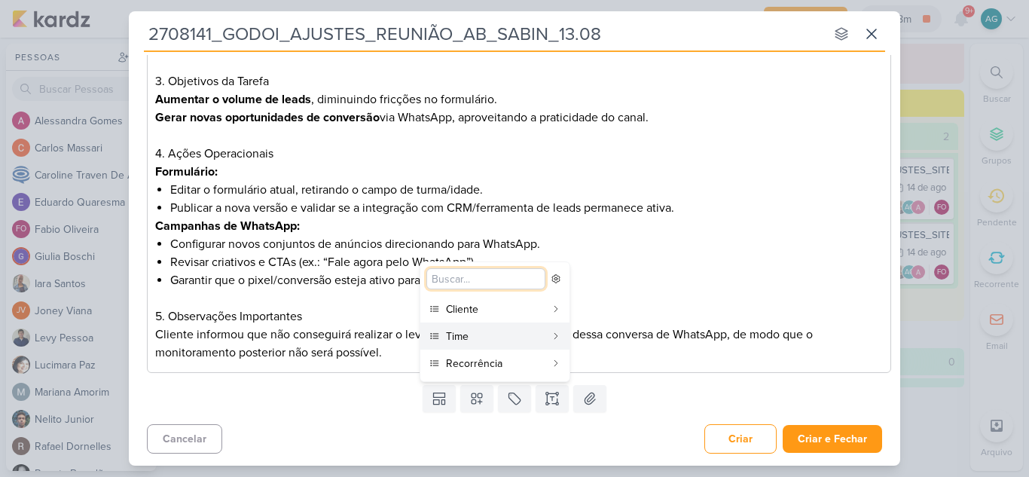
scroll to position [105, 0]
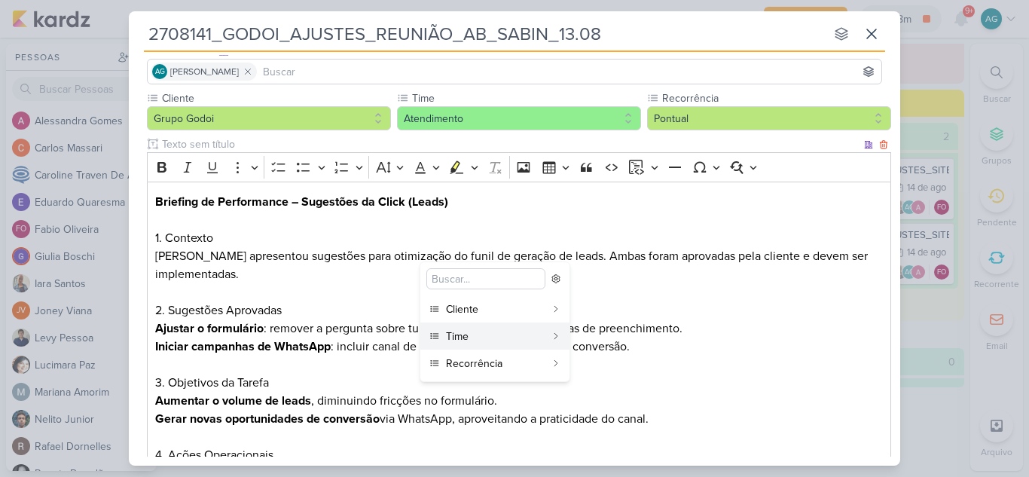
click at [723, 333] on p "Ajustar o formulário : remover a pergunta sobre turma/idade, reduzindo barreira…" at bounding box center [519, 328] width 729 height 18
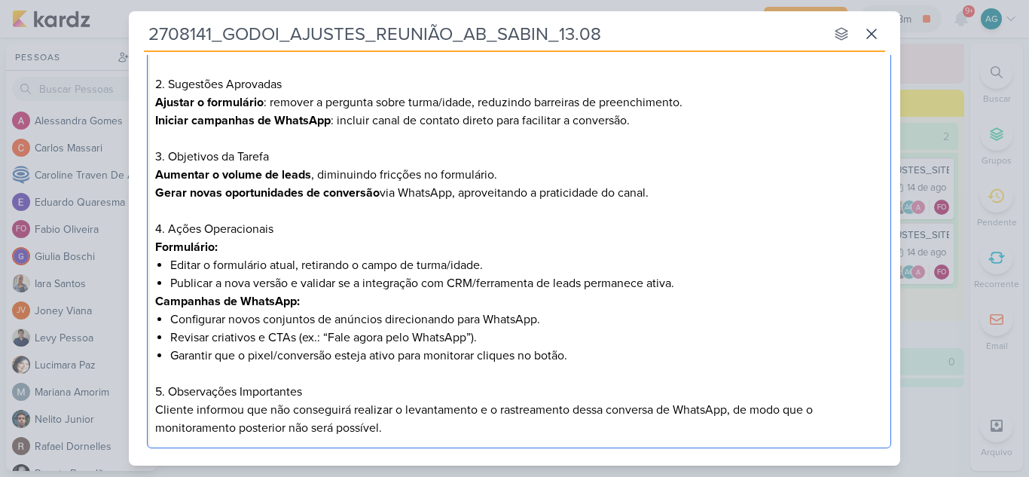
scroll to position [407, 0]
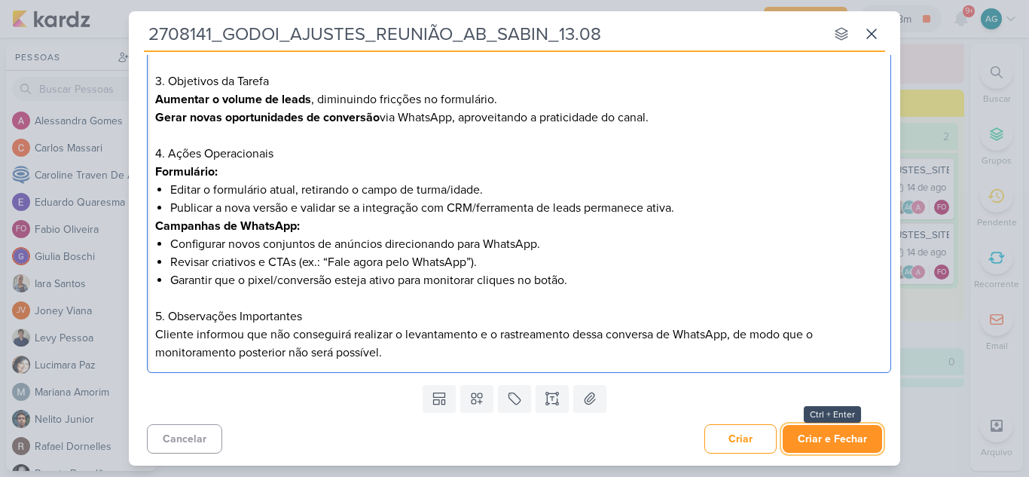
click at [819, 436] on button "Criar e Fechar" at bounding box center [832, 439] width 99 height 28
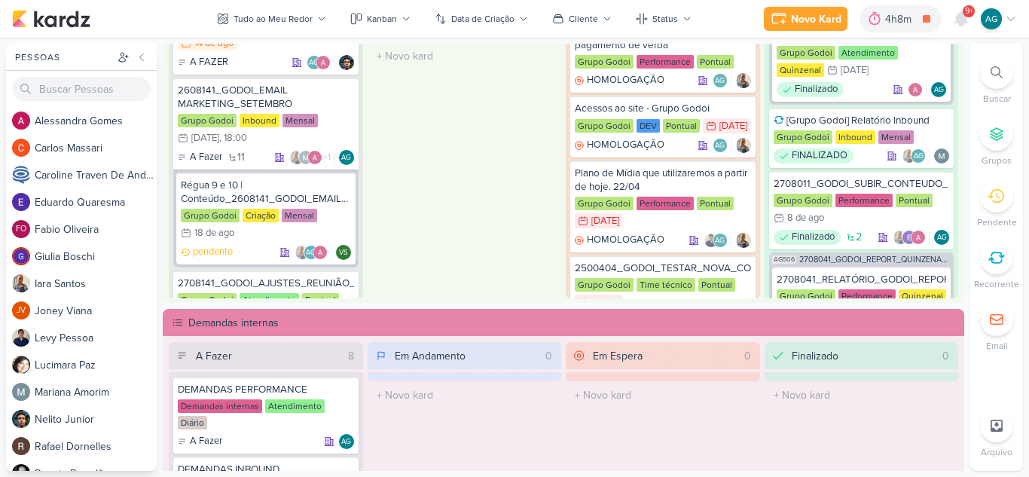
scroll to position [1635, 0]
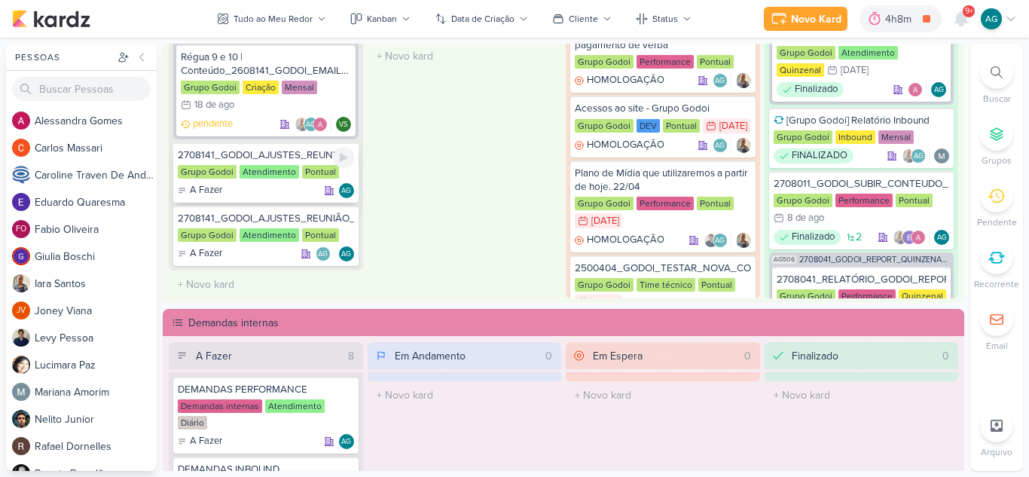
click at [291, 151] on div "2708141_GODOI_AJUSTES_REUNIÃO_13.08" at bounding box center [266, 155] width 176 height 14
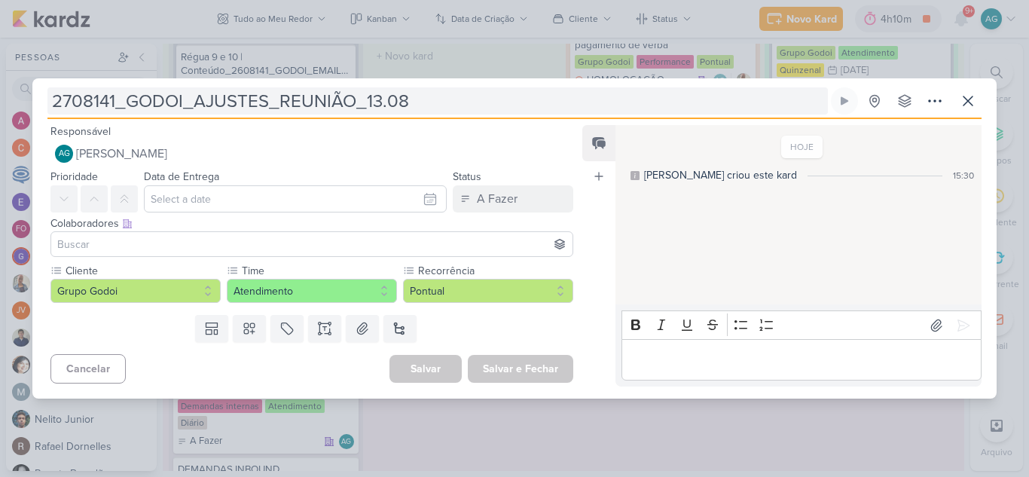
click at [252, 102] on input "2708141_GODOI_AJUSTES_REUNIÃO_13.08" at bounding box center [437, 100] width 781 height 27
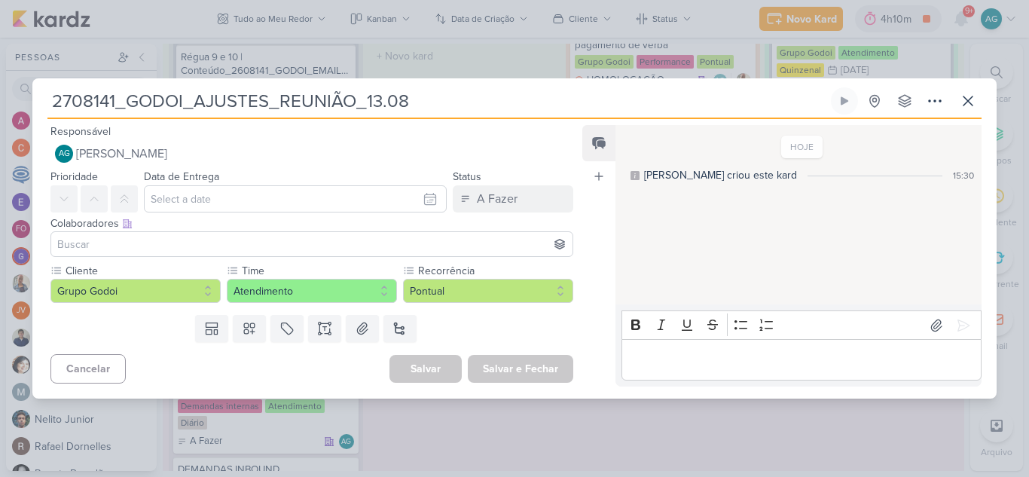
type input "2708141_GODOI_AJUSTAES_REUNIÃO_13.08"
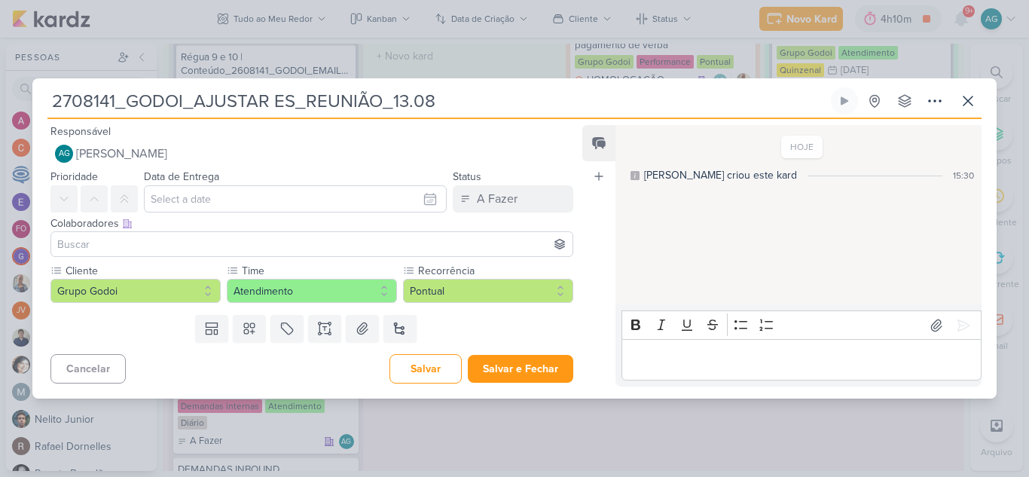
type input "2708141_GODOI_AJUSTARES_REUNIÃO_13.08"
type input "2708141_GODOI_AJUSTAR_FORES_REUNIÃO_13.08"
type input "2708141_GODOI_AJUSTAR_FORMULÁRIOES_REUNIÃO_13.08"
type input "2708141_GODOI_AJUSTAR_FORMULÁRIO_ABES_REUNIÃO_13.08"
click at [325, 328] on icon at bounding box center [324, 328] width 15 height 15
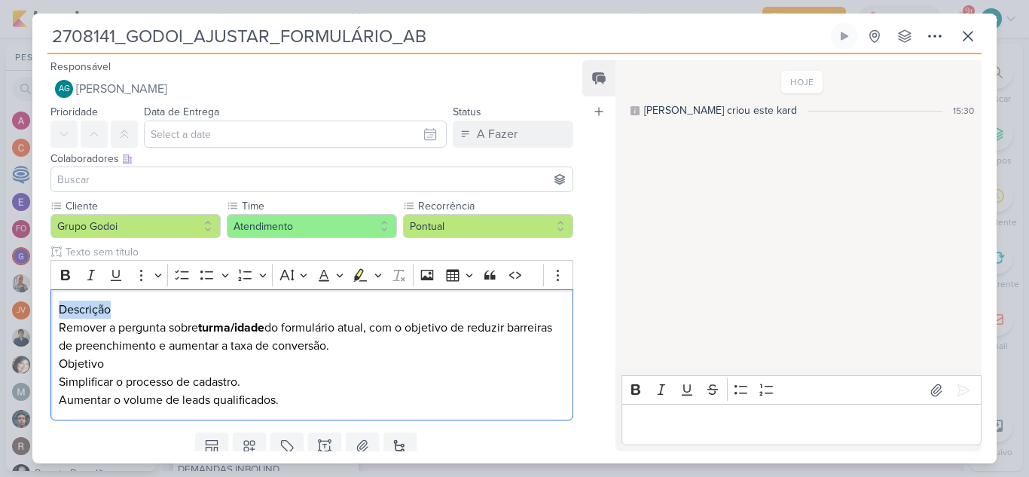
drag, startPoint x: 123, startPoint y: 308, endPoint x: 37, endPoint y: 307, distance: 85.9
click at [37, 307] on div "Cliente Grupo Godoi Time" at bounding box center [305, 312] width 547 height 228
click at [408, 345] on h2 "O que fazer? Remover a pergunta sobre turma/idade do formulário atual, com o ob…" at bounding box center [312, 328] width 506 height 54
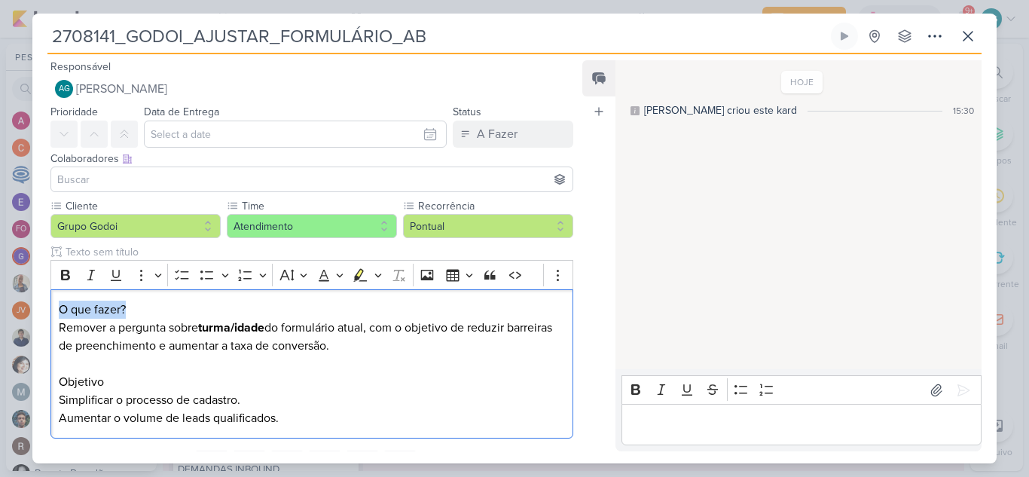
drag, startPoint x: 145, startPoint y: 311, endPoint x: 38, endPoint y: 308, distance: 106.3
click at [38, 309] on div "Cliente Grupo Godoi Time" at bounding box center [305, 321] width 547 height 246
click at [63, 275] on icon "Editor toolbar" at bounding box center [65, 275] width 9 height 11
drag, startPoint x: 102, startPoint y: 382, endPoint x: 32, endPoint y: 381, distance: 69.3
click at [32, 381] on div "Cliente Grupo Godoi Time" at bounding box center [305, 321] width 547 height 246
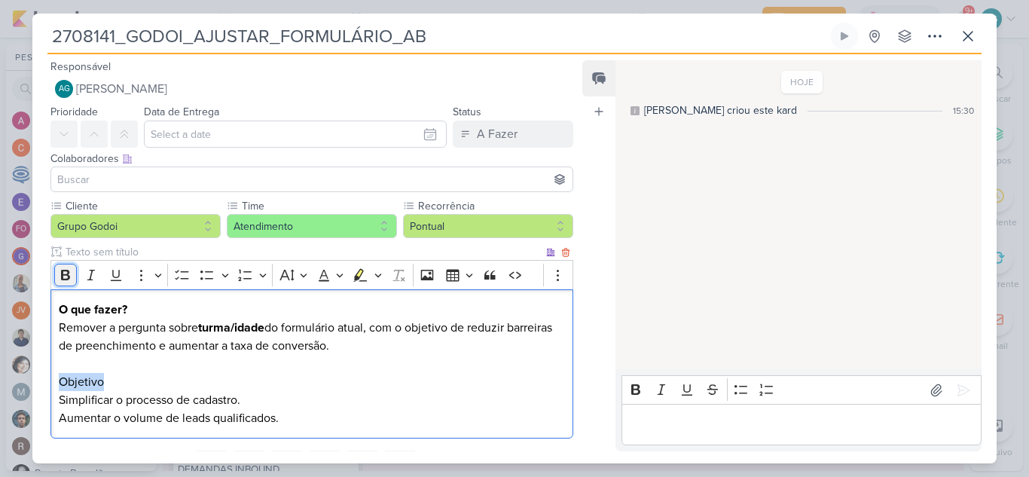
click at [66, 277] on icon "Editor toolbar" at bounding box center [65, 274] width 15 height 15
click at [188, 390] on h2 "Objetivo" at bounding box center [312, 382] width 506 height 18
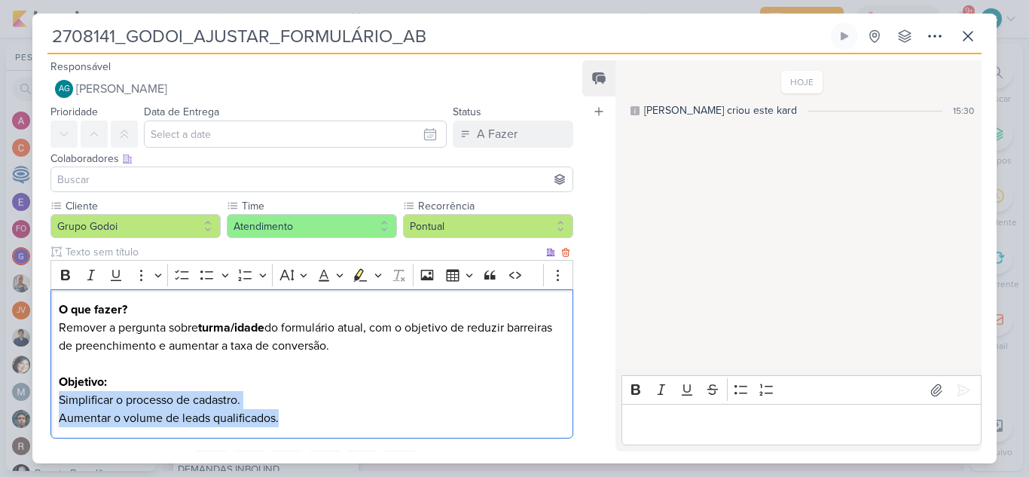
drag, startPoint x: 292, startPoint y: 417, endPoint x: 58, endPoint y: 406, distance: 234.6
click at [58, 406] on div "O que fazer? Remover a pergunta sobre turma/idade do formulário atual, com o ob…" at bounding box center [311, 364] width 523 height 150
copy div "Simplificar o processo de cadastro. Aumentar o volume de leads qualificados."
click at [243, 391] on p "Simplificar o processo de cadastro." at bounding box center [312, 400] width 506 height 18
drag, startPoint x: 59, startPoint y: 402, endPoint x: 314, endPoint y: 419, distance: 256.0
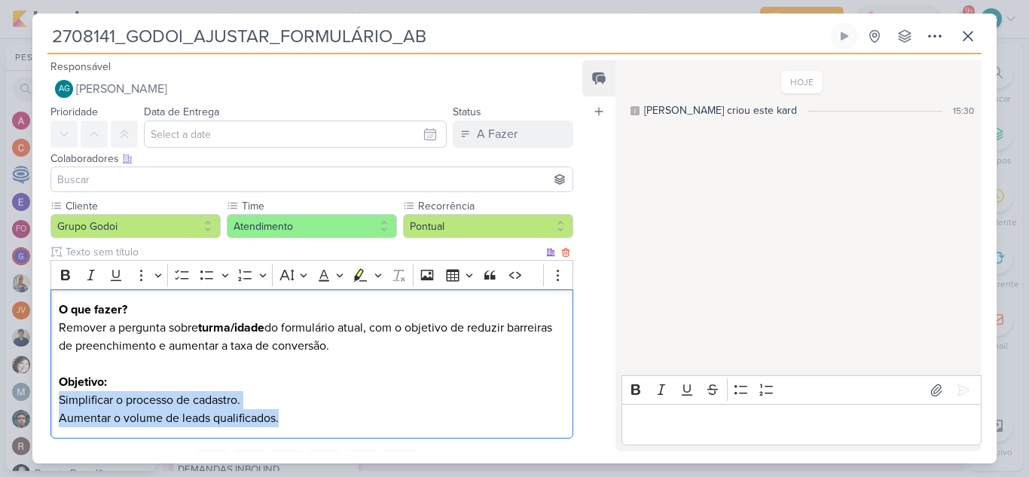
click at [314, 419] on div "O que fazer? Remover a pergunta sobre turma/idade do formulário atual, com o ob…" at bounding box center [311, 364] width 523 height 150
copy div "Simplificar o processo de cadastro. Aumentar o volume de leads qualificados."
click at [280, 424] on p "Aumentar o volume de leads qualificados." at bounding box center [312, 418] width 506 height 18
click at [317, 421] on p "Aumentar o volume de leads qualificados." at bounding box center [312, 418] width 506 height 18
click at [283, 398] on p "Simplificar o processo de cadastro." at bounding box center [312, 400] width 506 height 18
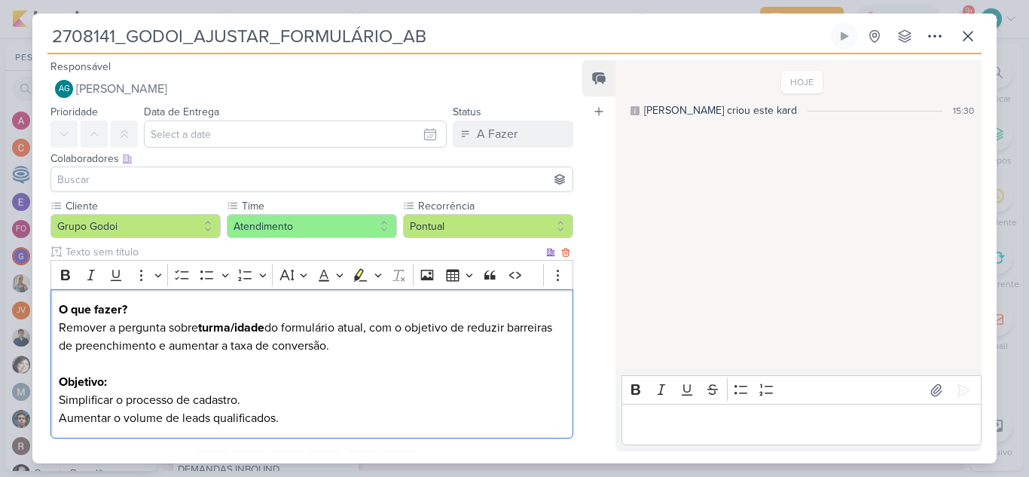
click at [260, 367] on h2 "O que fazer? Remover a pergunta sobre turma/idade do formulário atual, com o ob…" at bounding box center [312, 337] width 506 height 72
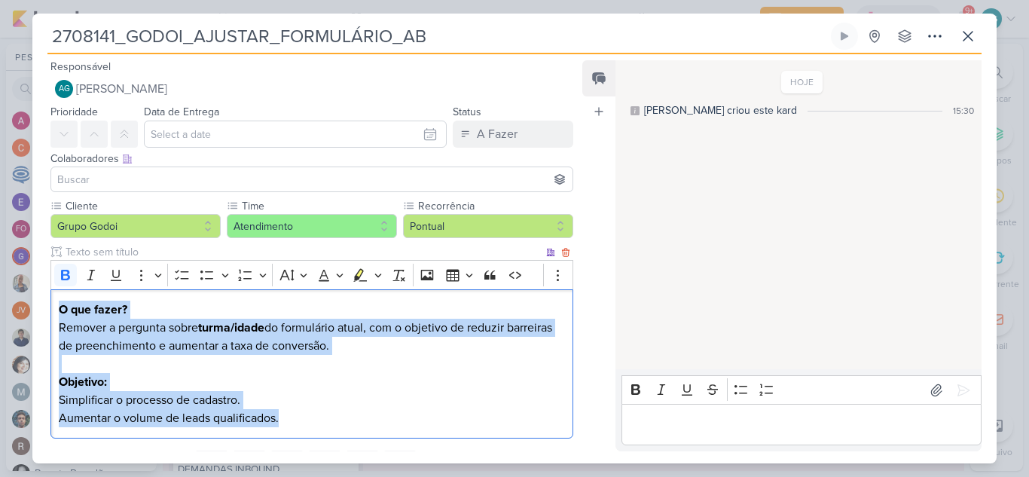
drag, startPoint x: 247, startPoint y: 416, endPoint x: 50, endPoint y: 302, distance: 227.2
click at [50, 304] on div "O que fazer? Remover a pergunta sobre turma/idade do formulário atual, com o ob…" at bounding box center [311, 364] width 523 height 150
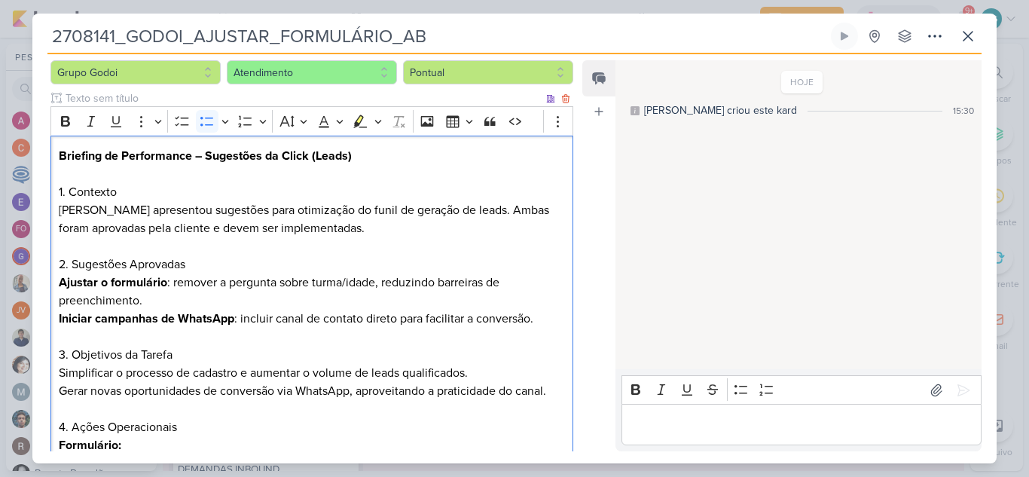
scroll to position [155, 0]
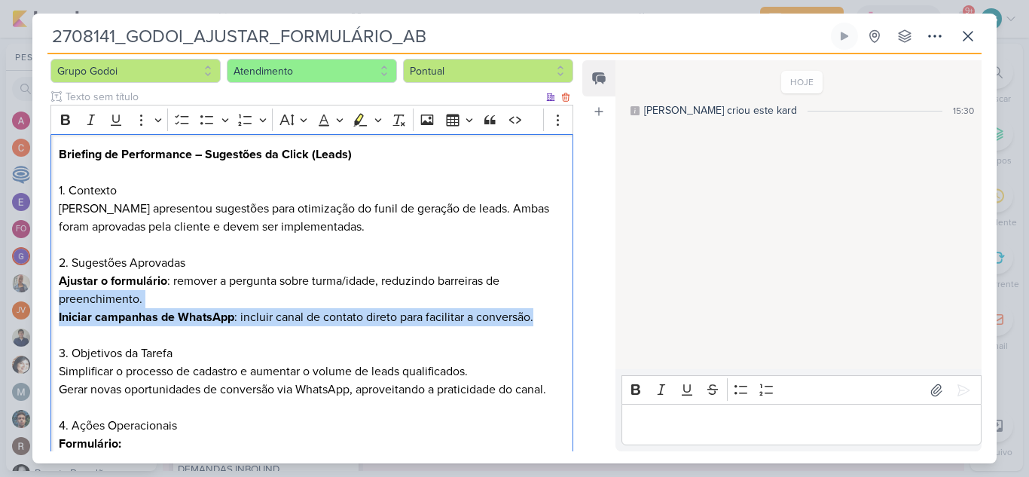
drag, startPoint x: 60, startPoint y: 301, endPoint x: 542, endPoint y: 317, distance: 483.2
click at [542, 317] on div "Briefing de Performance – Sugestões da Click (Leads) 1. [PERSON_NAME] apresento…" at bounding box center [311, 326] width 523 height 385
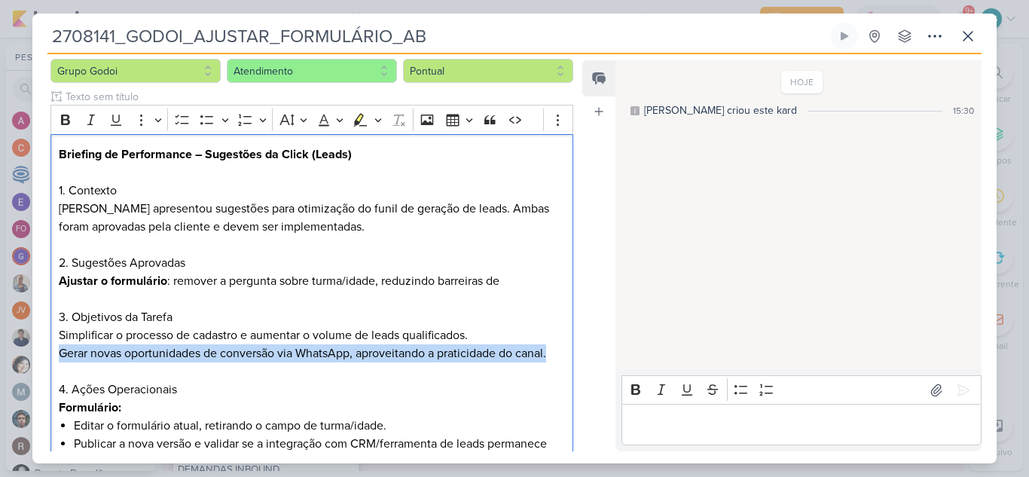
drag, startPoint x: 59, startPoint y: 354, endPoint x: 585, endPoint y: 353, distance: 525.9
click at [585, 353] on div "Responsável AG [PERSON_NAME] Nenhum contato encontrado create new contact Novo …" at bounding box center [514, 258] width 964 height 409
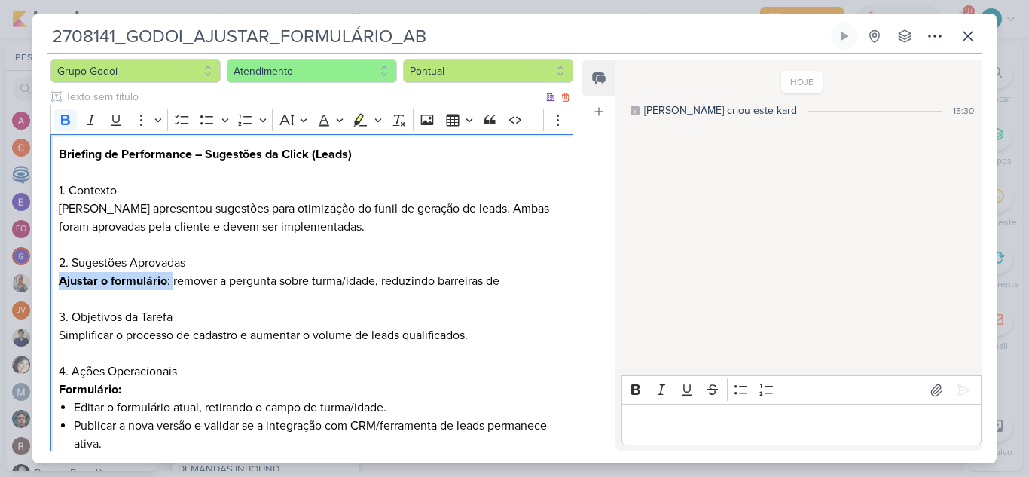
drag, startPoint x: 173, startPoint y: 283, endPoint x: 51, endPoint y: 281, distance: 122.1
click at [51, 281] on div "Briefing de Performance – Sugestões da Click (Leads) 1. [PERSON_NAME] apresento…" at bounding box center [311, 299] width 523 height 331
click at [71, 127] on icon "Editor toolbar" at bounding box center [65, 119] width 15 height 15
drag, startPoint x: 142, startPoint y: 243, endPoint x: 127, endPoint y: 215, distance: 32.4
click at [143, 243] on p "Editor editing area: main" at bounding box center [312, 245] width 506 height 18
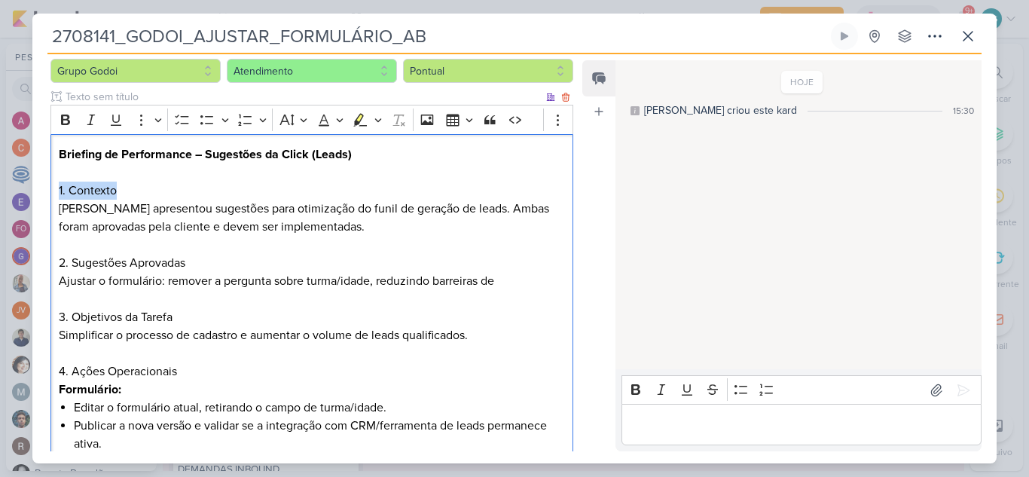
drag, startPoint x: 129, startPoint y: 188, endPoint x: 37, endPoint y: 188, distance: 91.9
click at [37, 190] on div "Cliente Grupo Godoi Time" at bounding box center [305, 256] width 547 height 427
click at [66, 120] on icon "Editor toolbar" at bounding box center [65, 120] width 9 height 11
drag, startPoint x: 200, startPoint y: 261, endPoint x: 72, endPoint y: 262, distance: 128.1
click at [72, 262] on h2 "2. Sugestões Aprovadas" at bounding box center [312, 263] width 506 height 18
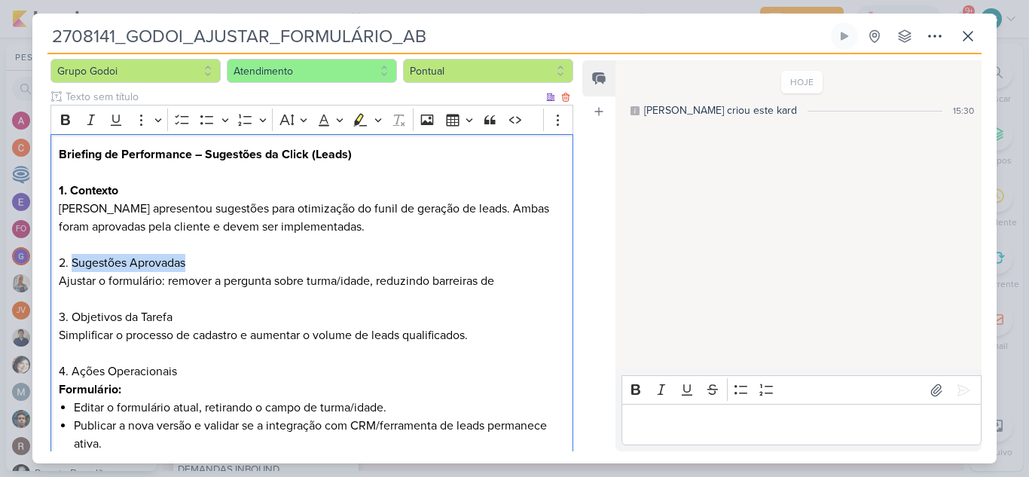
click at [102, 261] on h2 "2. Sugestões Aprovadas" at bounding box center [312, 263] width 506 height 18
drag, startPoint x: 197, startPoint y: 257, endPoint x: 45, endPoint y: 263, distance: 151.6
click at [45, 263] on div "Cliente Grupo Godoi Time" at bounding box center [305, 256] width 547 height 427
click at [66, 118] on icon "Editor toolbar" at bounding box center [65, 119] width 15 height 15
click at [192, 264] on h2 "2. Sugestões Aprovadas" at bounding box center [312, 263] width 506 height 18
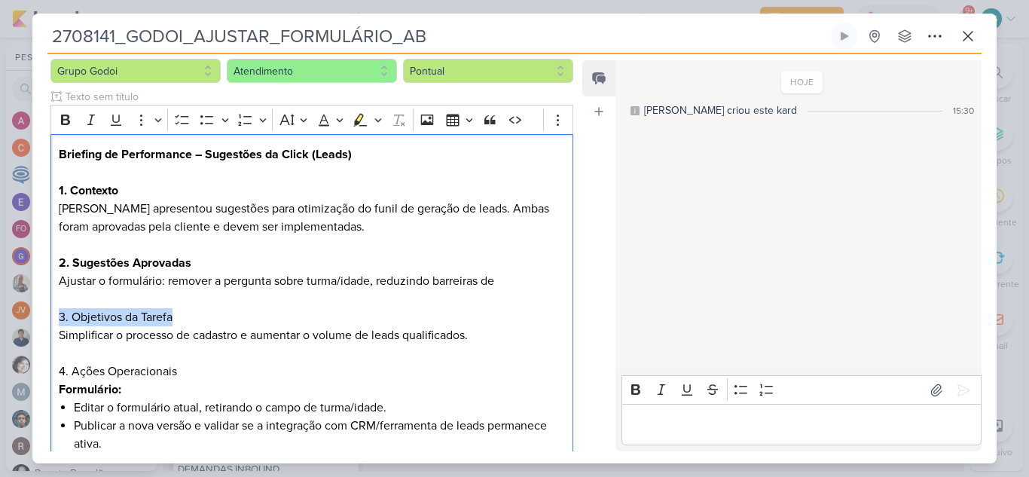
drag, startPoint x: 188, startPoint y: 314, endPoint x: 12, endPoint y: 318, distance: 175.6
click at [12, 318] on div "2708141_GODOI_AJUSTAR_FORMULÁRIO_AB Criado por mim" at bounding box center [514, 238] width 1029 height 477
click at [68, 122] on icon "Editor toolbar" at bounding box center [65, 119] width 15 height 15
click at [230, 304] on p "Editor editing area: main" at bounding box center [312, 299] width 506 height 18
drag, startPoint x: 124, startPoint y: 317, endPoint x: 179, endPoint y: 316, distance: 54.3
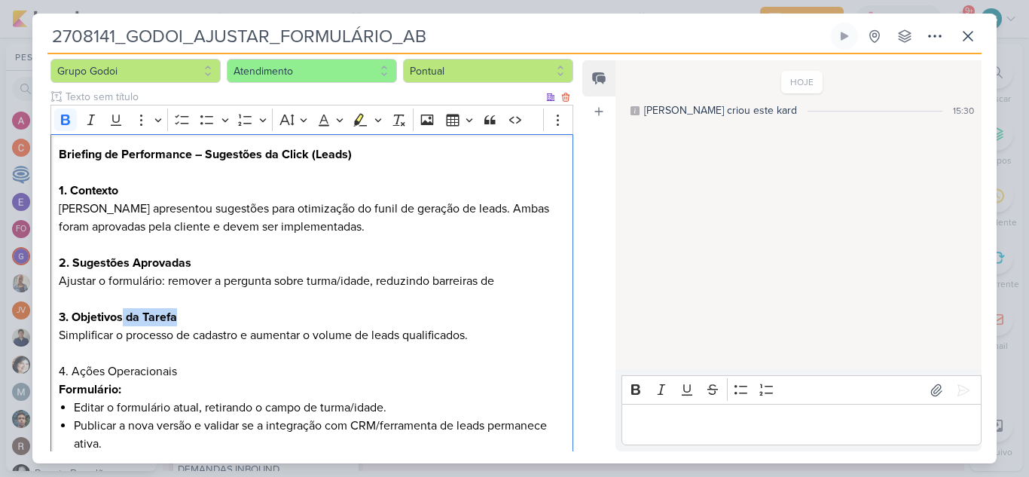
click at [179, 316] on h2 "3. Objetivos da Tarefa" at bounding box center [312, 317] width 506 height 18
click at [106, 262] on strong "2. Sugestões Aprovadas" at bounding box center [125, 262] width 133 height 15
click at [217, 267] on h2 "2. Sugestão Aprovadas" at bounding box center [312, 263] width 506 height 18
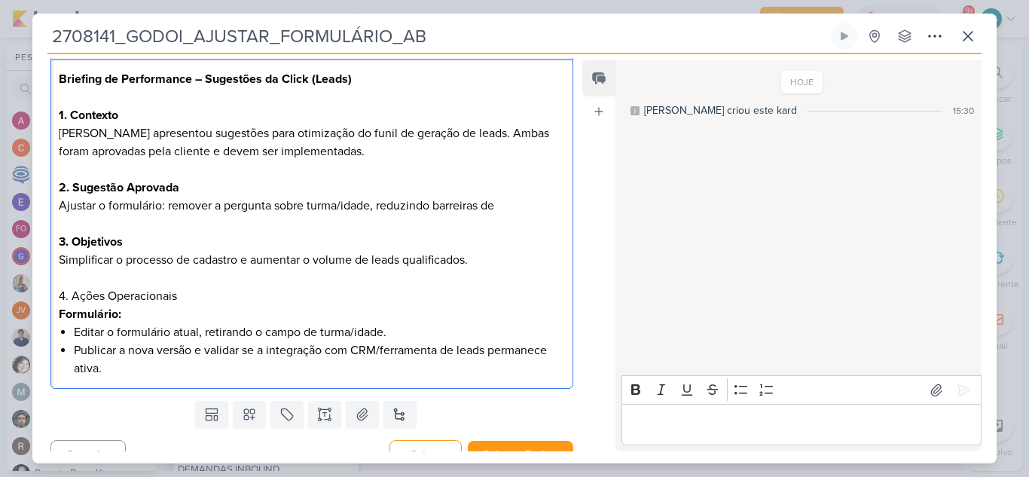
click at [141, 313] on p "Formulário:" at bounding box center [312, 314] width 506 height 18
drag, startPoint x: 188, startPoint y: 296, endPoint x: 43, endPoint y: 301, distance: 145.5
click at [43, 301] on div "Cliente Grupo Godoi Time" at bounding box center [305, 181] width 547 height 427
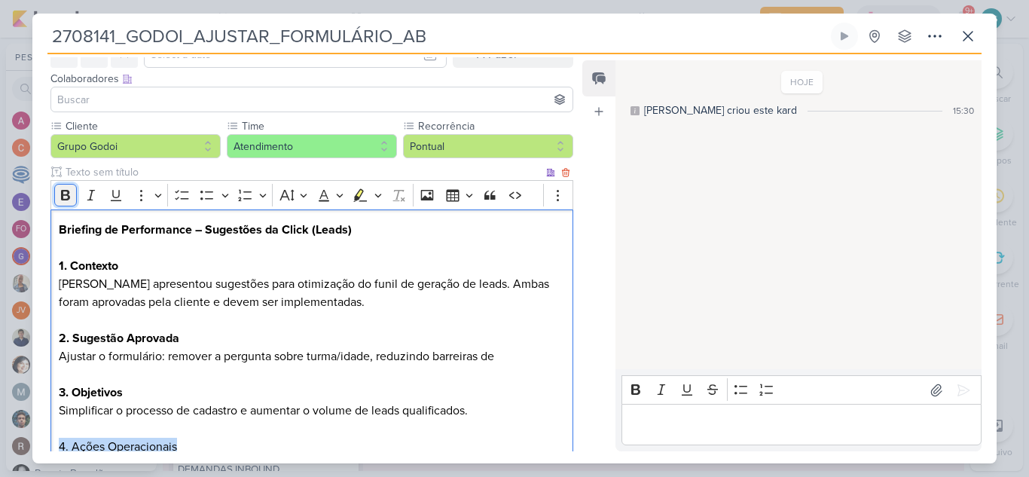
click at [68, 200] on icon "Editor toolbar" at bounding box center [65, 195] width 9 height 11
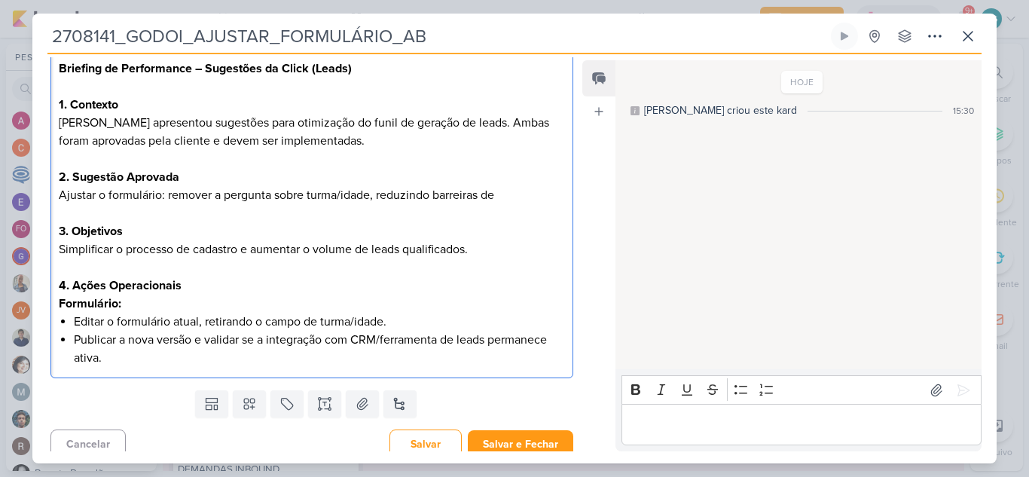
scroll to position [252, 0]
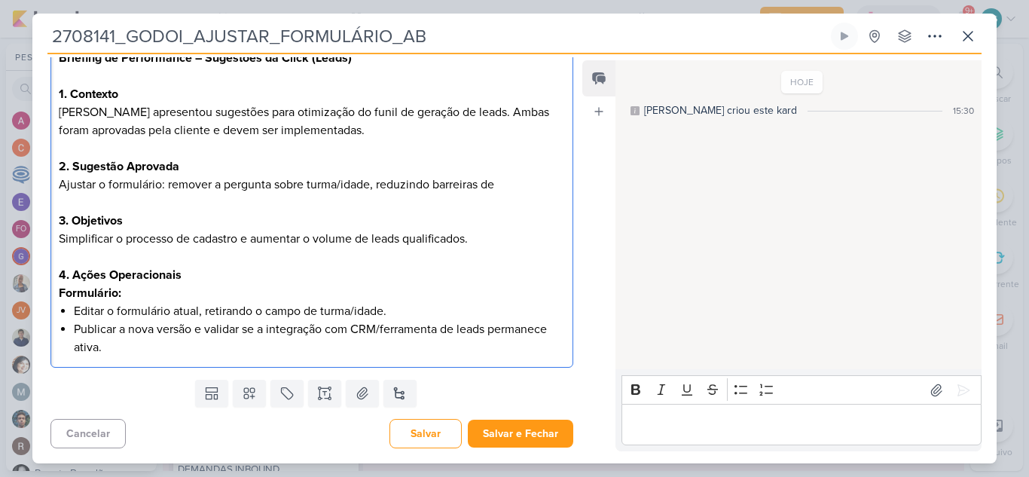
click at [180, 287] on p "Formulário:" at bounding box center [312, 293] width 506 height 18
drag, startPoint x: 158, startPoint y: 292, endPoint x: 50, endPoint y: 298, distance: 108.7
click at [50, 298] on div "Cliente Grupo Godoi Time" at bounding box center [305, 160] width 547 height 427
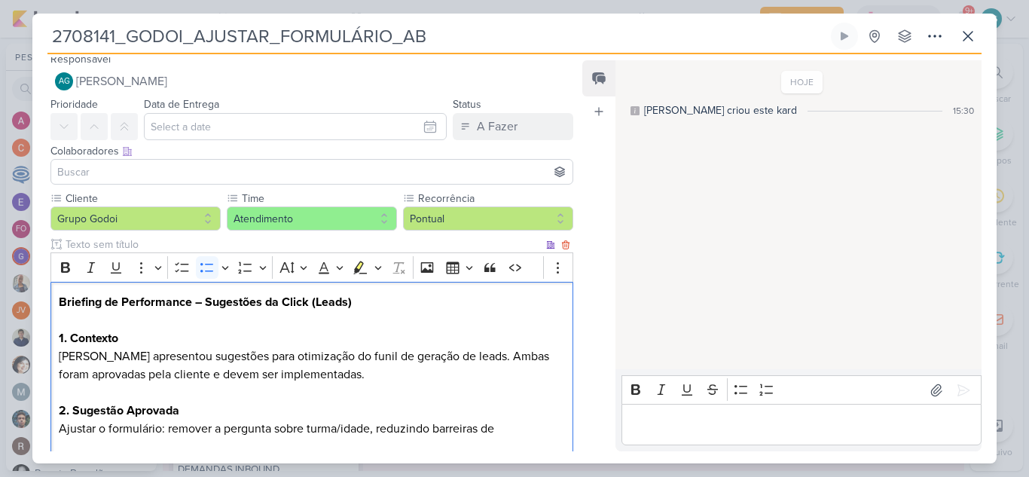
scroll to position [0, 0]
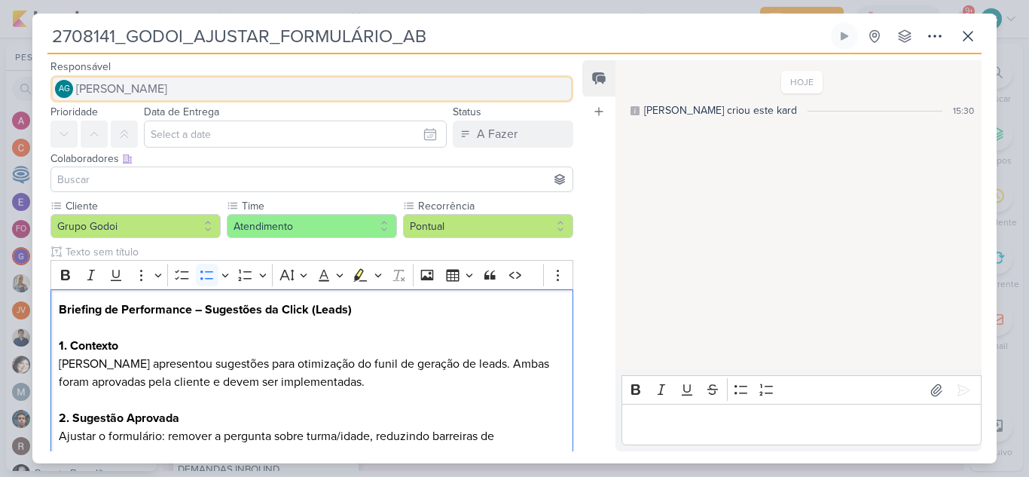
click at [154, 92] on span "[PERSON_NAME]" at bounding box center [121, 89] width 91 height 18
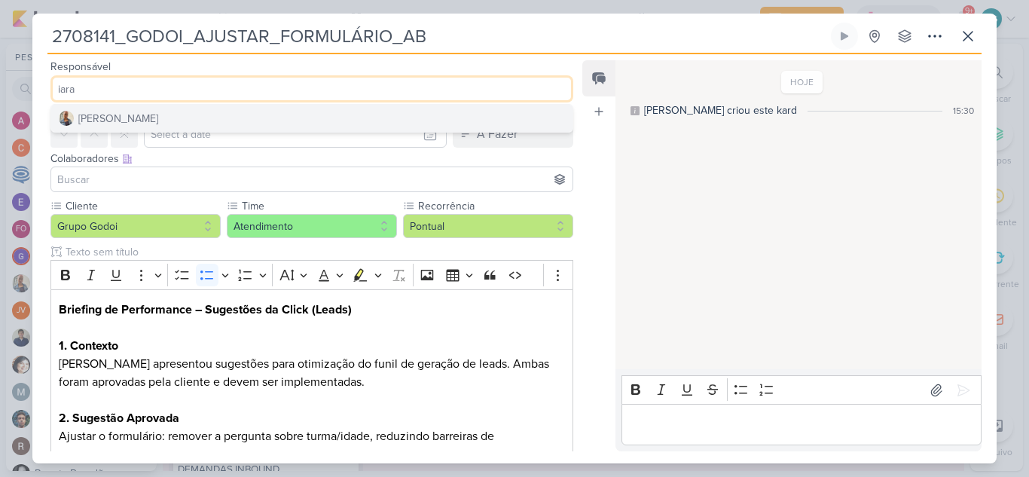
click at [170, 117] on button "[PERSON_NAME]" at bounding box center [311, 118] width 521 height 27
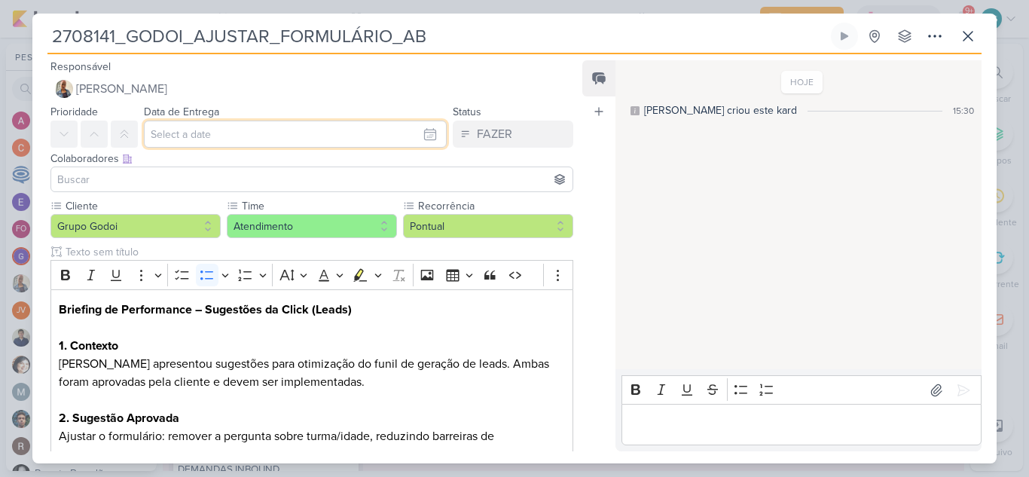
click at [195, 136] on input "text" at bounding box center [295, 134] width 303 height 27
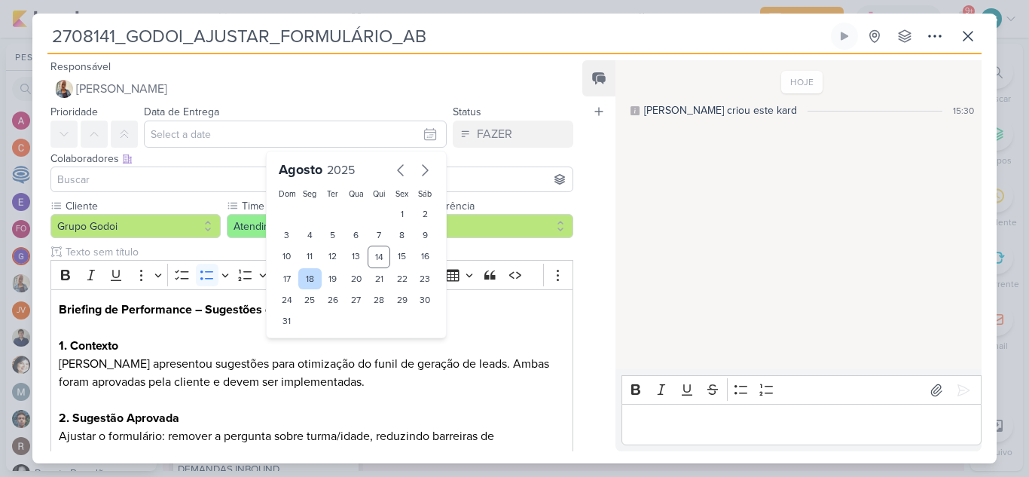
click at [308, 277] on div "18" at bounding box center [309, 278] width 23 height 21
click at [163, 177] on input at bounding box center [311, 179] width 515 height 18
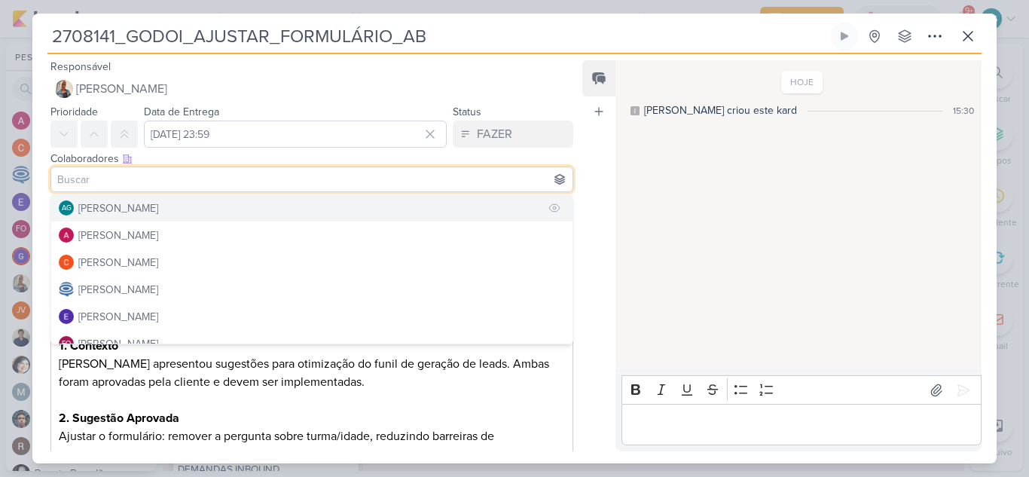
click at [157, 204] on div "[PERSON_NAME]" at bounding box center [118, 208] width 80 height 16
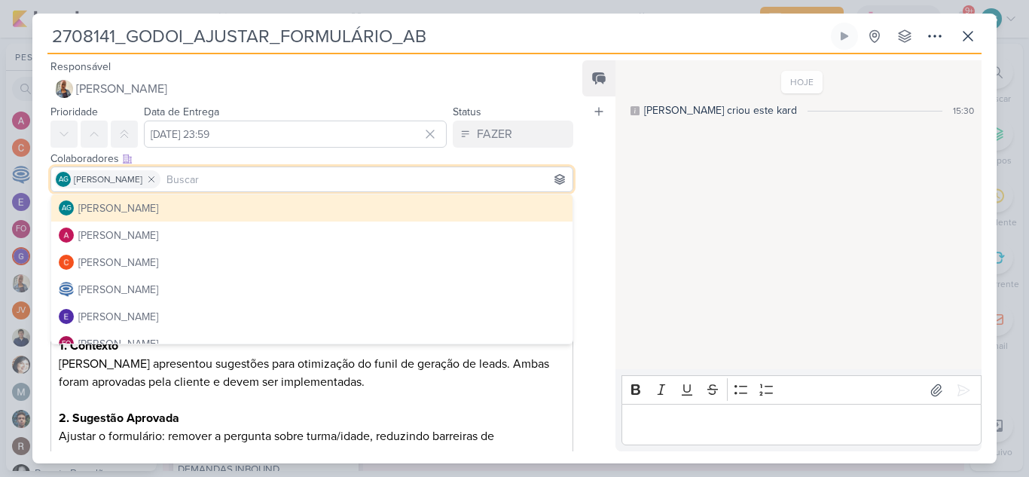
click at [238, 179] on input at bounding box center [366, 179] width 406 height 18
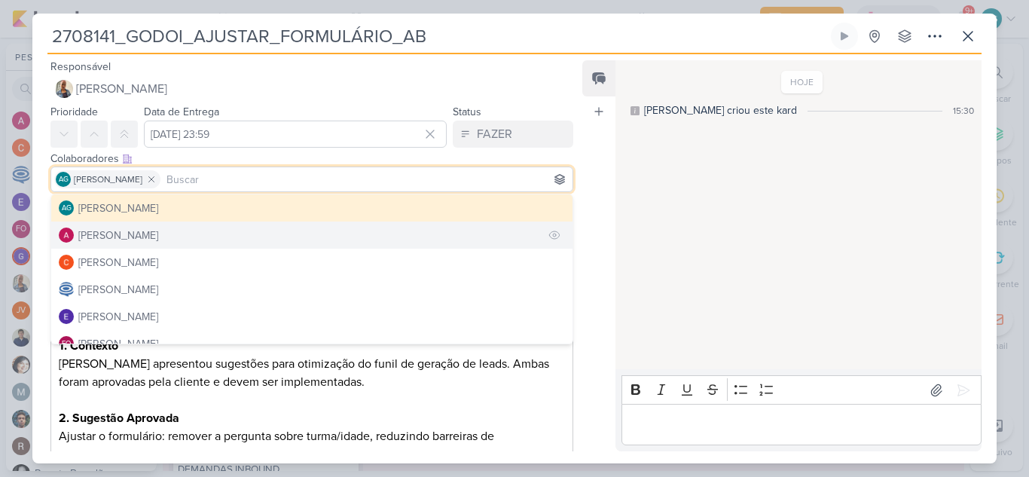
click at [186, 232] on button "[PERSON_NAME]" at bounding box center [311, 235] width 521 height 27
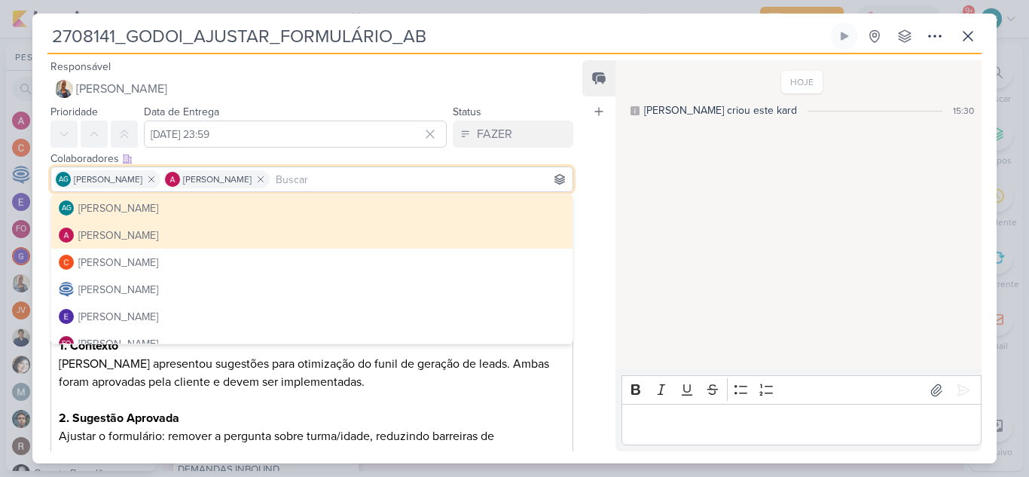
click at [512, 67] on div "Responsável [PERSON_NAME] [PERSON_NAME]" at bounding box center [305, 79] width 547 height 45
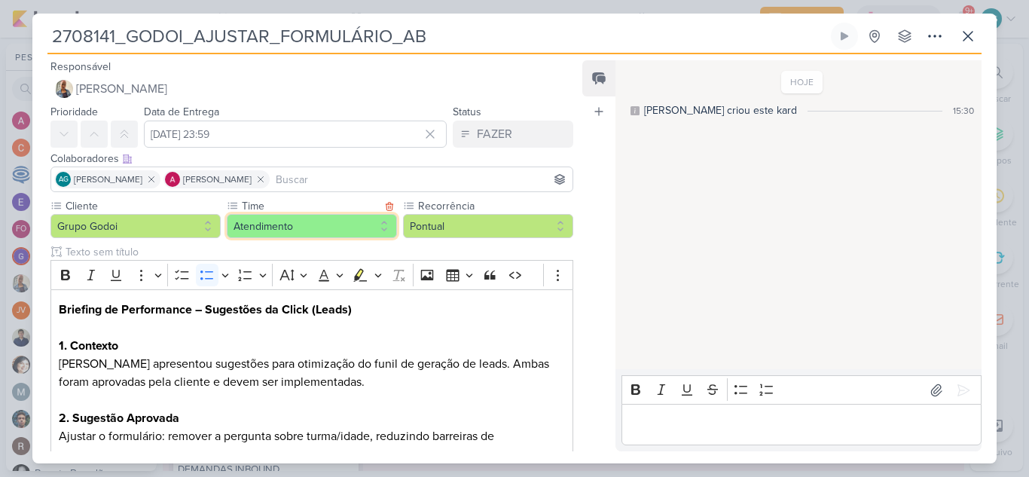
click at [308, 228] on button "Atendimento" at bounding box center [312, 226] width 170 height 24
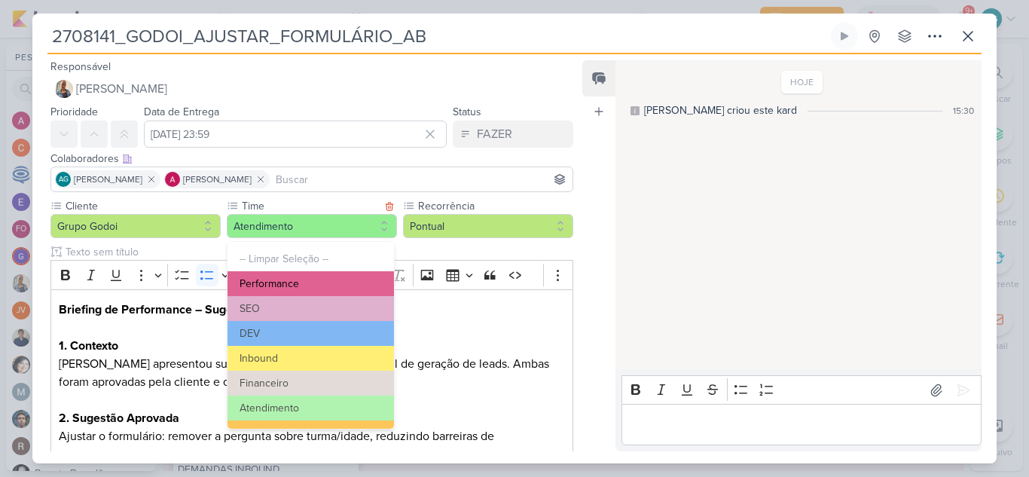
click at [309, 287] on button "Performance" at bounding box center [311, 283] width 167 height 25
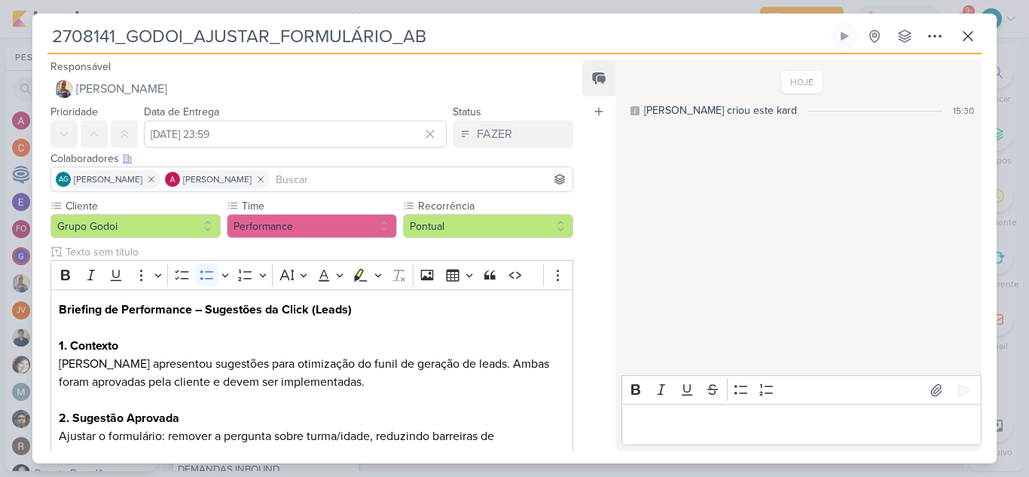
drag, startPoint x: 118, startPoint y: 34, endPoint x: 28, endPoint y: 34, distance: 89.7
click at [28, 34] on div "2708141_GODOI_AJUSTAR_FORMULÁRIO_AB Criado por mim" at bounding box center [514, 238] width 1029 height 477
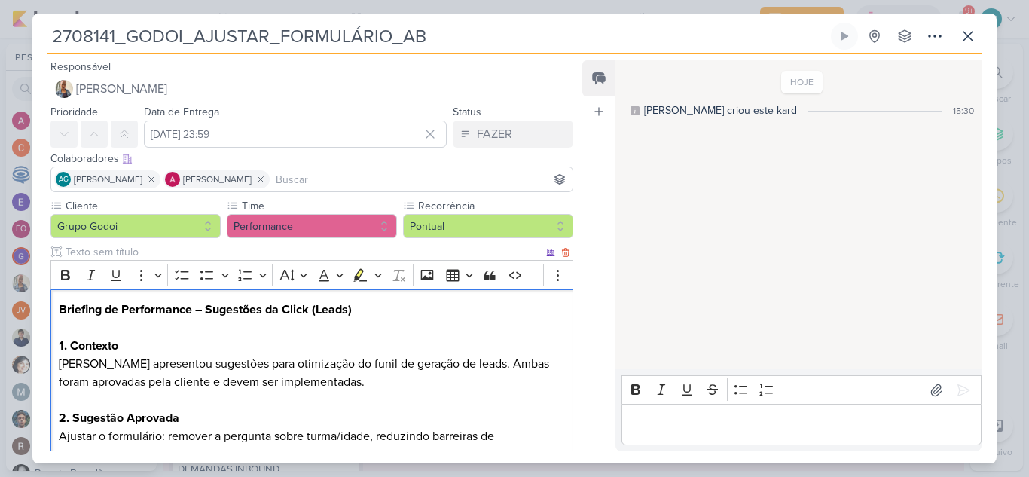
click at [479, 322] on h2 "Briefing de Performance – Sugestões da Click (Leads)" at bounding box center [312, 319] width 506 height 36
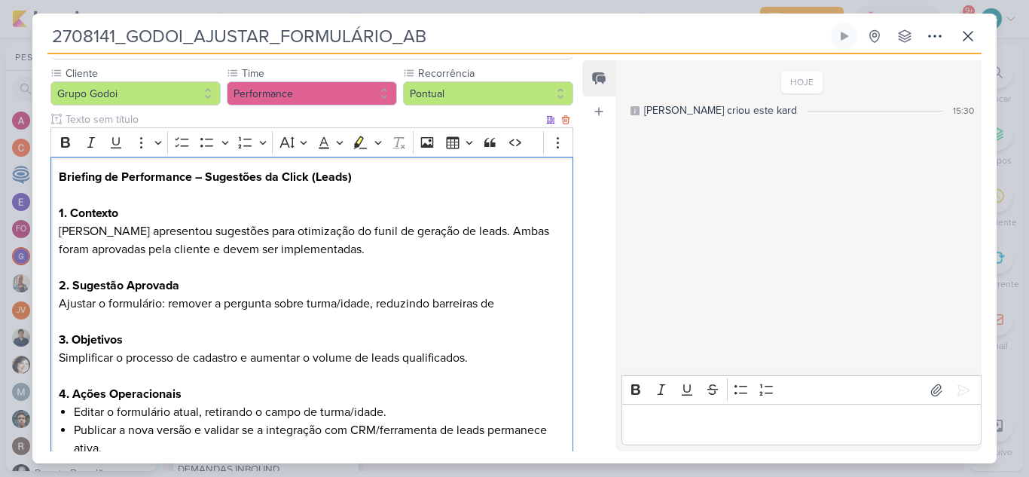
scroll to position [234, 0]
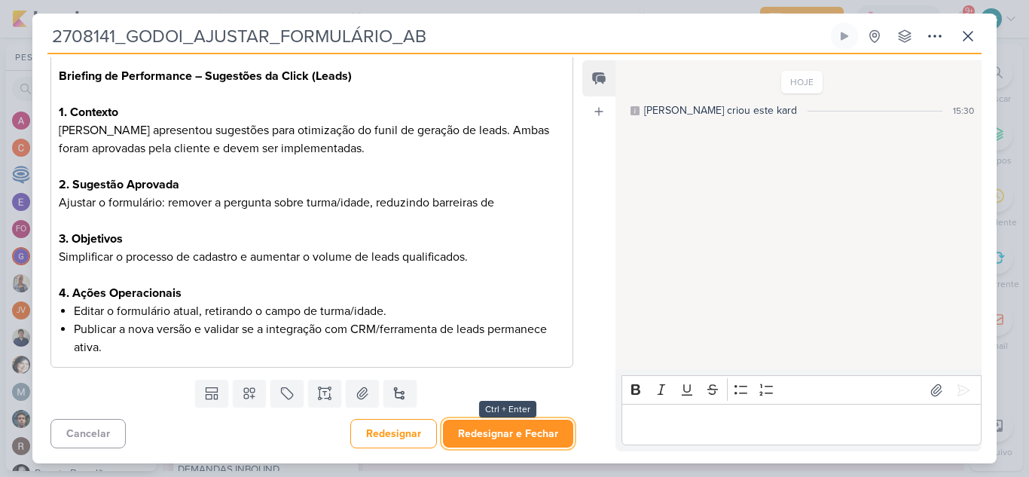
click at [500, 436] on button "Redesignar e Fechar" at bounding box center [508, 434] width 130 height 28
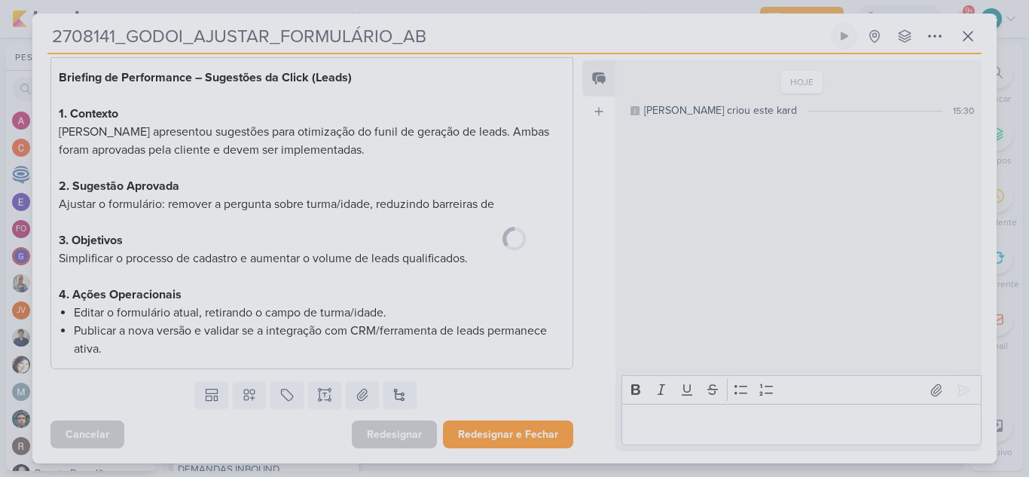
scroll to position [0, 0]
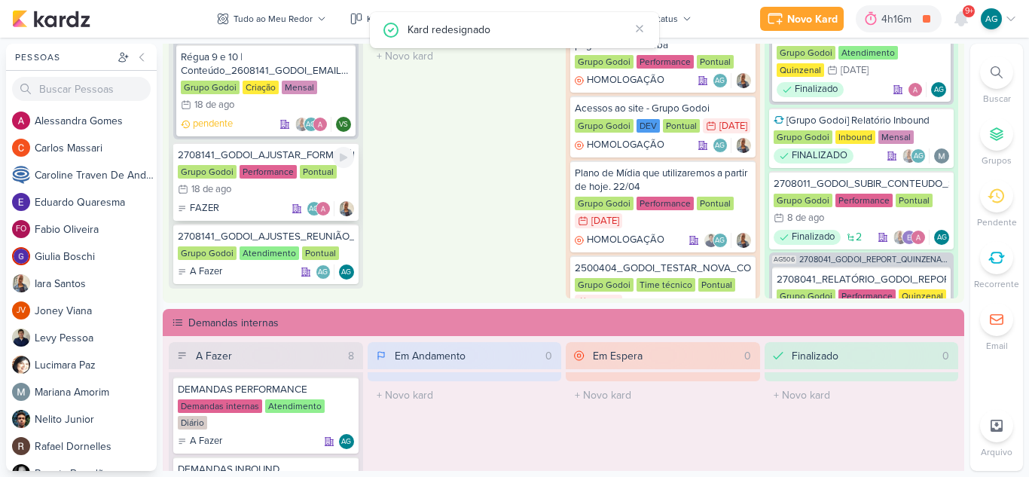
click at [282, 155] on div "2708141_GODOI_AJUSTAR_FORMULÁRIO_AB" at bounding box center [266, 155] width 176 height 14
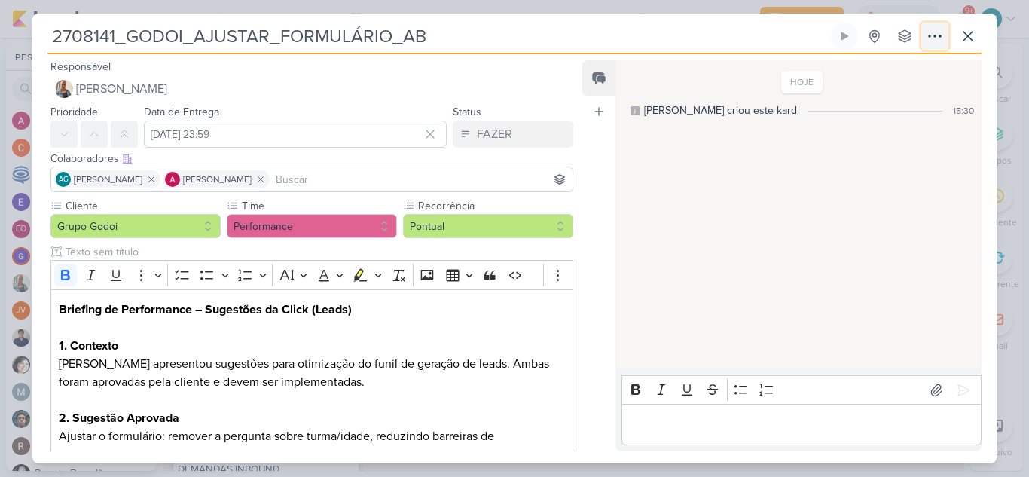
click at [936, 34] on icon at bounding box center [935, 36] width 18 height 18
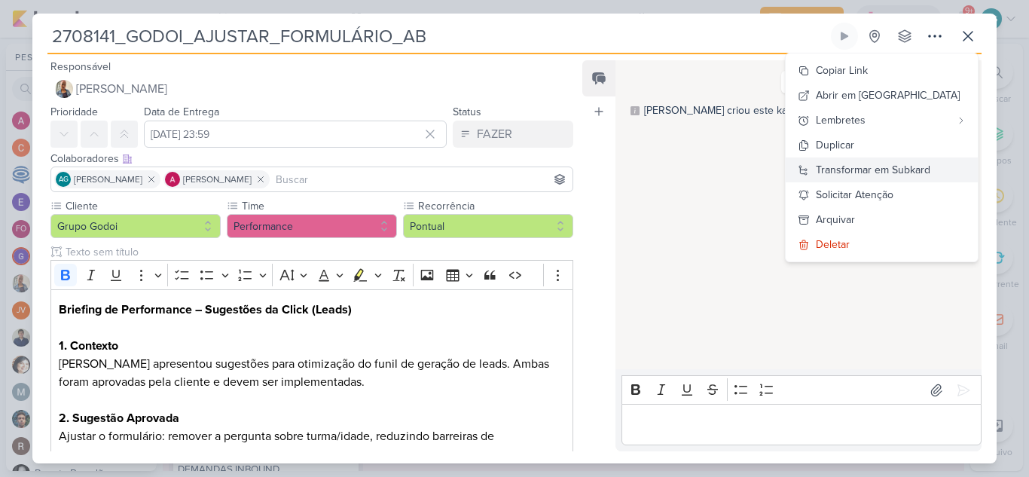
click at [894, 176] on div "Transformar em Subkard" at bounding box center [873, 170] width 115 height 16
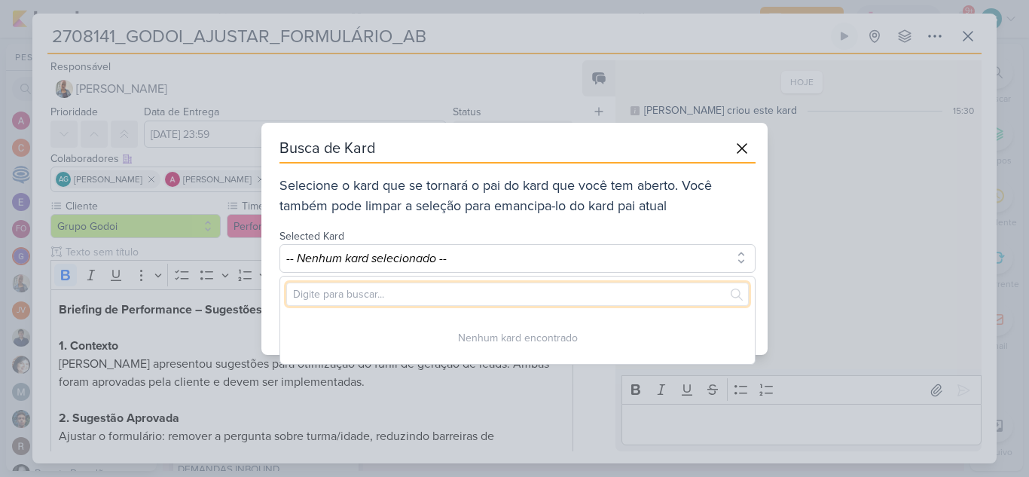
click at [486, 295] on input "text" at bounding box center [517, 294] width 463 height 23
paste input "2708141"
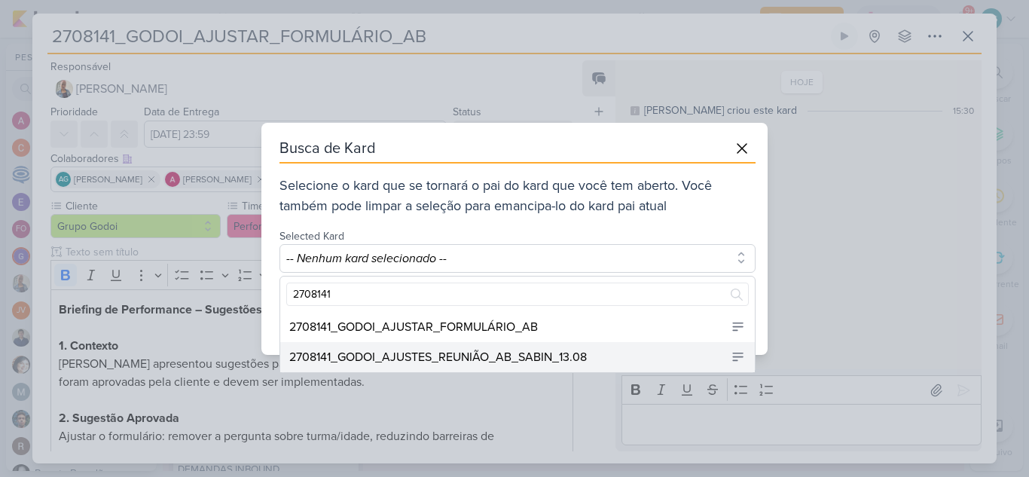
click at [494, 351] on div "2708141_GODOI_AJUSTES_REUNIÃO_AB_SABIN_13.08" at bounding box center [438, 357] width 298 height 18
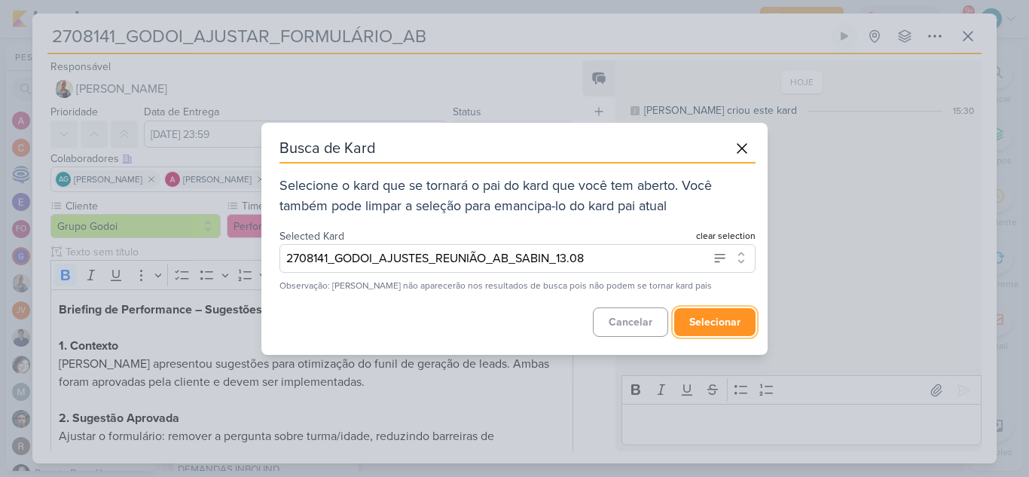
click at [715, 321] on button "selecionar" at bounding box center [714, 322] width 81 height 28
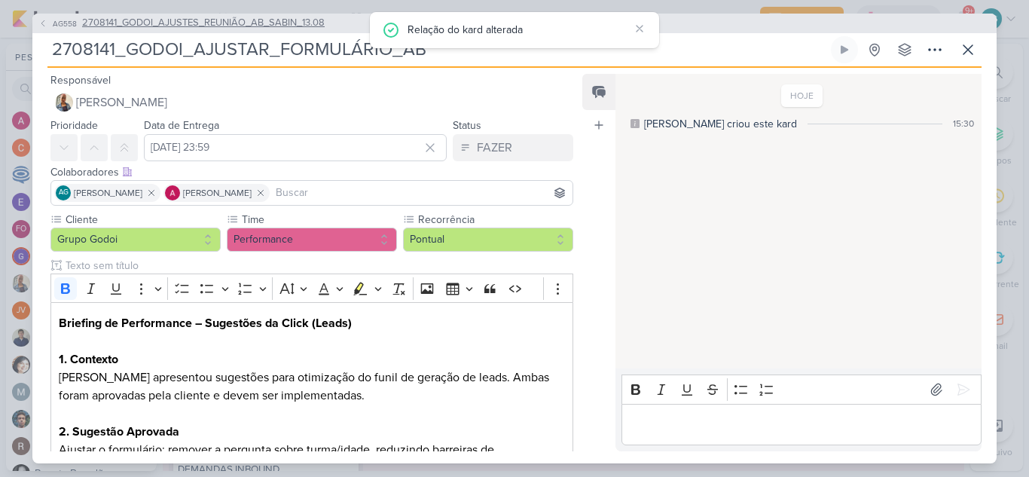
click at [234, 20] on span "2708141_GODOI_AJUSTES_REUNIÃO_AB_SABIN_13.08" at bounding box center [203, 23] width 243 height 15
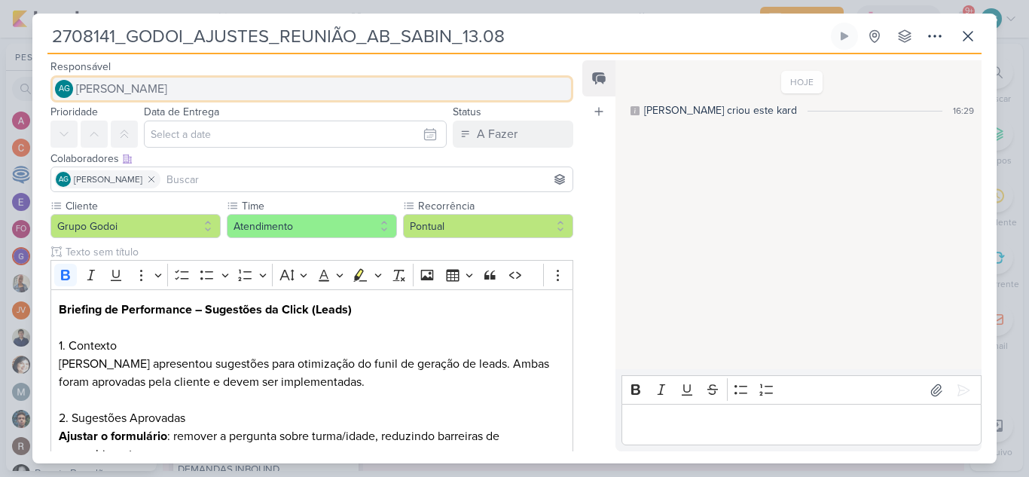
click at [225, 90] on button "AG [PERSON_NAME]" at bounding box center [311, 88] width 523 height 27
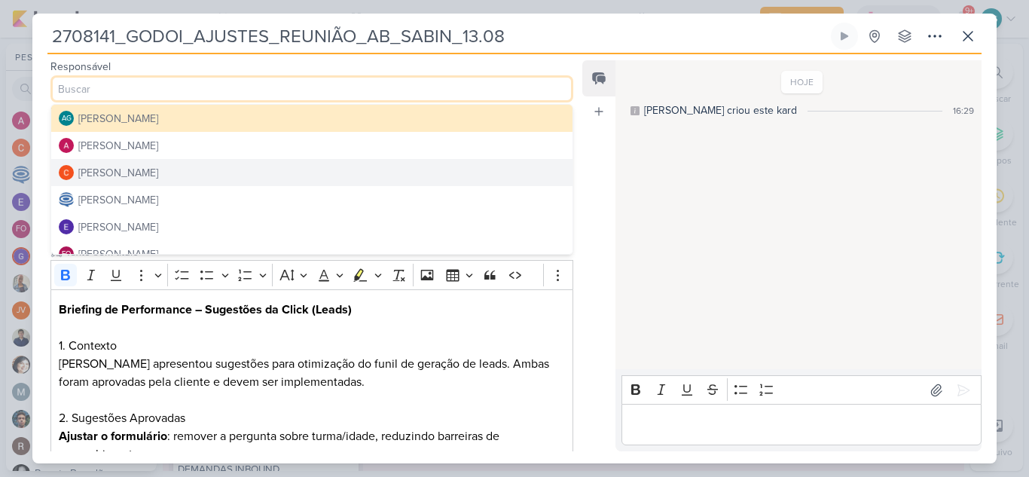
scroll to position [75, 0]
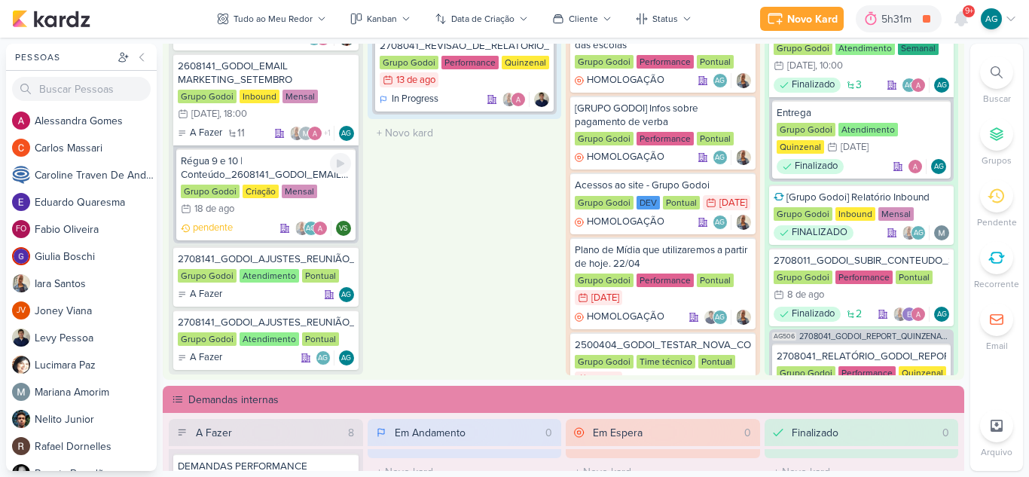
scroll to position [1635, 0]
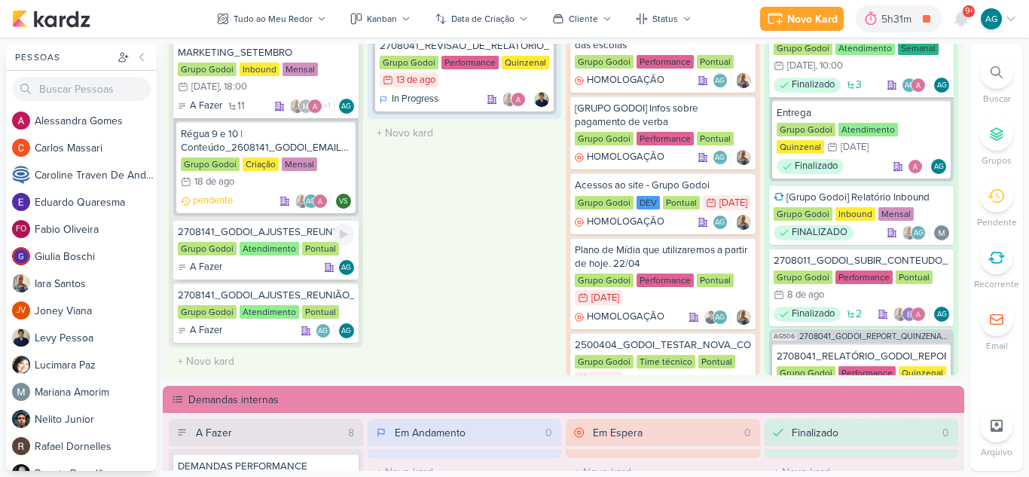
click at [293, 234] on div "2708141_GODOI_AJUSTES_REUNIÃO_13.08" at bounding box center [266, 232] width 176 height 14
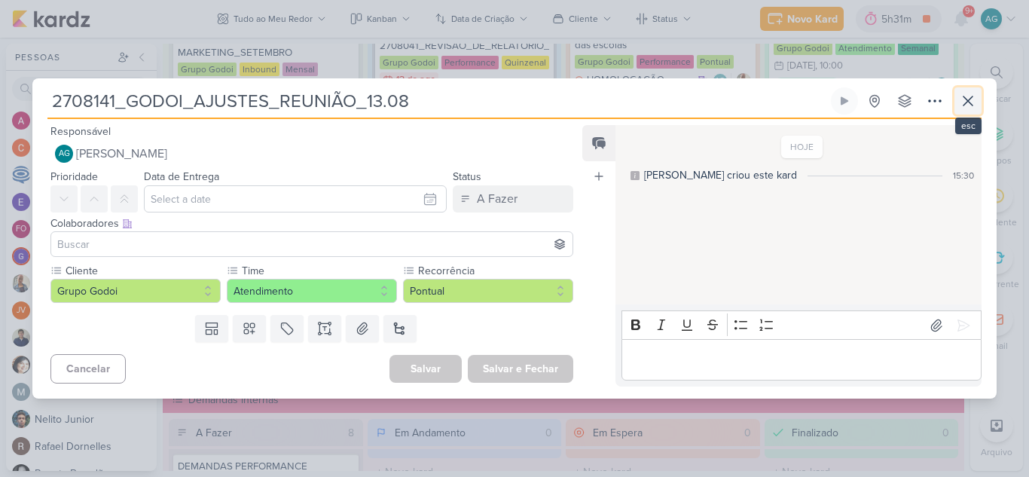
click at [964, 103] on icon at bounding box center [968, 101] width 18 height 18
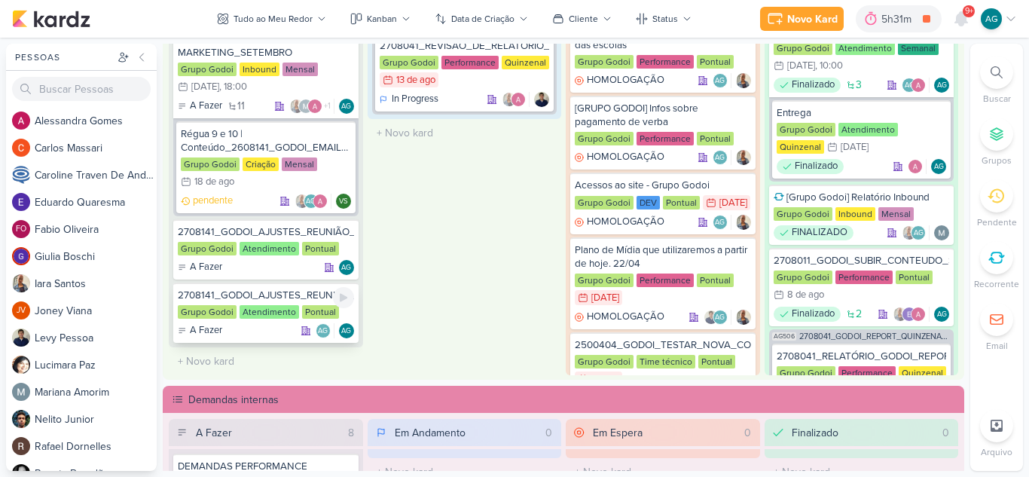
click at [296, 300] on div "2708141_GODOI_AJUSTES_REUNIÃO_AB_SABIN_13.08" at bounding box center [266, 296] width 176 height 14
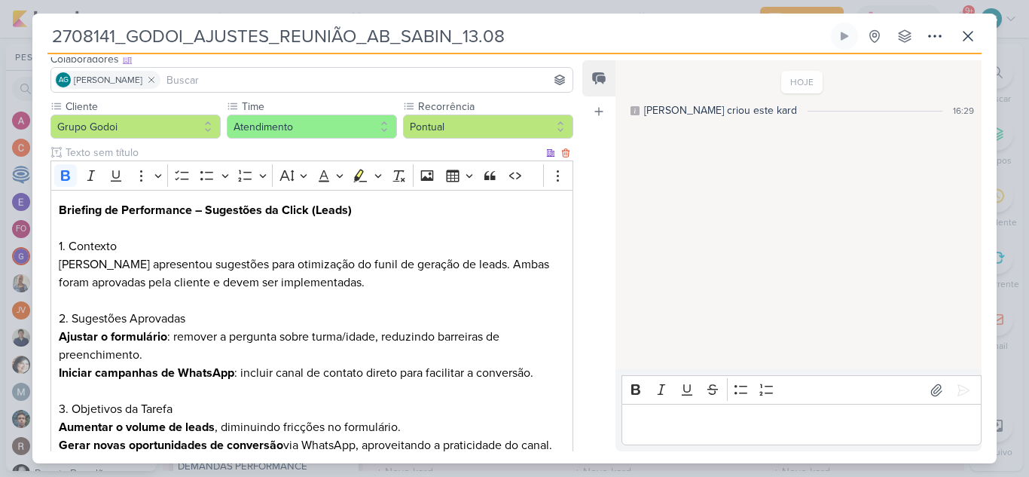
scroll to position [151, 0]
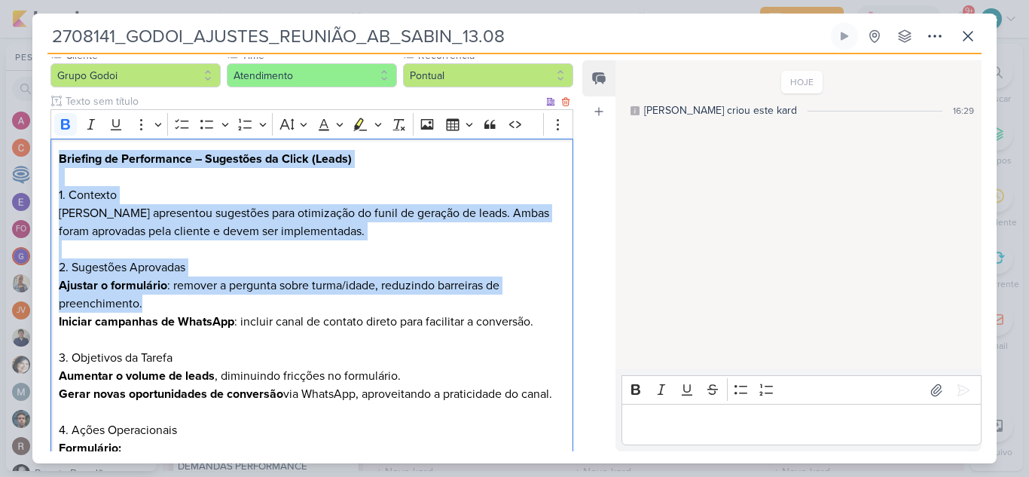
drag, startPoint x: 60, startPoint y: 161, endPoint x: 164, endPoint y: 304, distance: 176.9
click at [164, 304] on div "Briefing de Performance – Sugestões da Click (Leads) 1. Contexto Levy apresento…" at bounding box center [311, 404] width 523 height 530
click at [416, 307] on p "Ajustar o formulário : remover a pergunta sobre turma/idade, reduzindo barreira…" at bounding box center [312, 295] width 506 height 36
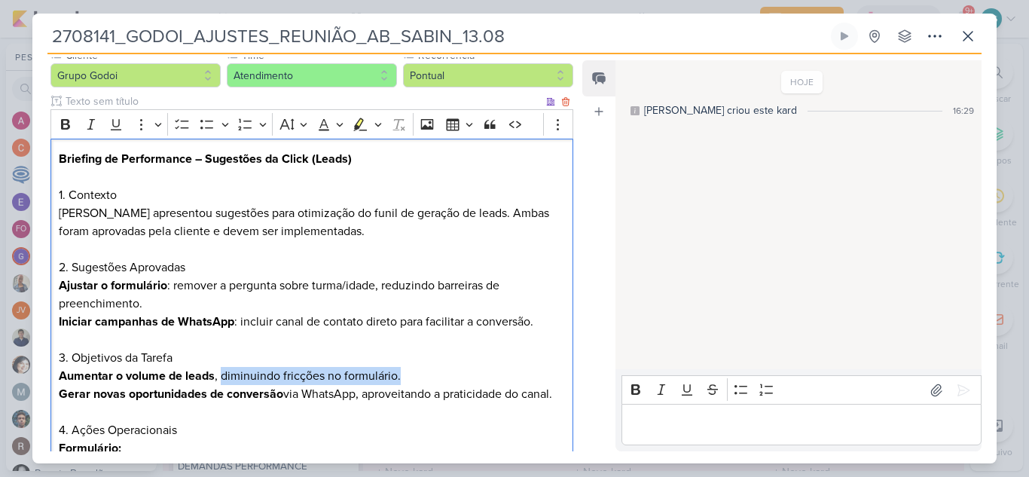
drag, startPoint x: 221, startPoint y: 376, endPoint x: 442, endPoint y: 375, distance: 221.5
click at [442, 375] on p "Aumentar o volume de leads , diminuindo fricções no formulário." at bounding box center [312, 376] width 506 height 18
click at [252, 371] on p "Aumentar o volume de leads , diminuindo fricções no formulário." at bounding box center [312, 376] width 506 height 18
drag, startPoint x: 218, startPoint y: 372, endPoint x: 423, endPoint y: 371, distance: 204.9
click at [423, 371] on p "Aumentar o volume de leads , diminuindo fricções no formulário." at bounding box center [312, 376] width 506 height 18
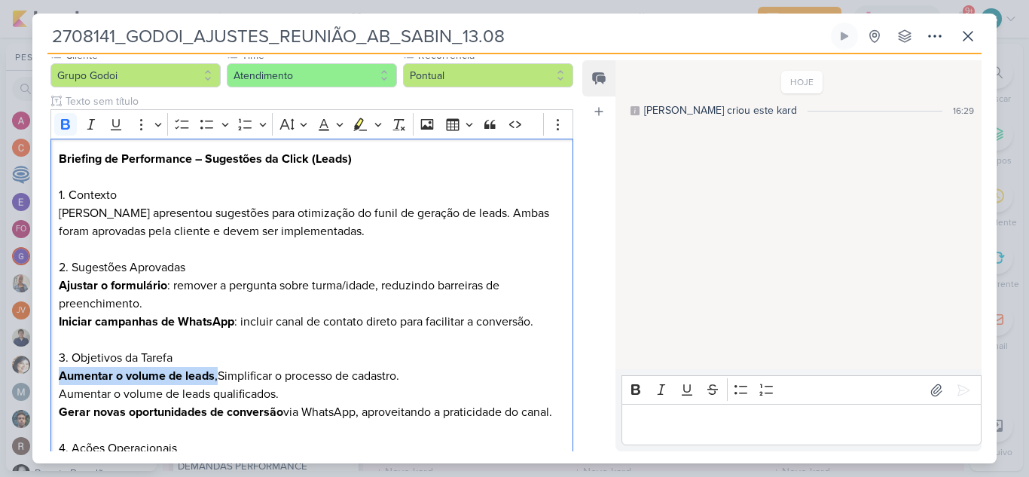
drag, startPoint x: 218, startPoint y: 377, endPoint x: 49, endPoint y: 383, distance: 168.9
click at [49, 383] on div "Cliente Grupo Godoi Time" at bounding box center [305, 369] width 547 height 644
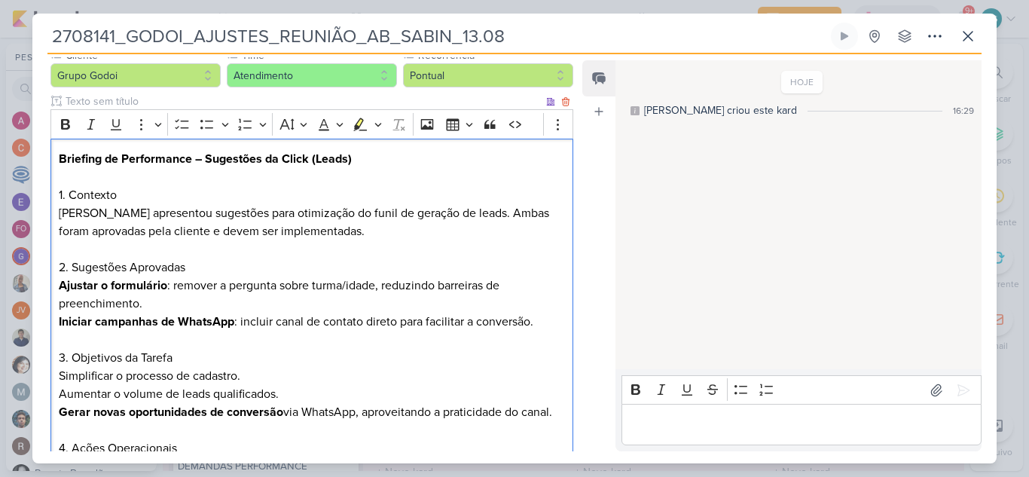
click at [265, 377] on p "Simplificar o processo de cadastro." at bounding box center [312, 376] width 506 height 18
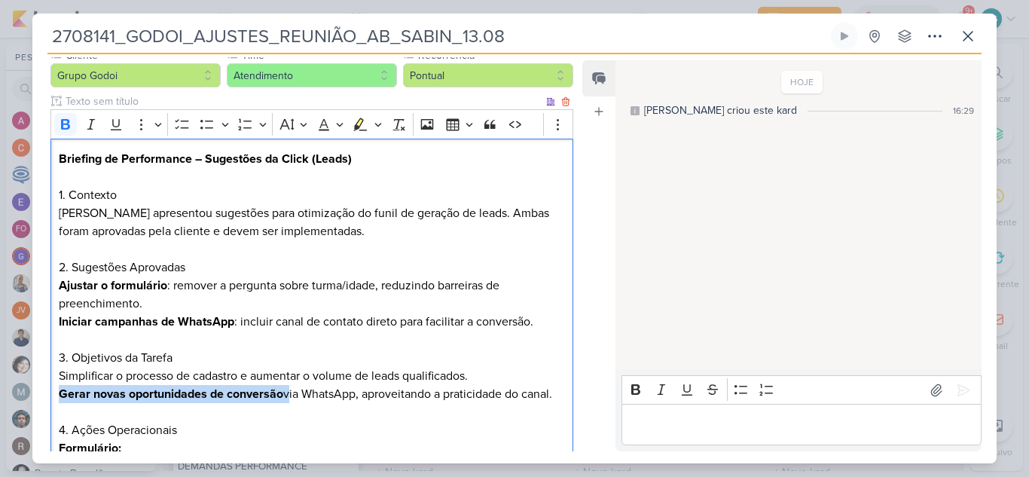
drag, startPoint x: 59, startPoint y: 392, endPoint x: 288, endPoint y: 396, distance: 229.1
click at [288, 396] on p "Gerar novas oportunidades de conversão via WhatsApp, aproveitando a praticidade…" at bounding box center [312, 394] width 506 height 18
click at [69, 124] on icon "Editor toolbar" at bounding box center [65, 124] width 15 height 15
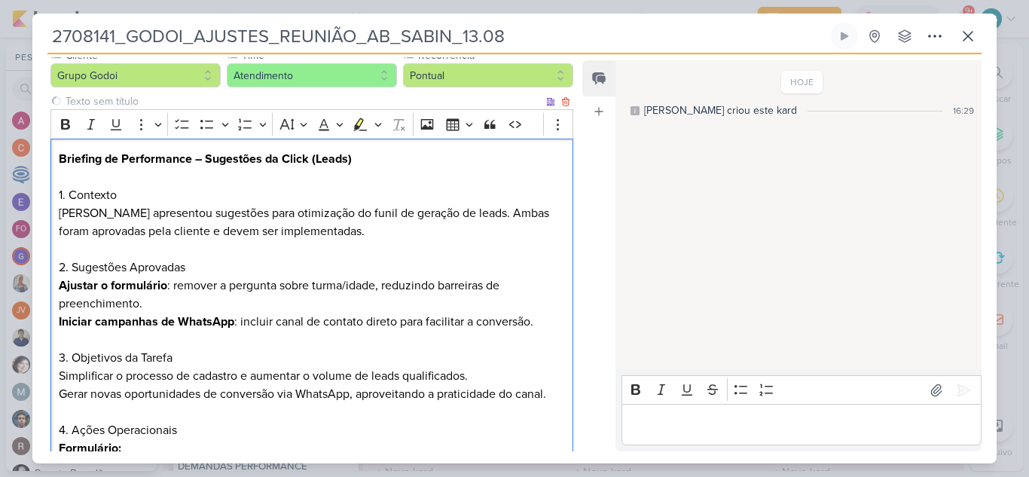
click at [361, 412] on p "Editor editing area: main" at bounding box center [312, 412] width 506 height 18
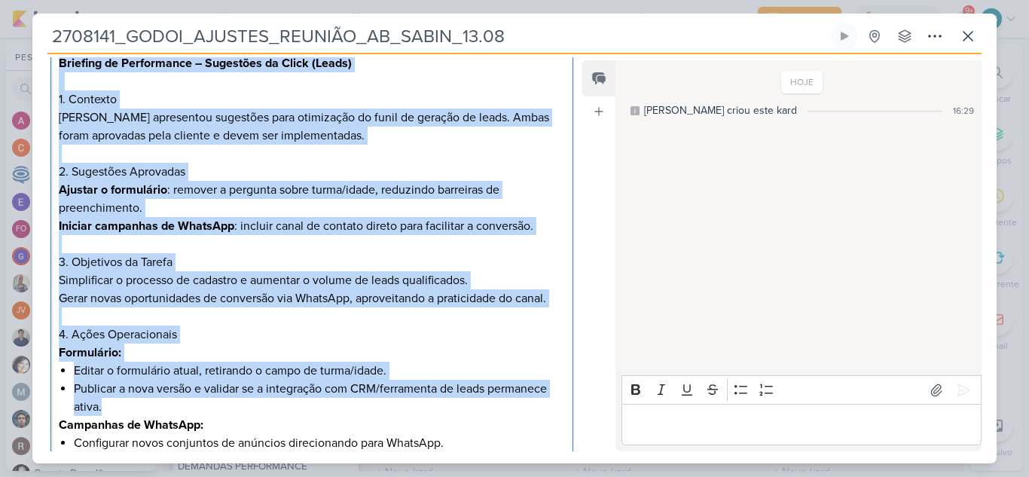
scroll to position [301, 0]
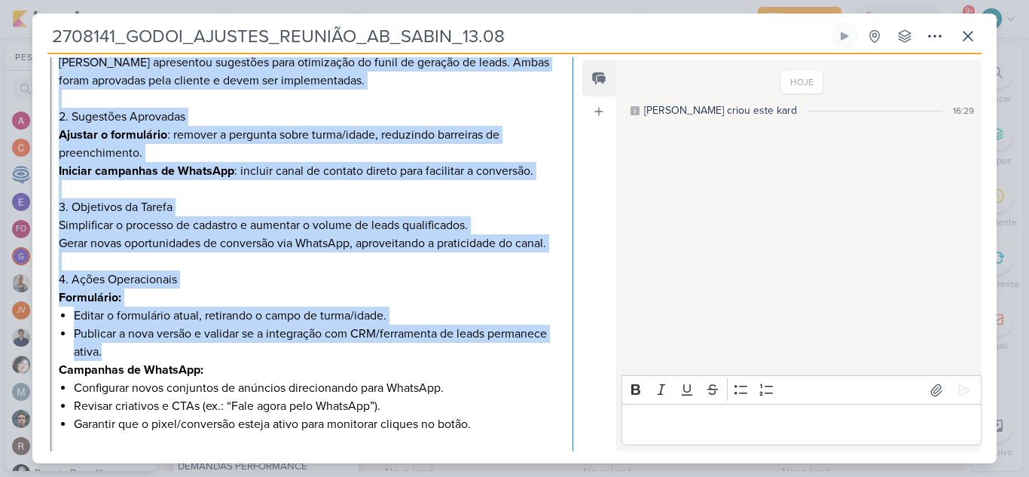
drag, startPoint x: 60, startPoint y: 160, endPoint x: 509, endPoint y: 353, distance: 488.7
click at [509, 353] on div "Briefing de Performance – Sugestões da Click (Leads) 1. Contexto Levy apresento…" at bounding box center [311, 253] width 523 height 530
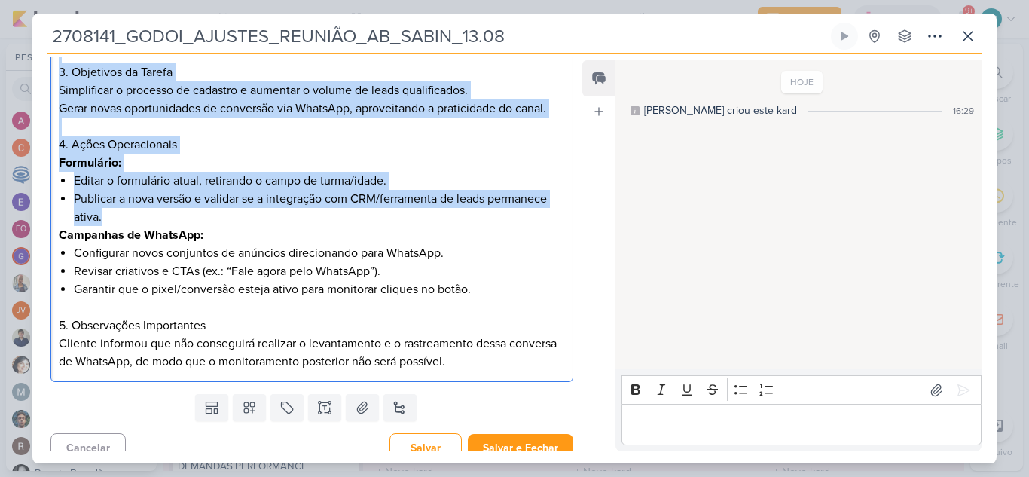
scroll to position [451, 0]
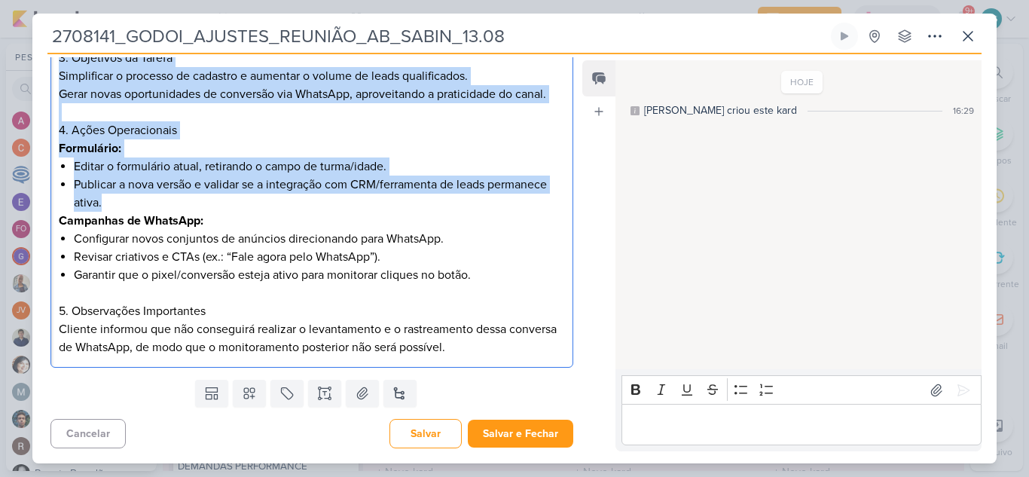
copy div "Briefing de Performance – Sugestões da Click (Leads) 1. [PERSON_NAME] apresento…"
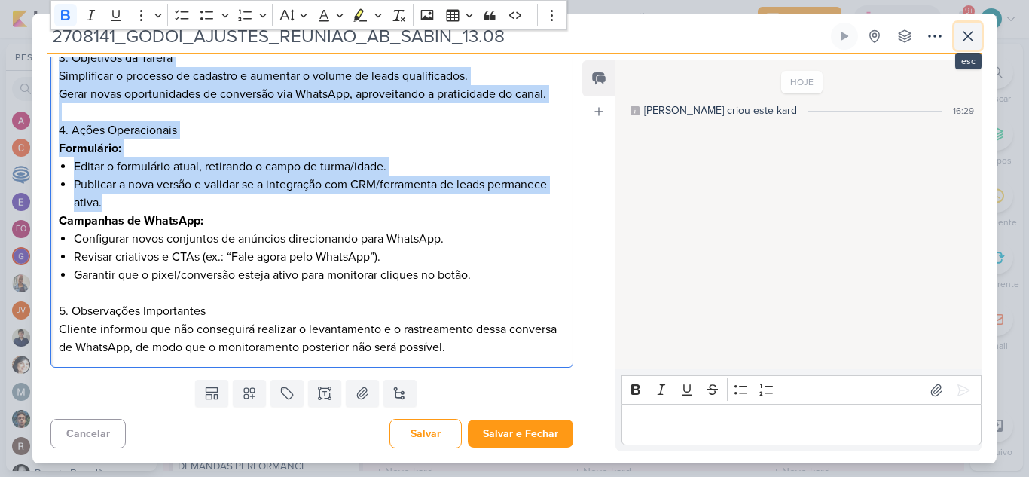
click at [967, 34] on icon at bounding box center [968, 36] width 9 height 9
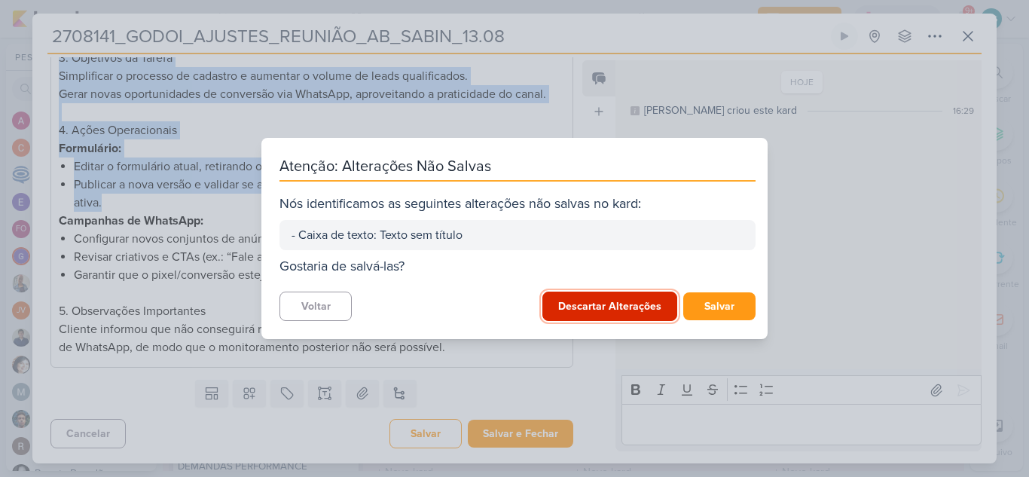
click at [583, 304] on button "Descartar Alterações" at bounding box center [609, 306] width 135 height 29
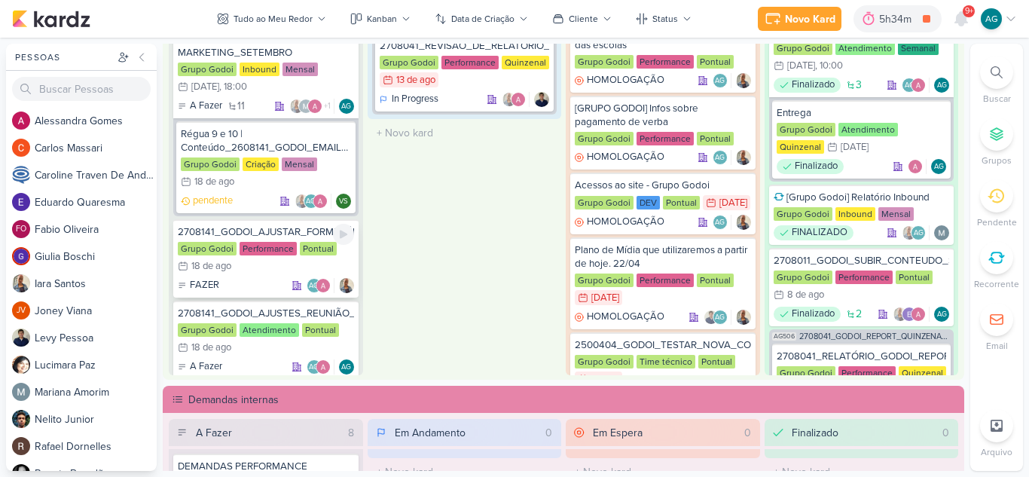
scroll to position [1671, 0]
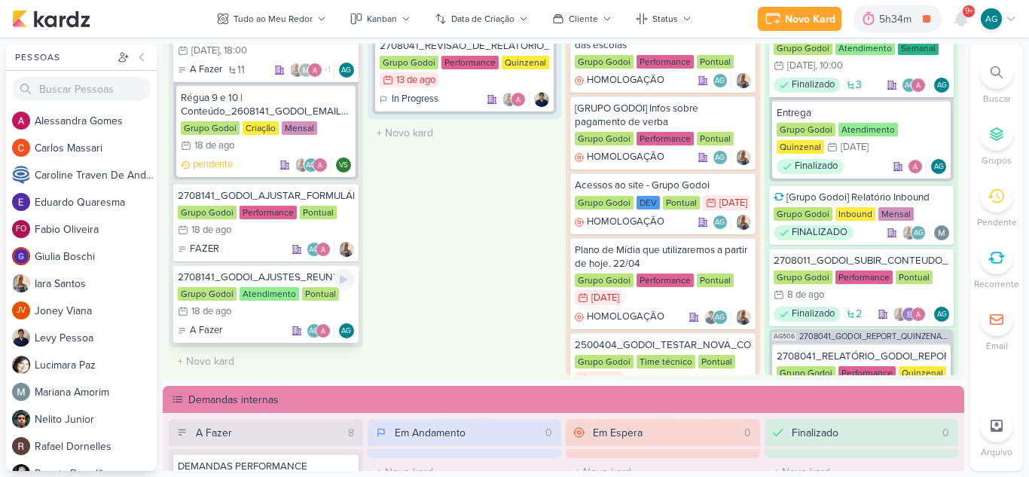
click at [293, 275] on div "2708141_GODOI_AJUSTES_REUNIÃO_AB_SABIN_13.08" at bounding box center [266, 277] width 176 height 14
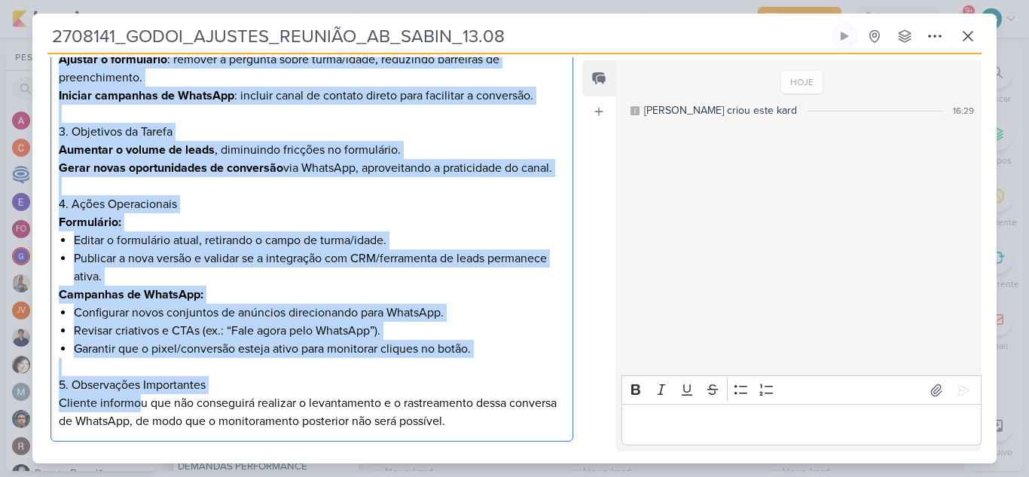
scroll to position [452, 0]
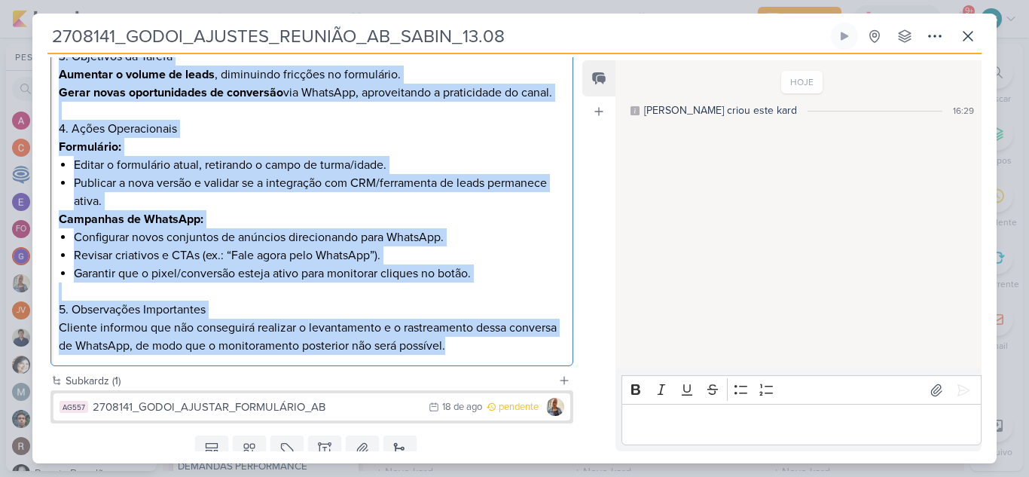
drag, startPoint x: 57, startPoint y: 311, endPoint x: 529, endPoint y: 353, distance: 473.5
click at [529, 353] on div "Briefing de Performance – Sugestões da Click (Leads) 1. Contexto Levy apresento…" at bounding box center [311, 102] width 523 height 530
copy div "Briefing de Performance – Sugestões da Click (Leads) 1. Contexto Levy apresento…"
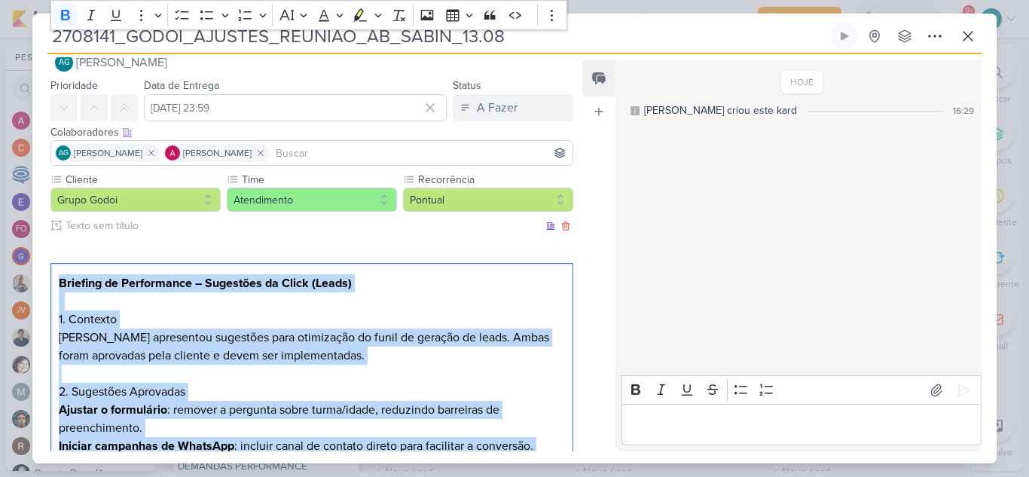
scroll to position [0, 0]
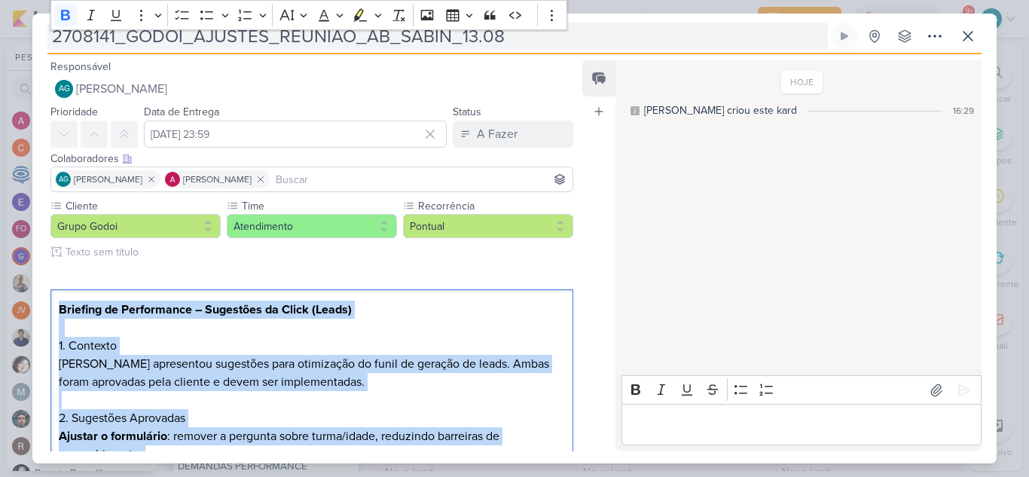
click at [617, 33] on input "2708141_GODOI_AJUSTES_REUNIÃO_AB_SABIN_13.08" at bounding box center [437, 36] width 781 height 27
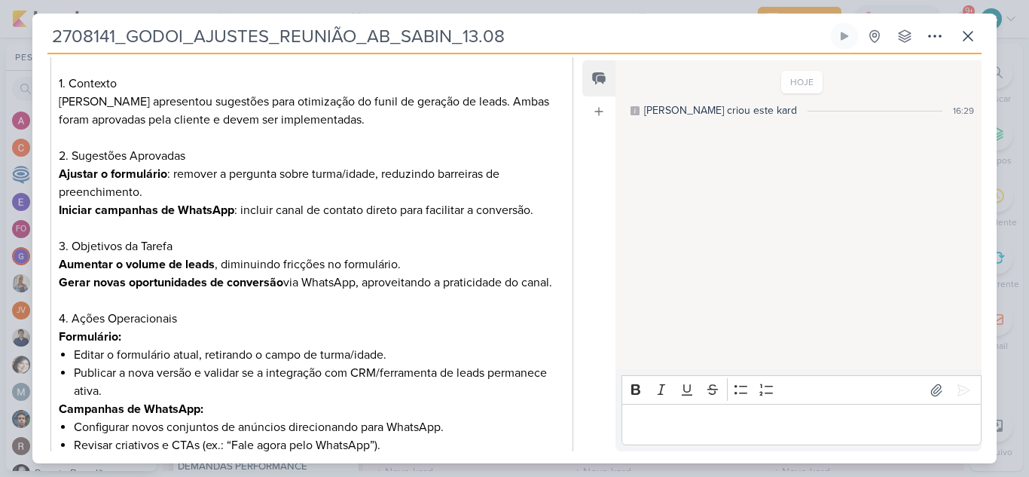
scroll to position [452, 0]
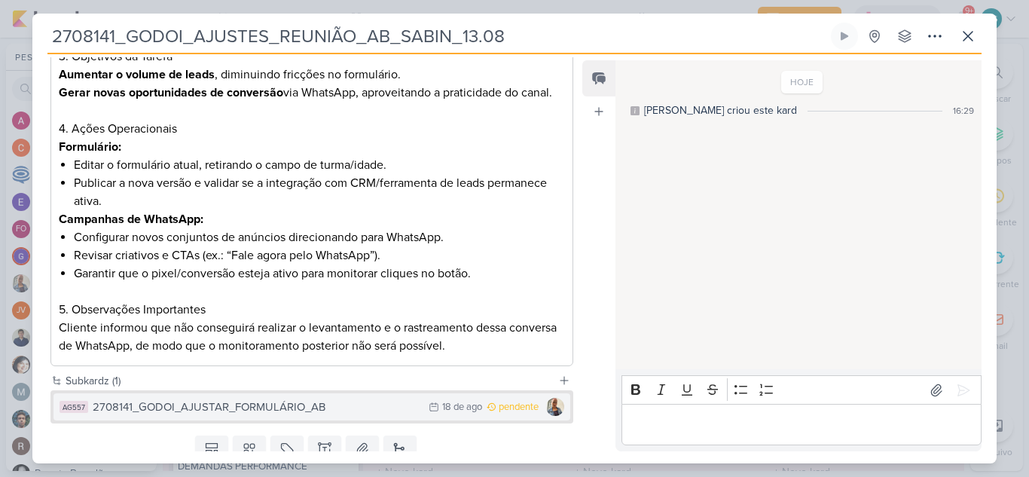
click at [258, 413] on div "2708141_GODOI_AJUSTAR_FORMULÁRIO_AB" at bounding box center [257, 407] width 328 height 17
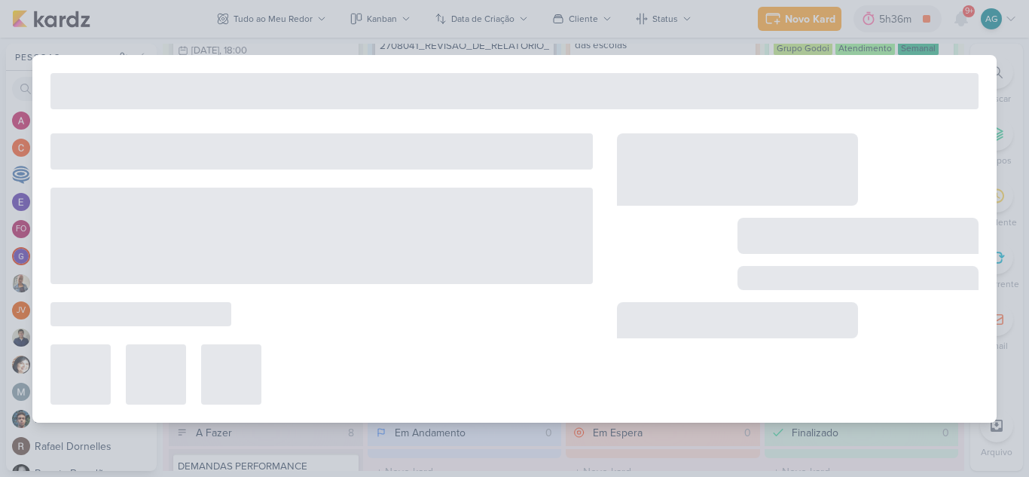
type input "2708141_GODOI_AJUSTAR_FORMULÁRIO_AB"
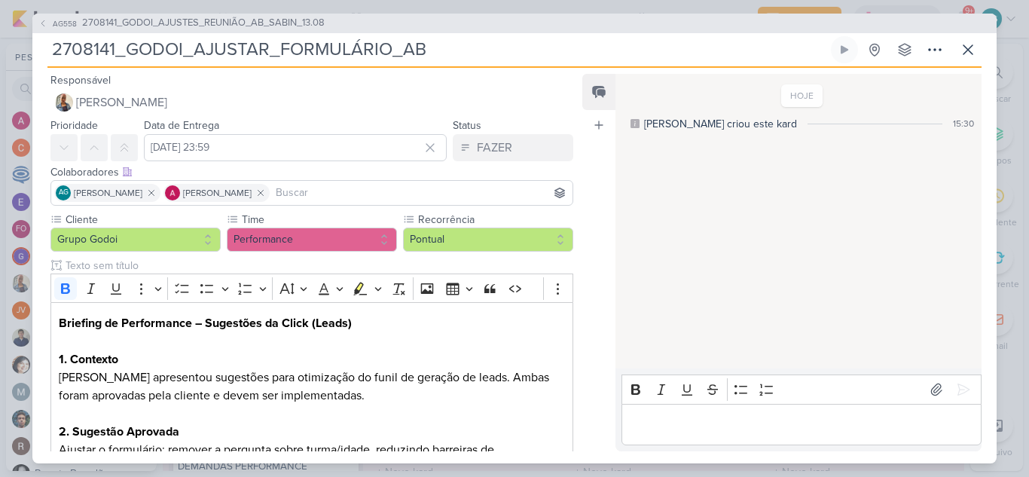
drag, startPoint x: 439, startPoint y: 47, endPoint x: 34, endPoint y: 44, distance: 405.4
click at [34, 44] on div "AG558 2708141_GODOI_AJUSTES_REUNIÃO_AB_SABIN_13.08 2708141_GODOI_AJUSTAR_FORMUL…" at bounding box center [514, 239] width 964 height 450
click at [971, 53] on icon at bounding box center [968, 49] width 9 height 9
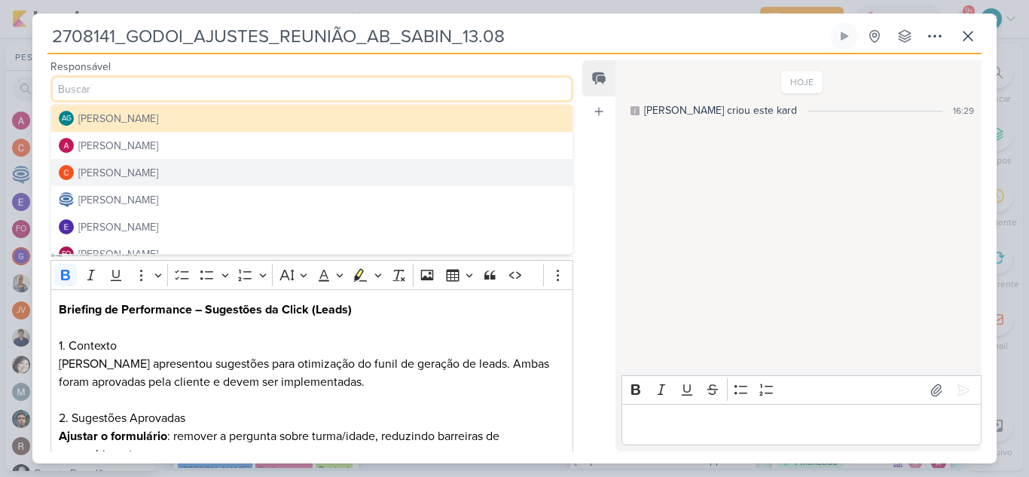
scroll to position [1635, 0]
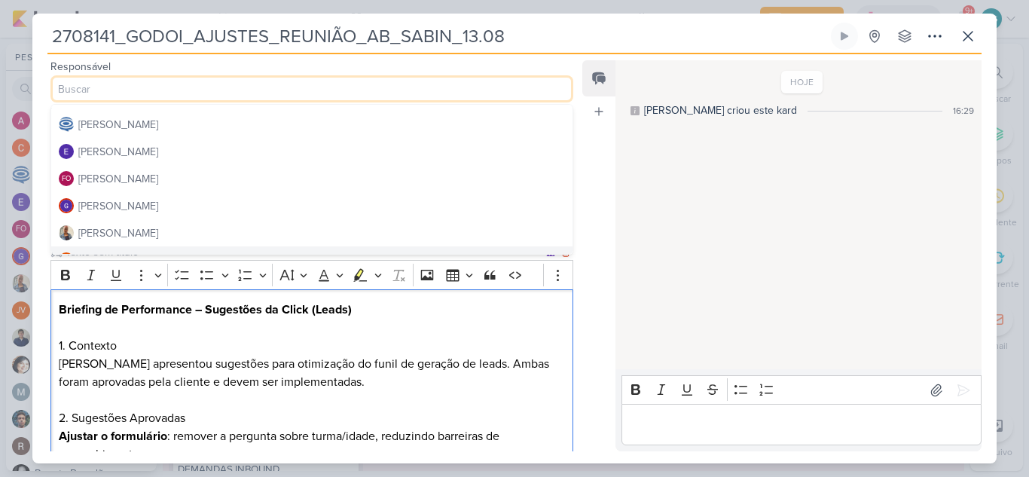
click at [429, 333] on h2 "Briefing de Performance – Sugestões da Click (Leads)" at bounding box center [312, 319] width 506 height 36
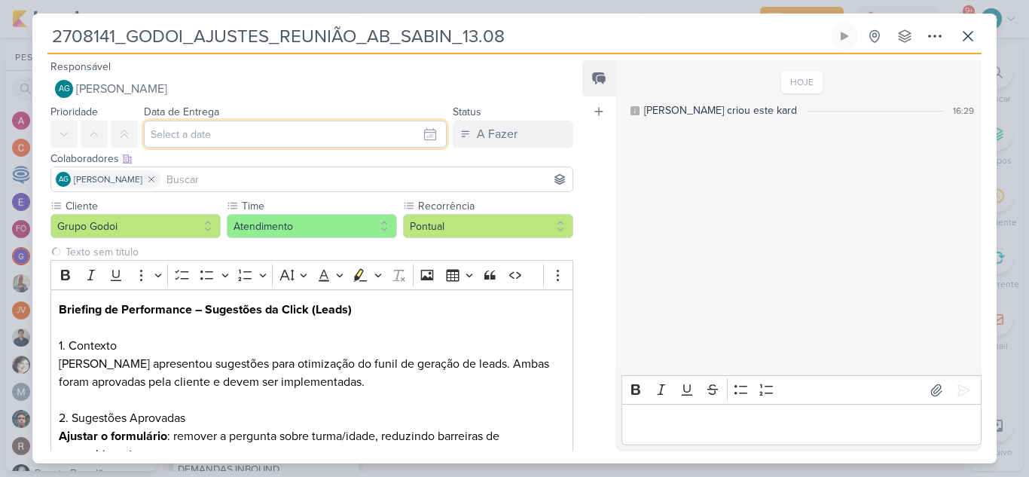
click at [228, 131] on input "text" at bounding box center [295, 134] width 303 height 27
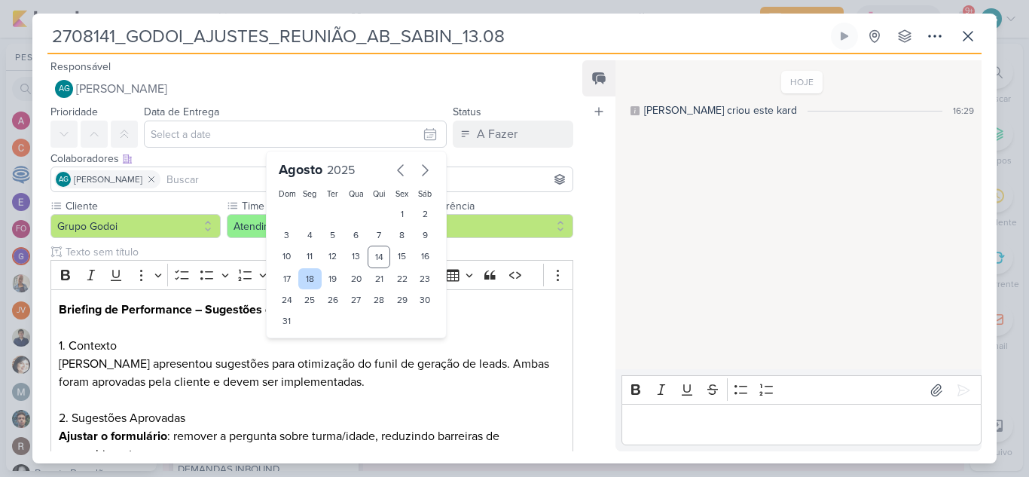
click at [309, 277] on div "18" at bounding box center [309, 278] width 23 height 21
type input "[DATE] 23:59"
click at [216, 179] on input at bounding box center [366, 179] width 406 height 18
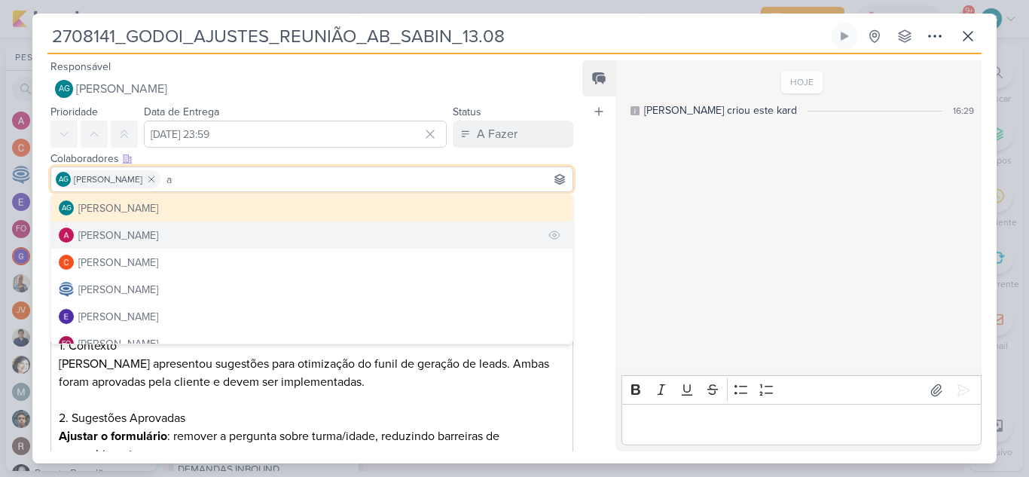
type input "a"
click at [222, 231] on button "[PERSON_NAME]" at bounding box center [311, 235] width 521 height 27
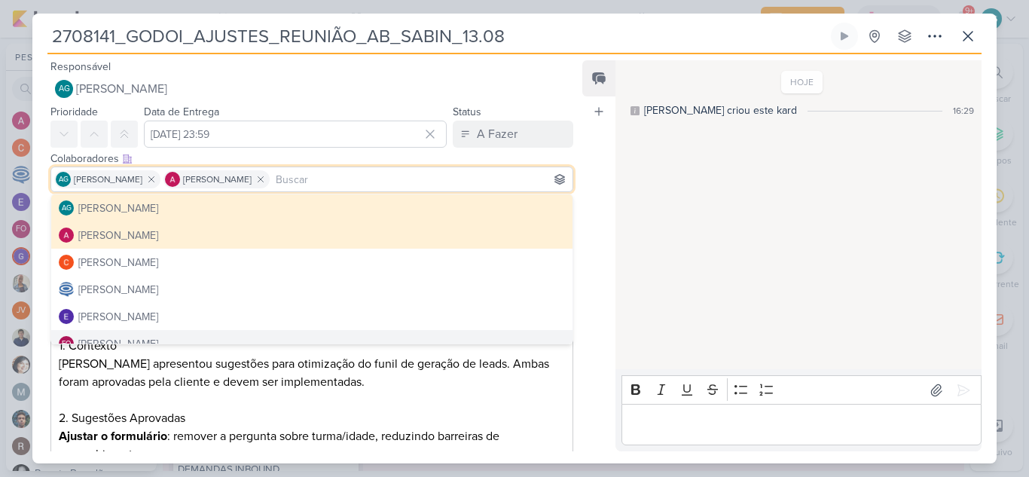
click at [520, 377] on p "[PERSON_NAME] apresentou sugestões para otimização do funil de geração de leads…" at bounding box center [312, 373] width 506 height 36
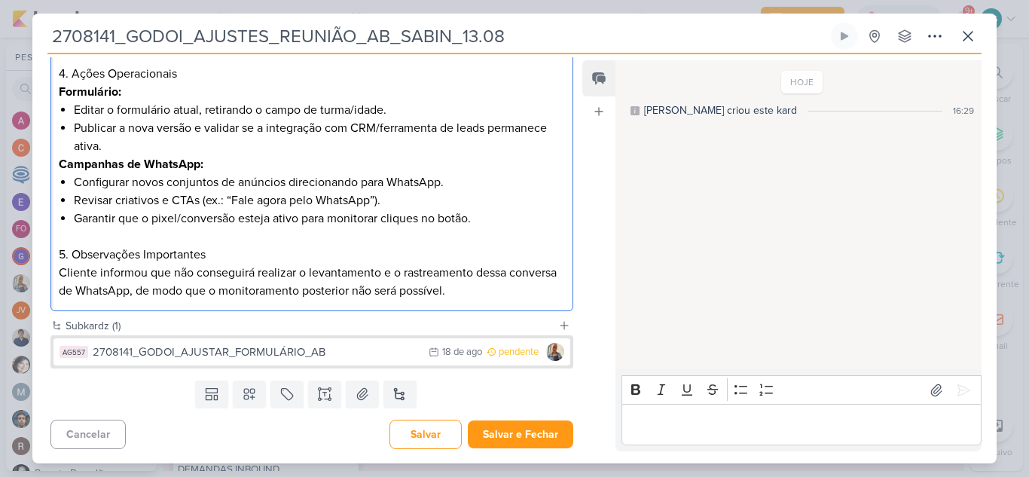
scroll to position [508, 0]
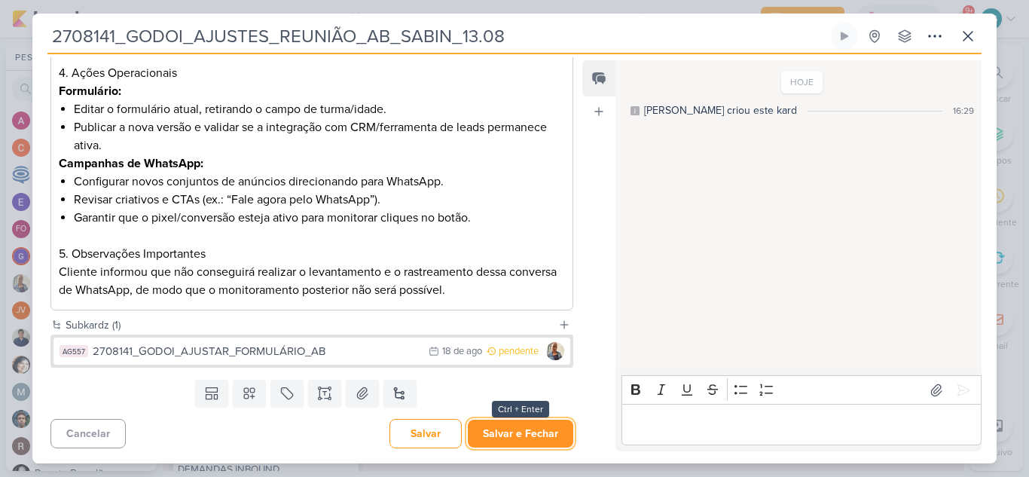
click at [523, 436] on button "Salvar e Fechar" at bounding box center [520, 434] width 105 height 28
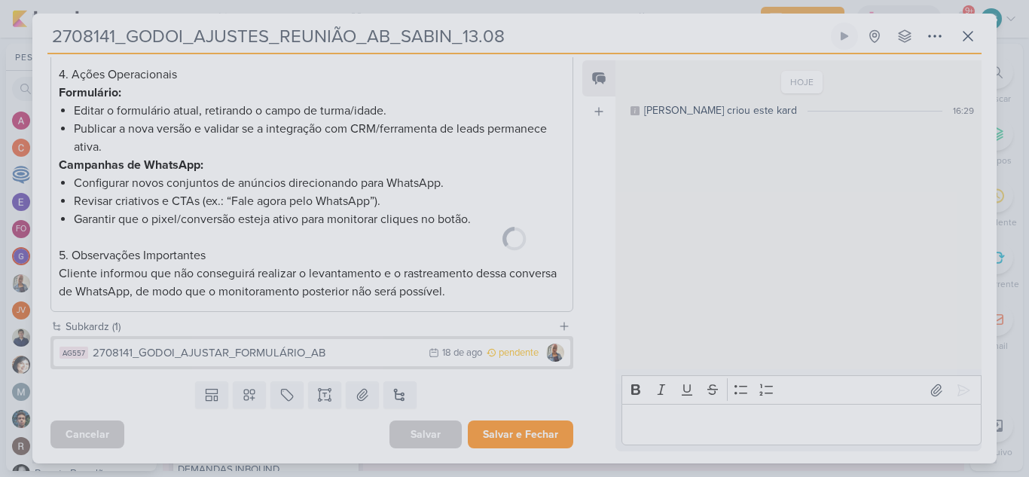
scroll to position [506, 0]
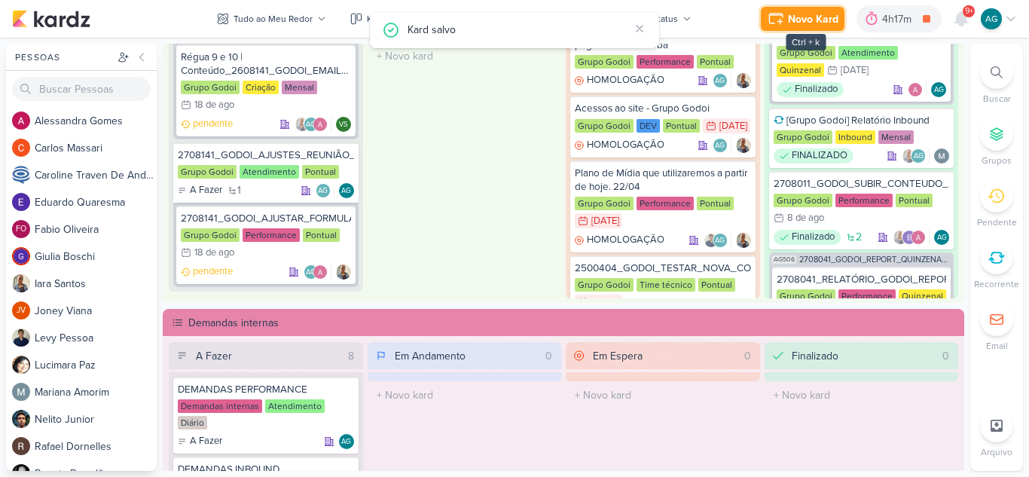
click at [817, 17] on div "Novo Kard" at bounding box center [813, 19] width 50 height 16
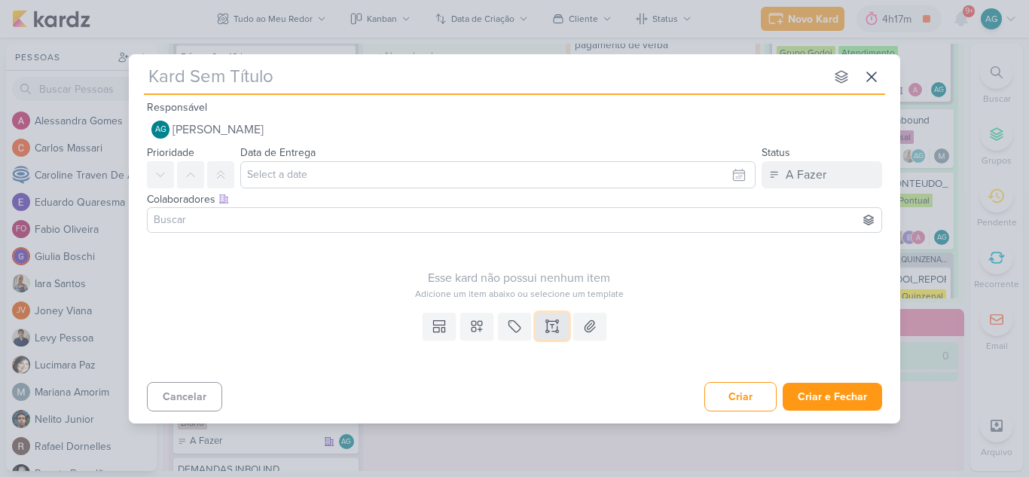
click at [558, 331] on icon at bounding box center [557, 331] width 2 height 2
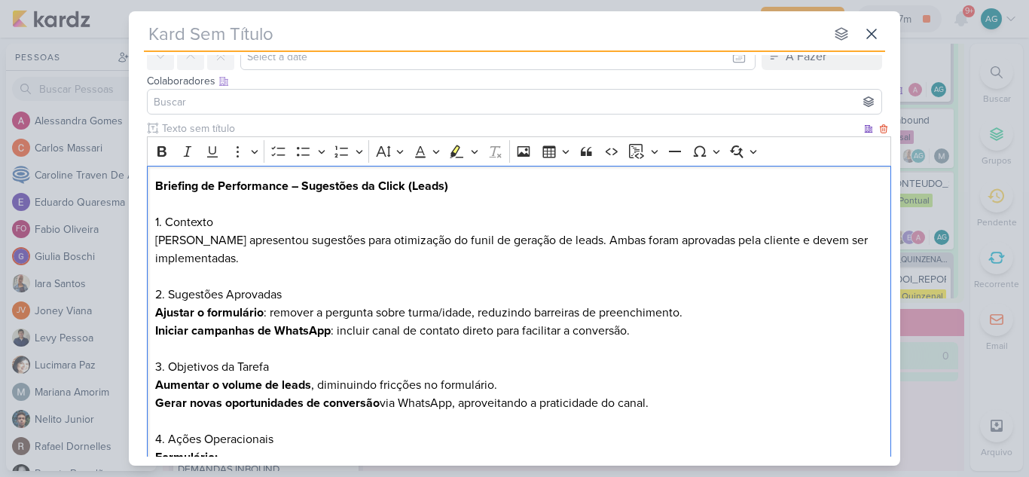
scroll to position [151, 0]
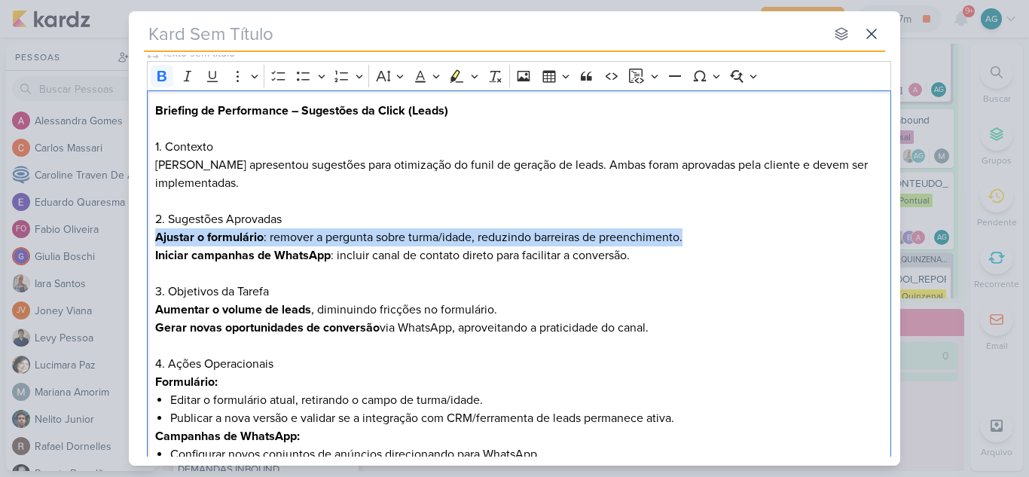
drag, startPoint x: 689, startPoint y: 237, endPoint x: 142, endPoint y: 239, distance: 547.0
click at [142, 239] on div "Clique para deixar o item visível somente à membros da sua organização Rich Tex…" at bounding box center [515, 317] width 772 height 544
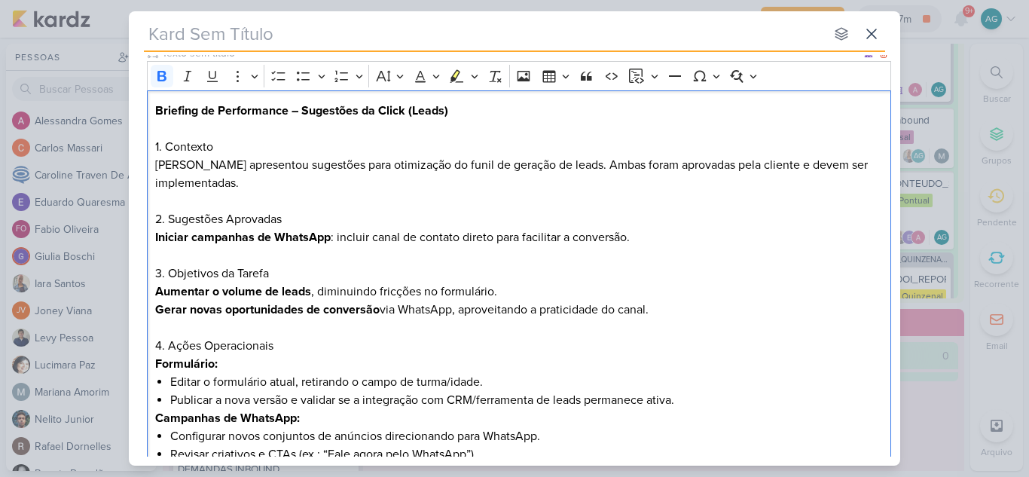
click at [222, 218] on h2 "2. Sugestões Aprovadas" at bounding box center [519, 219] width 729 height 18
click at [312, 218] on h2 "2. Sugestão Aprovadas" at bounding box center [519, 219] width 729 height 18
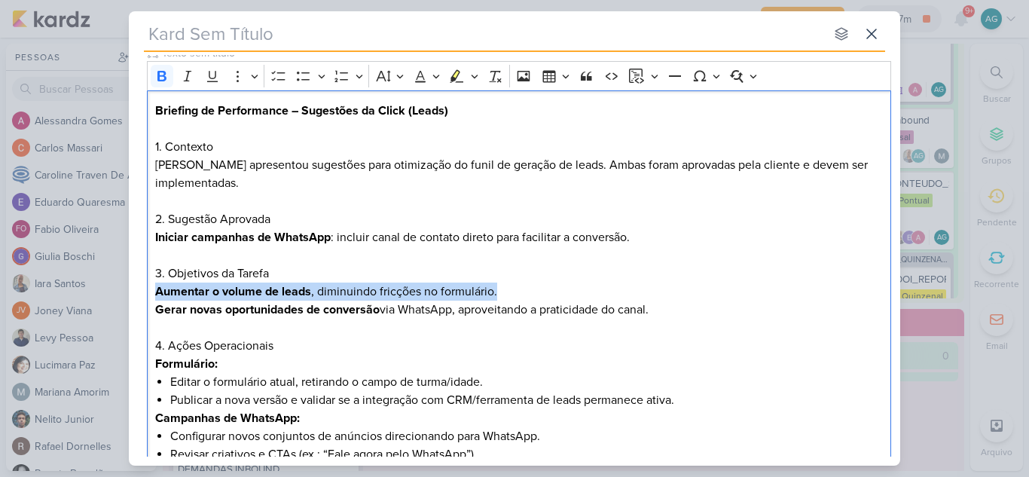
drag, startPoint x: 512, startPoint y: 292, endPoint x: 142, endPoint y: 296, distance: 370.0
click at [142, 296] on div "Clique para deixar o item visível somente à membros da sua organização Rich Tex…" at bounding box center [515, 308] width 772 height 526
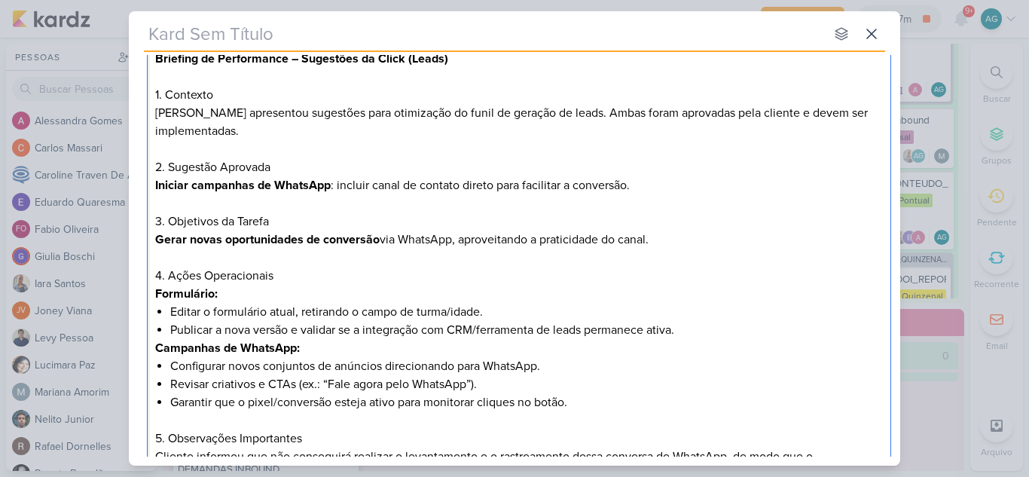
scroll to position [226, 0]
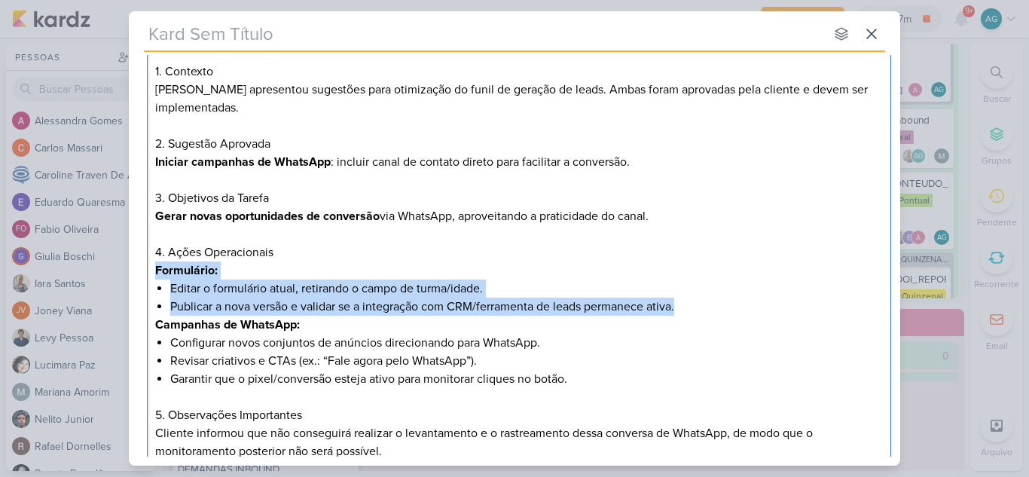
drag, startPoint x: 638, startPoint y: 308, endPoint x: 142, endPoint y: 275, distance: 496.9
click at [142, 276] on div "Clique para deixar o item visível somente à membros da sua organização Rich Tex…" at bounding box center [515, 224] width 772 height 508
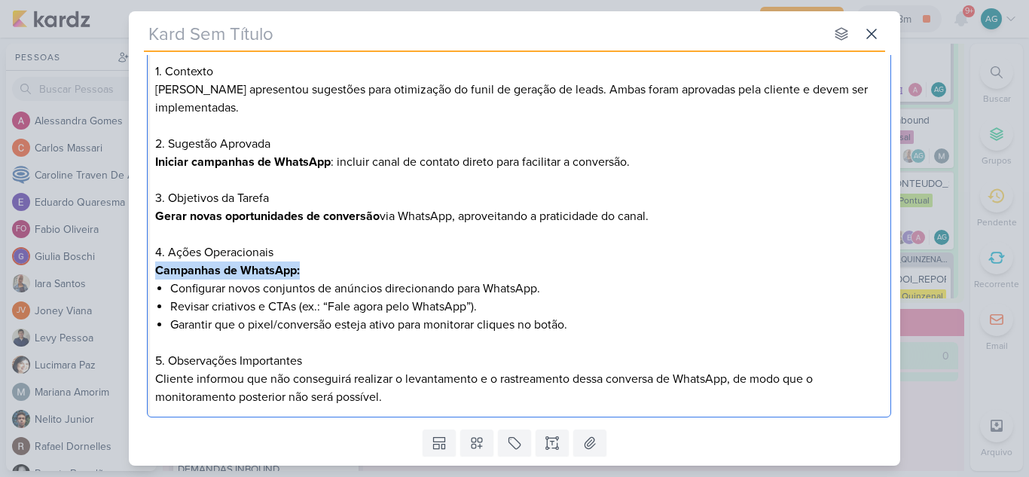
drag, startPoint x: 316, startPoint y: 274, endPoint x: 130, endPoint y: 274, distance: 185.3
click at [130, 274] on div "Clique para deixar o item visível somente à membros da sua organização Rich Tex…" at bounding box center [515, 197] width 772 height 454
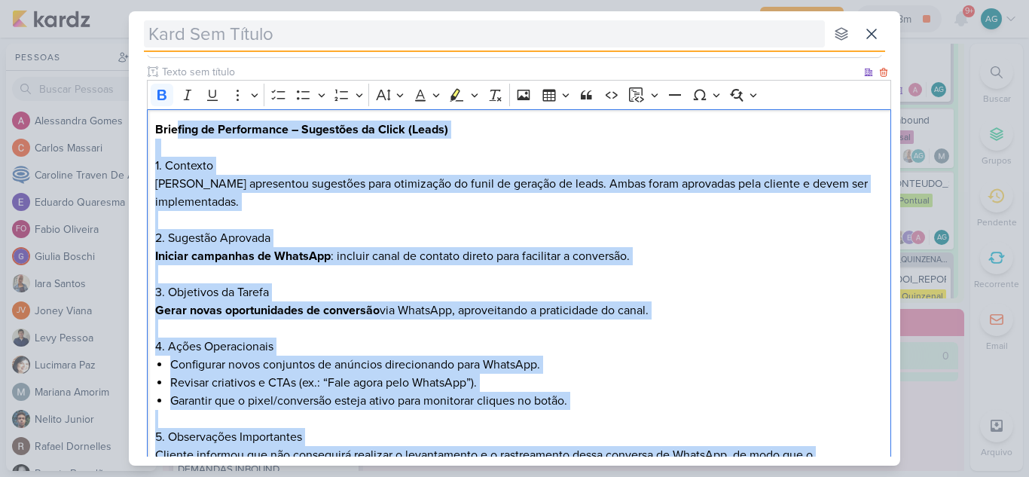
scroll to position [0, 0]
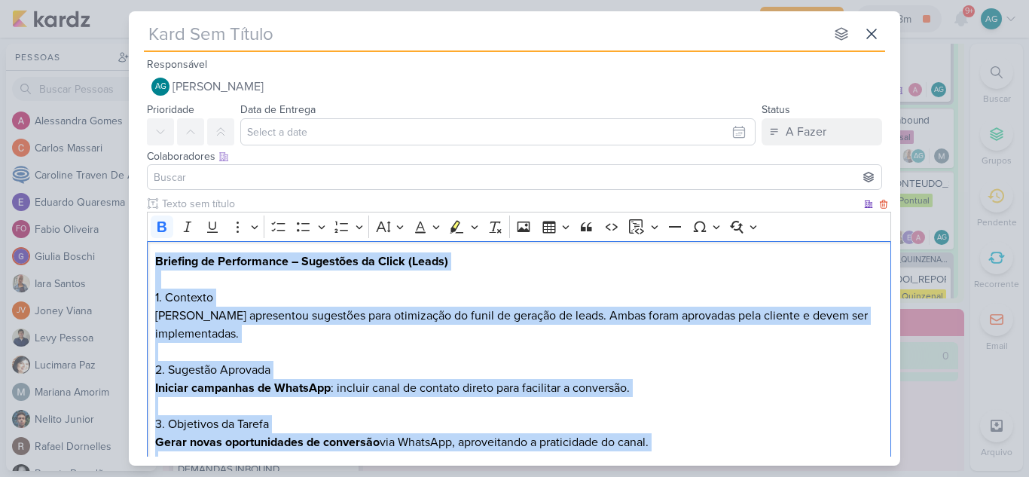
drag, startPoint x: 401, startPoint y: 380, endPoint x: 151, endPoint y: 252, distance: 280.7
click at [151, 252] on div "Briefing de Performance – Sugestões da Click (Leads) 1. Contexto Levy apresento…" at bounding box center [519, 433] width 744 height 385
click at [161, 228] on icon "Editor toolbar" at bounding box center [161, 226] width 15 height 15
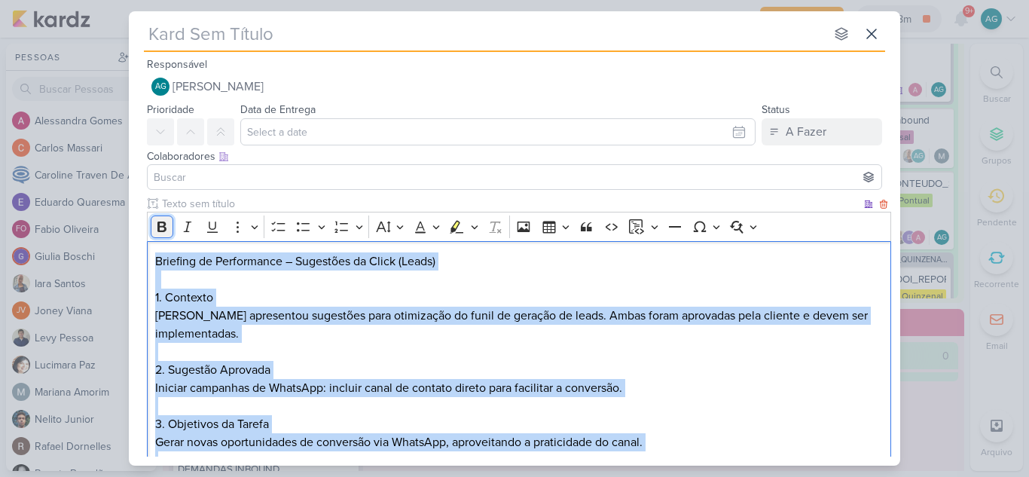
click at [161, 228] on icon "Editor toolbar" at bounding box center [161, 226] width 15 height 15
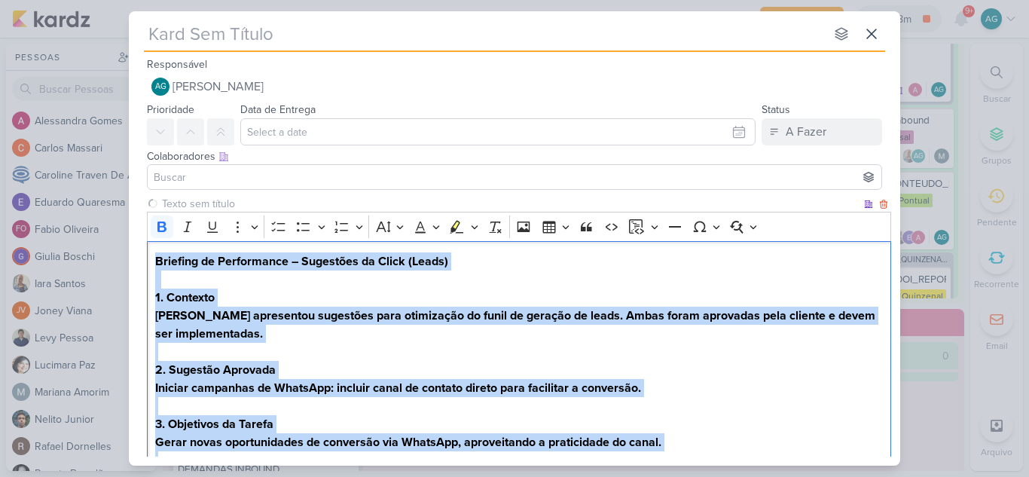
click at [291, 301] on h2 "1. Contexto" at bounding box center [519, 298] width 729 height 18
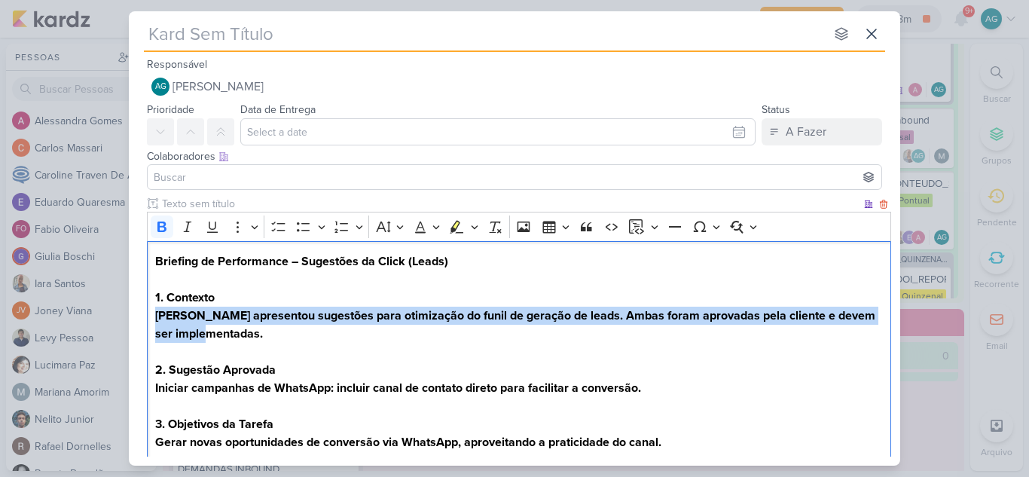
drag, startPoint x: 213, startPoint y: 330, endPoint x: 148, endPoint y: 321, distance: 66.2
click at [148, 321] on div "Briefing de Performance – Sugestões da Click (Leads) 1. Contexto Levy apresento…" at bounding box center [519, 433] width 744 height 385
click at [161, 222] on icon "Editor toolbar" at bounding box center [161, 227] width 9 height 11
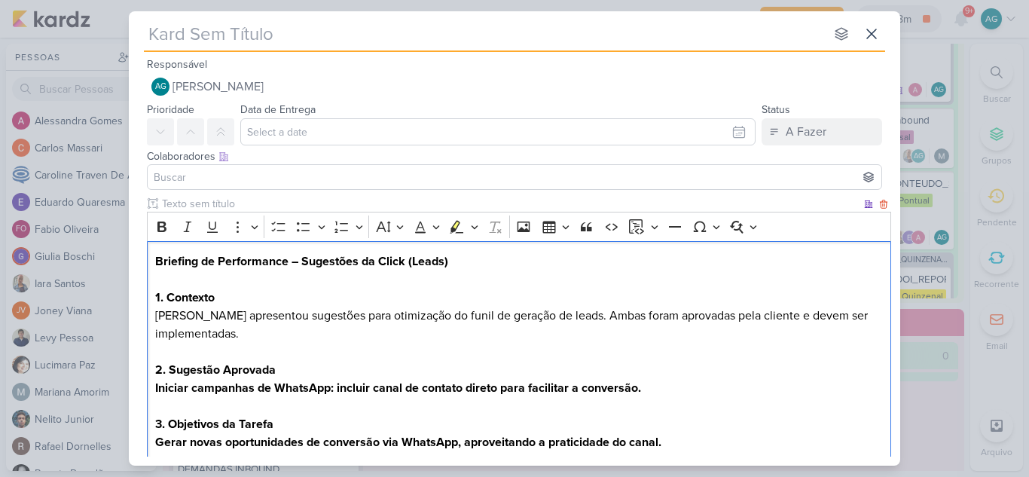
scroll to position [75, 0]
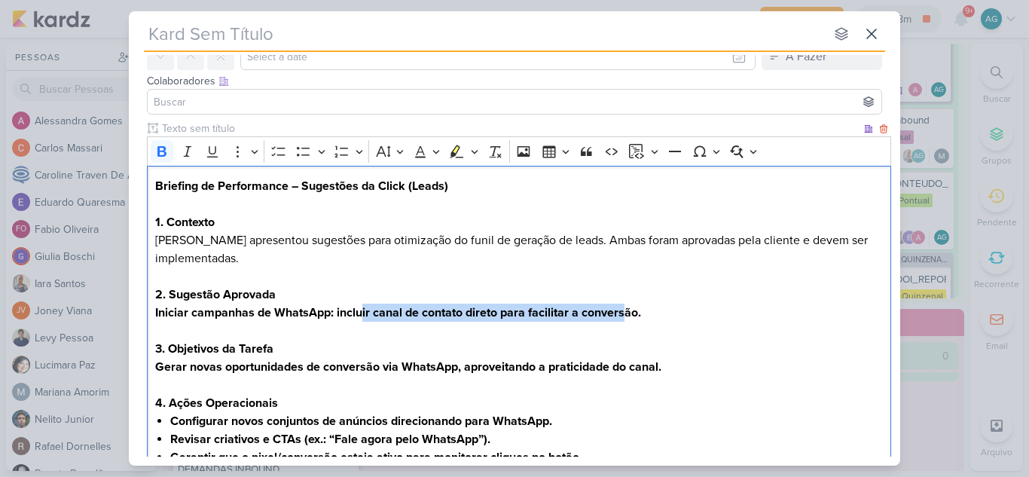
drag, startPoint x: 612, startPoint y: 312, endPoint x: 362, endPoint y: 315, distance: 250.2
click at [362, 315] on strong "Iniciar campanhas de WhatsApp: incluir canal de contato direto para facilitar a…" at bounding box center [398, 312] width 486 height 15
drag, startPoint x: 658, startPoint y: 315, endPoint x: 152, endPoint y: 314, distance: 506.3
click at [152, 314] on div "Briefing de Performance – Sugestões da Click (Leads) 1. Contexto Levy apresento…" at bounding box center [519, 358] width 744 height 385
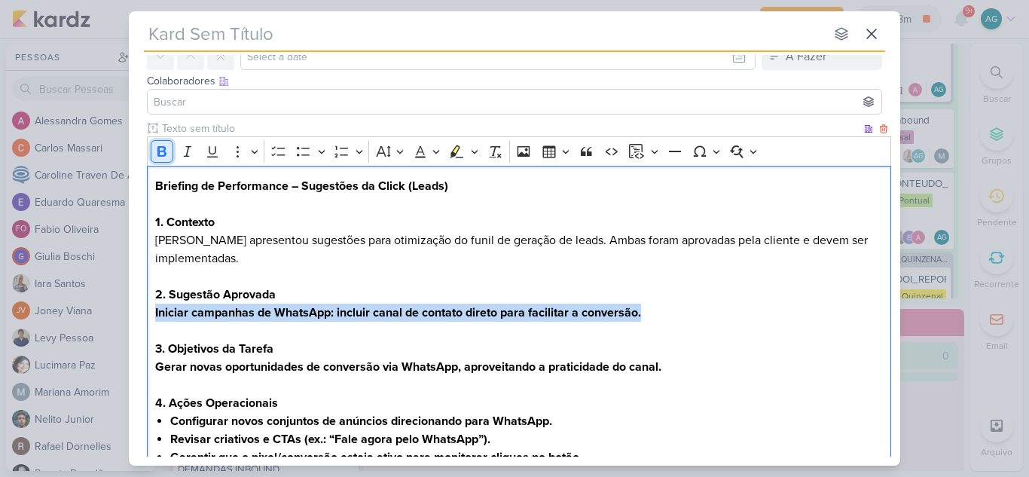
click at [160, 151] on icon "Editor toolbar" at bounding box center [161, 151] width 9 height 11
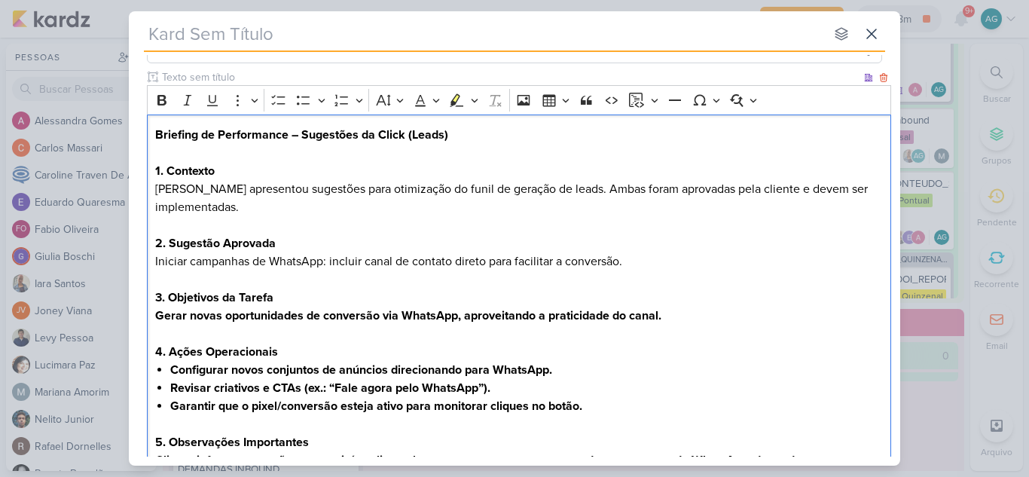
scroll to position [151, 0]
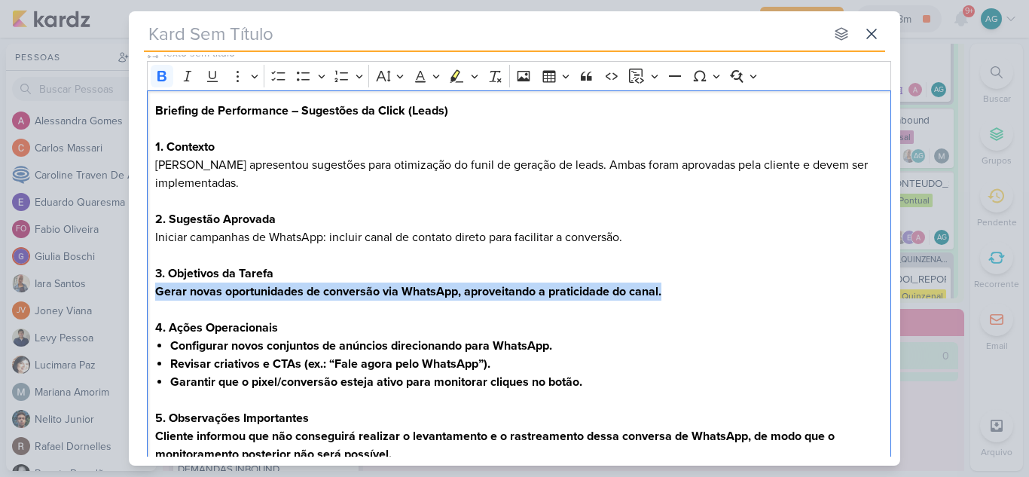
drag, startPoint x: 677, startPoint y: 292, endPoint x: 110, endPoint y: 296, distance: 566.6
click at [110, 296] on div "nenhum grupo disponível esc Responsável AG [PERSON_NAME] Nenhum contato encontr…" at bounding box center [514, 238] width 1029 height 477
click at [162, 74] on icon "Editor toolbar" at bounding box center [161, 76] width 15 height 15
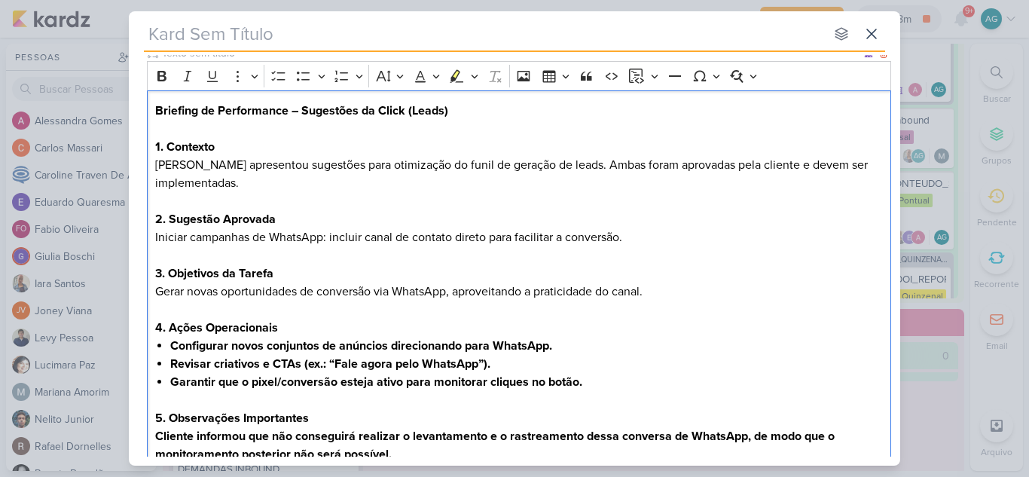
scroll to position [226, 0]
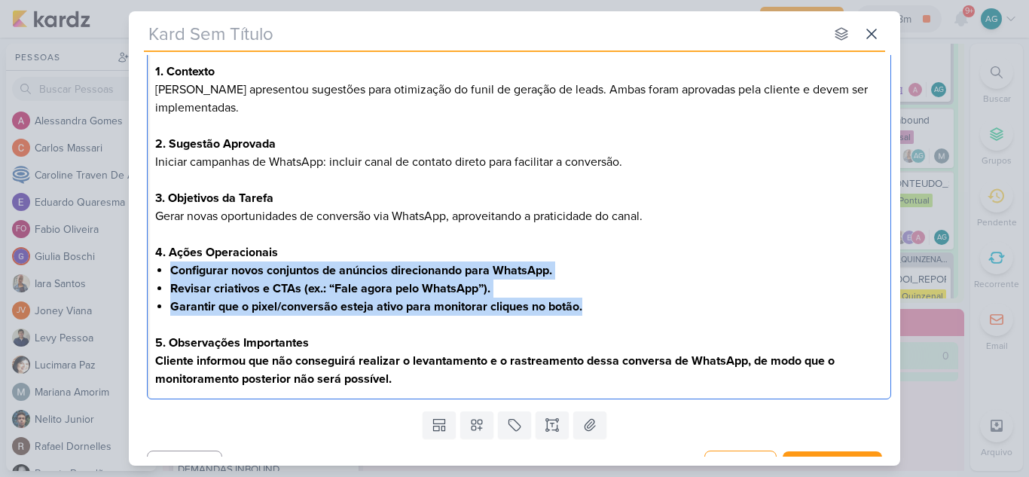
drag, startPoint x: 598, startPoint y: 307, endPoint x: 142, endPoint y: 272, distance: 457.1
click at [142, 272] on div "Clique para deixar o item visível somente à membros da sua organização Rich Tex…" at bounding box center [515, 187] width 772 height 435
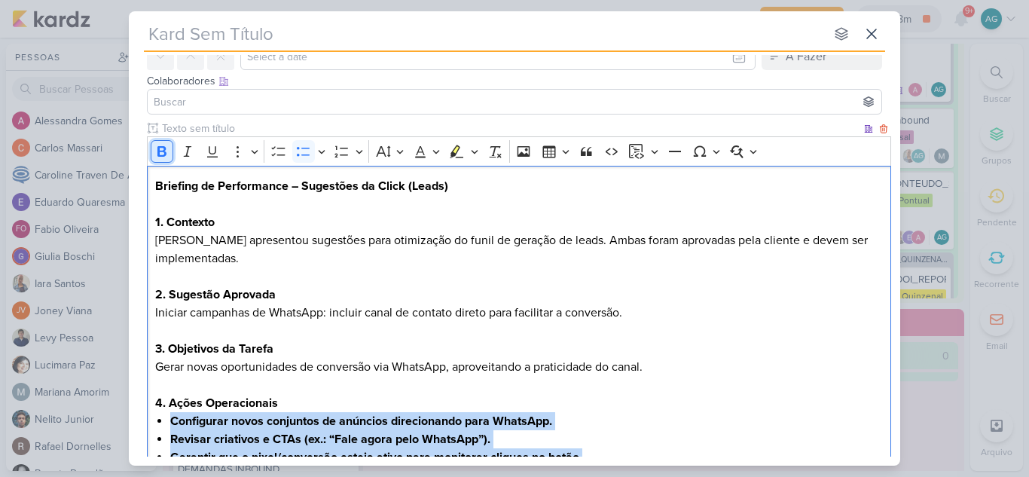
click at [164, 147] on icon "Editor toolbar" at bounding box center [161, 151] width 9 height 11
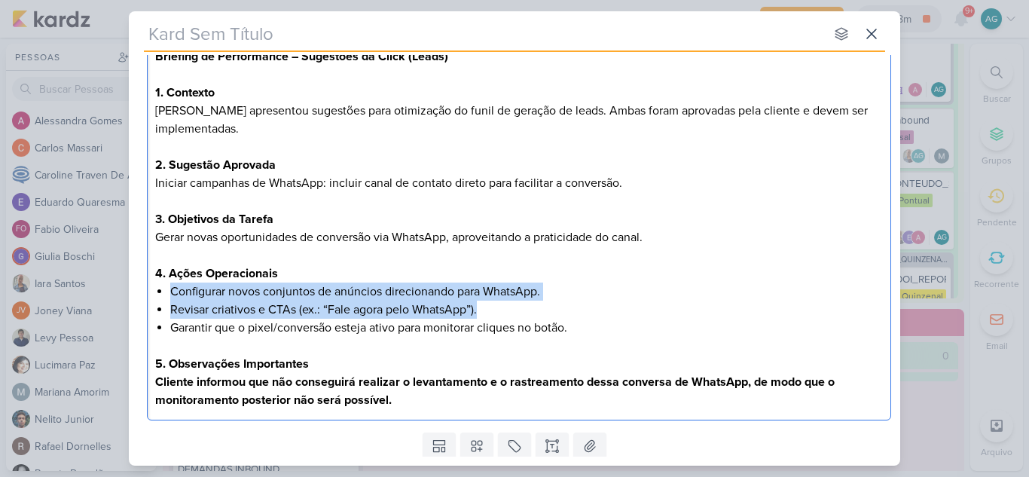
scroll to position [226, 0]
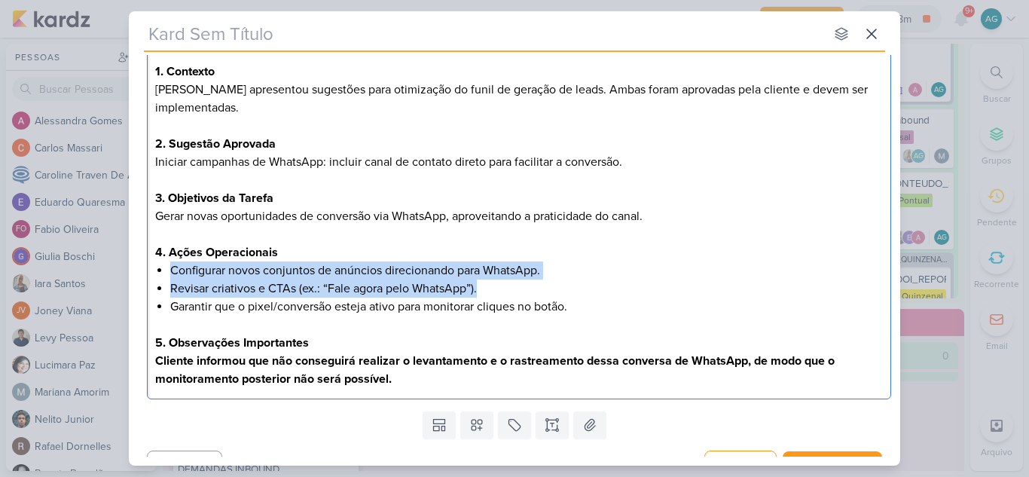
click at [373, 337] on h2 "5. Observações Importantes" at bounding box center [519, 343] width 729 height 18
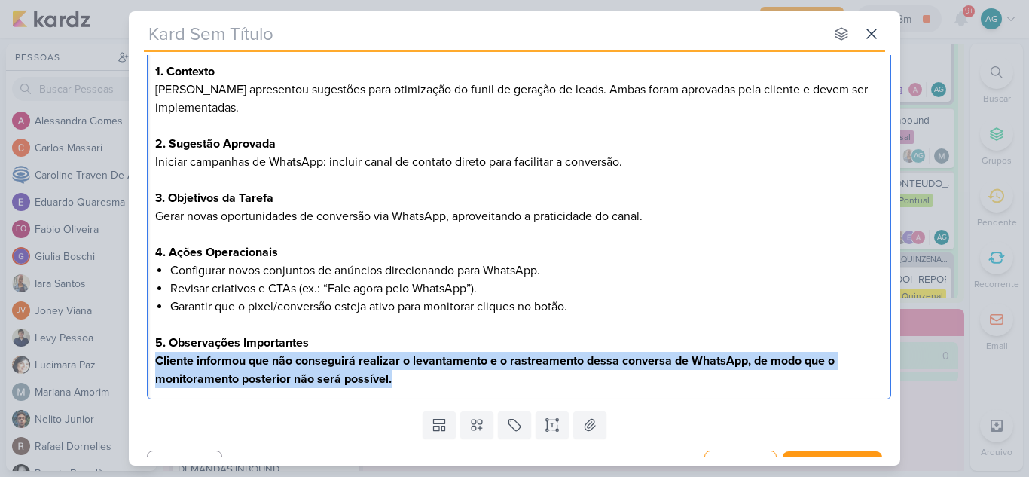
drag, startPoint x: 406, startPoint y: 379, endPoint x: 139, endPoint y: 331, distance: 271.0
click at [112, 363] on div "nenhum grupo disponível esc Responsável AG [PERSON_NAME] Nenhum contato encontr…" at bounding box center [514, 238] width 1029 height 477
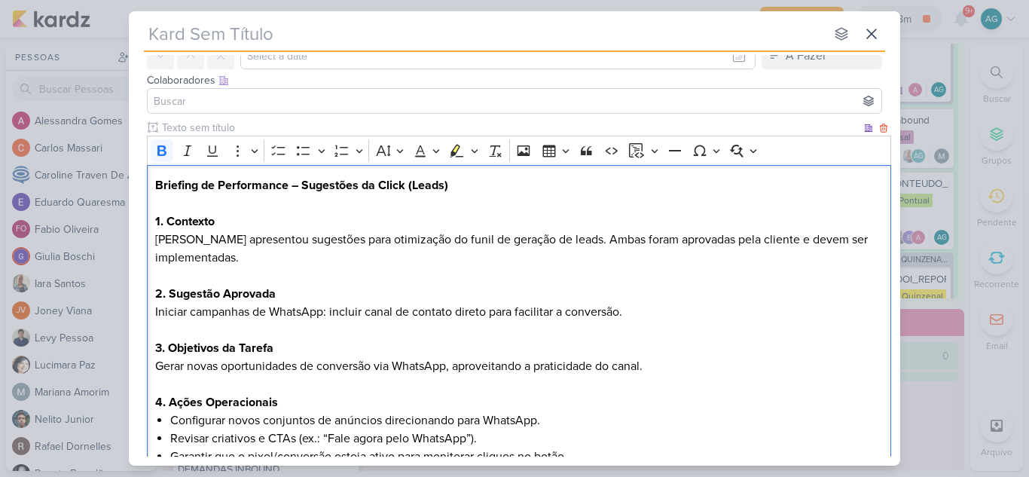
scroll to position [75, 0]
click at [160, 154] on icon "Editor toolbar" at bounding box center [161, 151] width 9 height 11
click at [328, 280] on p "Editor editing area: main" at bounding box center [519, 276] width 729 height 18
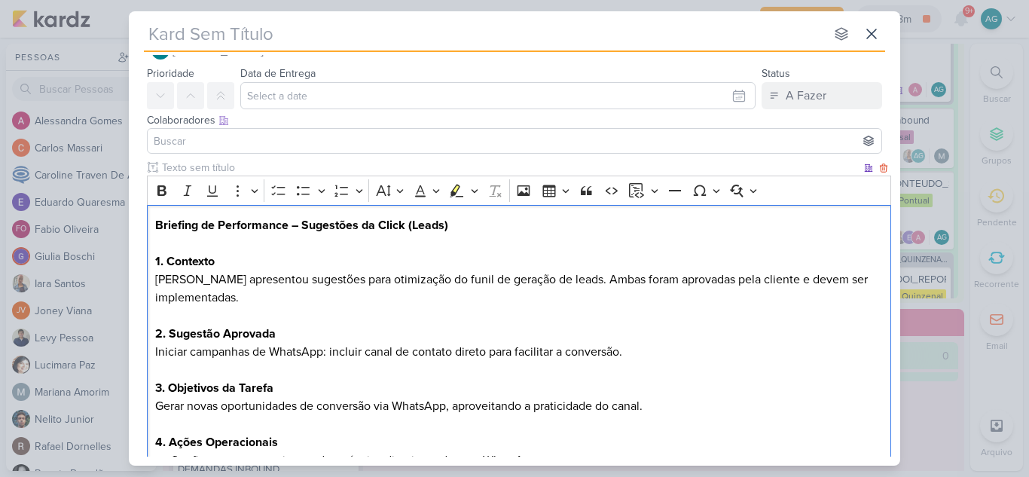
scroll to position [0, 0]
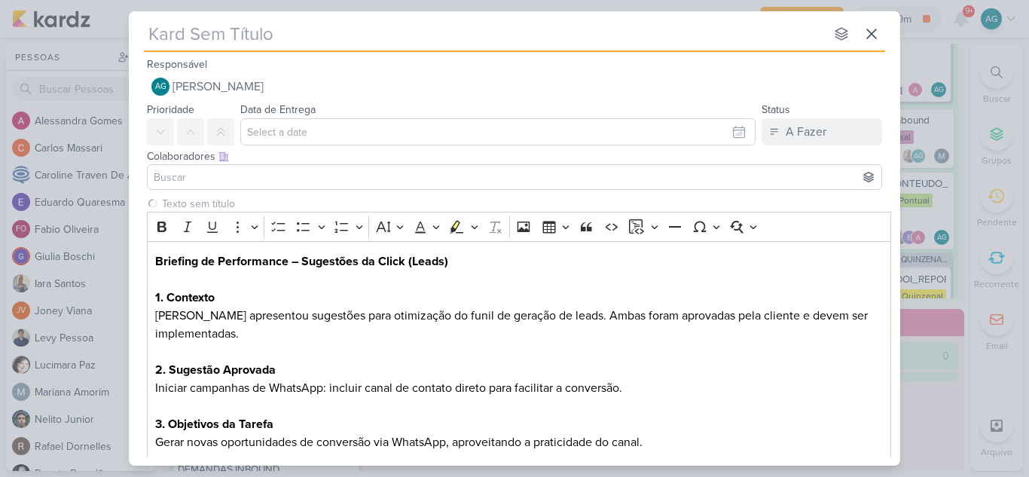
click at [228, 36] on input "text" at bounding box center [484, 33] width 681 height 27
paste input "2708141_GODOI_AJUSTAR_FORMULÁRIO_AB"
type input "2708141_GODOI_AJUSTAR_FORMULÁRIO_AB"
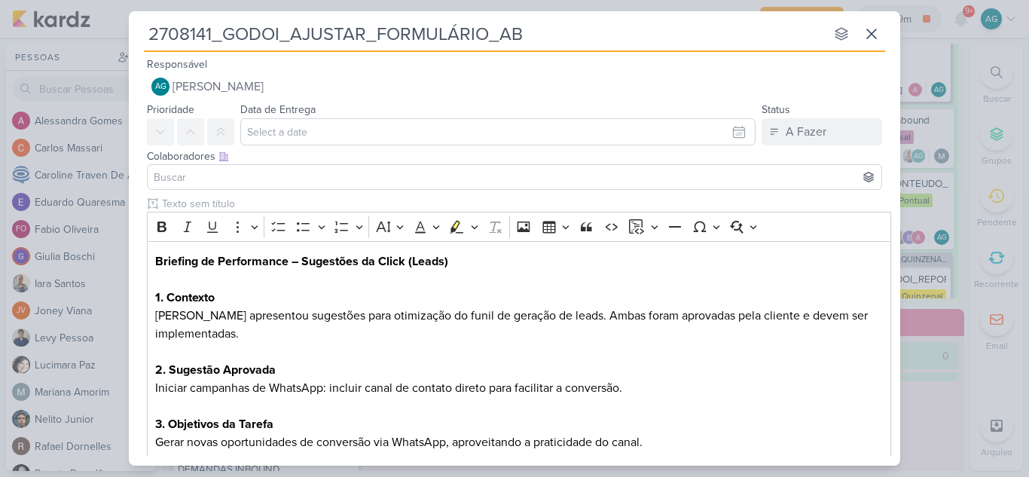
drag, startPoint x: 293, startPoint y: 29, endPoint x: 363, endPoint y: 29, distance: 70.1
click at [363, 29] on input "2708141_GODOI_AJUSTAR_FORMULÁRIO_AB" at bounding box center [484, 33] width 681 height 27
type input "2708141_GODOI_i_FORMULÁRIO_AB"
type input "2708141_GODOI__FORMULÁRIO_AB"
type input "2708141_GODOI_INICIAR_FORMULÁRIO_AB"
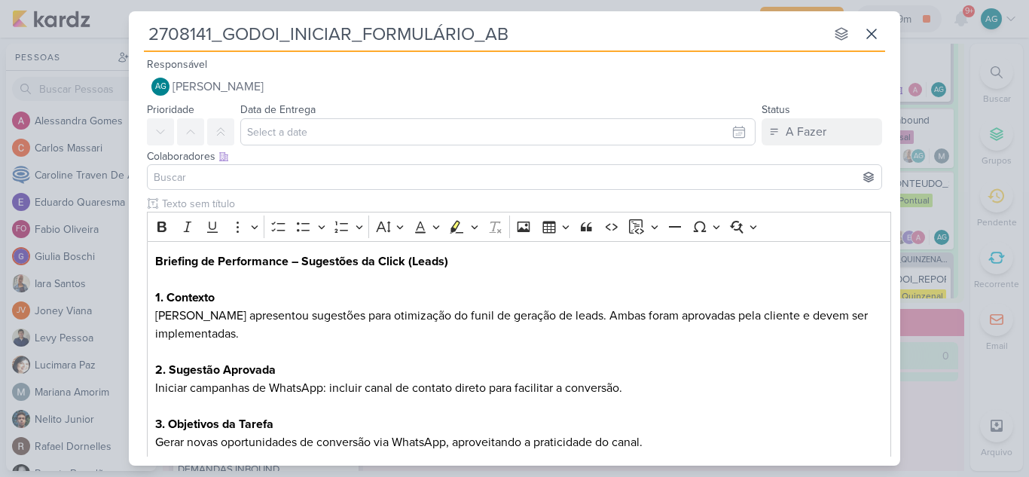
type input "2708141_GODOI_INICIAR__FORMULÁRIO_AB"
type input "2708141_GODOI_INICIAR_CA_FORMULÁRIO_AB"
type input "2708141_GODOI_INICIAR_CAMP_FORMULÁRIO_AB"
type input "2708141_GODOI_INICIAR_CAMPANHA_FORMULÁRIO_AB"
type input "2708141_GODOI_INICIAR_CAMPANHA_W_FORMULÁRIO_AB"
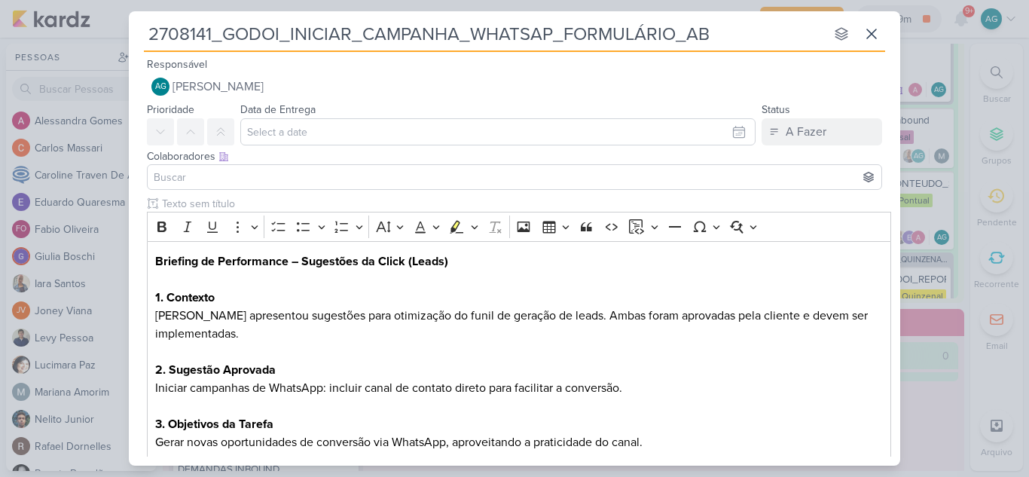
type input "2708141_GODOI_INICIAR_CAMPANHA_WHATSAPP_FORMULÁRIO_AB"
type input "2708141_GODOI_INICIAR_CAMPANHA_WHATSAPPO_AB"
type input "2708141_GODOI_INICIAR_CAMPANHA_WHATSAPP_AB"
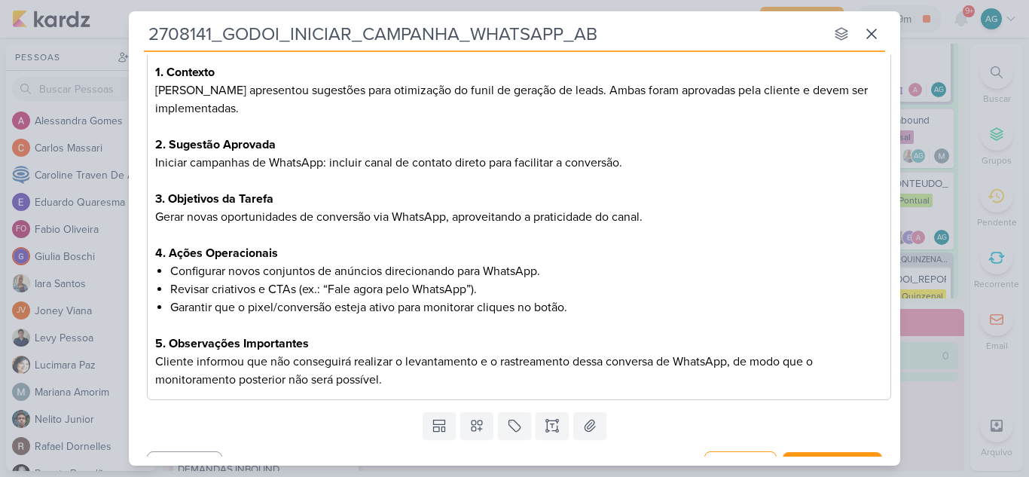
scroll to position [226, 0]
type input "2708141_GODOI_INICIAR_CAMPANHA_WHATSAPP_AB"
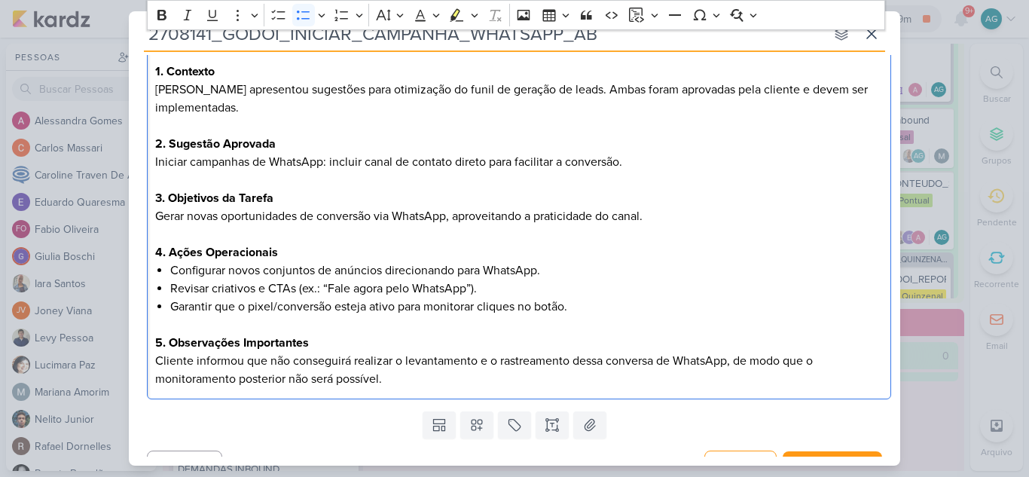
click at [588, 307] on li "Garantir que o pixel/conversão esteja ativo para monitorar cliques no botão." at bounding box center [526, 307] width 713 height 18
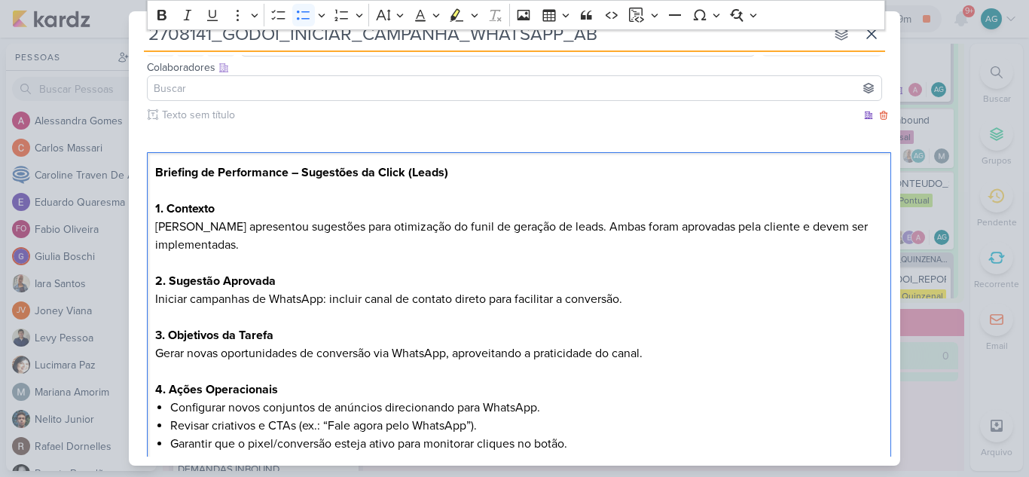
scroll to position [0, 0]
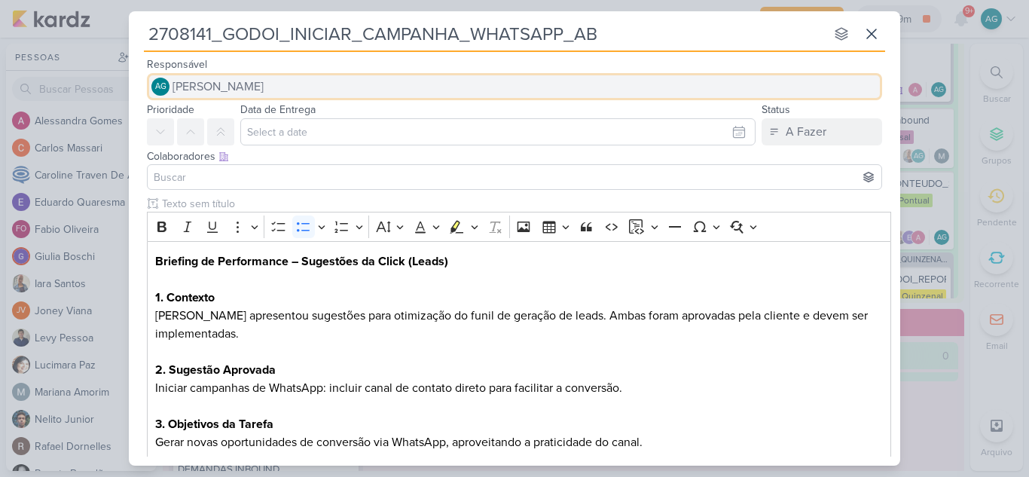
click at [230, 88] on span "[PERSON_NAME]" at bounding box center [218, 87] width 91 height 18
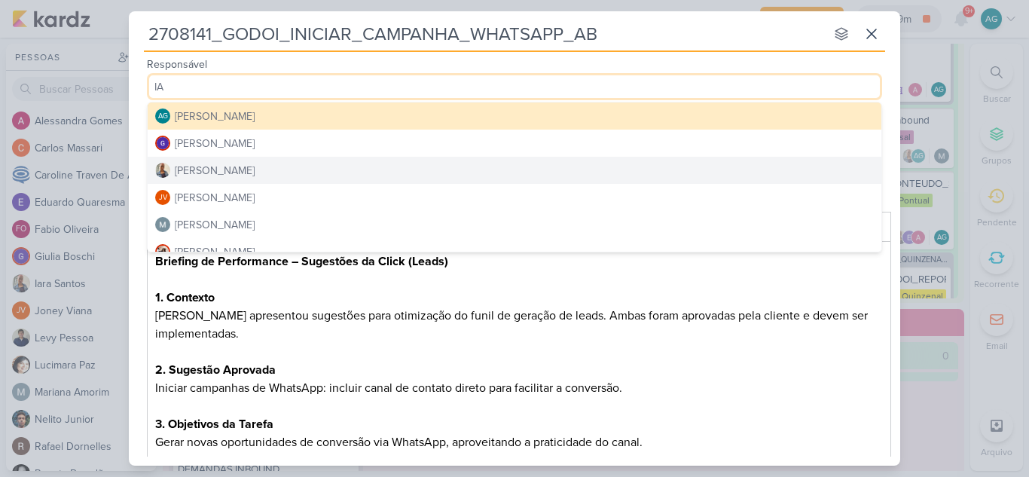
type input "IA"
click at [240, 171] on button "[PERSON_NAME]" at bounding box center [515, 170] width 734 height 27
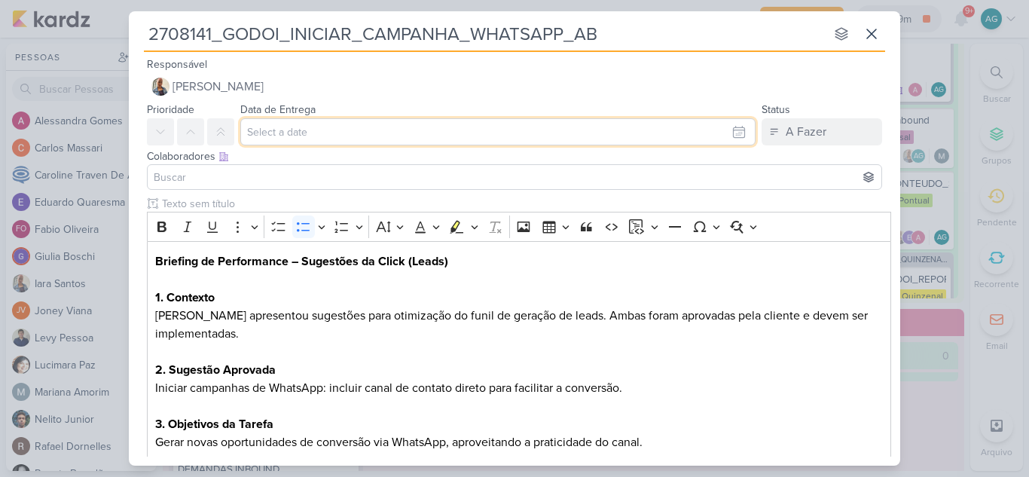
click at [342, 133] on input "text" at bounding box center [497, 131] width 515 height 27
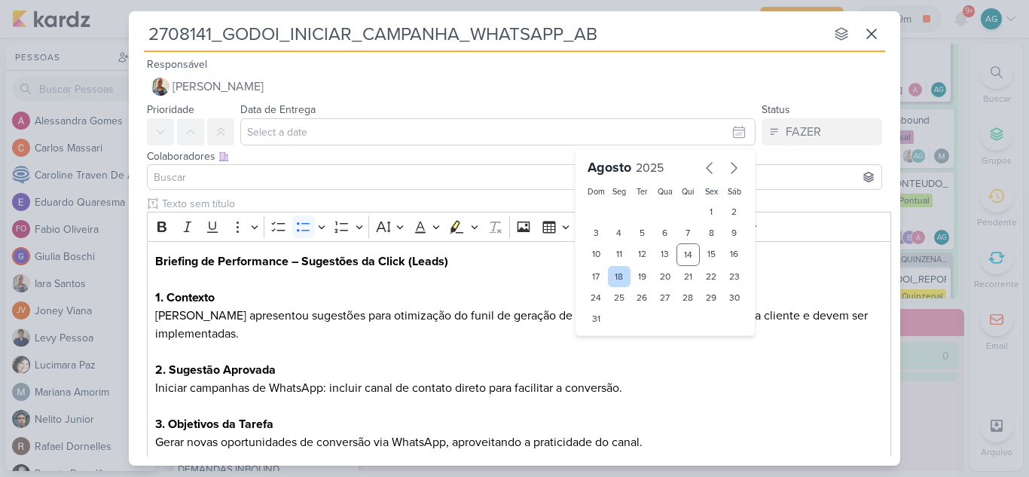
click at [619, 274] on div "18" at bounding box center [619, 276] width 23 height 21
type input "[DATE] 23:59"
click at [328, 168] on input at bounding box center [515, 177] width 728 height 18
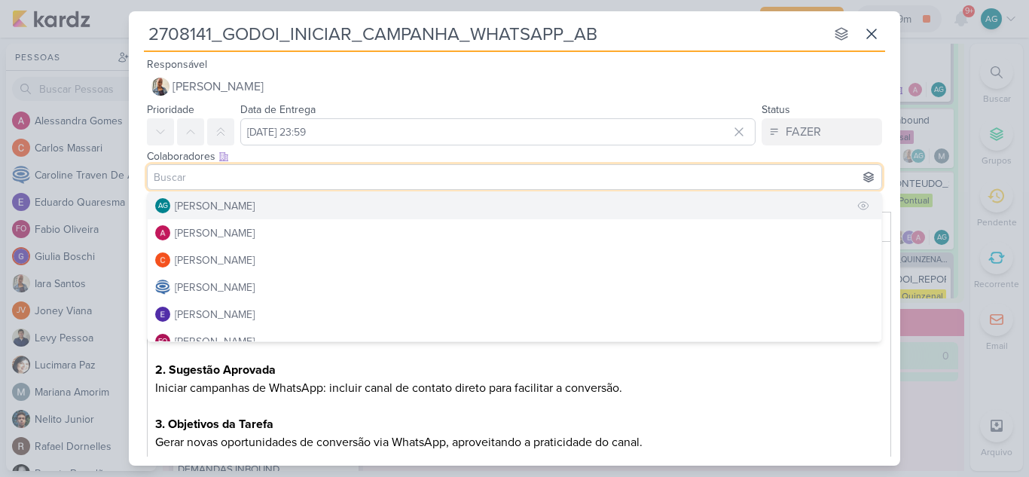
drag, startPoint x: 274, startPoint y: 206, endPoint x: 283, endPoint y: 207, distance: 8.3
click at [255, 206] on div "[PERSON_NAME]" at bounding box center [215, 206] width 80 height 16
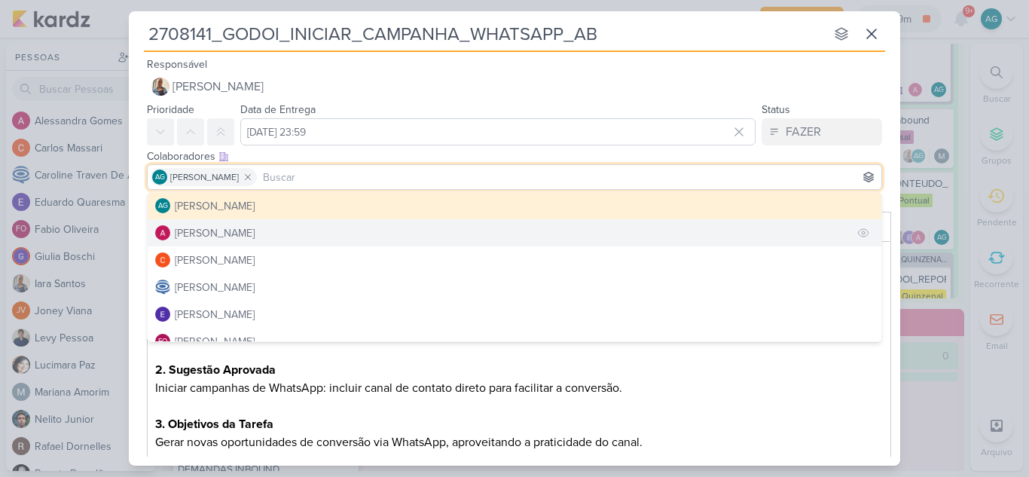
click at [270, 237] on button "[PERSON_NAME]" at bounding box center [515, 232] width 734 height 27
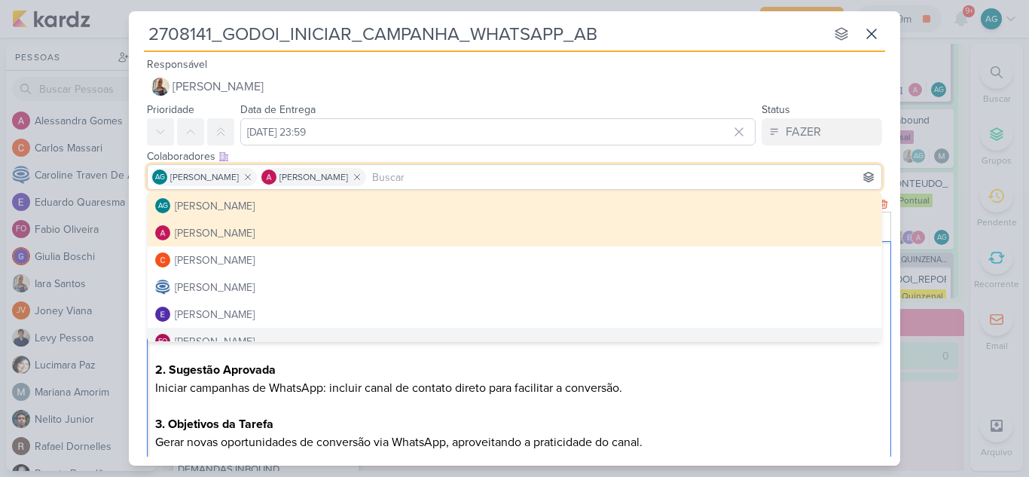
click at [398, 357] on p "Editor editing area: main" at bounding box center [519, 352] width 729 height 18
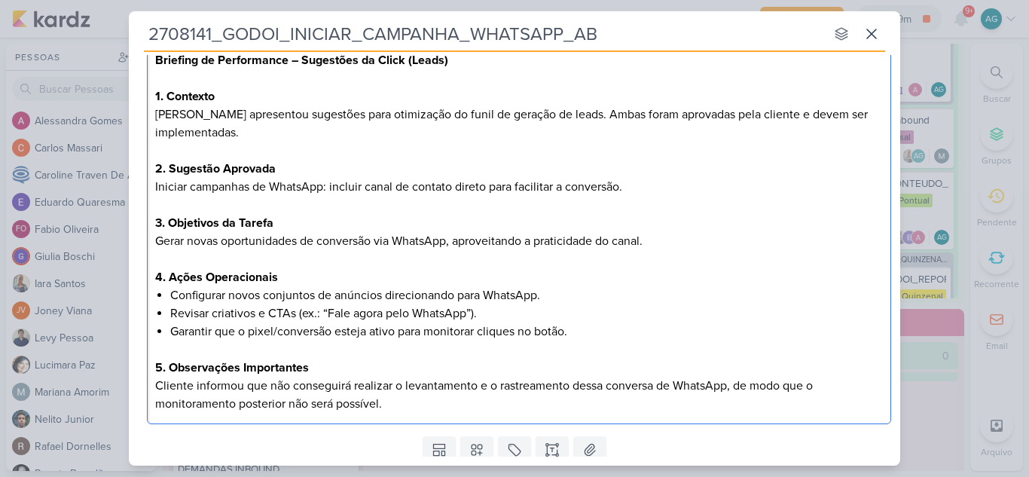
scroll to position [252, 0]
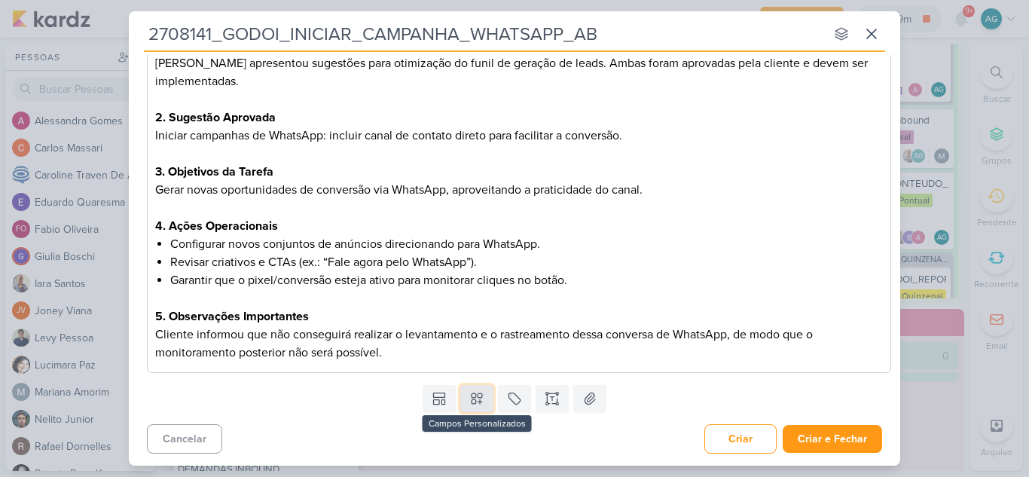
click at [469, 406] on icon at bounding box center [476, 398] width 15 height 15
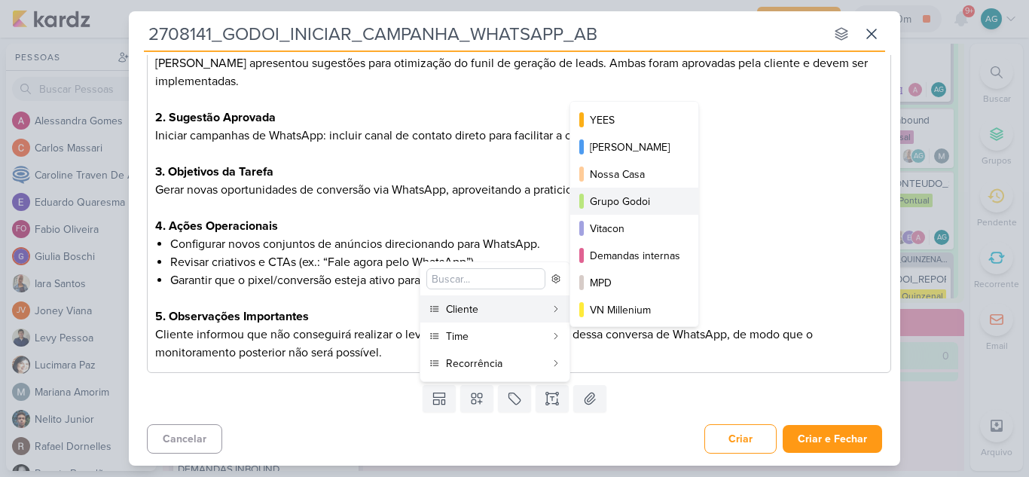
click at [650, 209] on button "Grupo Godoi" at bounding box center [634, 201] width 128 height 27
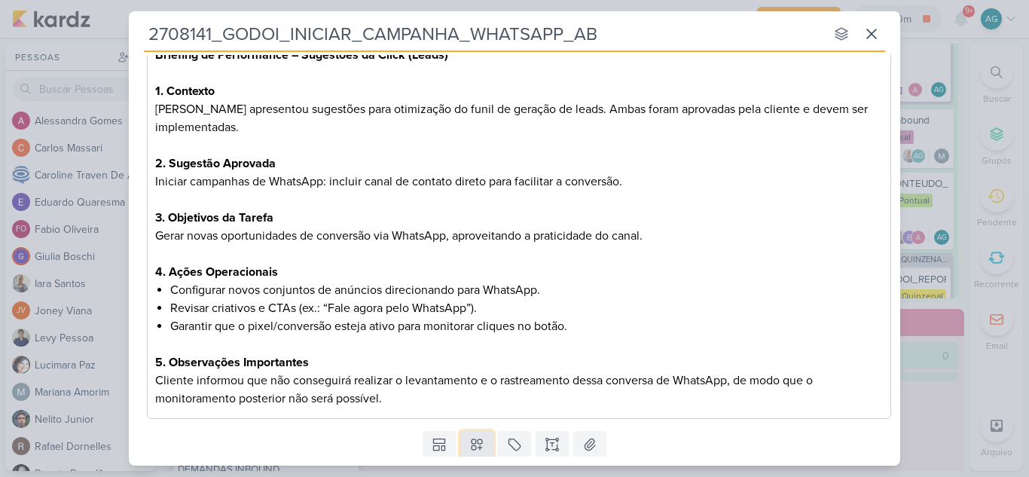
click at [475, 439] on icon at bounding box center [476, 444] width 15 height 15
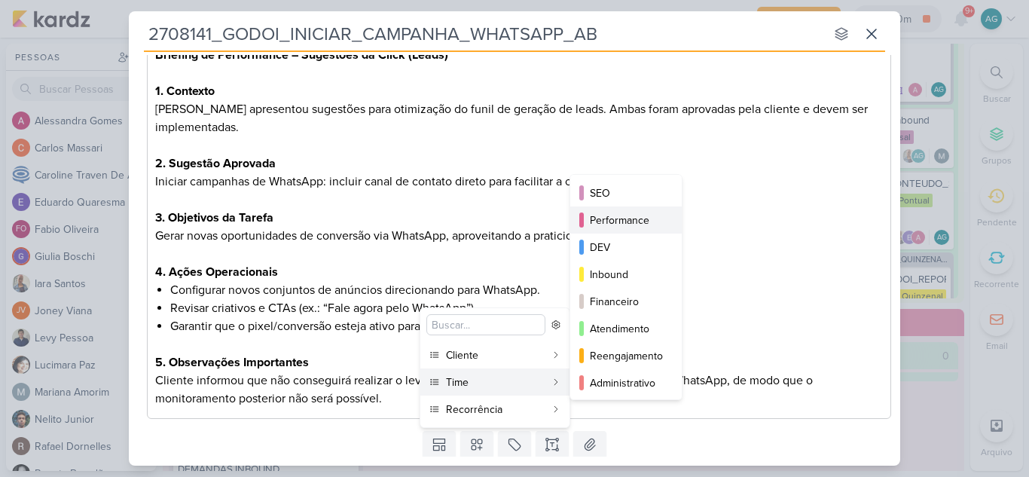
click at [637, 218] on div "Performance" at bounding box center [627, 220] width 74 height 16
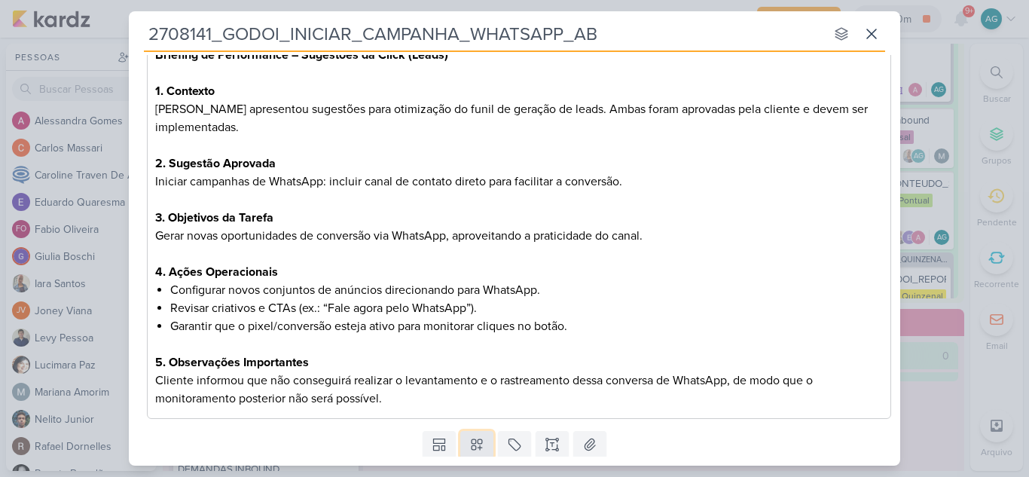
click at [478, 442] on icon at bounding box center [476, 444] width 15 height 15
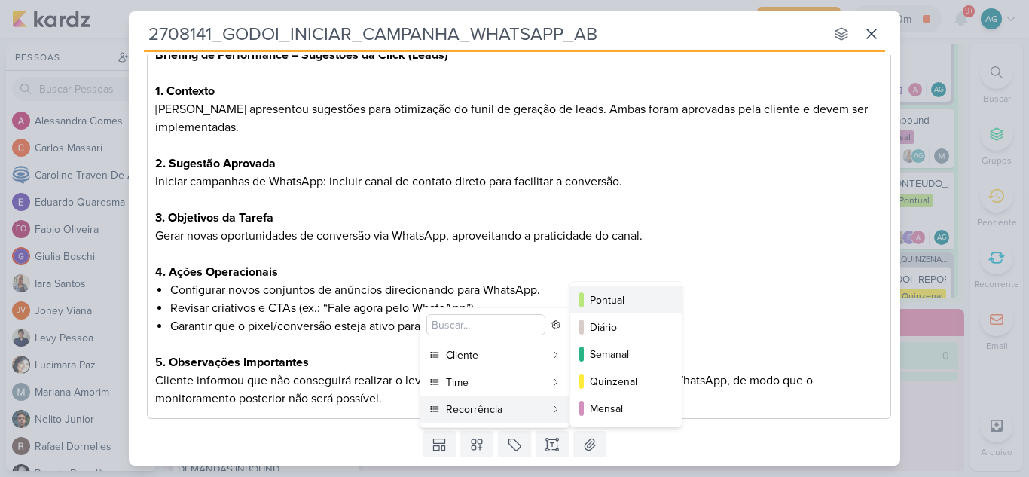
click at [622, 293] on div "Pontual" at bounding box center [627, 300] width 74 height 16
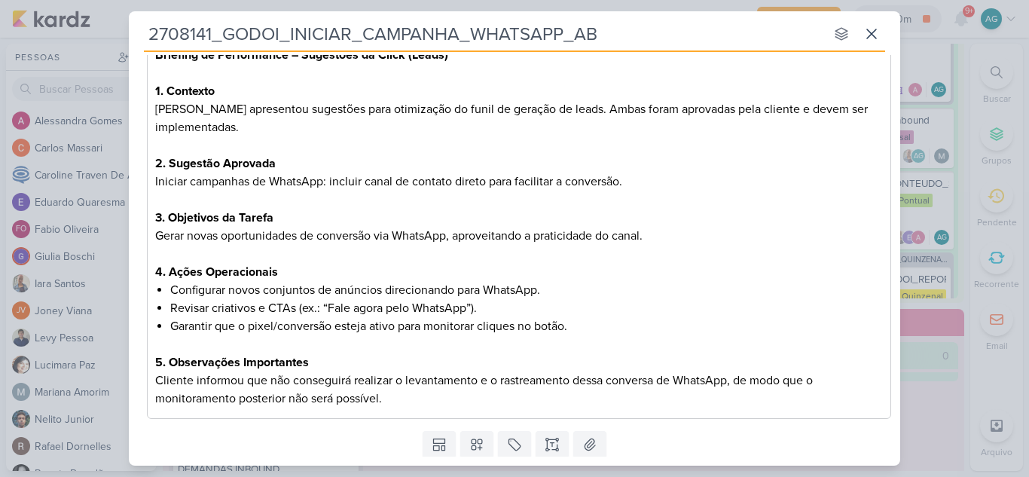
click at [718, 307] on li "Revisar criativos e CTAs (ex.: “Fale agora pelo WhatsApp”)." at bounding box center [526, 308] width 713 height 18
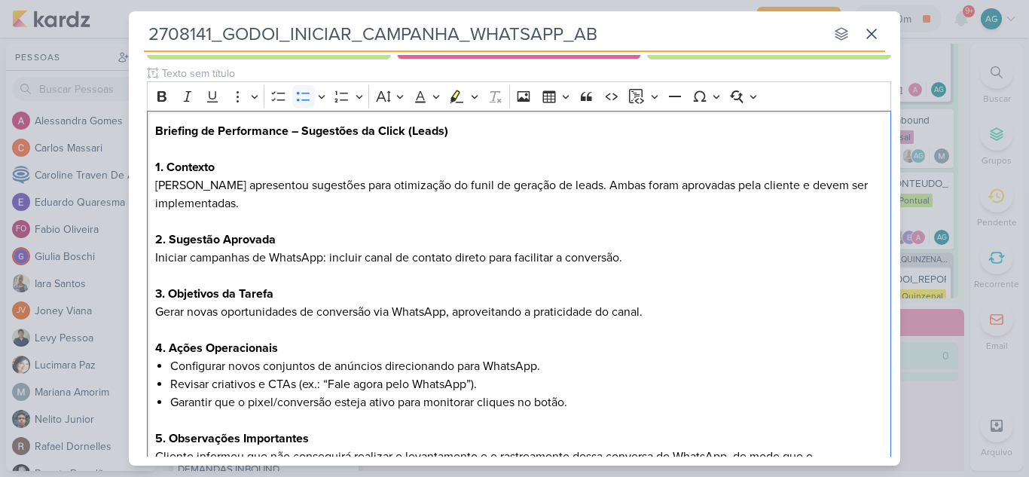
scroll to position [298, 0]
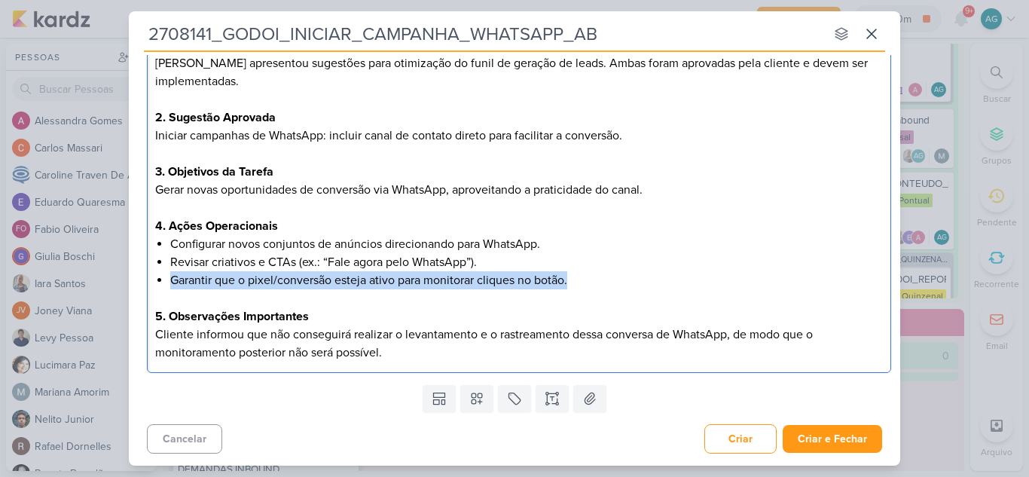
drag, startPoint x: 589, startPoint y: 283, endPoint x: 154, endPoint y: 288, distance: 435.5
click at [154, 288] on div "Briefing de Performance – Sugestões da Click (Leads) 1. Contexto Levy apresento…" at bounding box center [519, 181] width 744 height 385
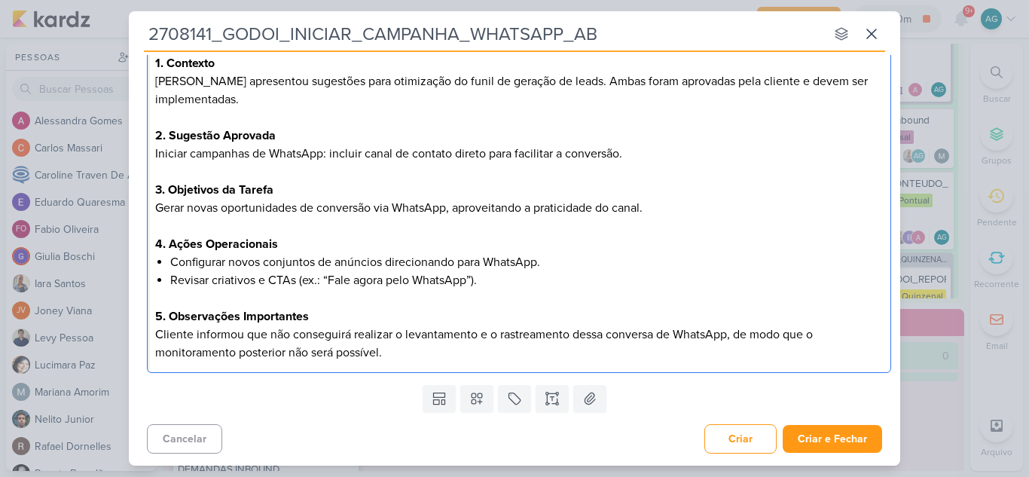
scroll to position [280, 0]
click at [840, 437] on button "Criar e Fechar" at bounding box center [832, 439] width 99 height 28
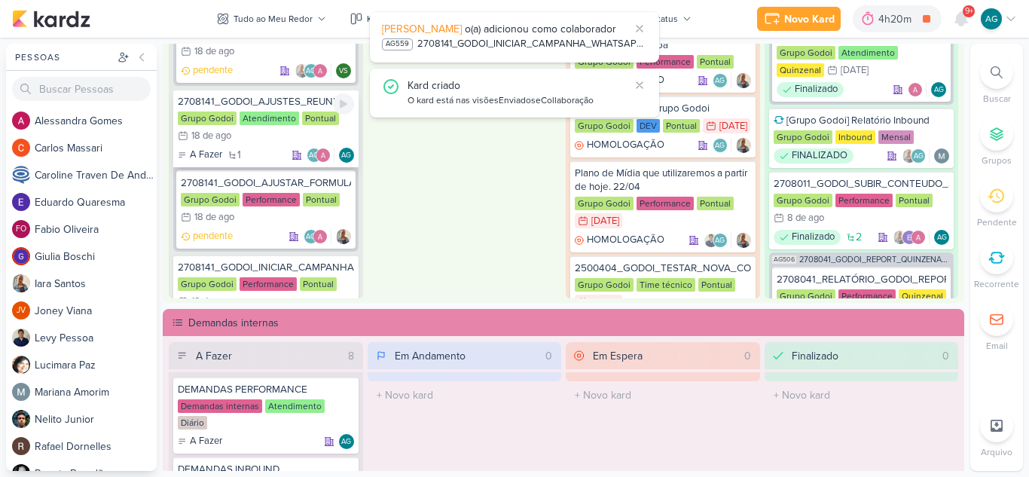
scroll to position [1755, 0]
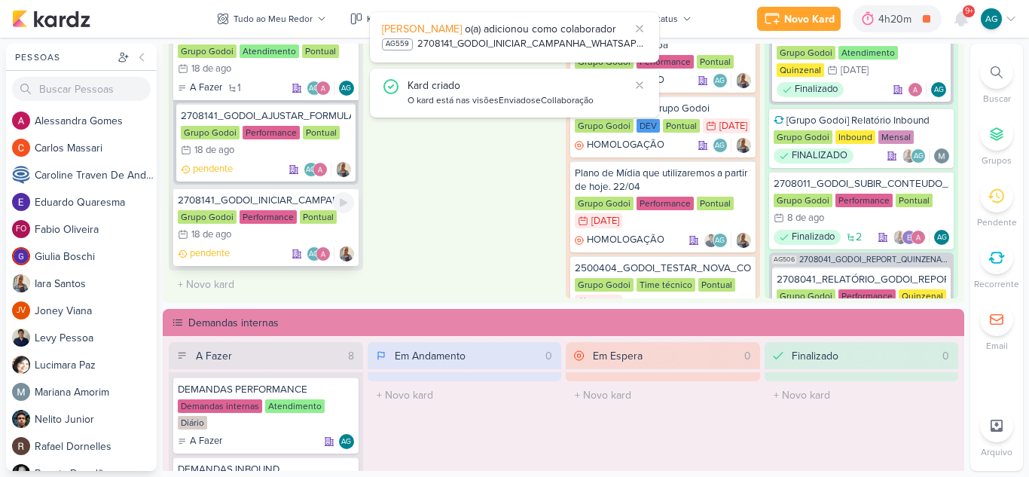
click at [296, 200] on div "2708141_GODOI_INICIAR_CAMPANHA_WHATSAPP_AB" at bounding box center [266, 201] width 176 height 14
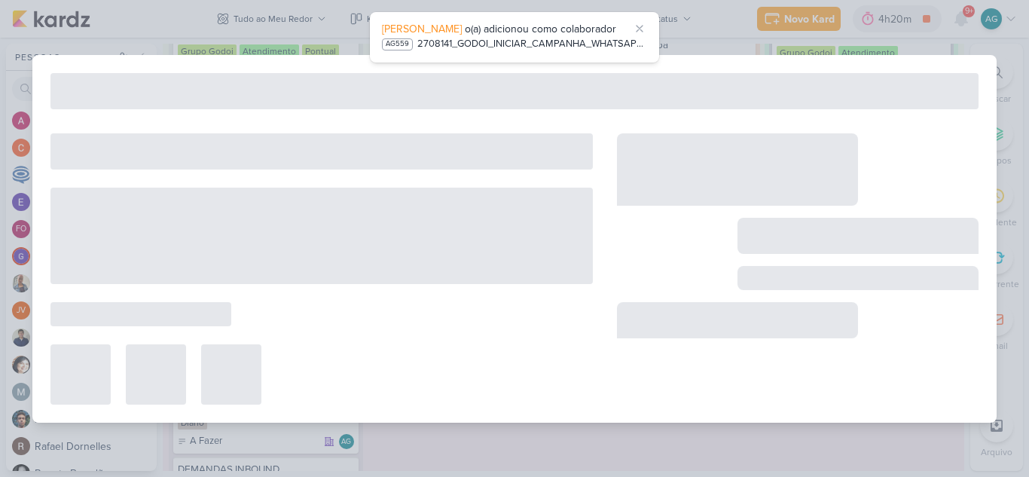
type input "2708141_GODOI_INICIAR_CAMPANHA_WHATSAPP_AB"
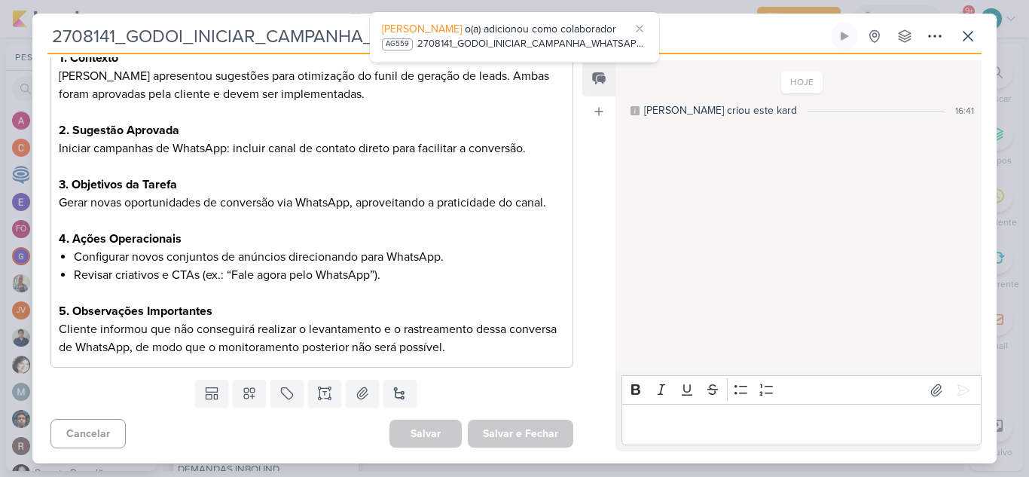
scroll to position [0, 0]
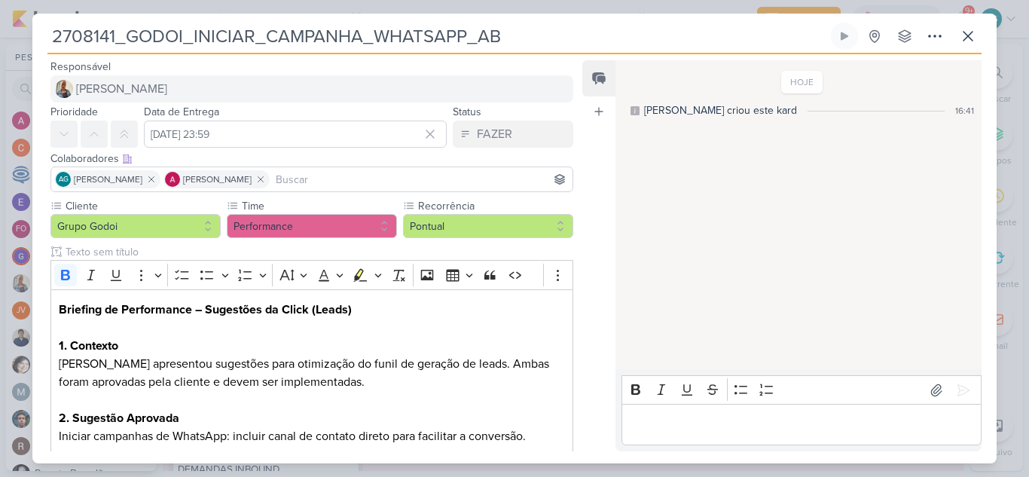
drag, startPoint x: 116, startPoint y: 36, endPoint x: 52, endPoint y: 33, distance: 64.1
click at [52, 33] on input "2708141_GODOI_INICIAR_CAMPANHA_WHATSAPP_AB" at bounding box center [437, 36] width 781 height 27
click at [937, 33] on icon at bounding box center [935, 36] width 18 height 18
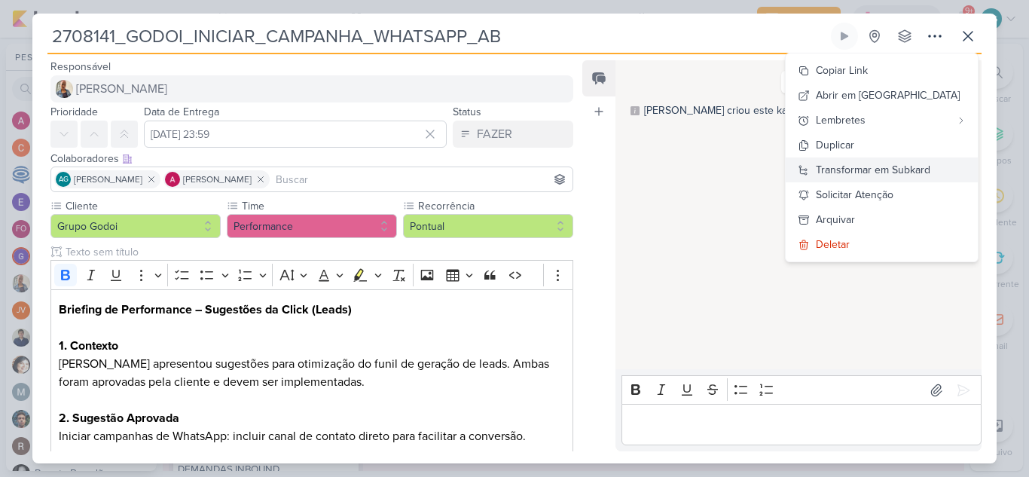
click at [927, 173] on div "Transformar em Subkard" at bounding box center [873, 170] width 115 height 16
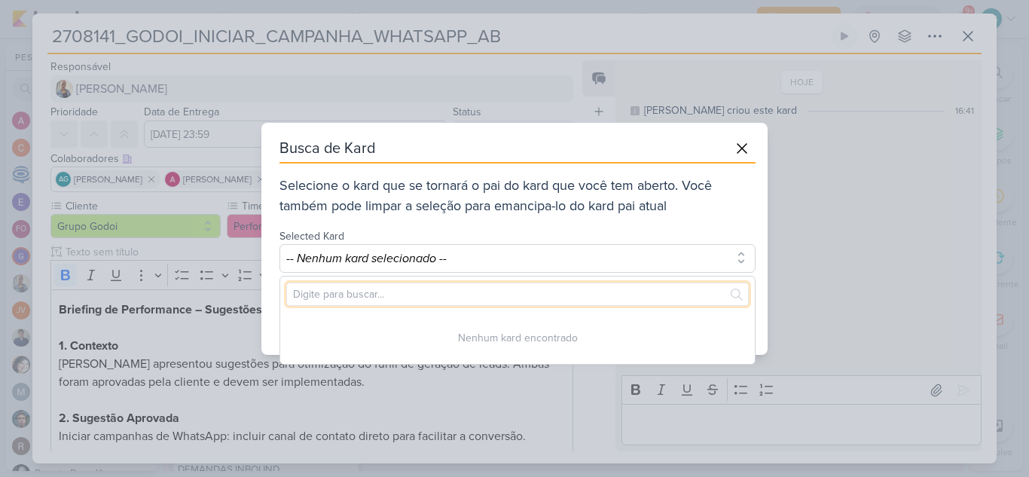
click at [542, 290] on input "text" at bounding box center [517, 294] width 463 height 23
paste input "2708141"
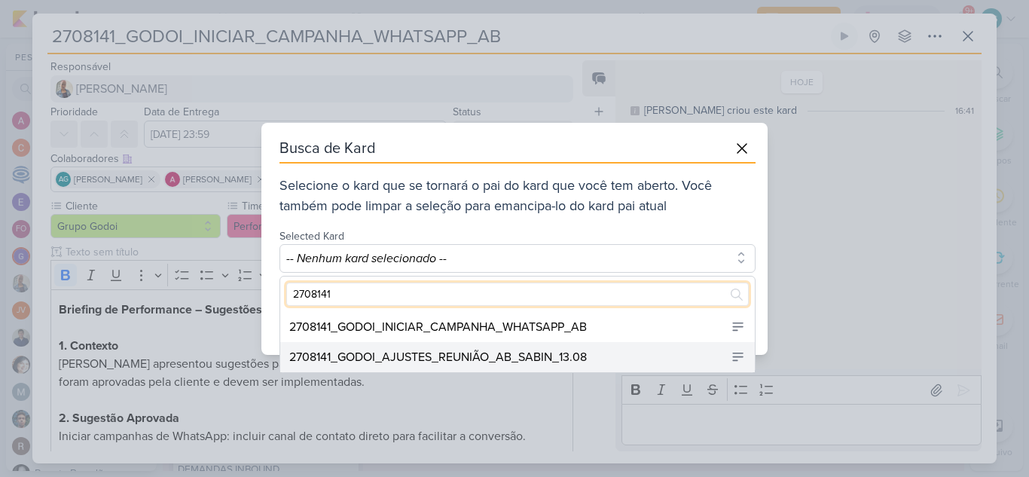
type input "2708141"
click at [538, 353] on div "2708141_GODOI_AJUSTES_REUNIÃO_AB_SABIN_13.08" at bounding box center [438, 357] width 298 height 18
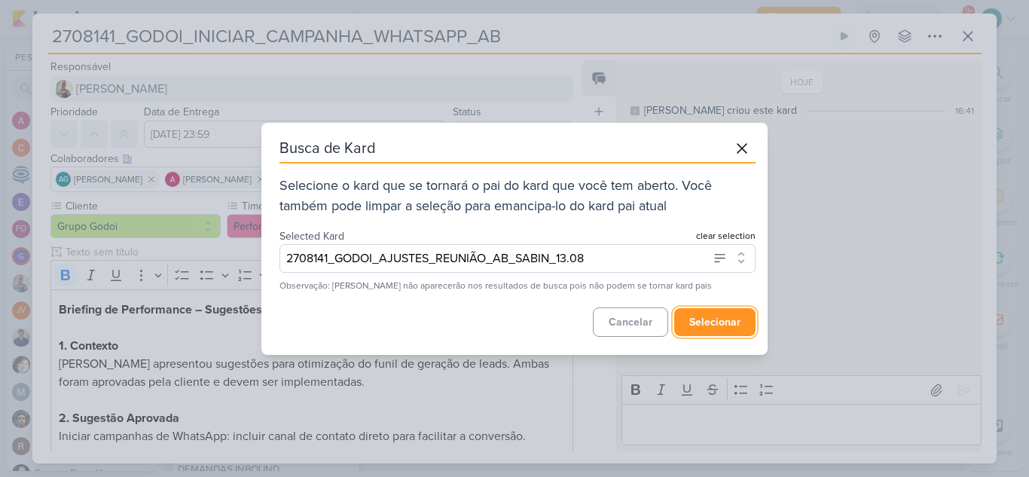
click at [729, 323] on button "selecionar" at bounding box center [714, 322] width 81 height 28
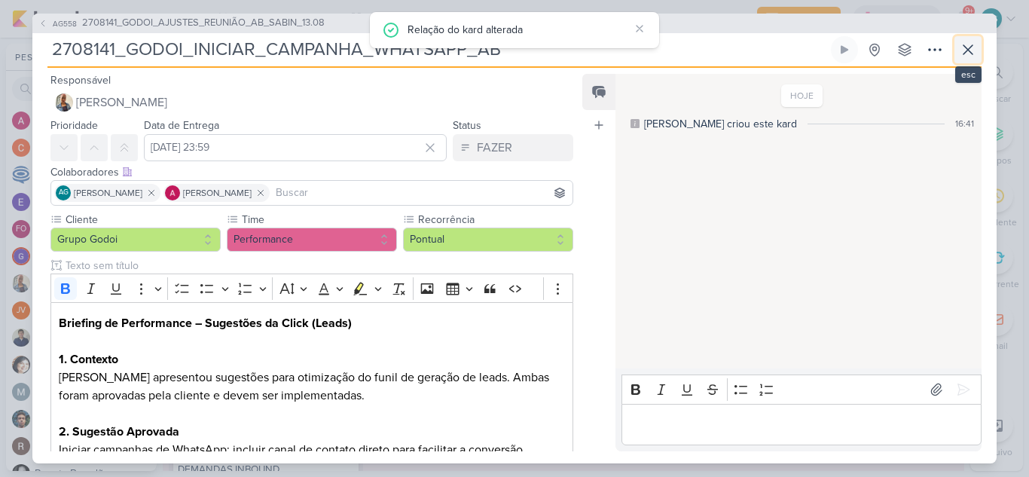
click at [969, 53] on icon at bounding box center [968, 50] width 18 height 18
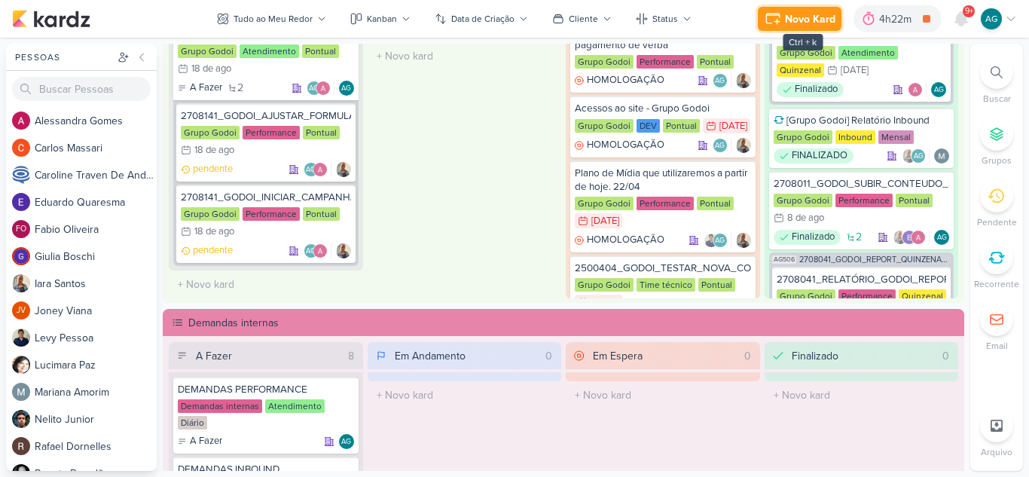
click at [817, 17] on div "Novo Kard" at bounding box center [810, 19] width 50 height 16
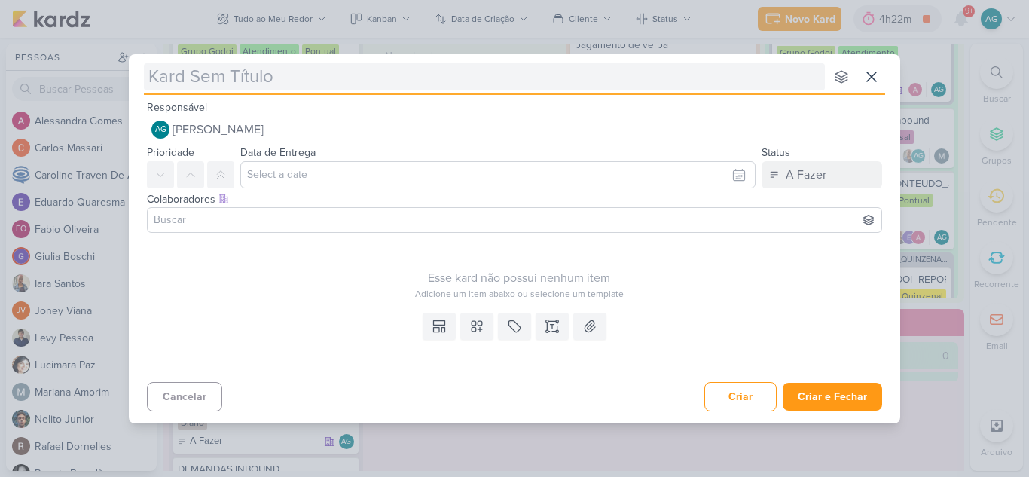
click at [362, 80] on input "text" at bounding box center [484, 76] width 681 height 27
type input "2708142_GODOI_AJUSTES_REUNIÃO_ALBERT_SABIN_13.08"
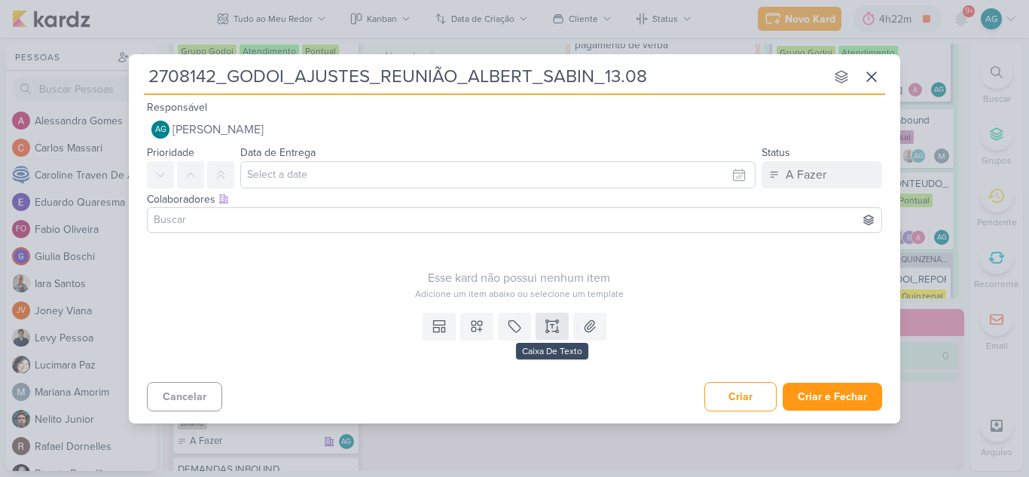
type input "2708142_GODOI_AJUSTES_REUNIÃO_ALBERT_SABIN_13.08"
click at [552, 326] on icon at bounding box center [552, 326] width 15 height 15
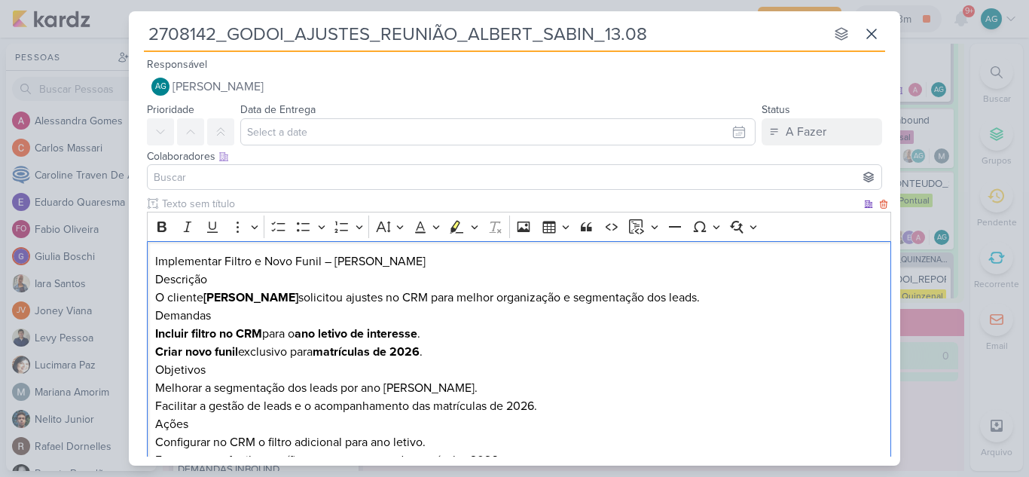
scroll to position [47, 0]
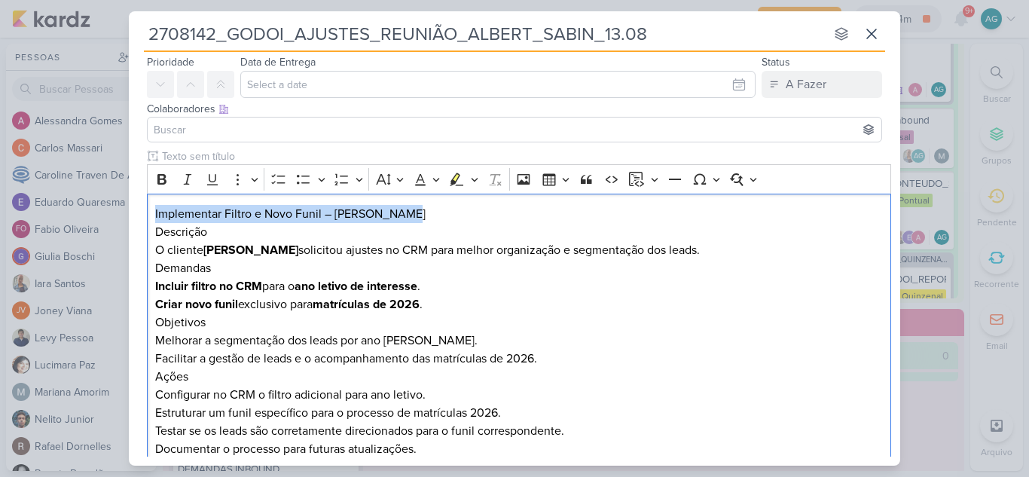
drag, startPoint x: 420, startPoint y: 213, endPoint x: 118, endPoint y: 209, distance: 301.4
click at [118, 209] on div "2708142_GODOI_AJUSTES_REUNIÃO_ALBERT_SABIN_13.08 nenhum grupo disponível esc Re…" at bounding box center [514, 238] width 1029 height 477
click at [161, 180] on icon "Editor toolbar" at bounding box center [161, 179] width 15 height 15
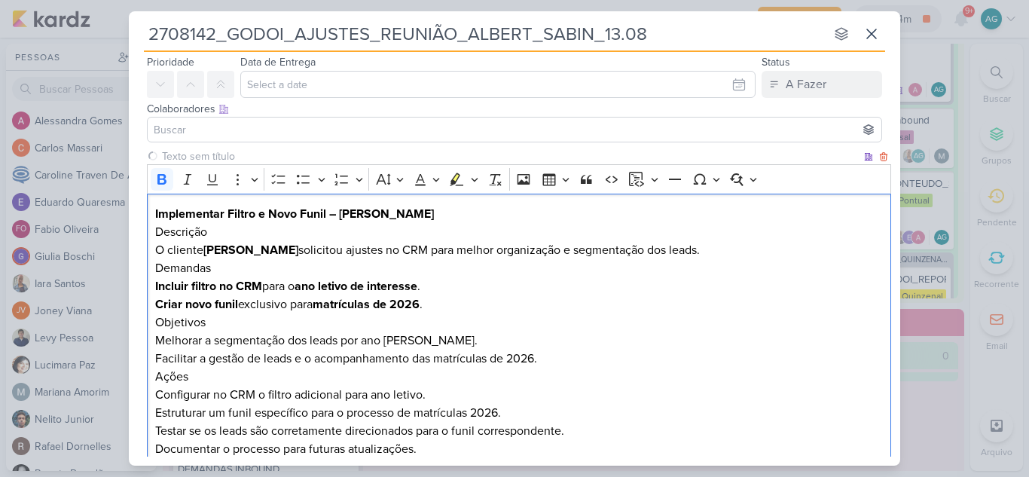
click at [452, 220] on h2 "Implementar Filtro e Novo Funil – Albert Sabin" at bounding box center [519, 214] width 729 height 18
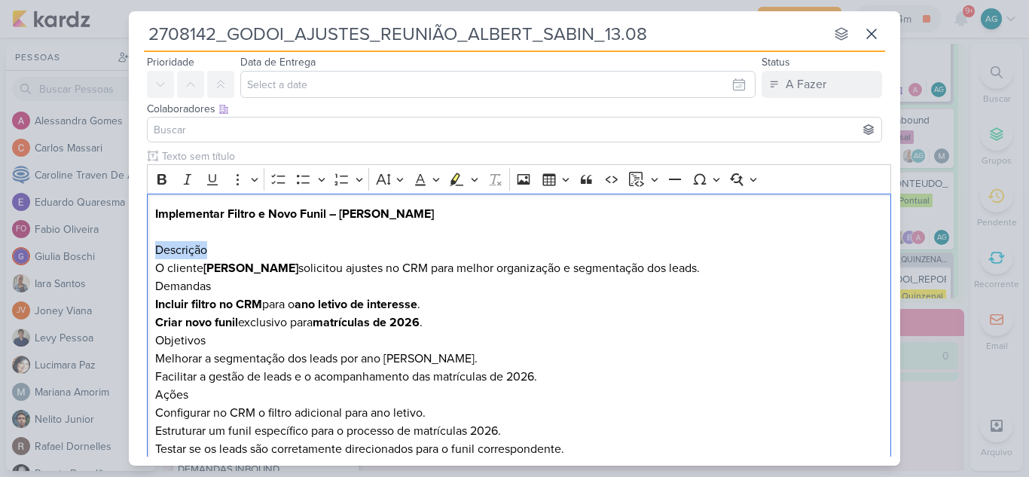
drag, startPoint x: 231, startPoint y: 250, endPoint x: 127, endPoint y: 252, distance: 103.2
click at [127, 252] on div "2708142_GODOI_AJUSTES_REUNIÃO_ALBERT_SABIN_13.08 nenhum grupo disponível esc Re…" at bounding box center [514, 238] width 1029 height 477
click at [160, 178] on icon "Editor toolbar" at bounding box center [161, 179] width 15 height 15
click at [267, 289] on h2 "Demandas" at bounding box center [519, 286] width 729 height 18
drag, startPoint x: 274, startPoint y: 267, endPoint x: 208, endPoint y: 264, distance: 66.4
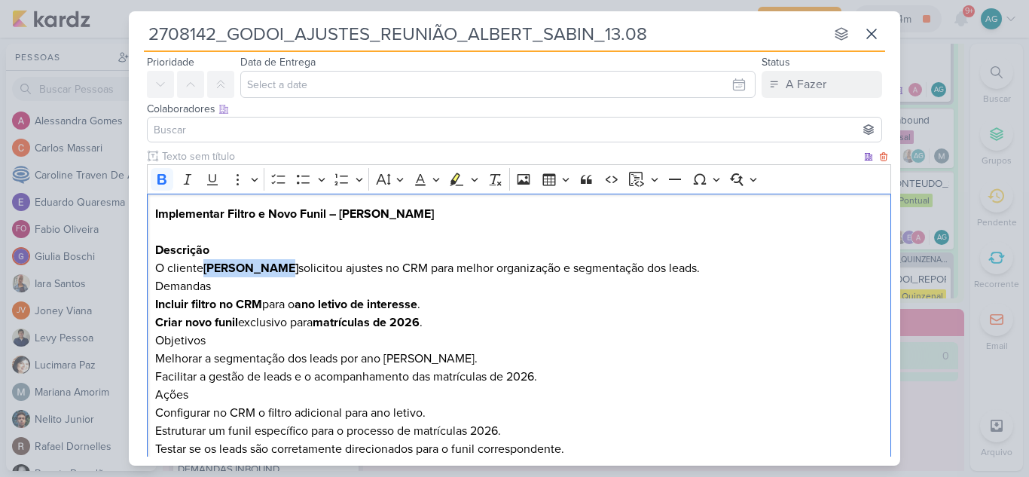
click at [208, 264] on p "O cliente Albert Sabin solicitou ajustes no CRM para melhor organização e segme…" at bounding box center [519, 268] width 729 height 18
click at [651, 267] on p "O cliente solicitou ajustes no CRM para melhor organização e segmentação dos le…" at bounding box center [519, 268] width 729 height 18
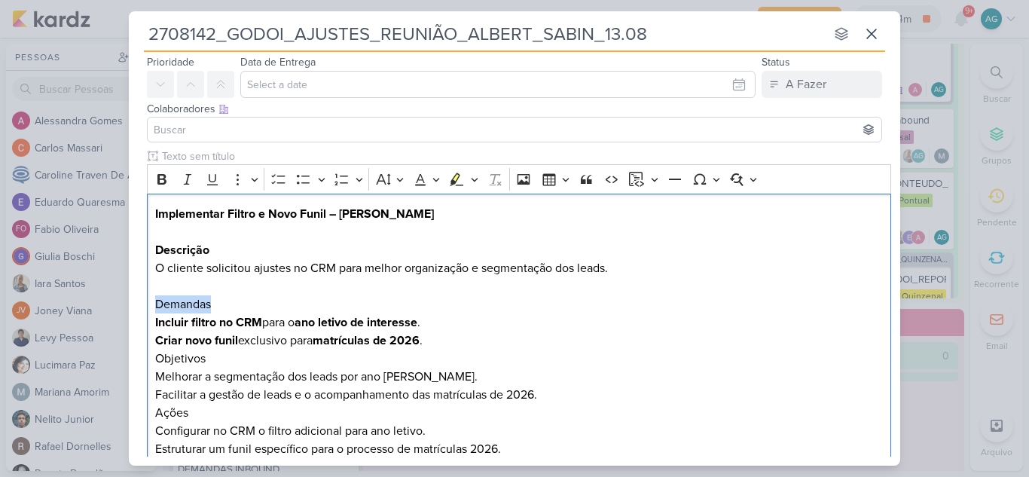
drag, startPoint x: 221, startPoint y: 311, endPoint x: 122, endPoint y: 307, distance: 98.8
click at [122, 308] on div "2708142_GODOI_AJUSTES_REUNIÃO_ALBERT_SABIN_13.08 nenhum grupo disponível esc Re…" at bounding box center [514, 238] width 1029 height 477
click at [160, 184] on icon "Editor toolbar" at bounding box center [161, 179] width 9 height 11
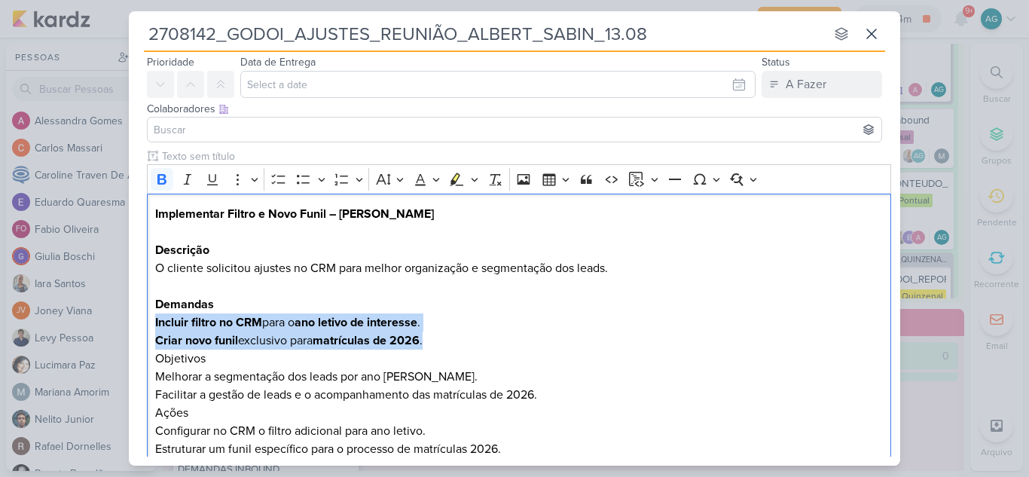
drag, startPoint x: 451, startPoint y: 337, endPoint x: 144, endPoint y: 321, distance: 307.1
click at [144, 321] on div "Clique para deixar o item visível somente à membros da sua organização Rich Tex…" at bounding box center [515, 329] width 772 height 363
click at [164, 183] on icon "Editor toolbar" at bounding box center [161, 179] width 9 height 11
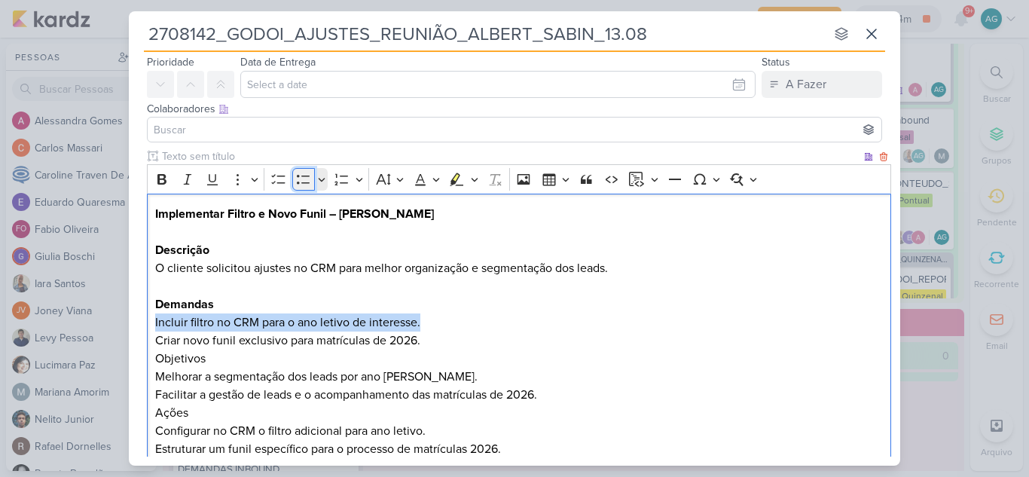
click at [307, 176] on icon "Editor toolbar" at bounding box center [303, 179] width 13 height 9
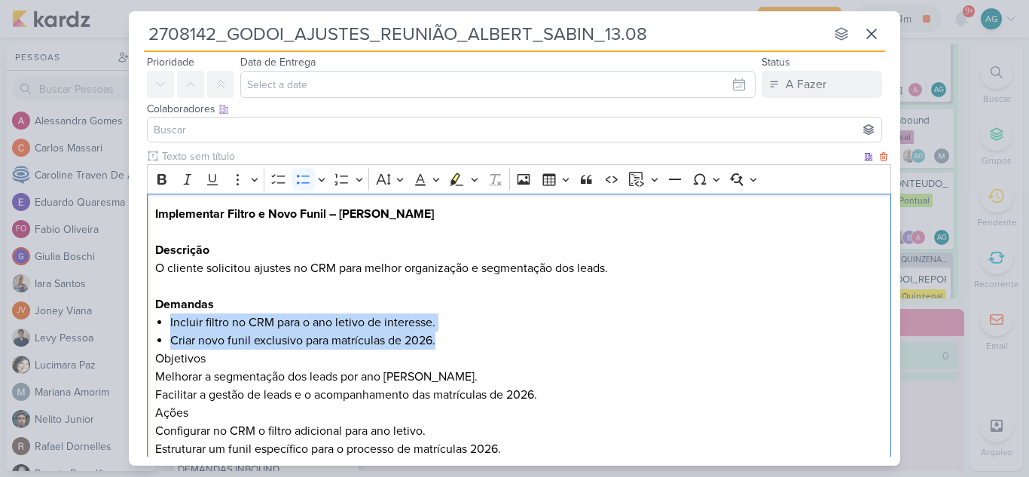
click at [484, 342] on li "Criar novo funil exclusivo para matrículas de 2026." at bounding box center [526, 341] width 713 height 18
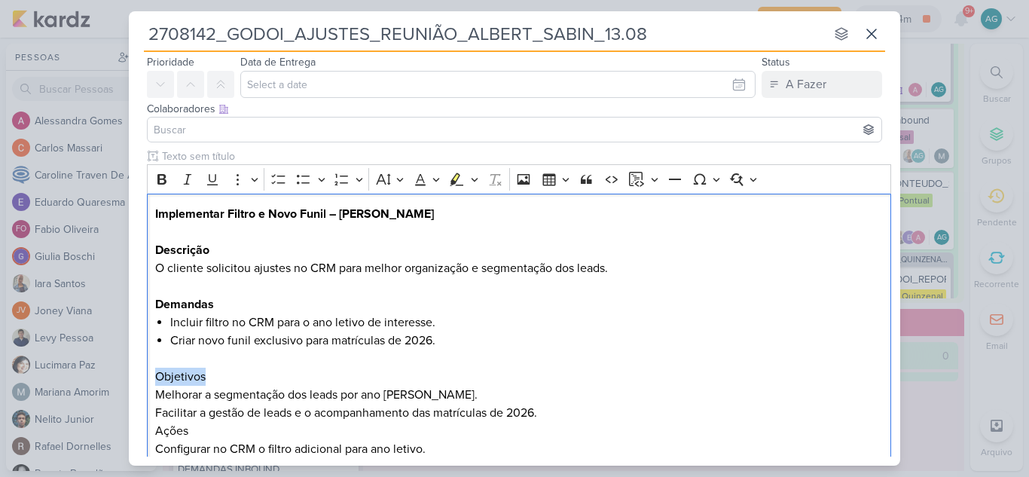
drag, startPoint x: 222, startPoint y: 378, endPoint x: 139, endPoint y: 374, distance: 82.2
click at [139, 374] on div "Clique para deixar o item visível somente à membros da sua organização Rich Tex…" at bounding box center [515, 338] width 772 height 381
click at [159, 182] on icon "Editor toolbar" at bounding box center [161, 179] width 9 height 11
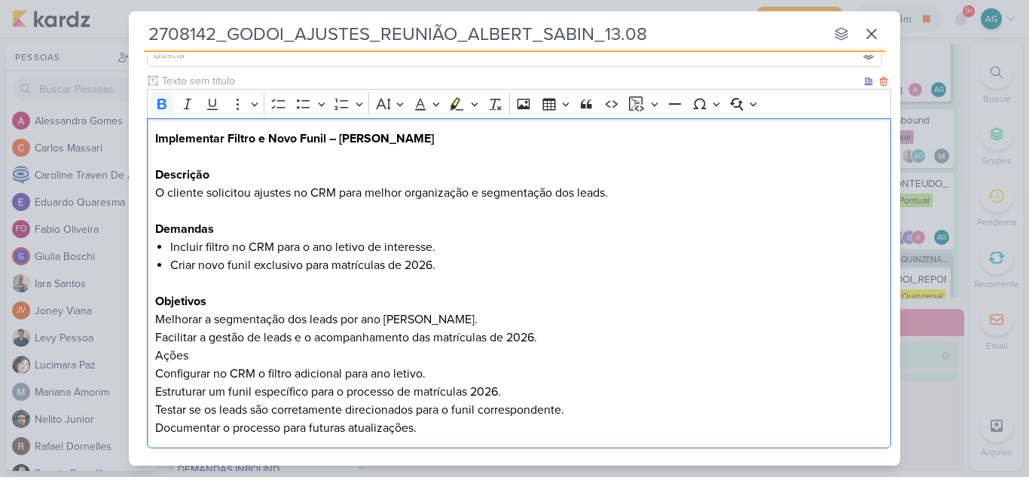
click at [263, 347] on h2 "Ações" at bounding box center [519, 356] width 729 height 18
click at [157, 316] on p "Melhorar a segmentação dos leads por ano letivo." at bounding box center [519, 319] width 729 height 18
click at [151, 336] on div "Implementar Filtro e Novo Funil – Albert Sabin Descrição O cliente solicitou aj…" at bounding box center [519, 283] width 744 height 331
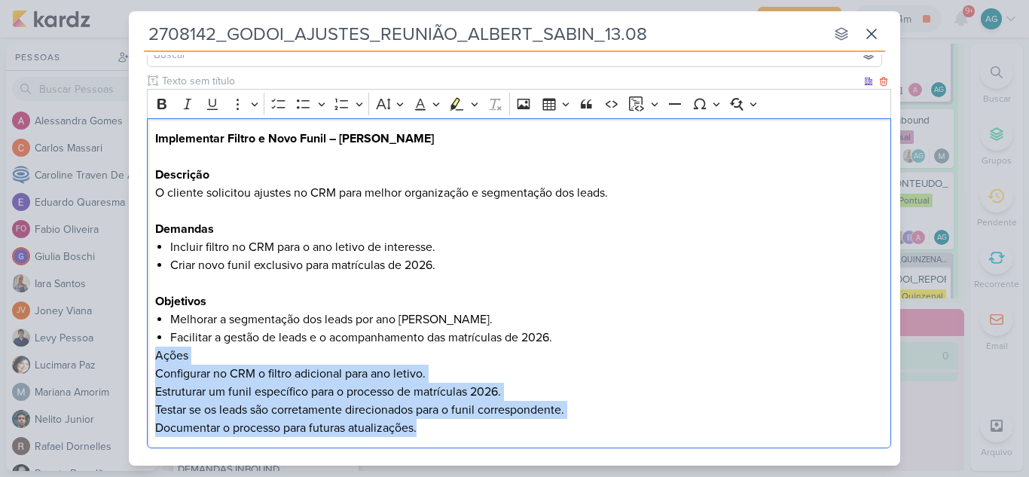
drag, startPoint x: 156, startPoint y: 352, endPoint x: 448, endPoint y: 429, distance: 301.7
click at [448, 429] on div "Implementar Filtro e Novo Funil – Albert Sabin Descrição O cliente solicitou aj…" at bounding box center [519, 283] width 744 height 331
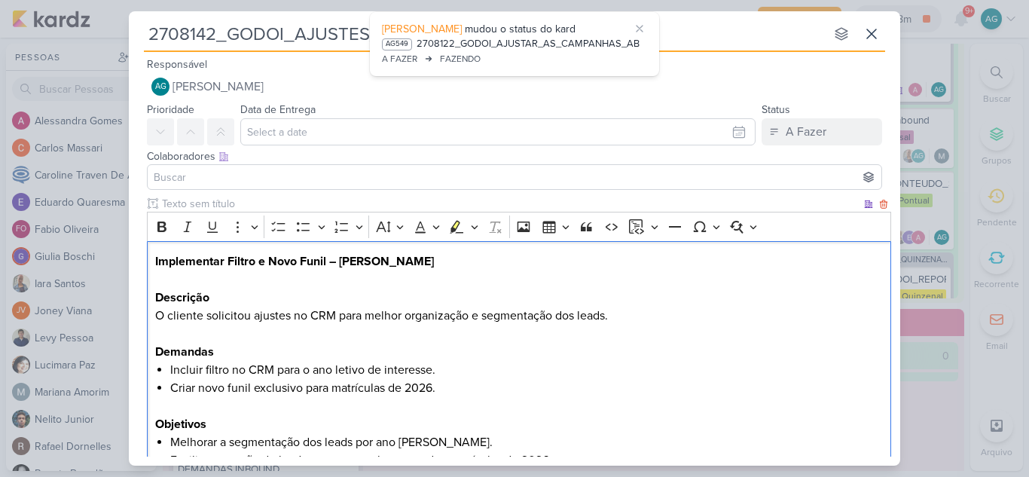
scroll to position [1674, 0]
